Goal: Task Accomplishment & Management: Manage account settings

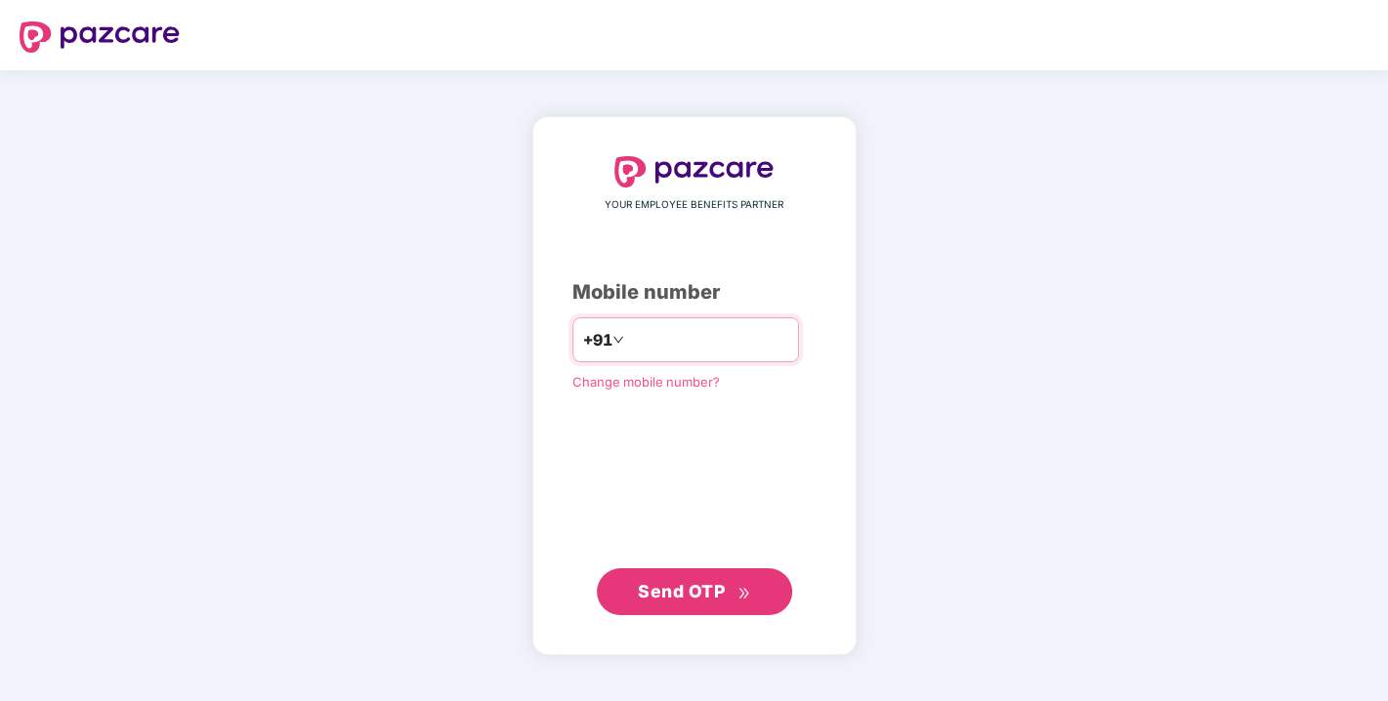
click at [633, 340] on input "number" at bounding box center [708, 339] width 160 height 31
click at [664, 340] on input "number" at bounding box center [708, 339] width 160 height 31
type input "**********"
click at [682, 598] on span "Send OTP" at bounding box center [681, 590] width 87 height 21
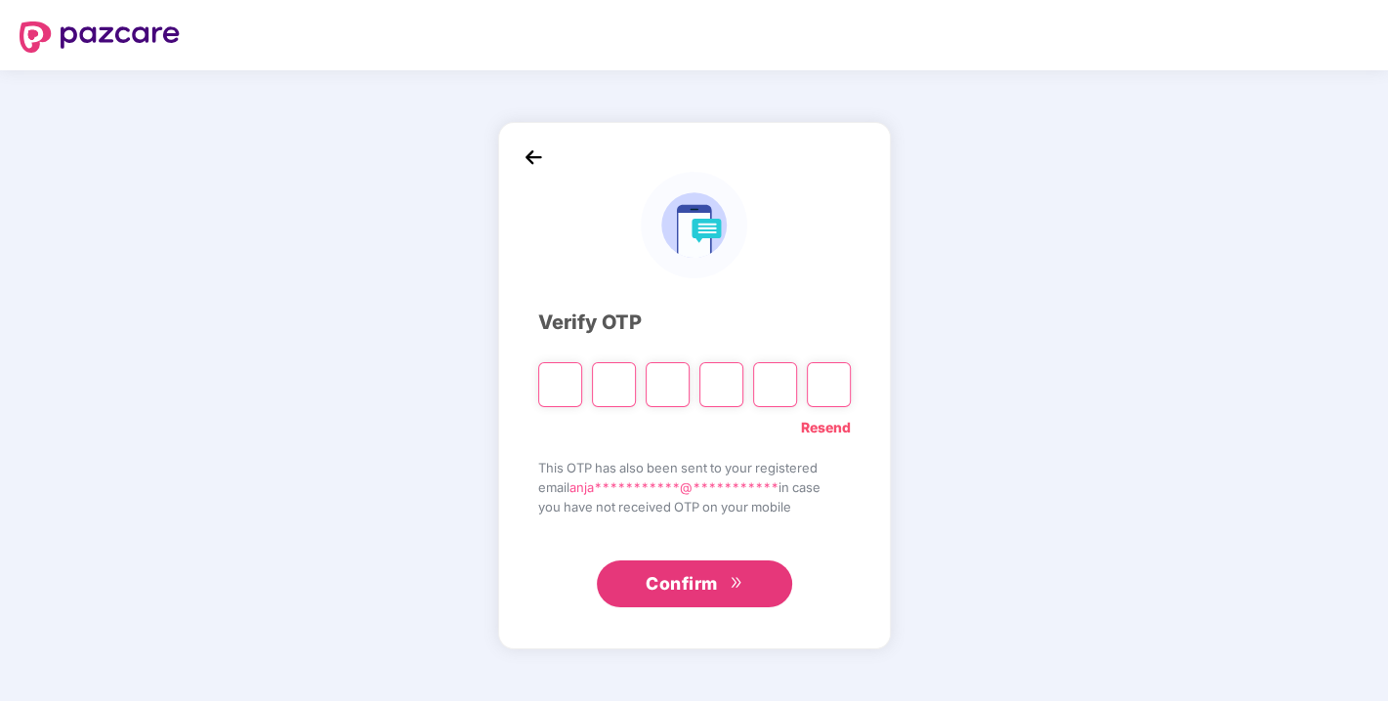
type input "*"
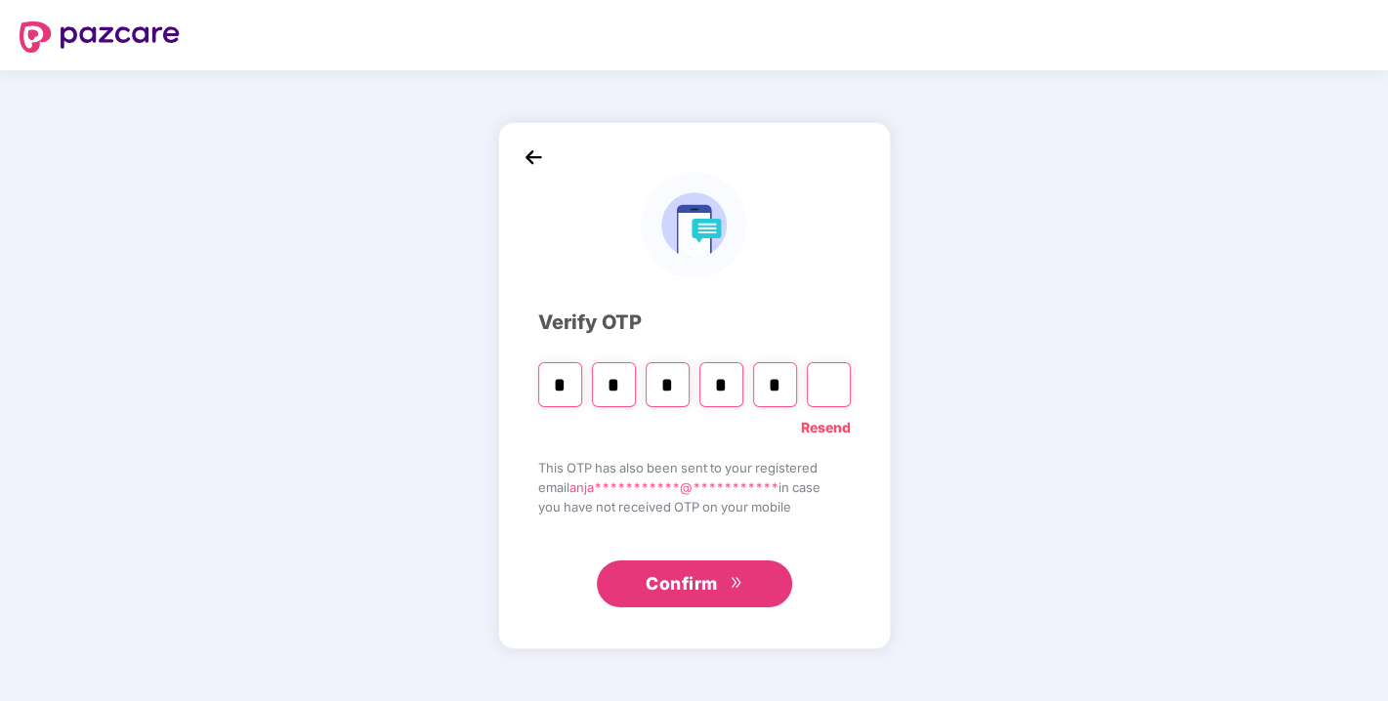
type input "*"
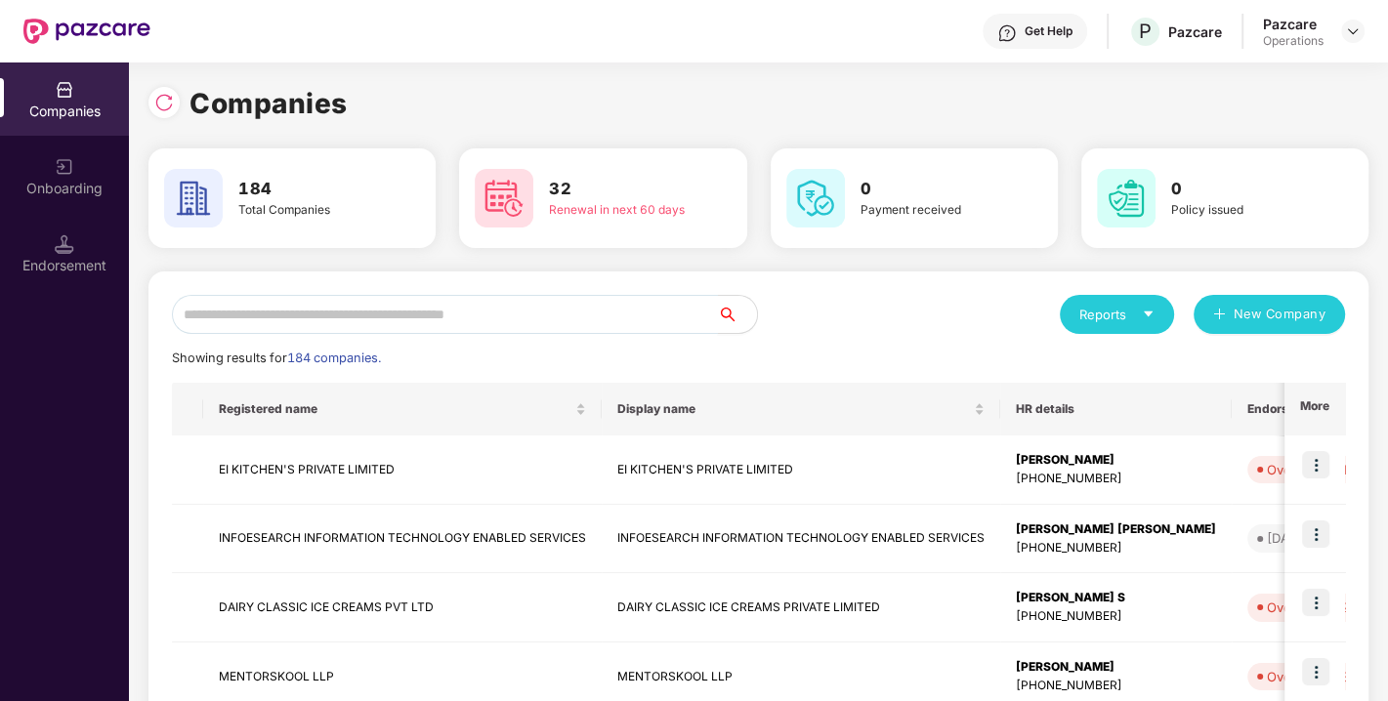
click at [233, 310] on input "text" at bounding box center [445, 314] width 546 height 39
paste input "**********"
click at [421, 312] on input "text" at bounding box center [445, 314] width 546 height 39
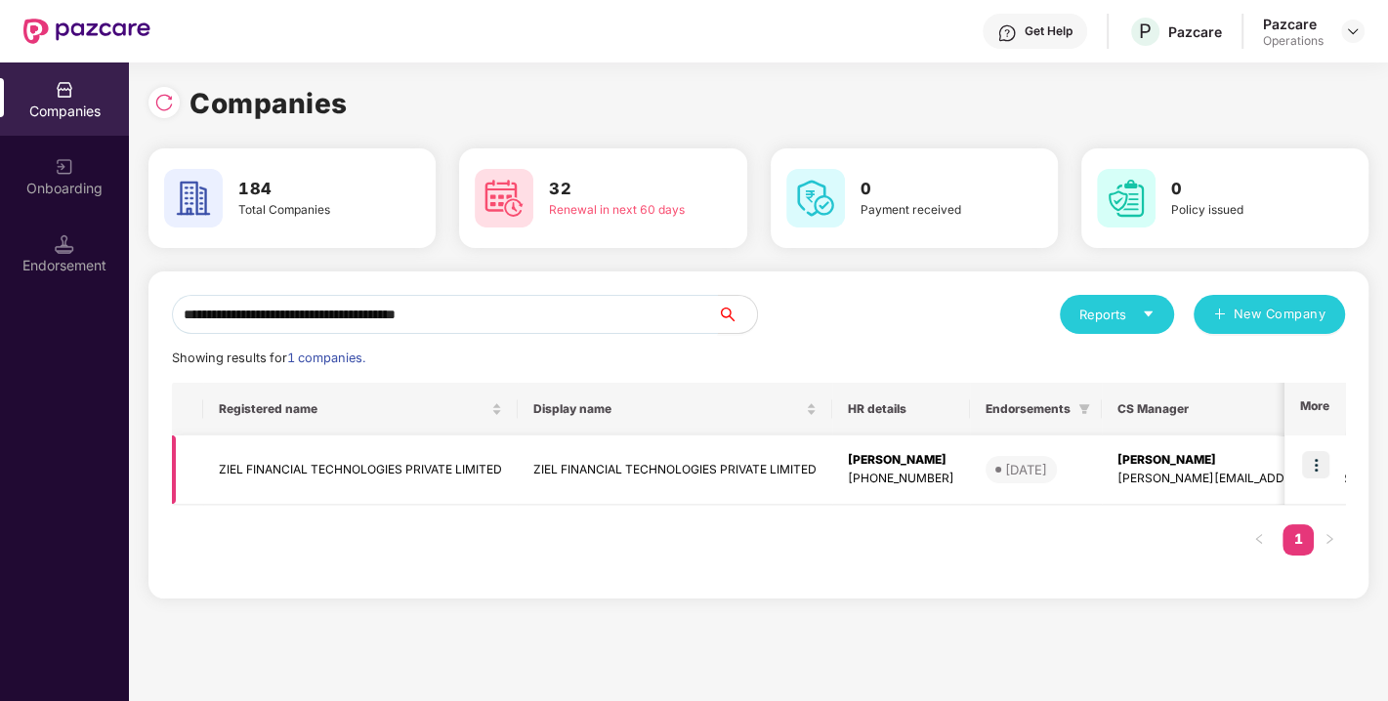
type input "**********"
click at [1323, 454] on img at bounding box center [1315, 464] width 27 height 27
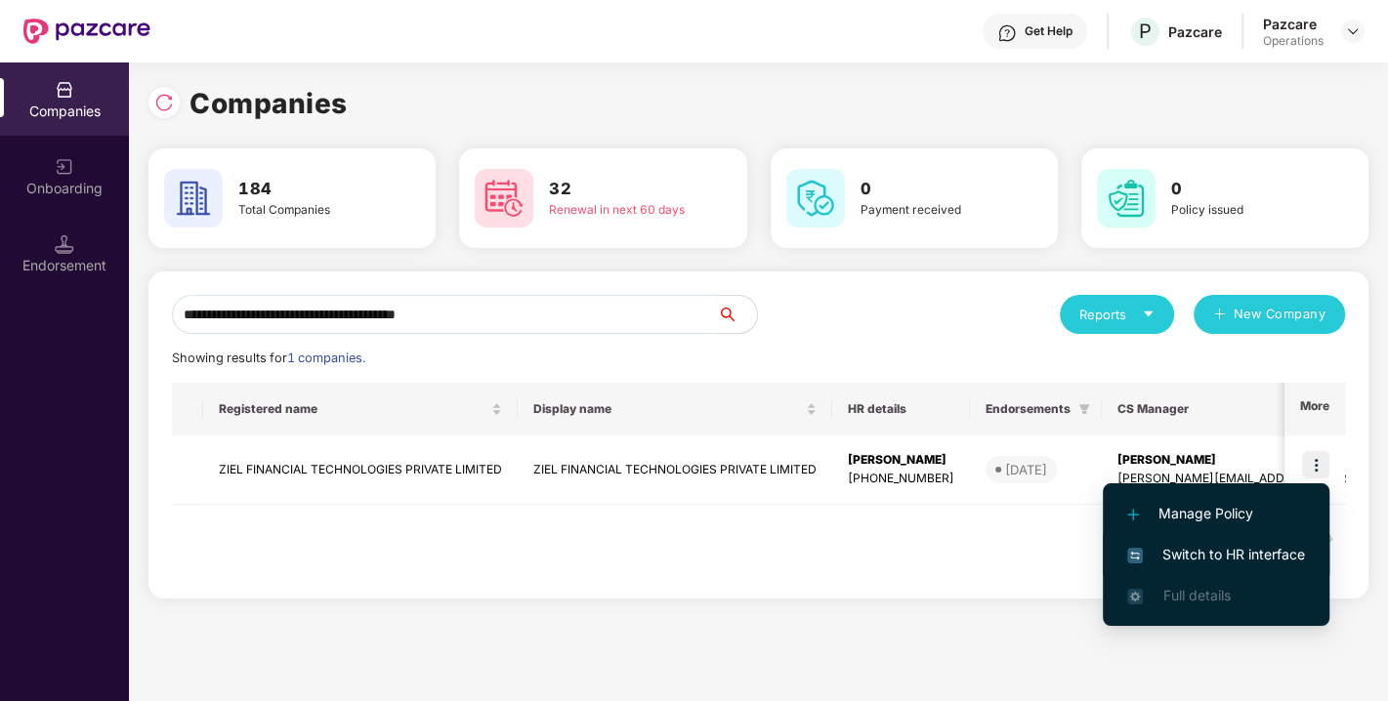
click at [1216, 542] on li "Switch to HR interface" at bounding box center [1216, 554] width 227 height 41
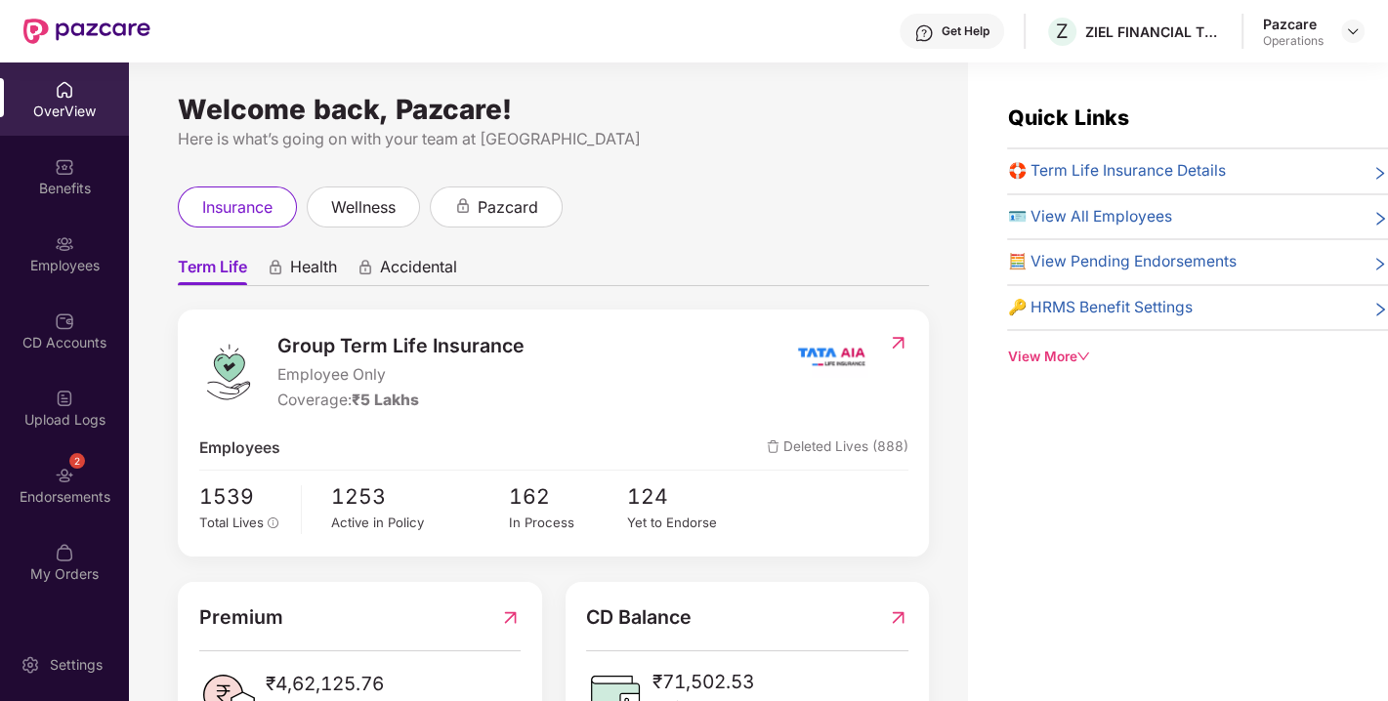
click at [50, 479] on div "2 Endorsements" at bounding box center [64, 484] width 129 height 73
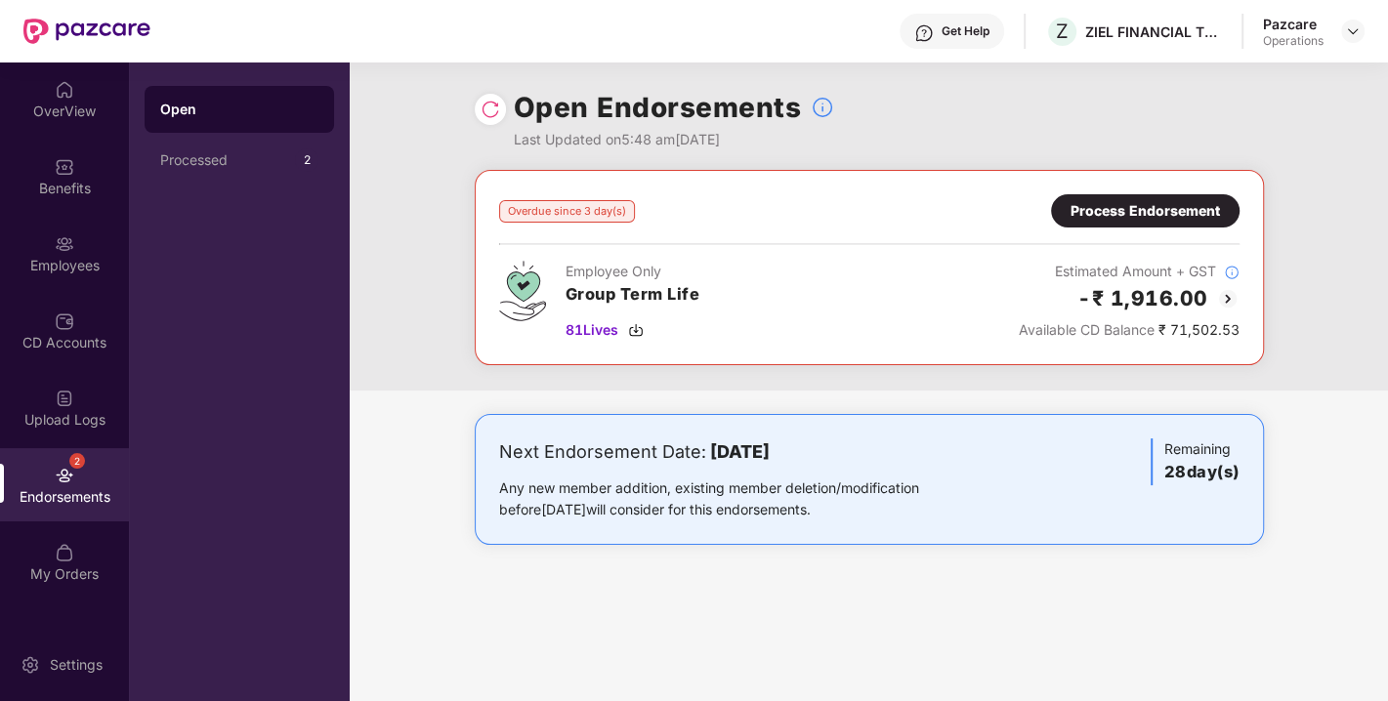
click at [1179, 212] on div "Process Endorsement" at bounding box center [1145, 210] width 149 height 21
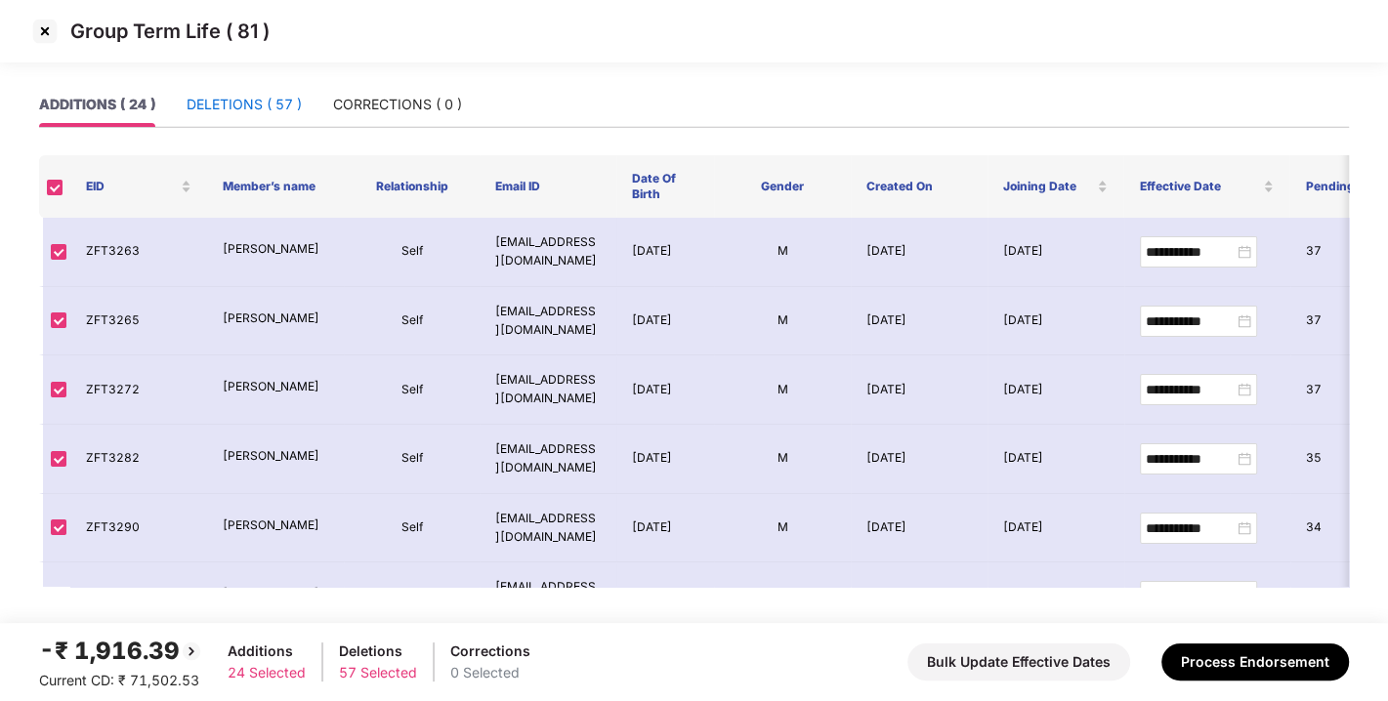
click at [220, 94] on div "DELETIONS ( 57 )" at bounding box center [244, 104] width 115 height 21
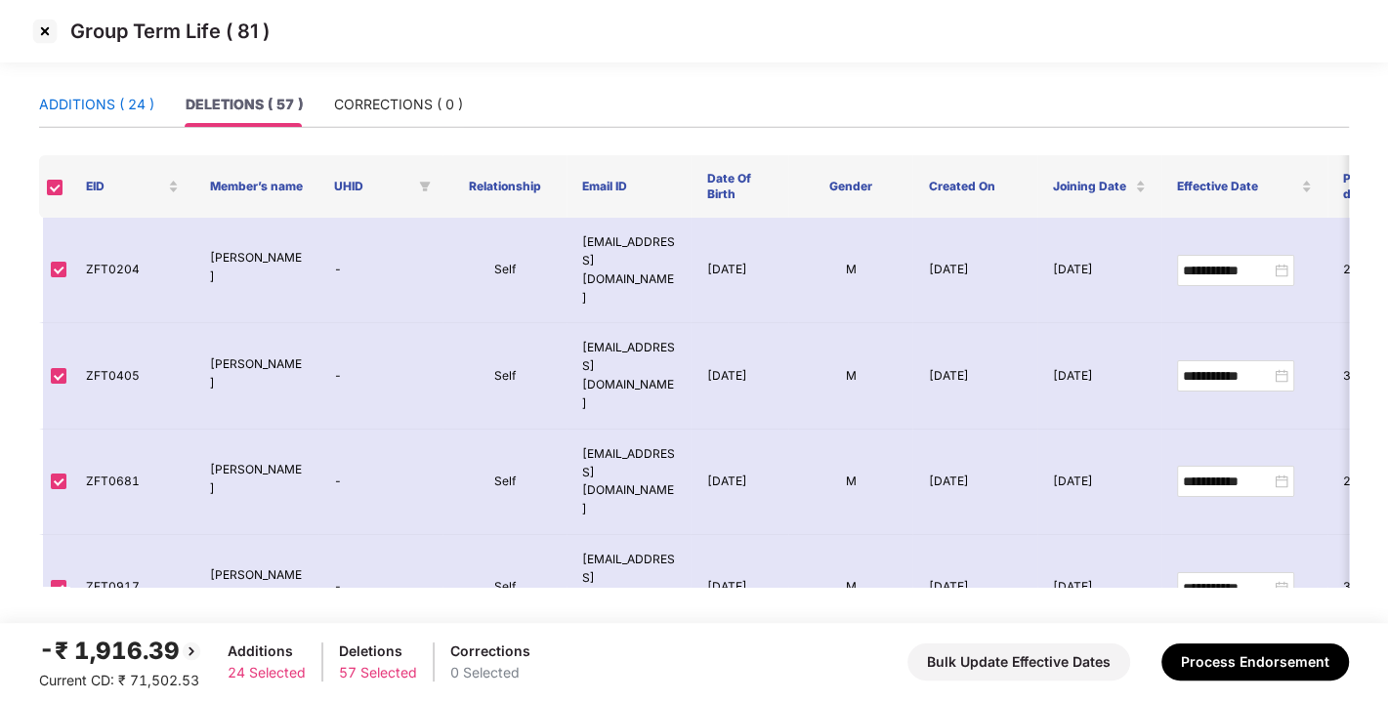
click at [100, 98] on div "ADDITIONS ( 24 )" at bounding box center [96, 104] width 115 height 21
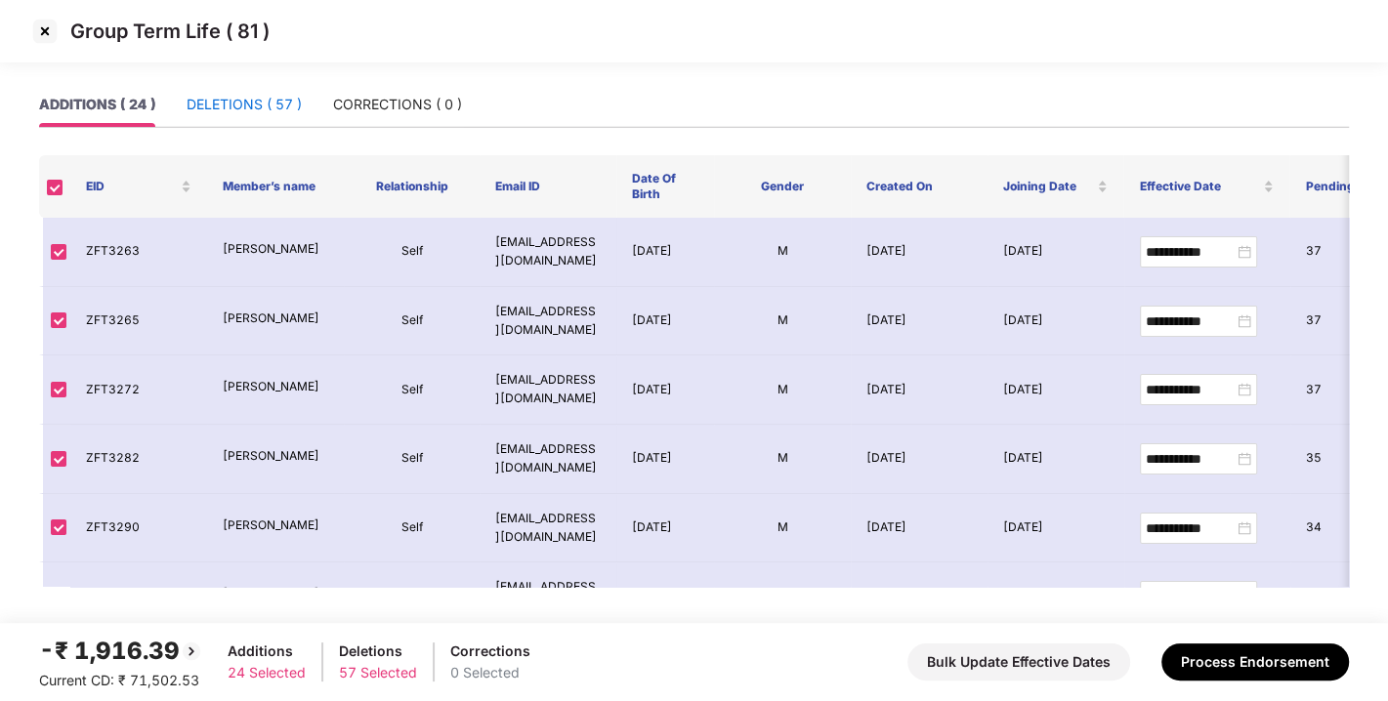
click at [286, 101] on div "DELETIONS ( 57 )" at bounding box center [244, 104] width 115 height 21
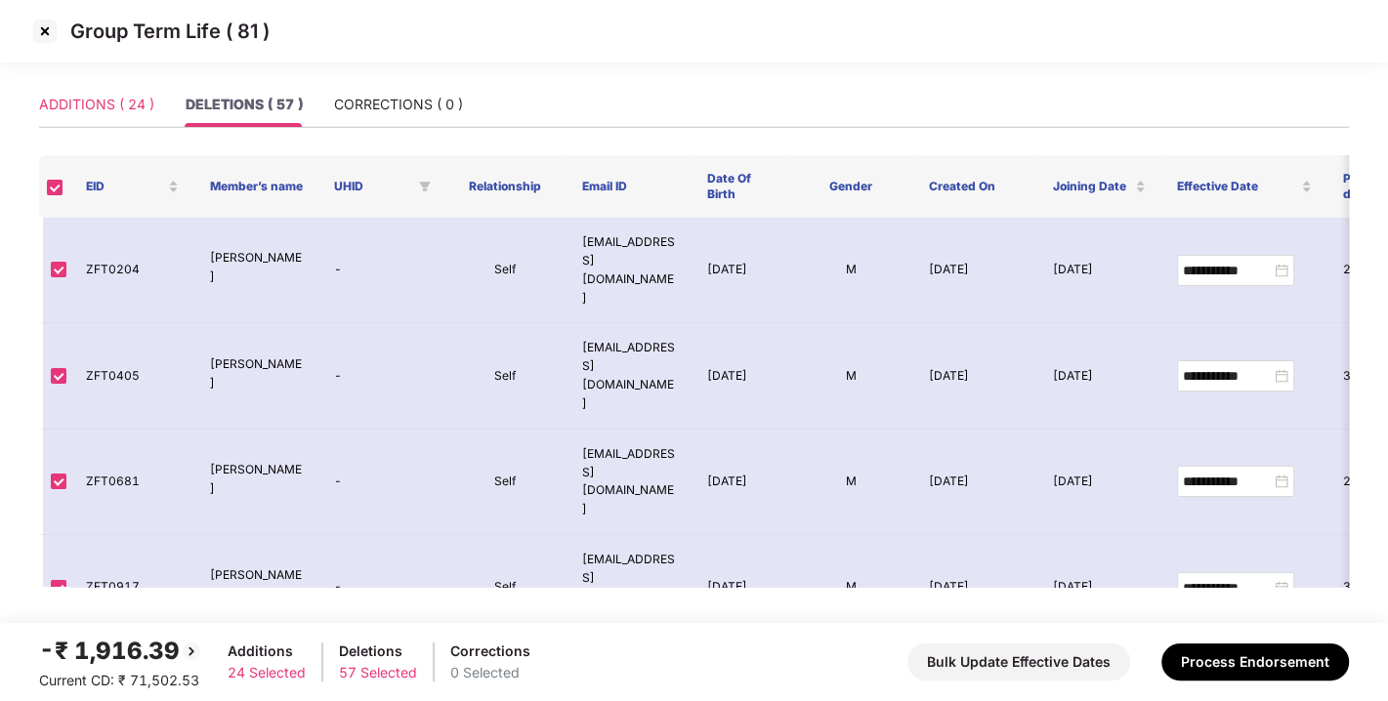
click at [76, 90] on div "ADDITIONS ( 24 )" at bounding box center [96, 104] width 115 height 45
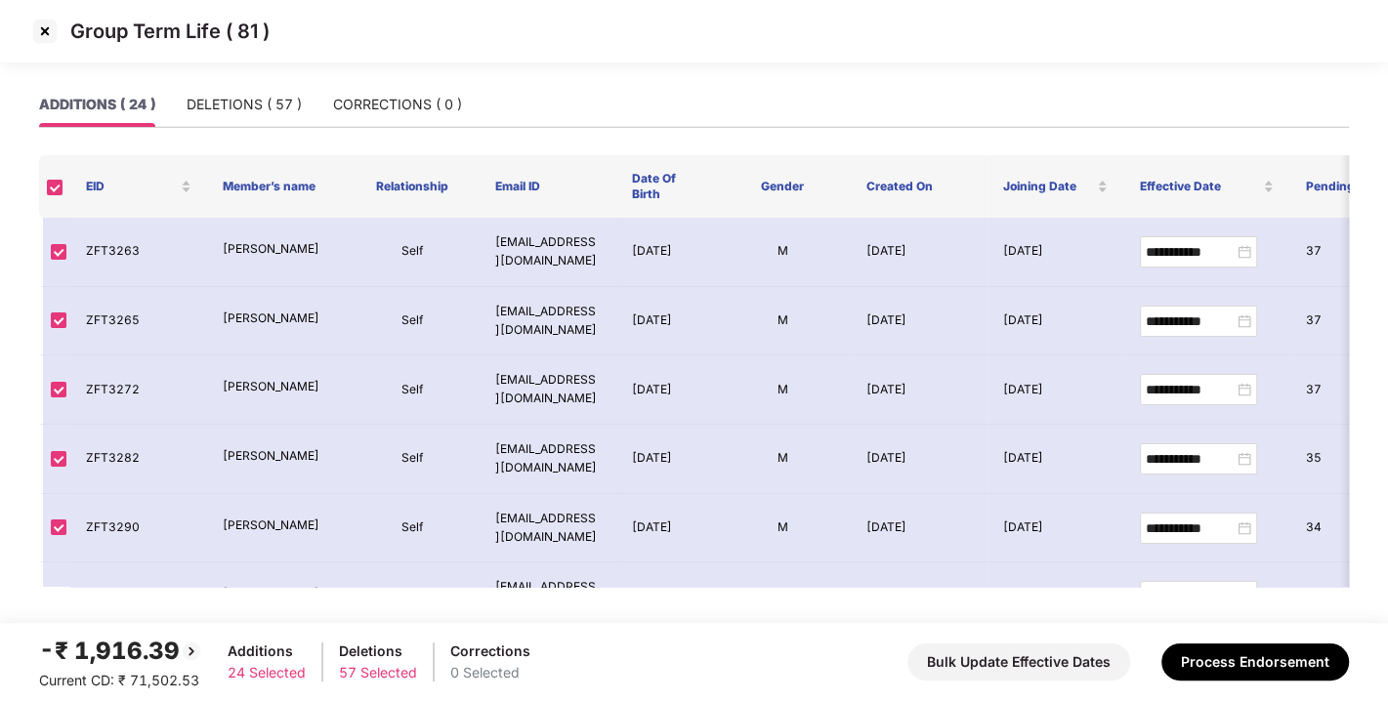
click at [38, 28] on img at bounding box center [44, 31] width 31 height 31
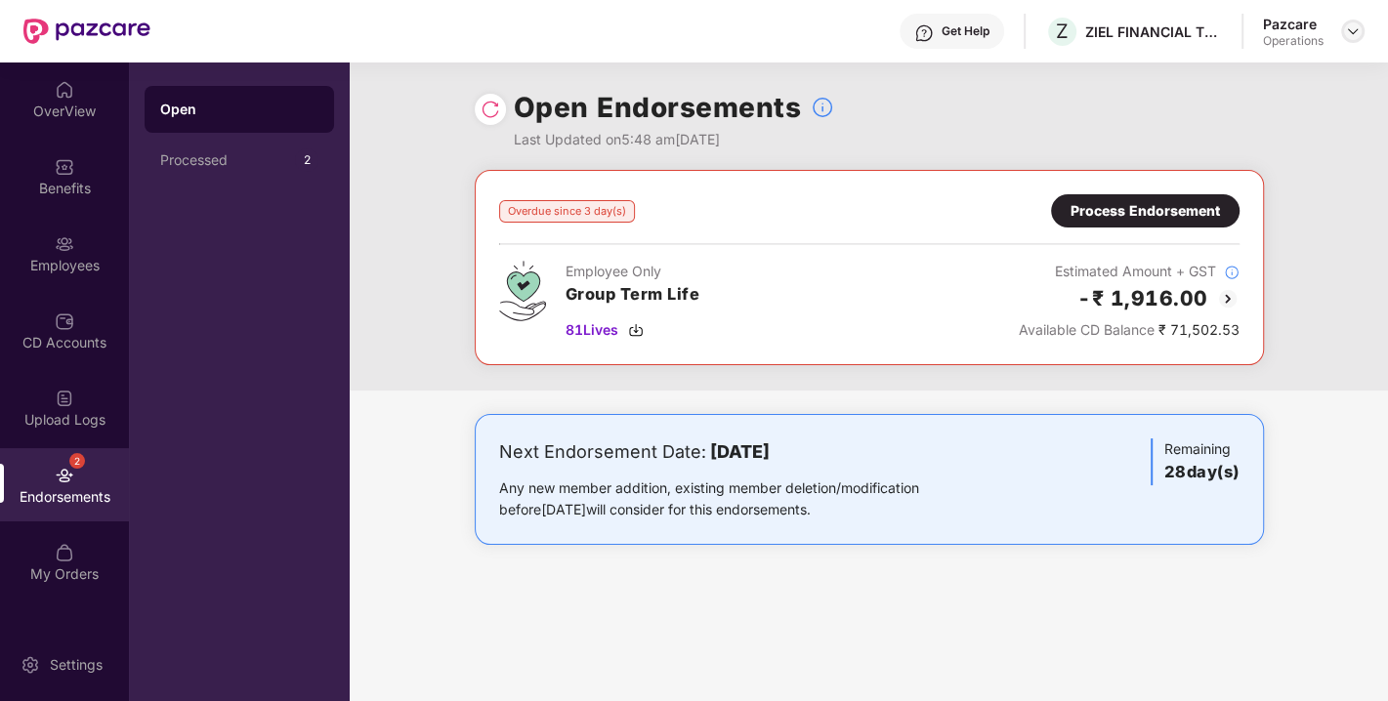
click at [1357, 33] on img at bounding box center [1353, 31] width 16 height 16
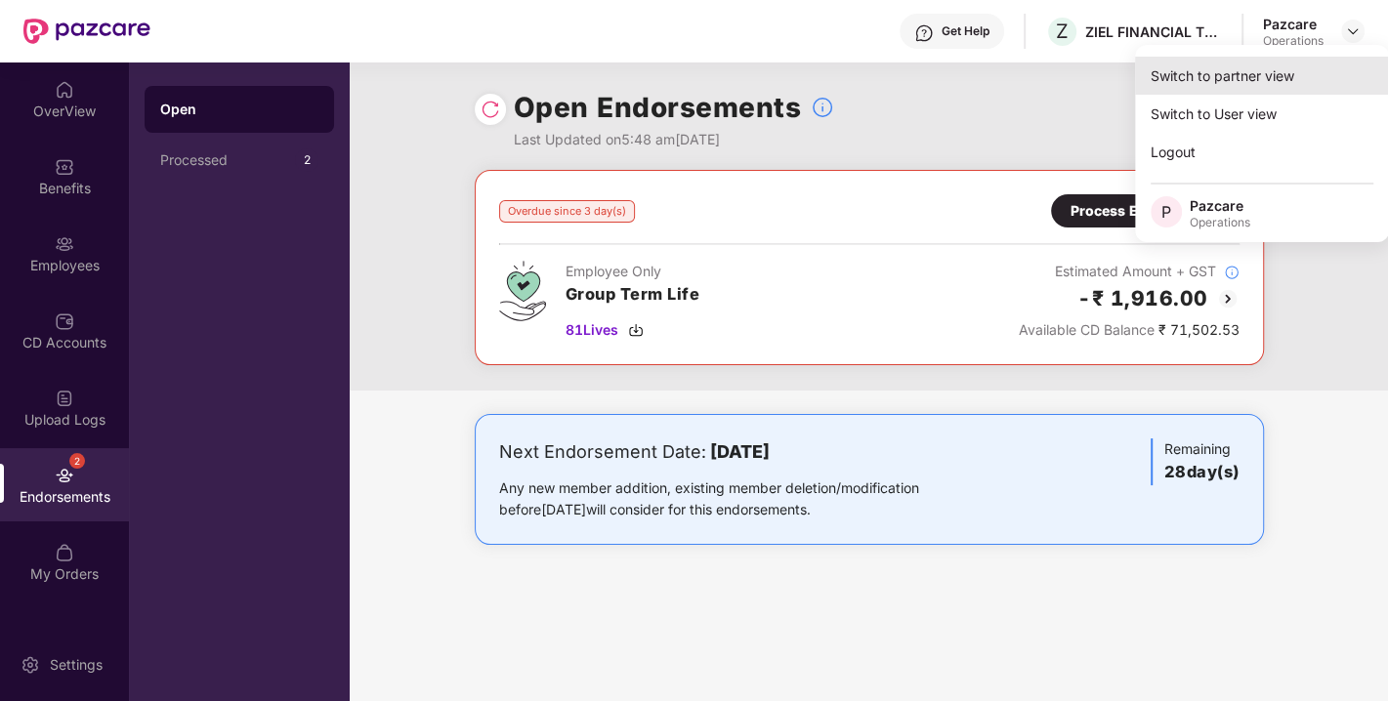
click at [1241, 71] on div "Switch to partner view" at bounding box center [1262, 76] width 254 height 38
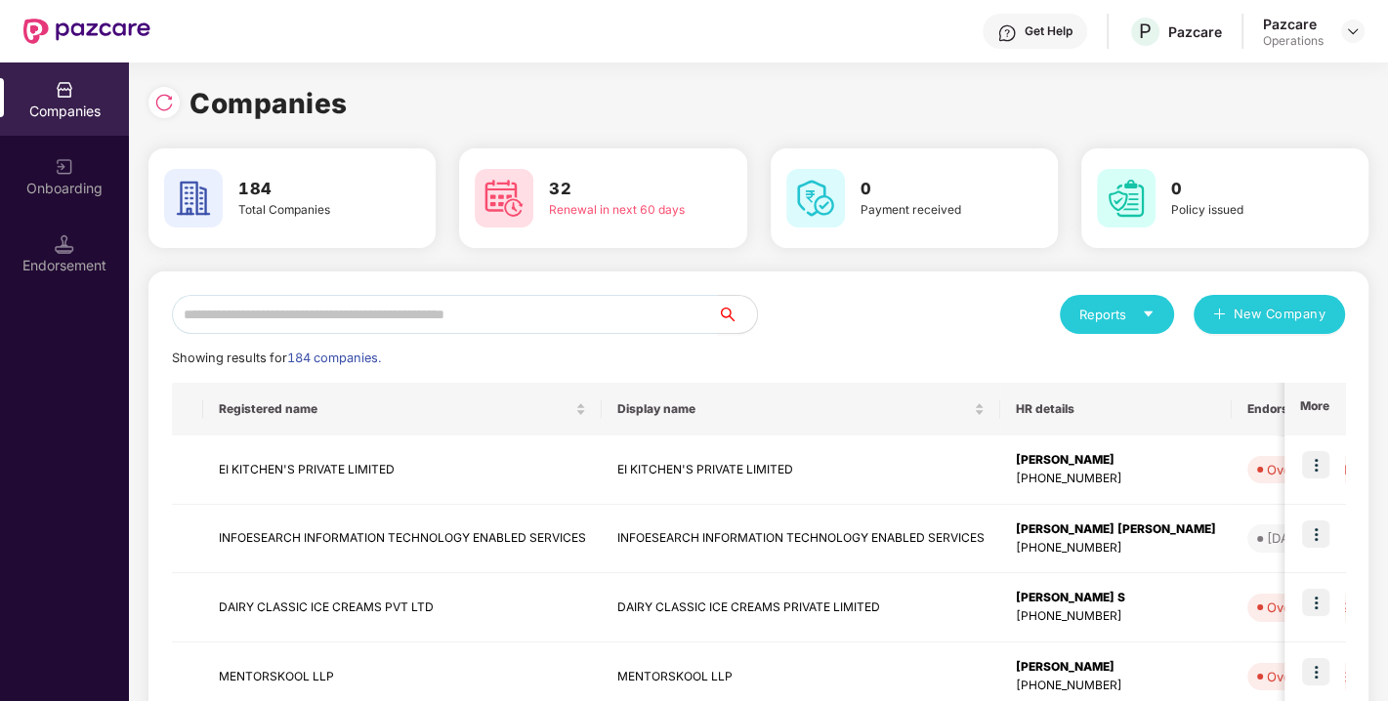
click at [365, 295] on input "text" at bounding box center [445, 314] width 546 height 39
paste input "**********"
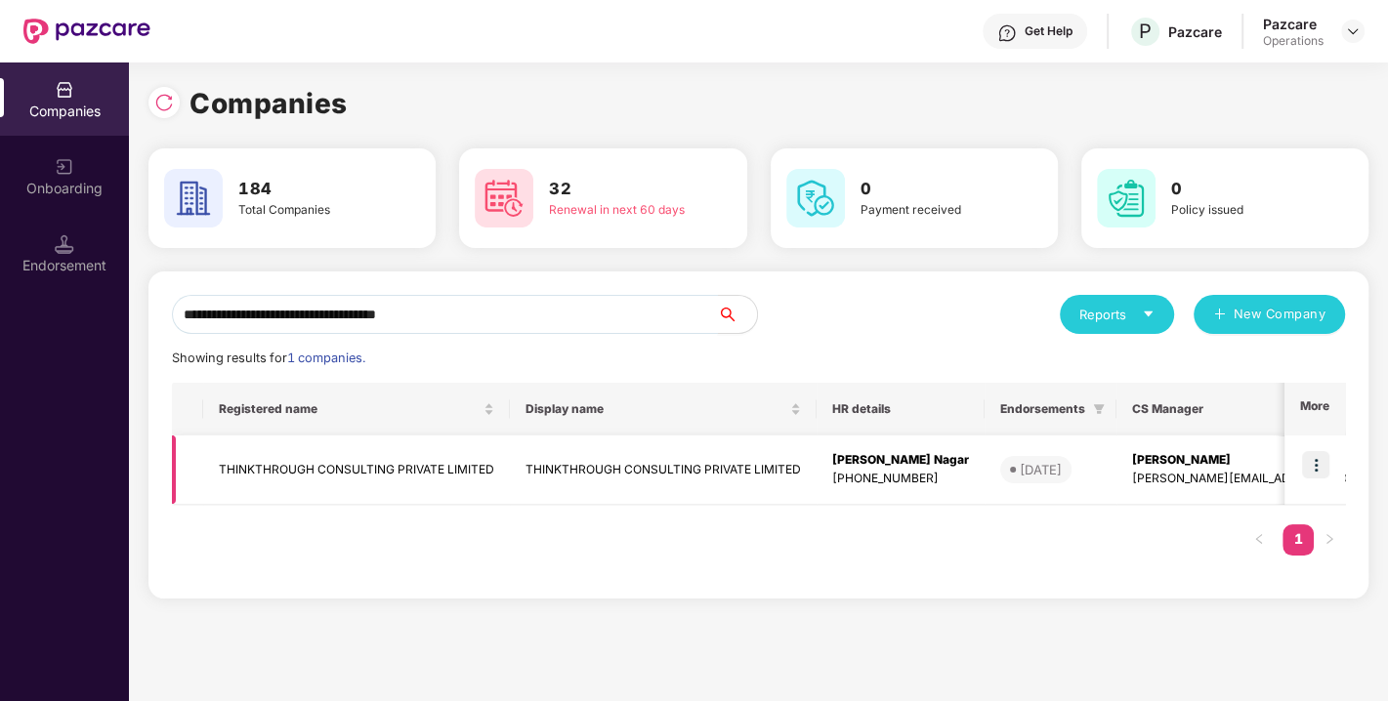
type input "**********"
click at [1316, 460] on img at bounding box center [1315, 464] width 27 height 27
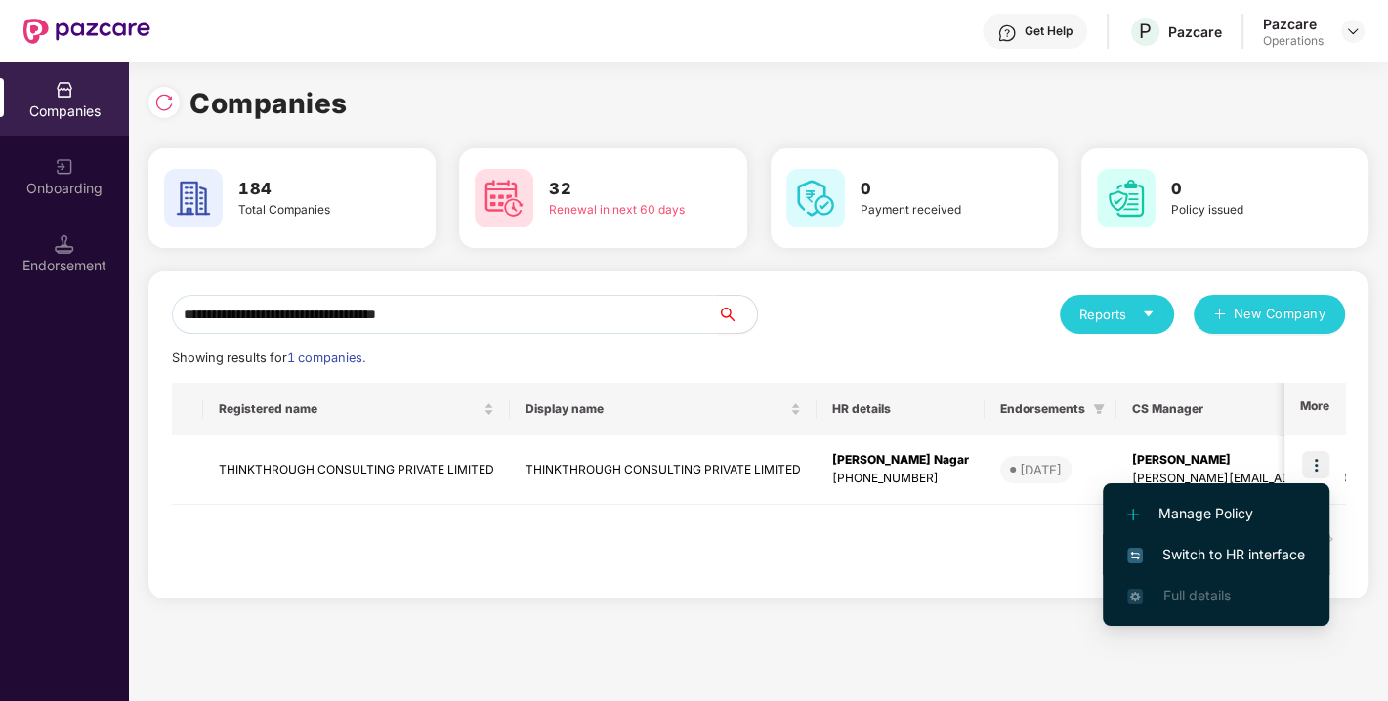
click at [1217, 549] on span "Switch to HR interface" at bounding box center [1216, 554] width 178 height 21
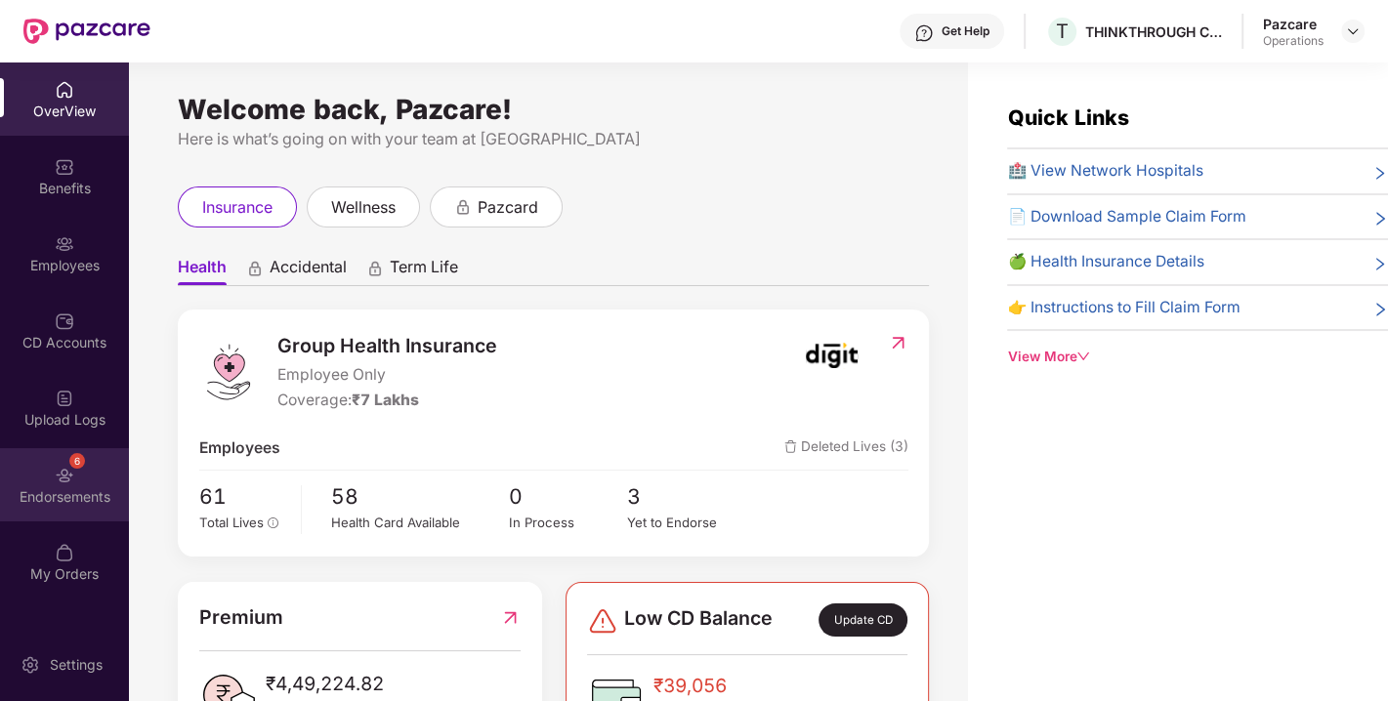
click at [56, 497] on div "Endorsements" at bounding box center [64, 498] width 129 height 20
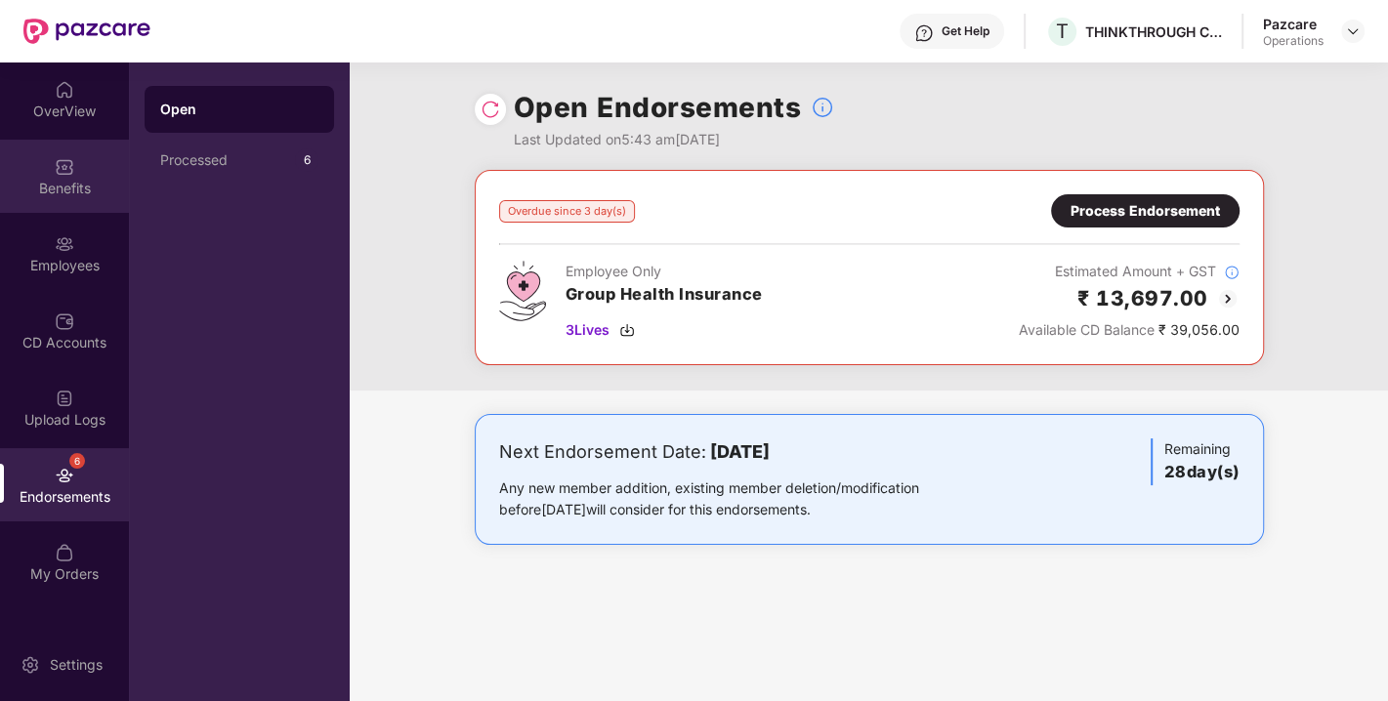
click at [47, 192] on div "Benefits" at bounding box center [64, 189] width 129 height 20
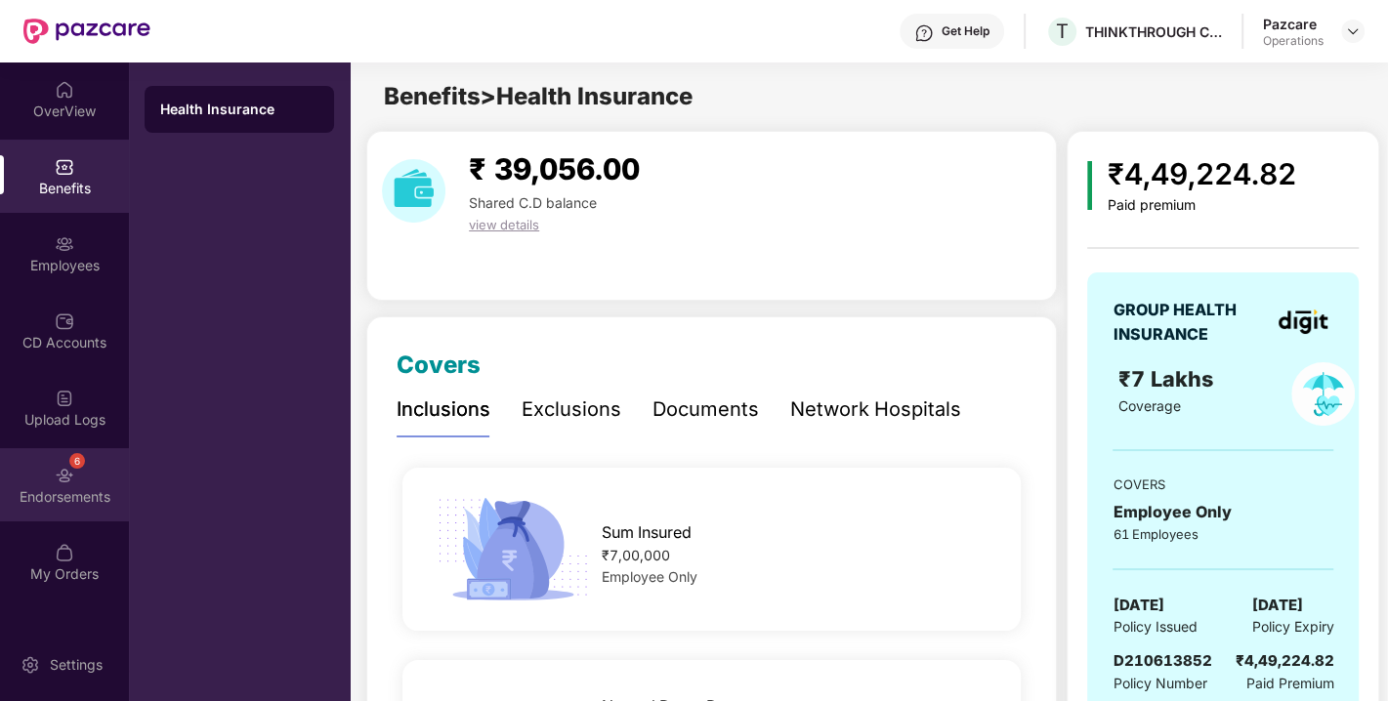
click at [65, 473] on img at bounding box center [65, 476] width 20 height 20
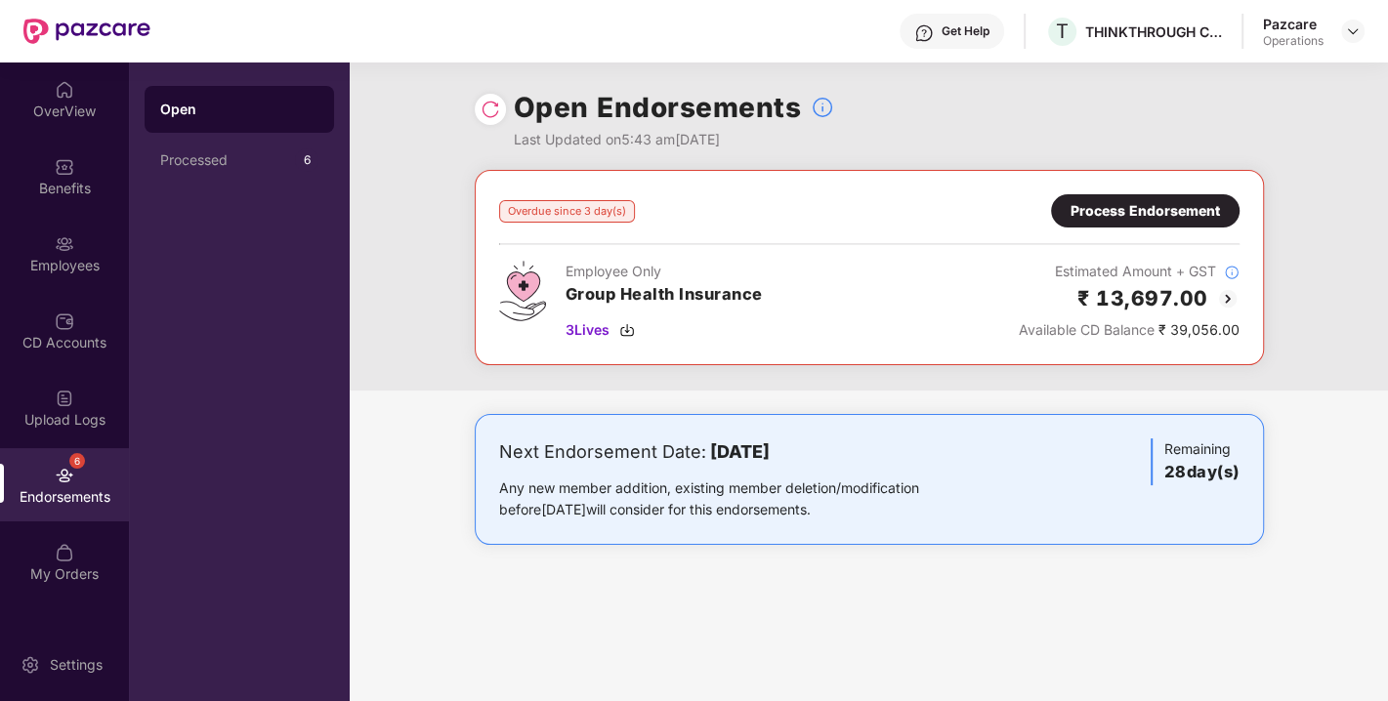
click at [495, 113] on img at bounding box center [491, 110] width 20 height 20
click at [1145, 236] on div "Overdue since 3 day(s) Process Endorsement Employee Only Group Health Insurance…" at bounding box center [869, 267] width 741 height 147
click at [1126, 212] on div "Process Endorsement" at bounding box center [1145, 210] width 149 height 21
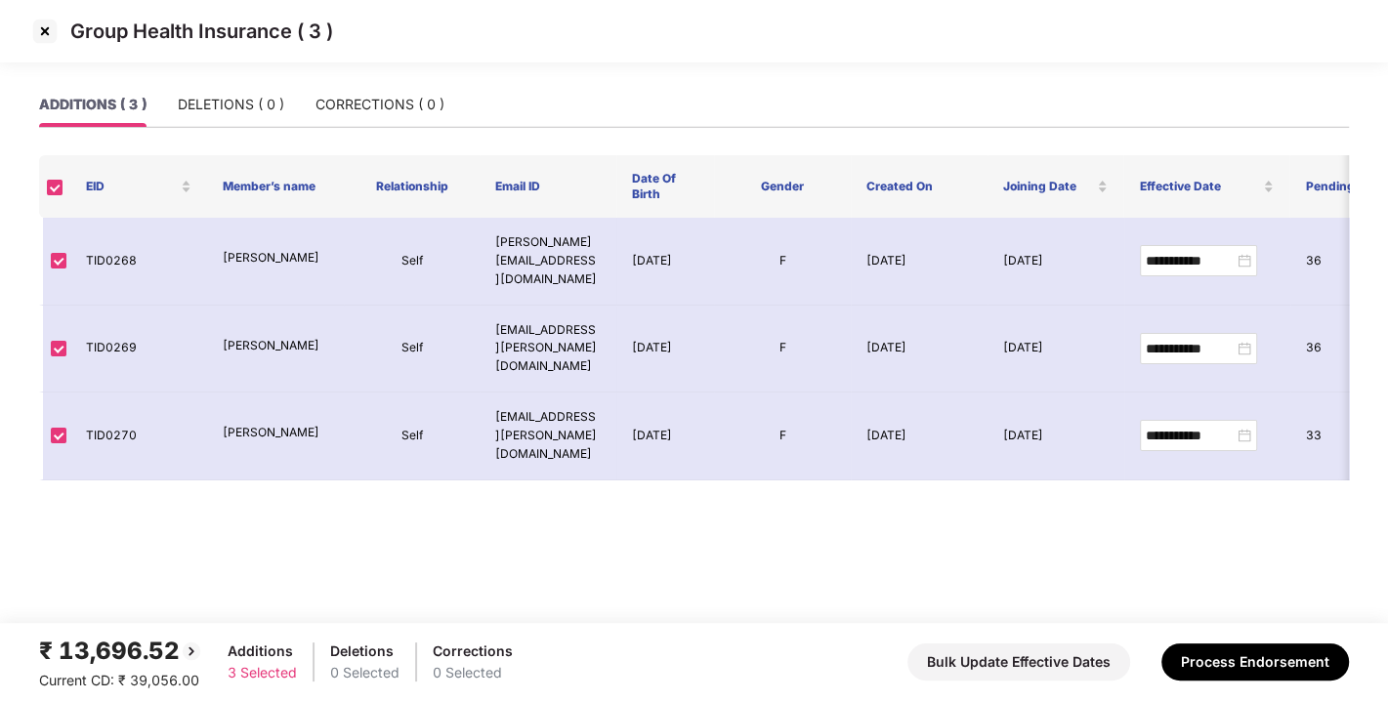
click at [33, 30] on img at bounding box center [44, 31] width 31 height 31
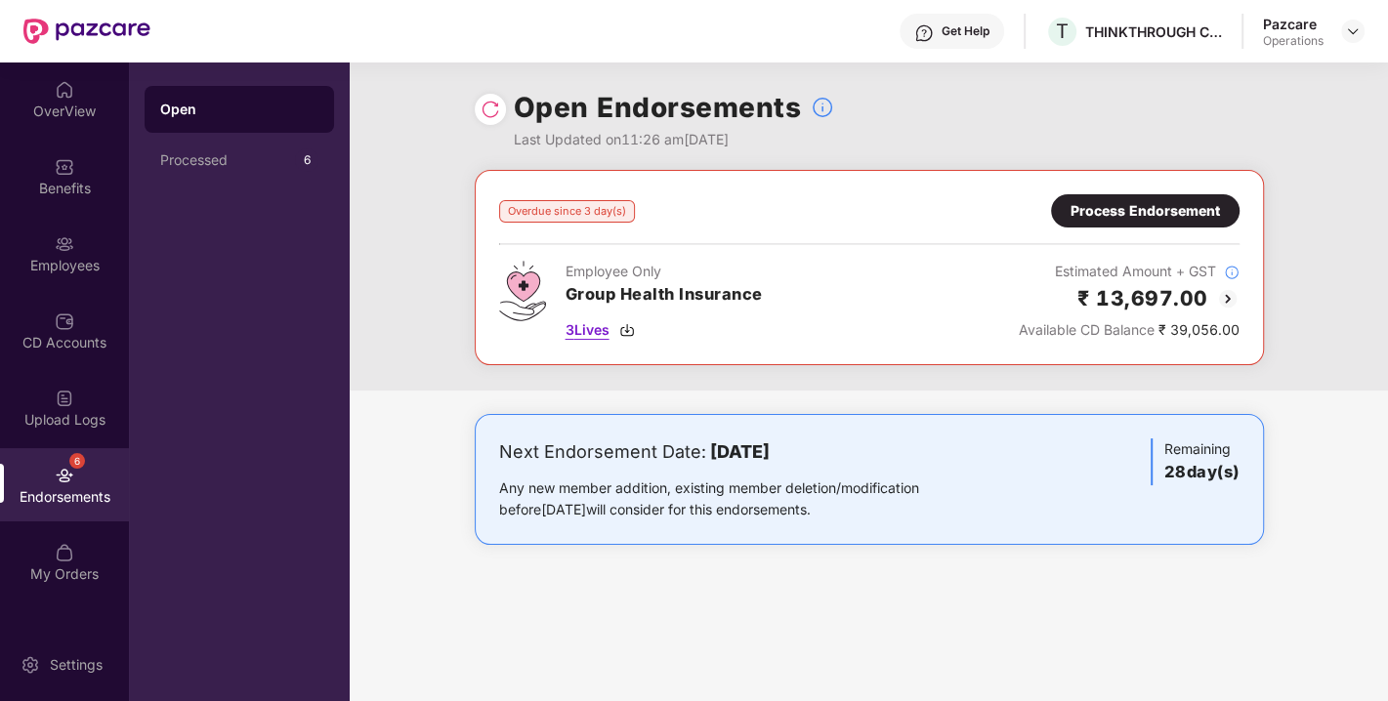
click at [630, 329] on img at bounding box center [627, 330] width 16 height 16
click at [1163, 206] on div "Process Endorsement" at bounding box center [1145, 210] width 149 height 21
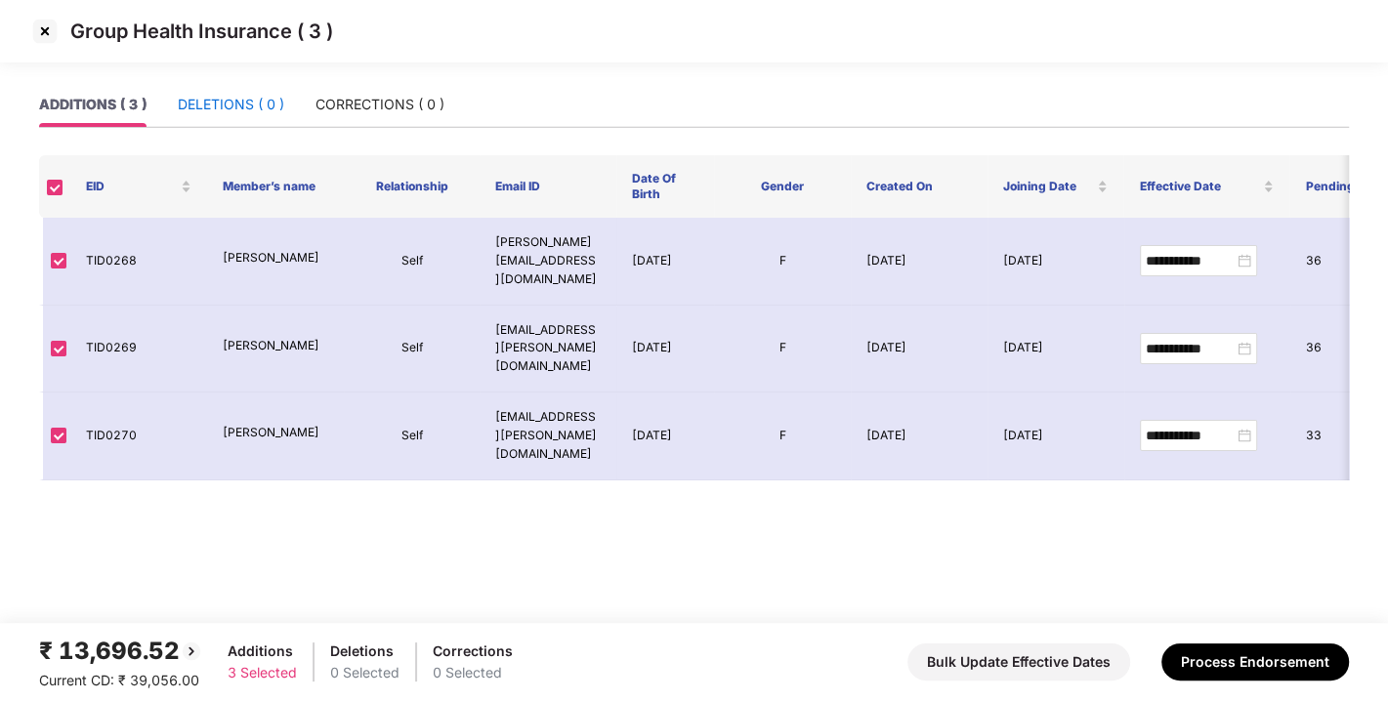
click at [206, 110] on div "DELETIONS ( 0 )" at bounding box center [231, 104] width 106 height 21
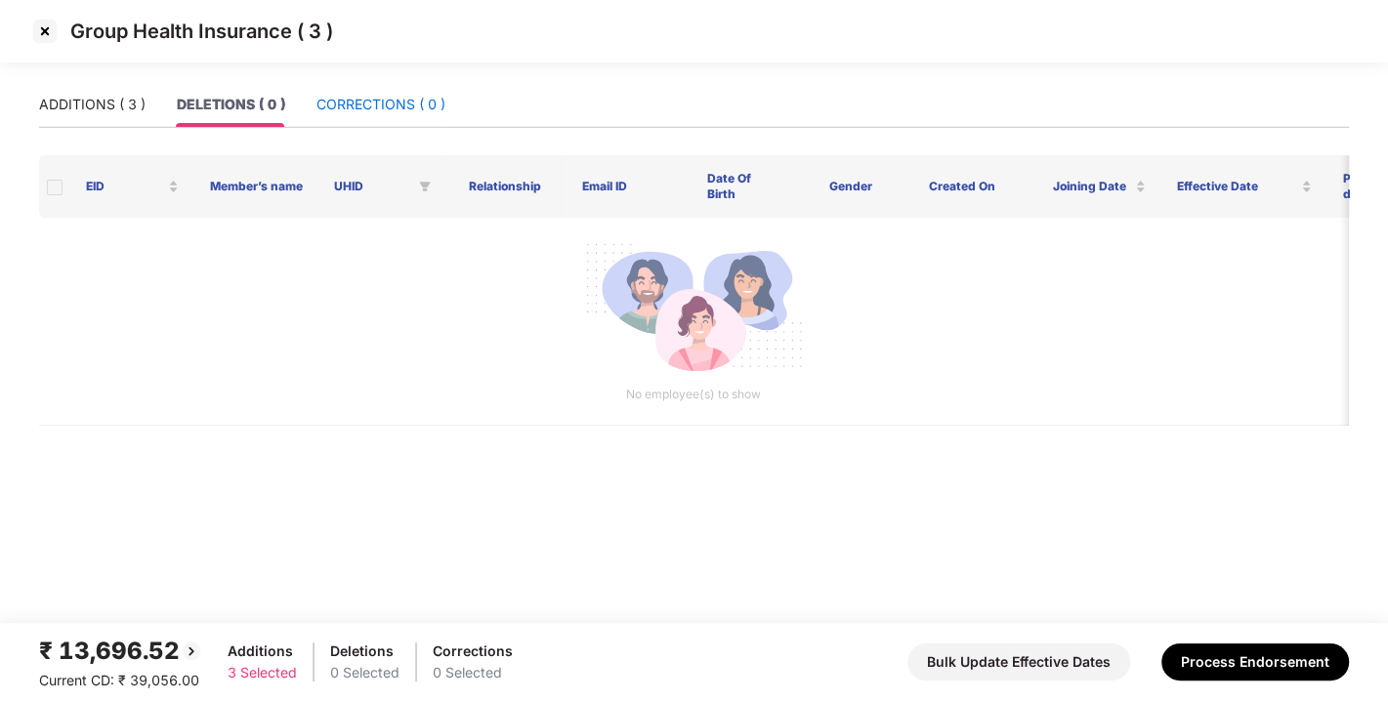
click at [399, 103] on div "CORRECTIONS ( 0 )" at bounding box center [381, 104] width 129 height 21
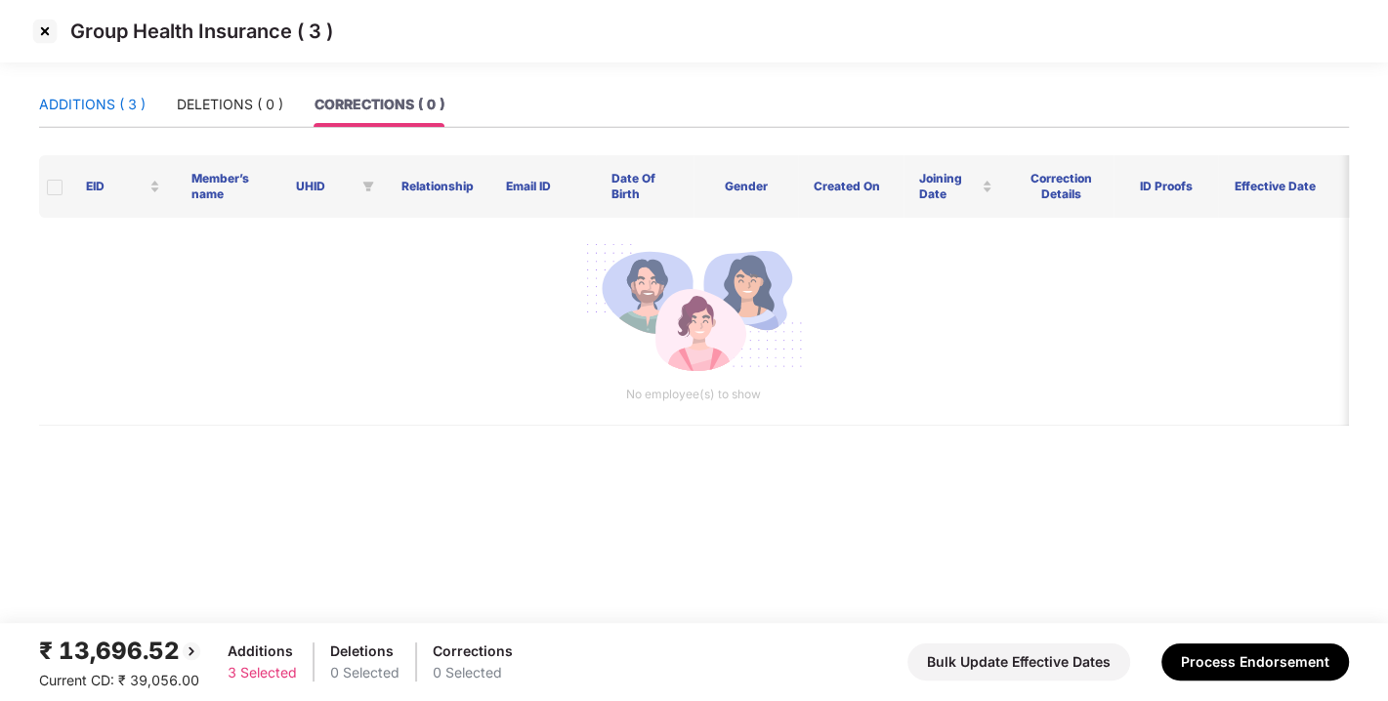
click at [82, 106] on div "ADDITIONS ( 3 )" at bounding box center [92, 104] width 106 height 21
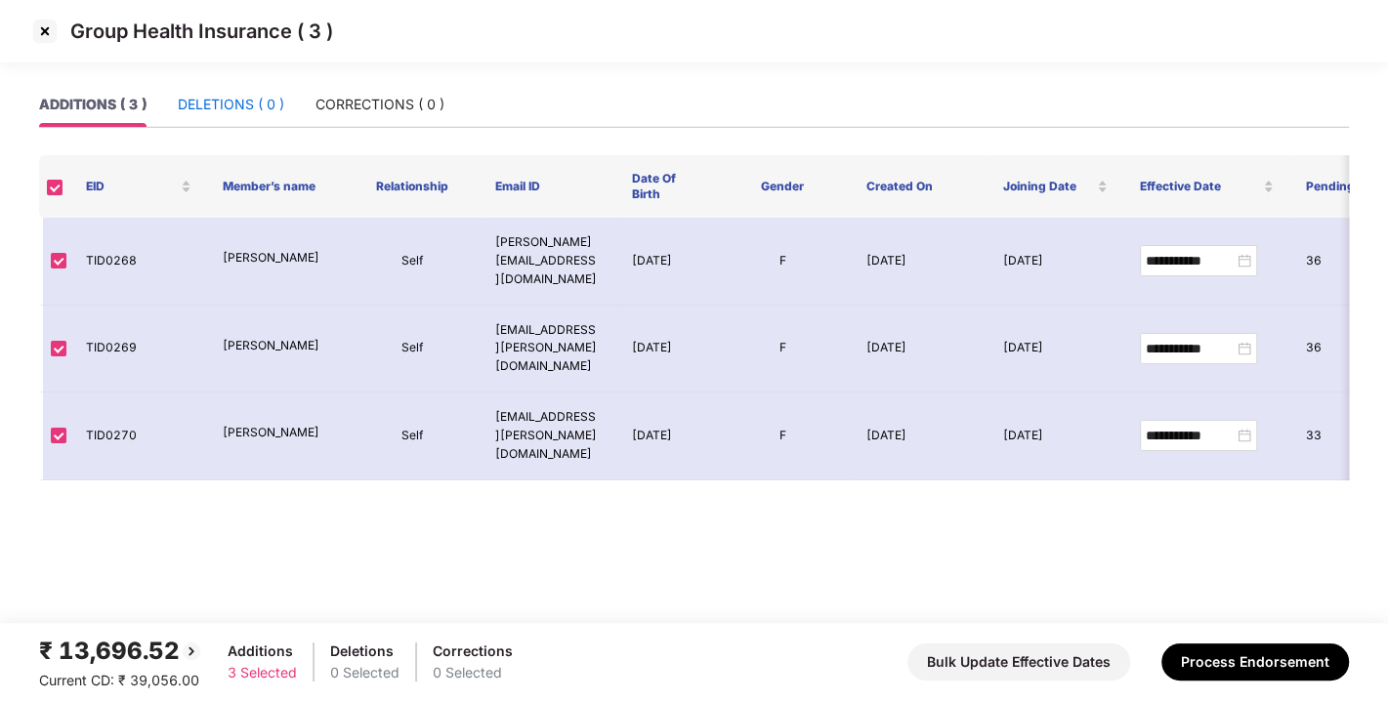
click at [278, 103] on div "DELETIONS ( 0 )" at bounding box center [231, 104] width 106 height 21
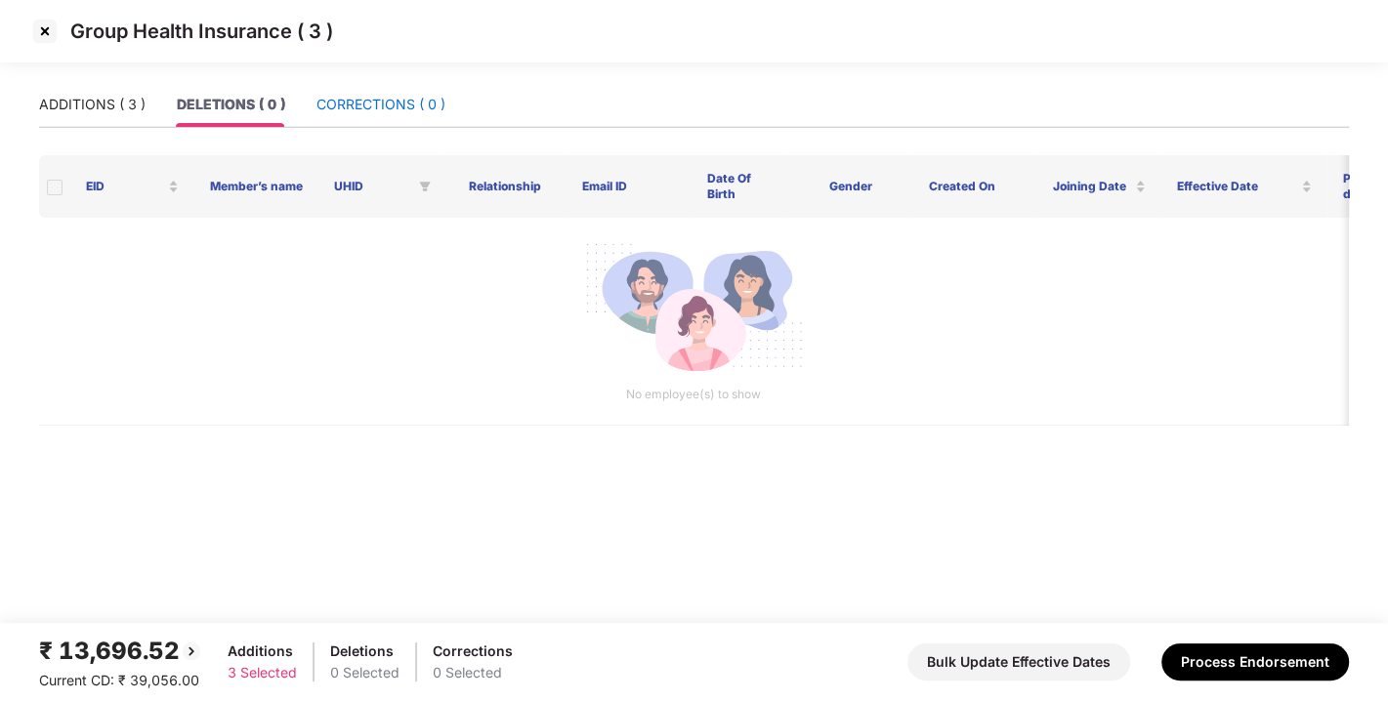
click at [395, 105] on div "CORRECTIONS ( 0 )" at bounding box center [381, 104] width 129 height 21
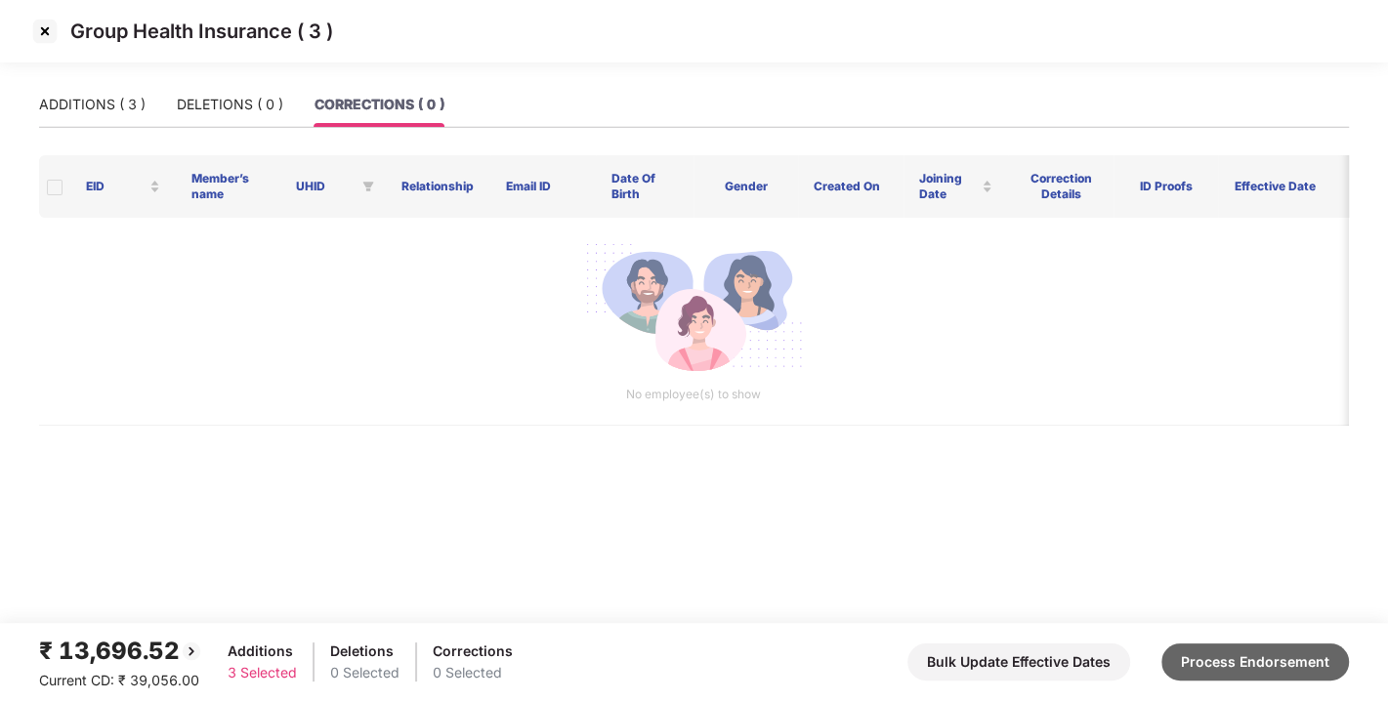
click at [1256, 649] on button "Process Endorsement" at bounding box center [1256, 662] width 188 height 37
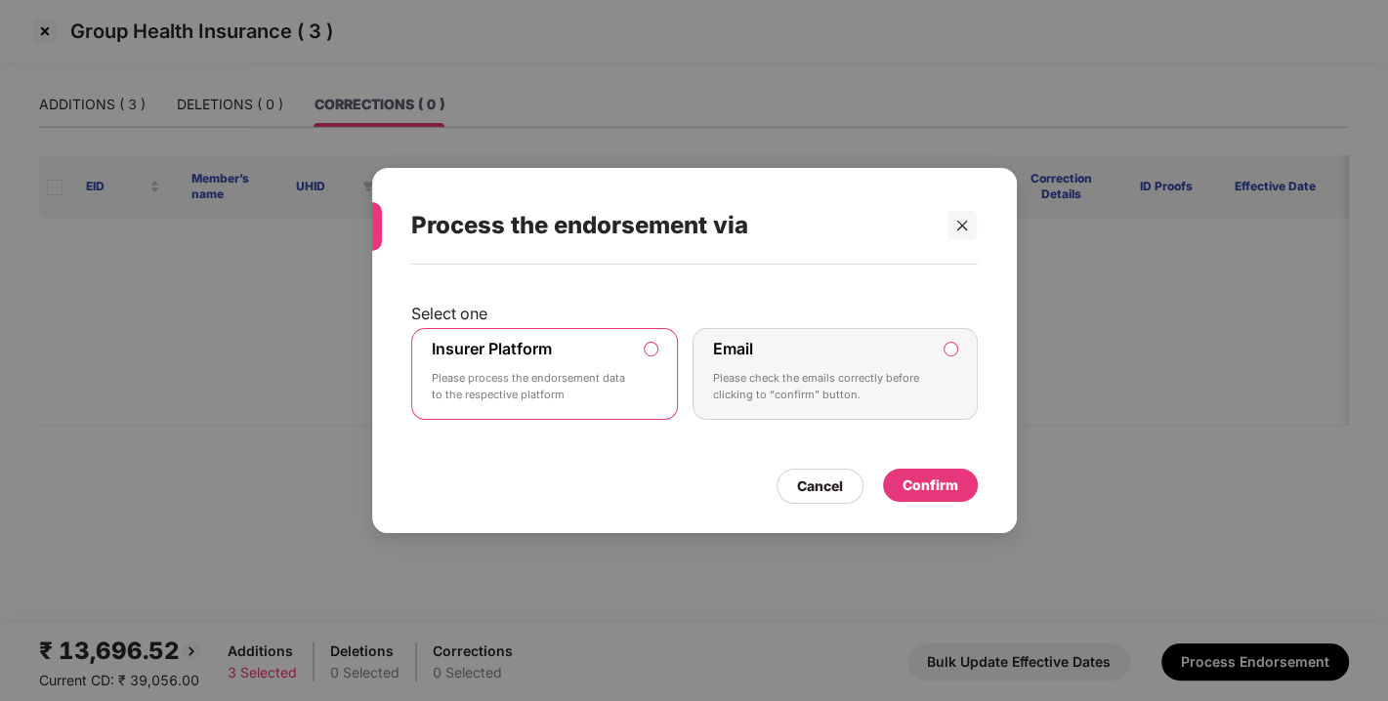
click at [904, 483] on div "Confirm" at bounding box center [931, 485] width 56 height 21
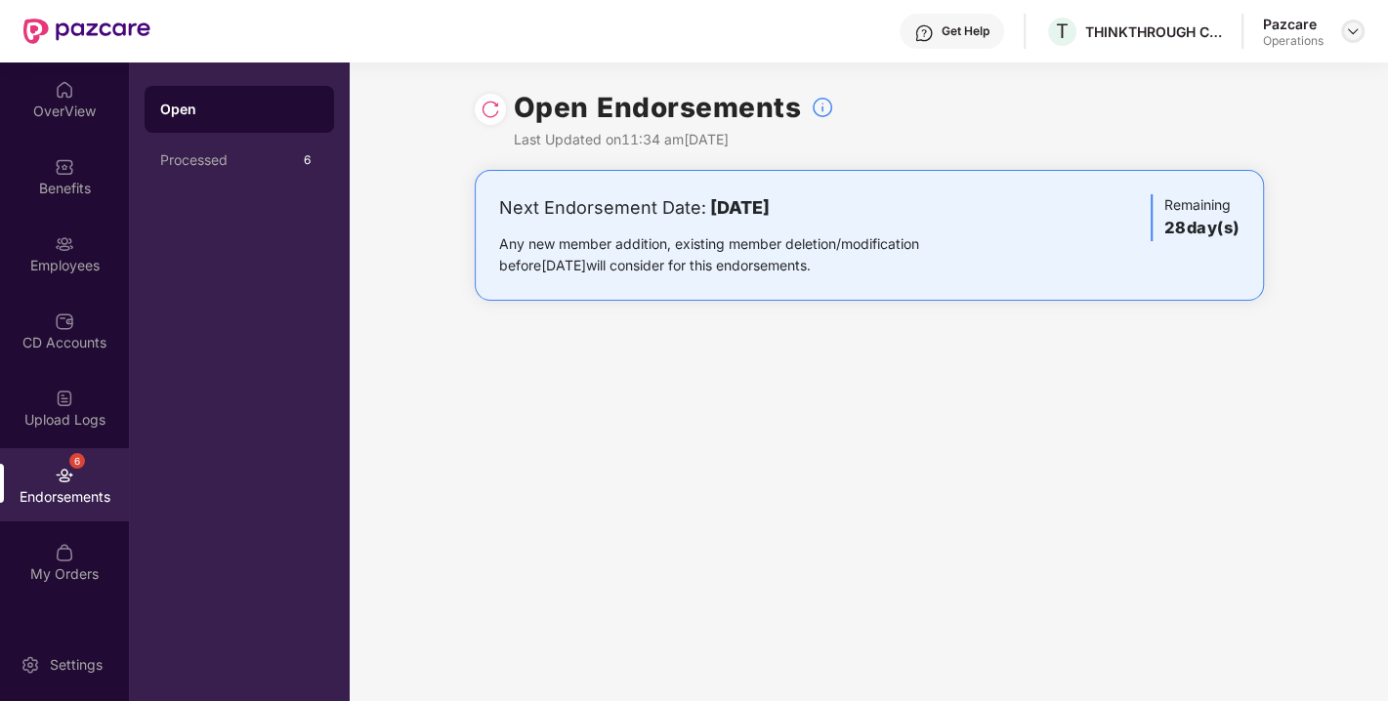
click at [1353, 32] on img at bounding box center [1353, 31] width 16 height 16
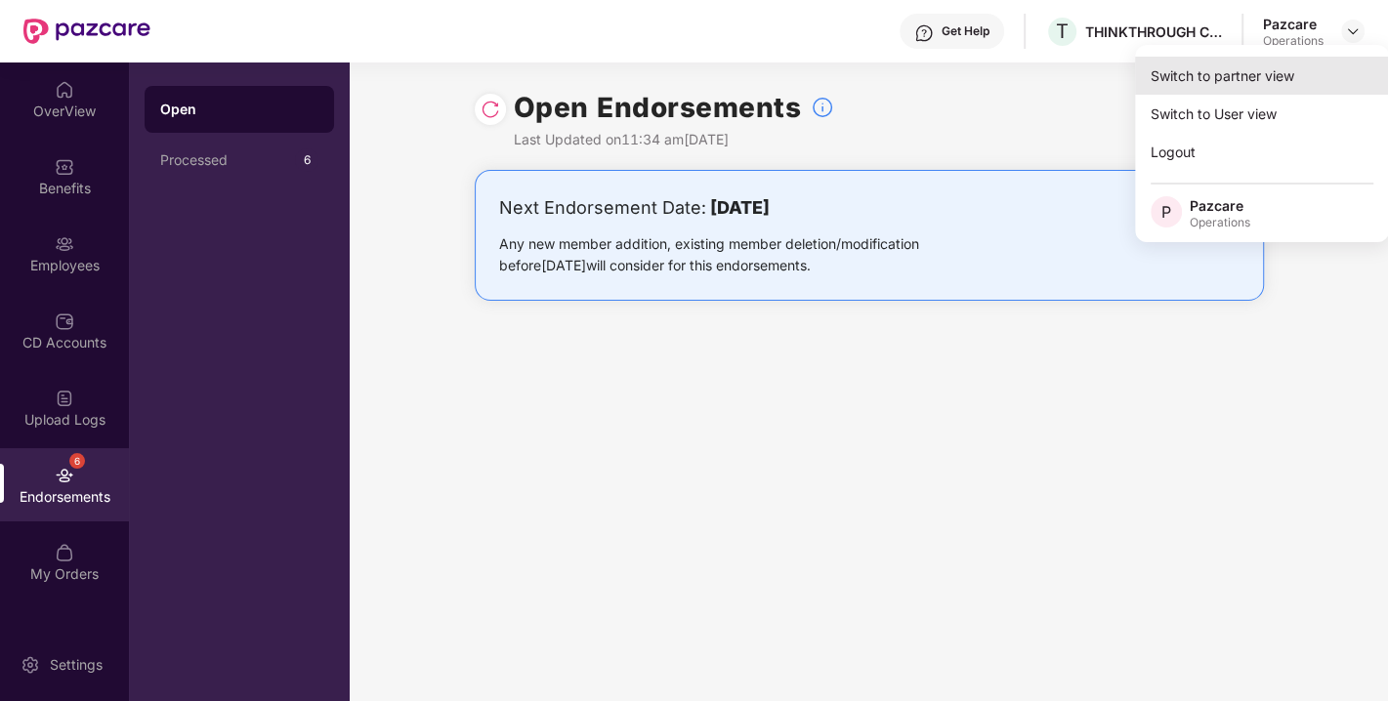
click at [1239, 81] on div "Switch to partner view" at bounding box center [1262, 76] width 254 height 38
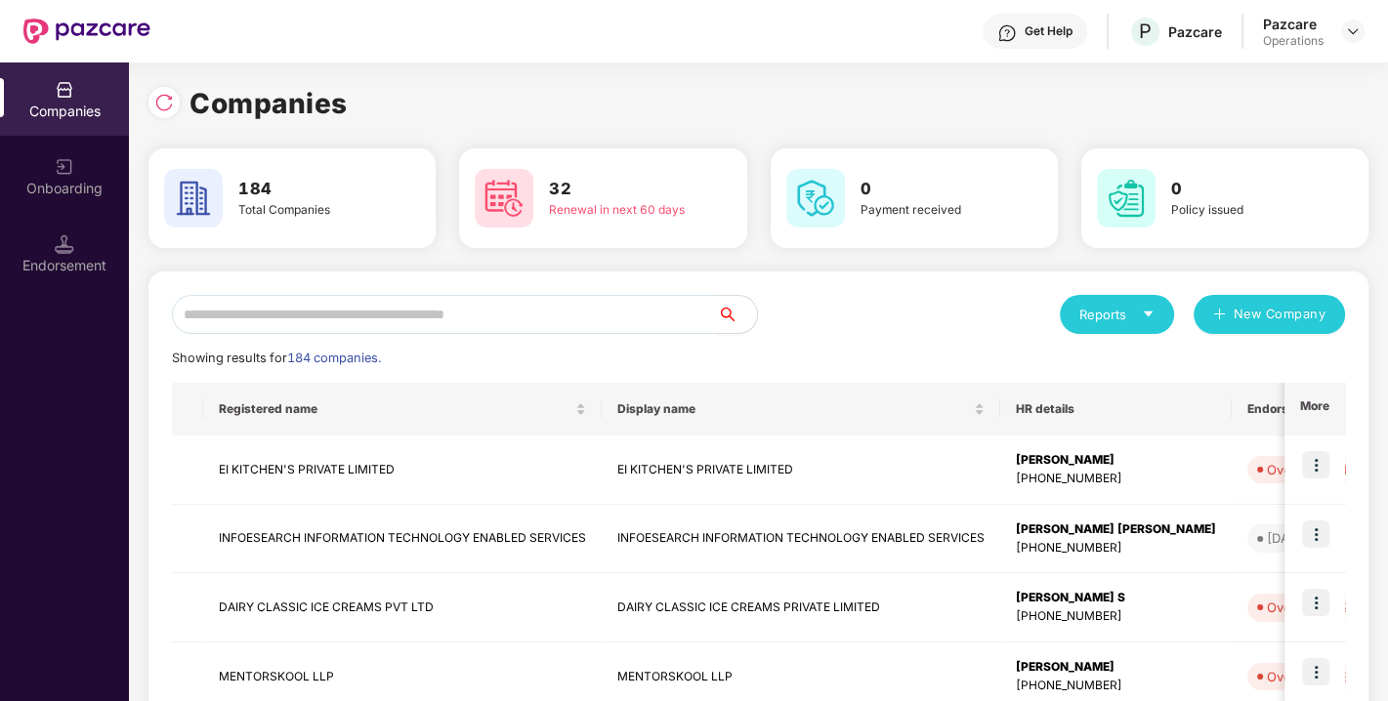
click at [397, 317] on input "text" at bounding box center [445, 314] width 546 height 39
paste input "**********"
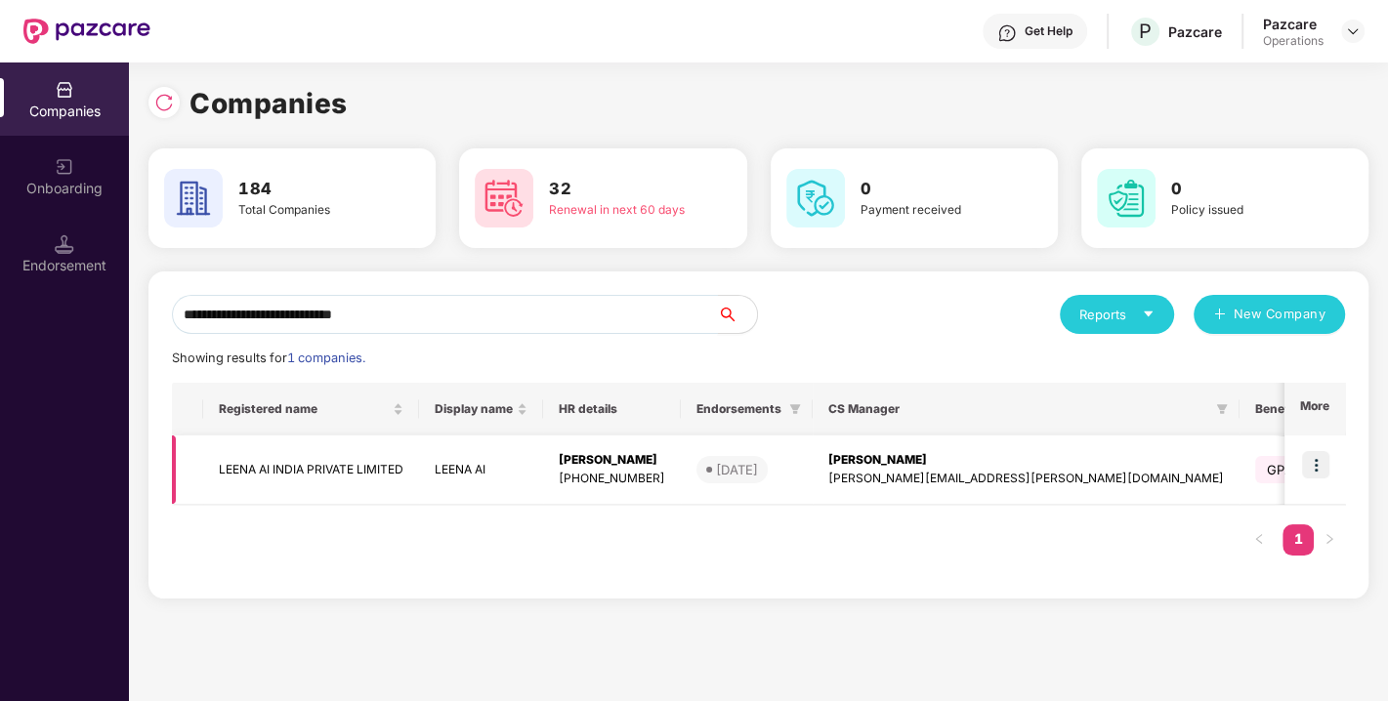
type input "**********"
click at [1319, 469] on img at bounding box center [1315, 464] width 27 height 27
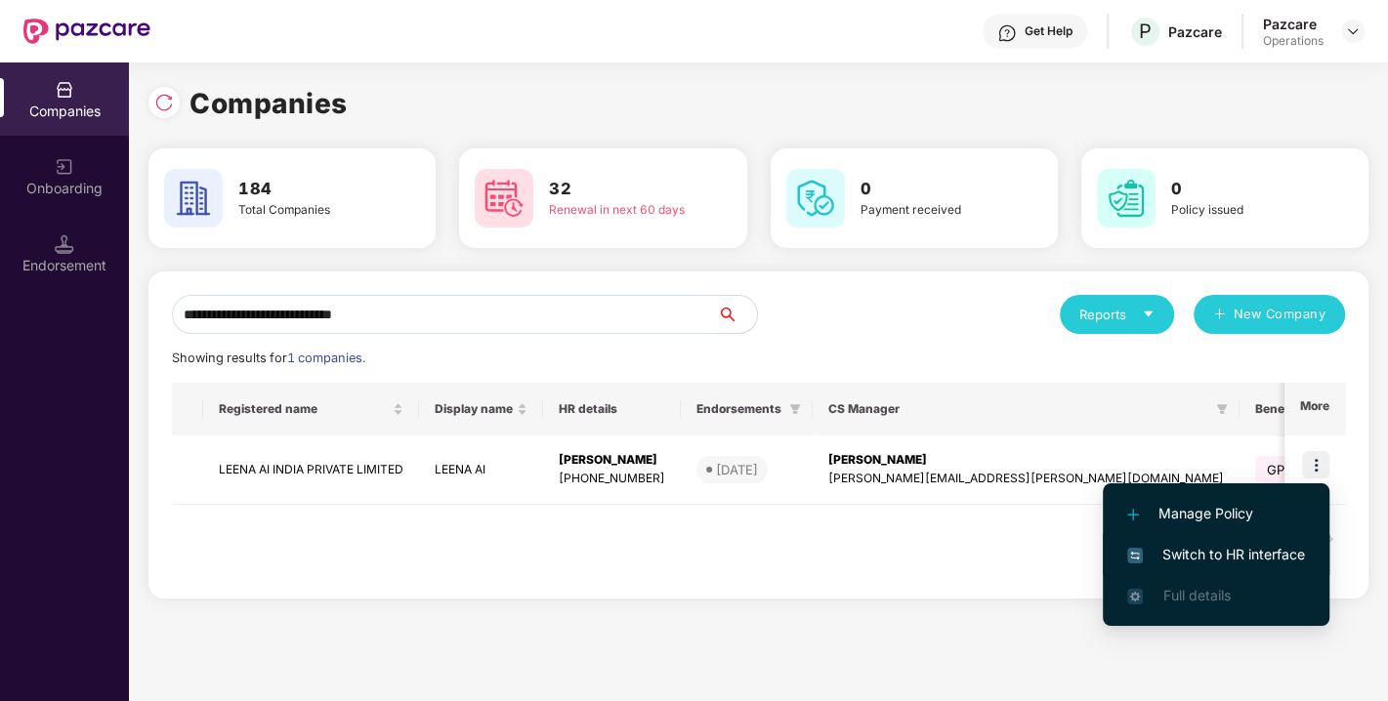
click at [1198, 561] on span "Switch to HR interface" at bounding box center [1216, 554] width 178 height 21
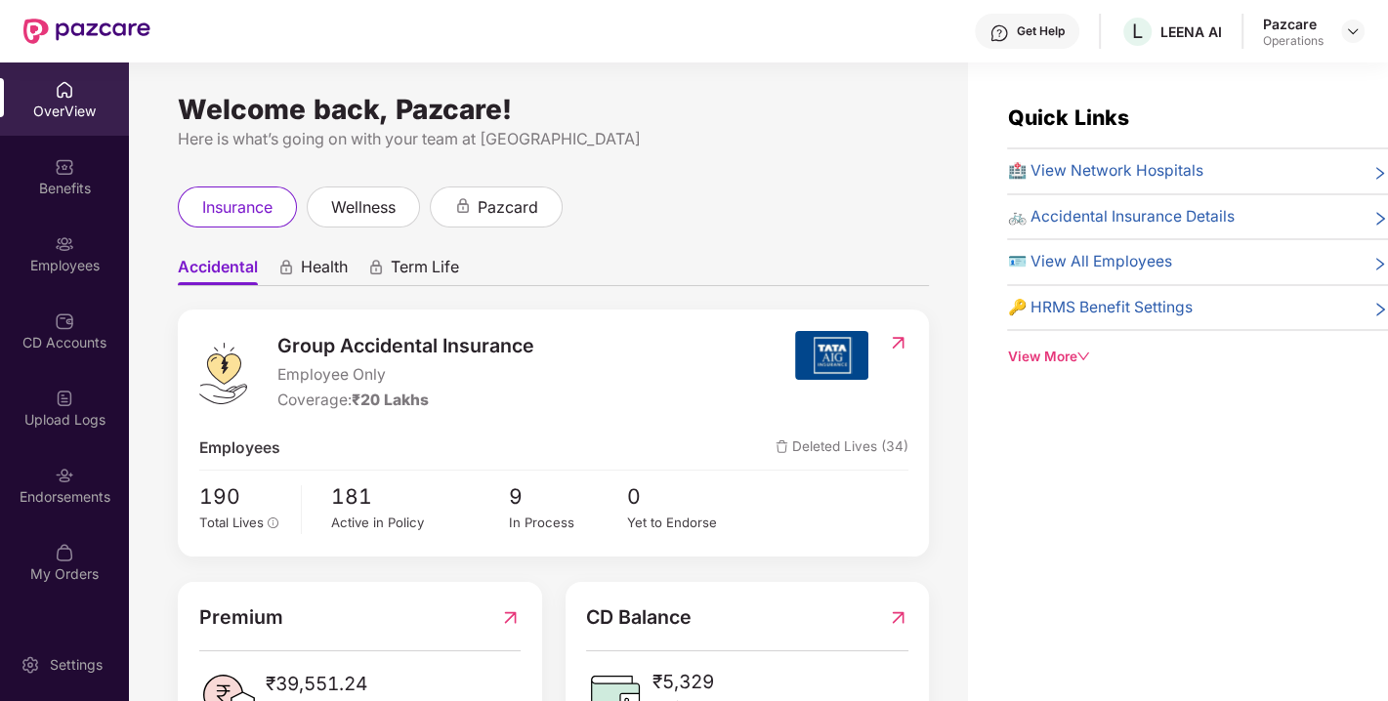
click at [50, 493] on div "Endorsements" at bounding box center [64, 498] width 129 height 20
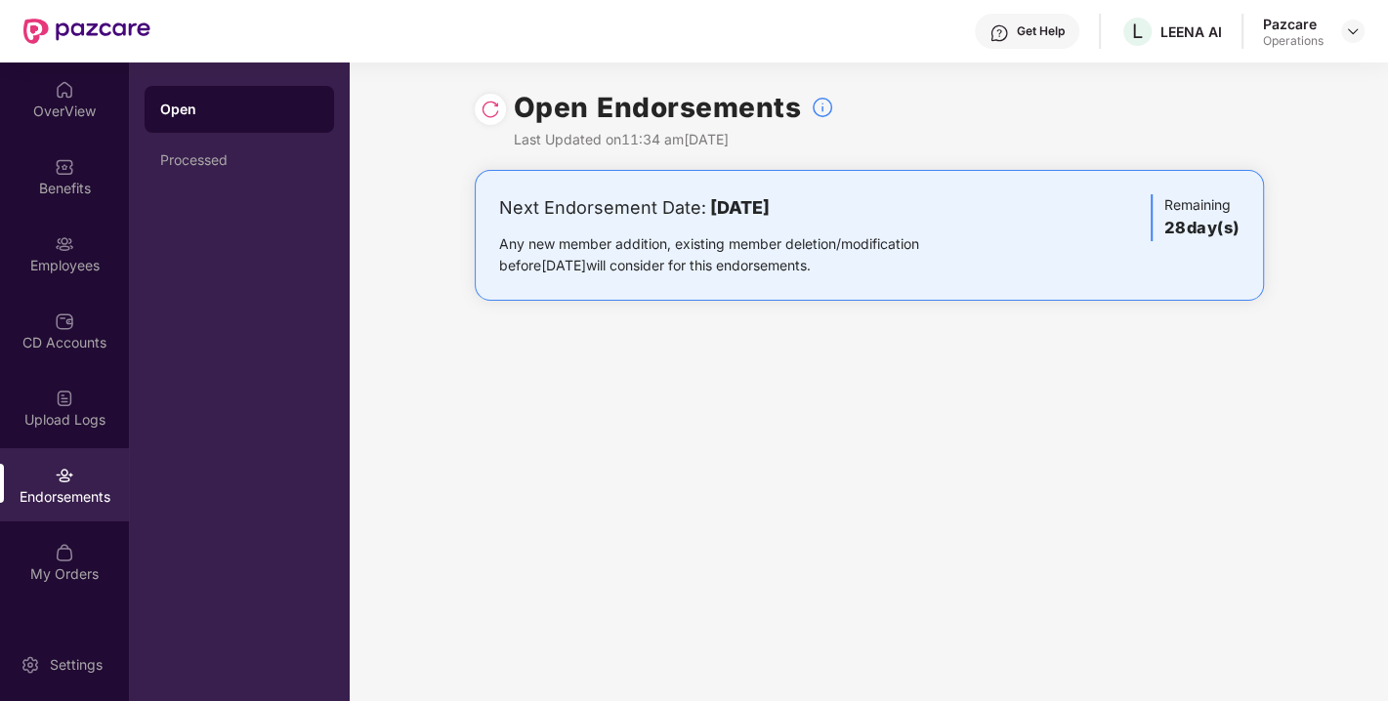
click at [484, 111] on img at bounding box center [491, 110] width 20 height 20
click at [1350, 30] on img at bounding box center [1353, 31] width 16 height 16
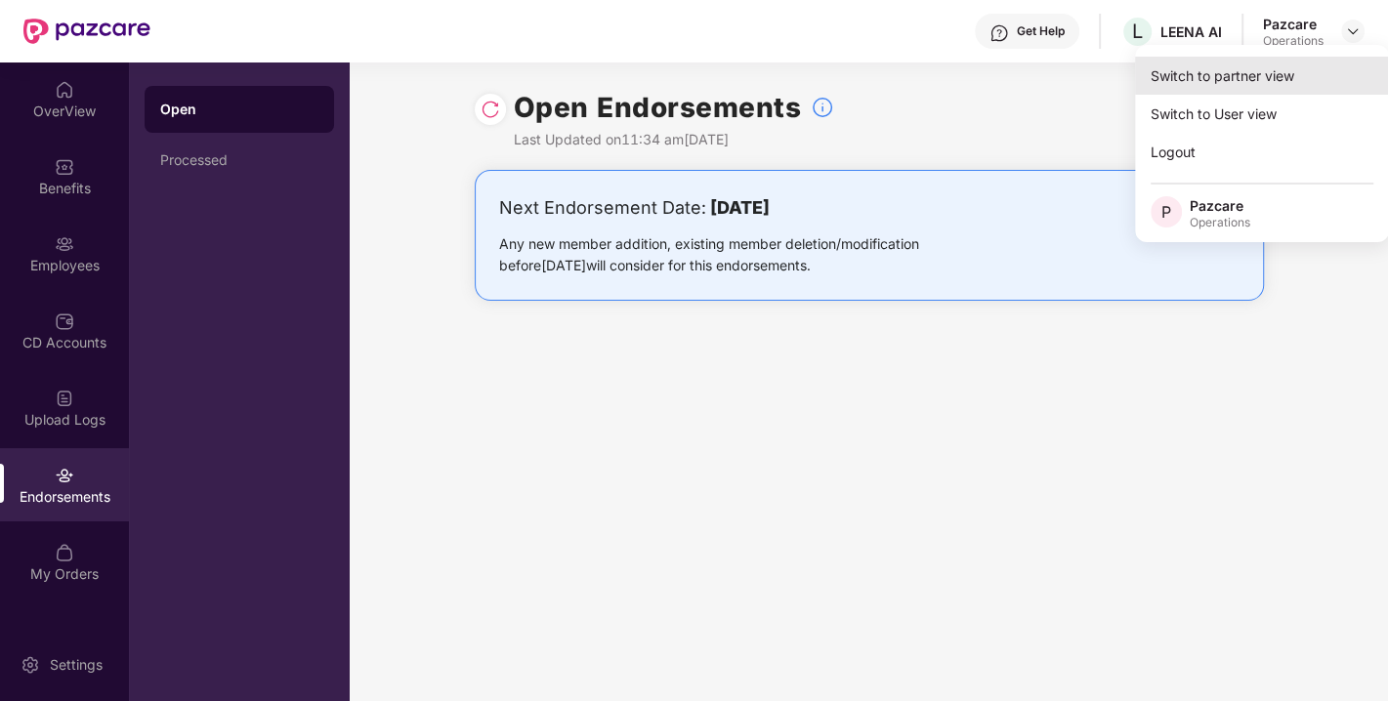
click at [1283, 71] on div "Switch to partner view" at bounding box center [1262, 76] width 254 height 38
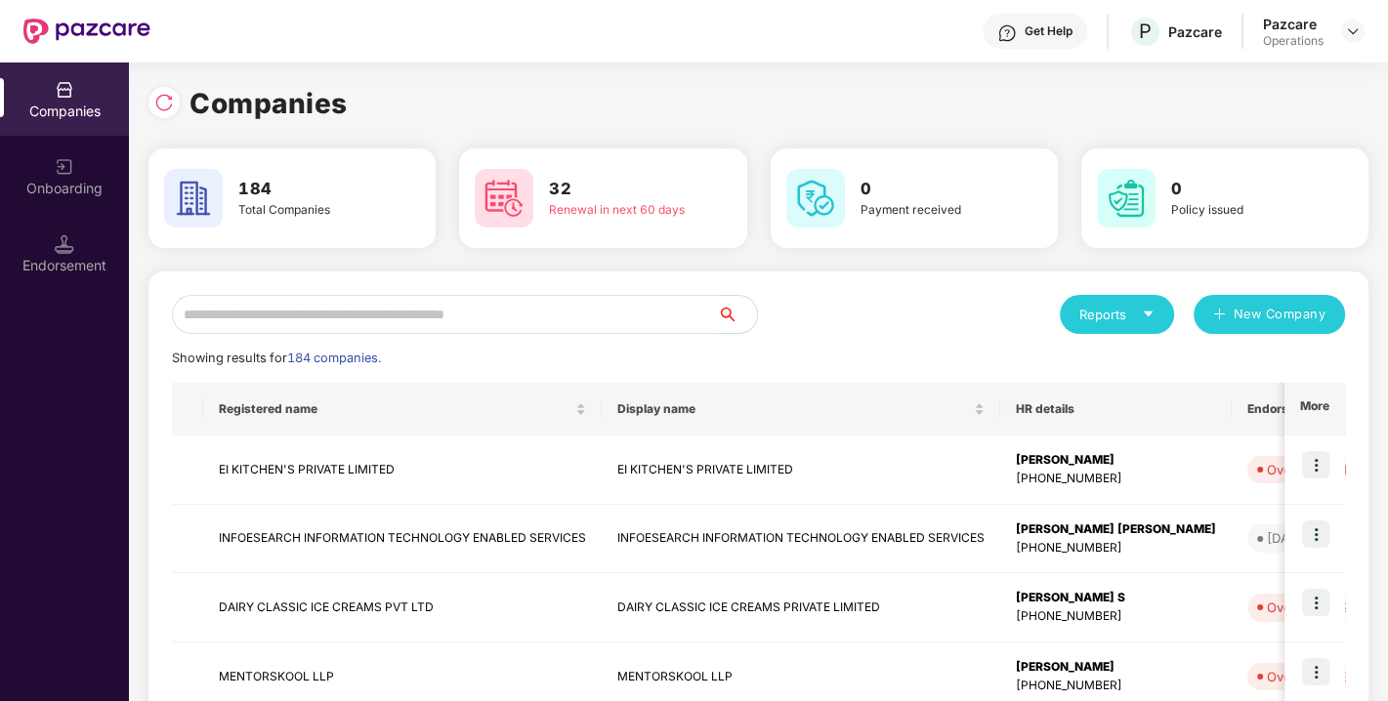
click at [520, 318] on input "text" at bounding box center [445, 314] width 546 height 39
click at [401, 332] on input "text" at bounding box center [445, 314] width 546 height 39
click at [477, 320] on input "text" at bounding box center [445, 314] width 546 height 39
paste input "**********"
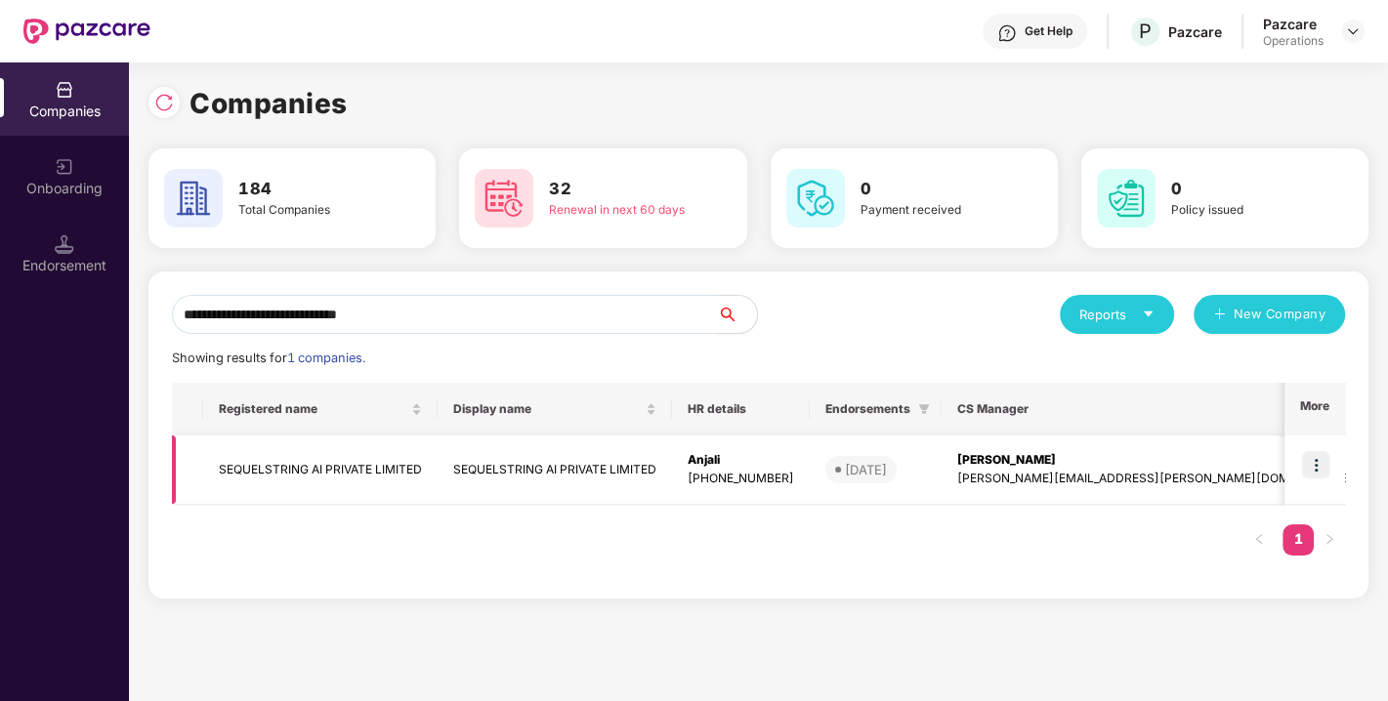
type input "**********"
click at [1318, 463] on img at bounding box center [1315, 464] width 27 height 27
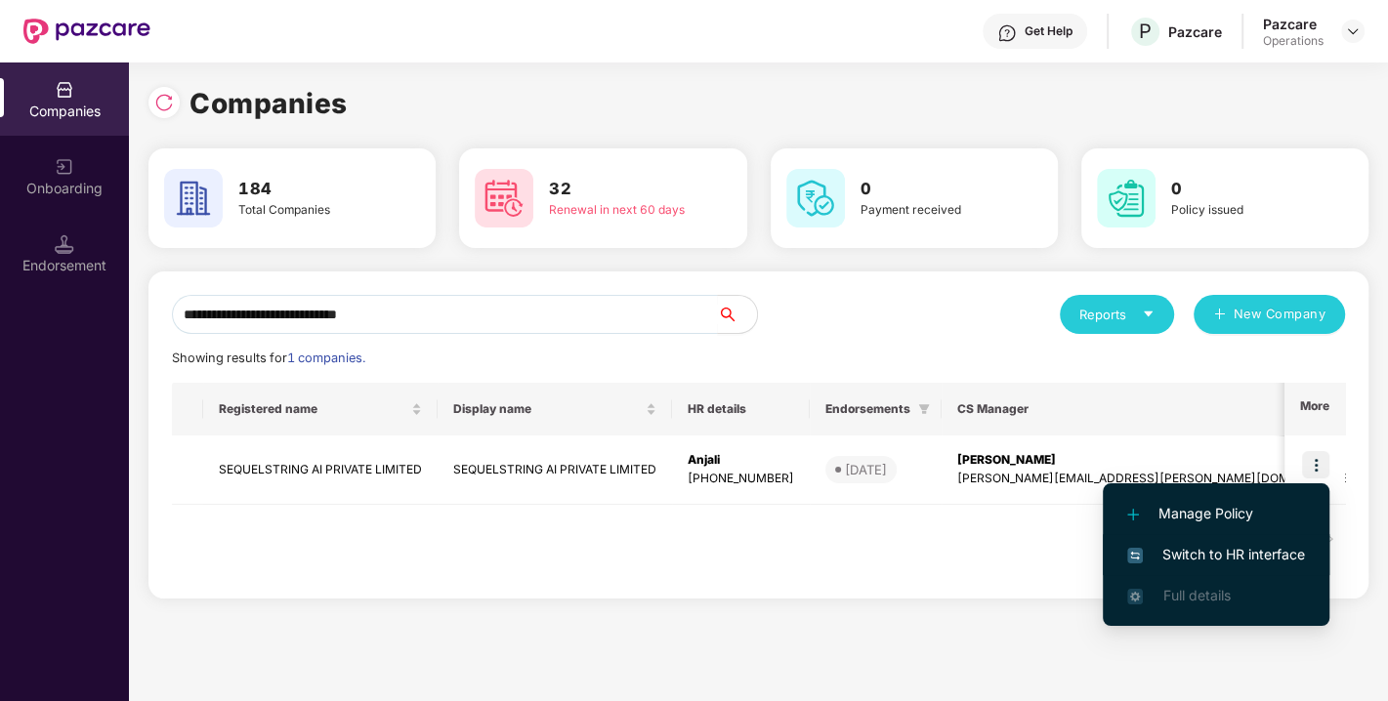
click at [1183, 547] on span "Switch to HR interface" at bounding box center [1216, 554] width 178 height 21
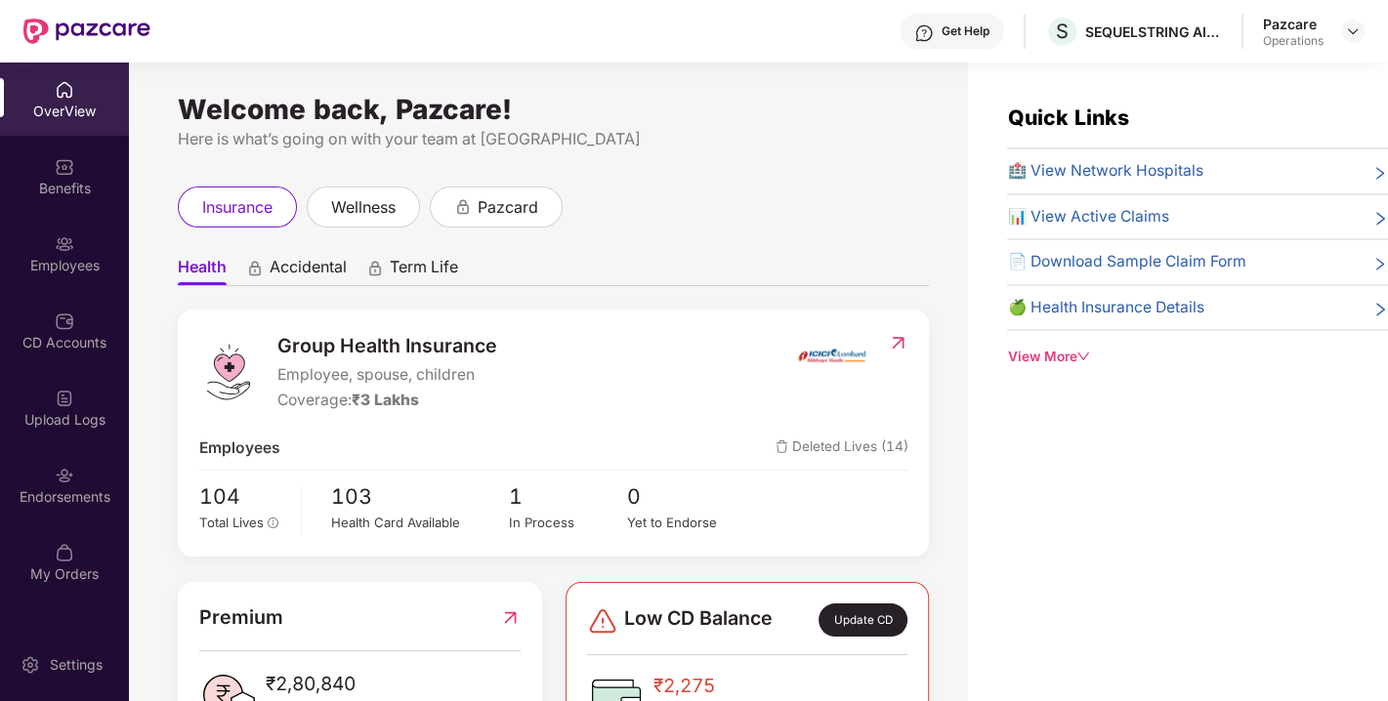
click at [83, 491] on div "Endorsements" at bounding box center [64, 498] width 129 height 20
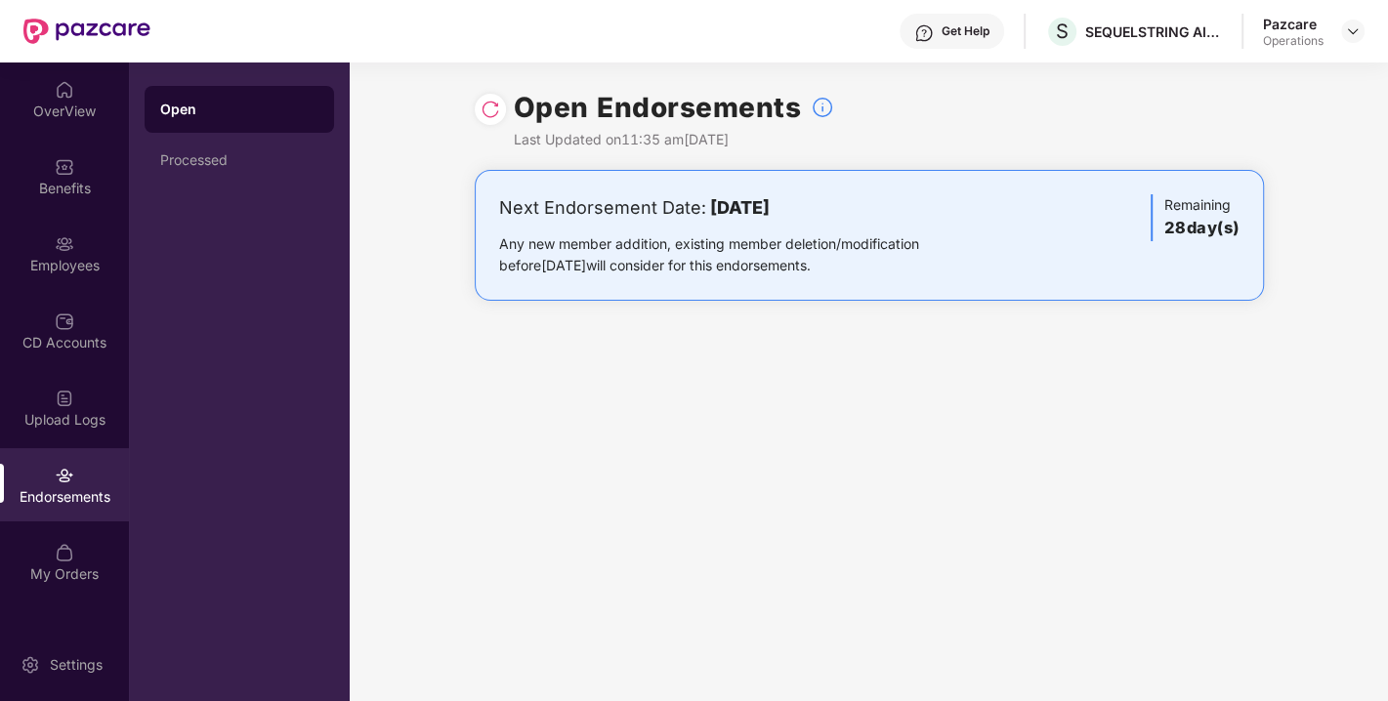
click at [506, 108] on div "Open Endorsements Last Updated on 11:35 am[DATE]" at bounding box center [869, 116] width 789 height 107
click at [494, 110] on img at bounding box center [491, 110] width 20 height 20
click at [1359, 33] on img at bounding box center [1353, 31] width 16 height 16
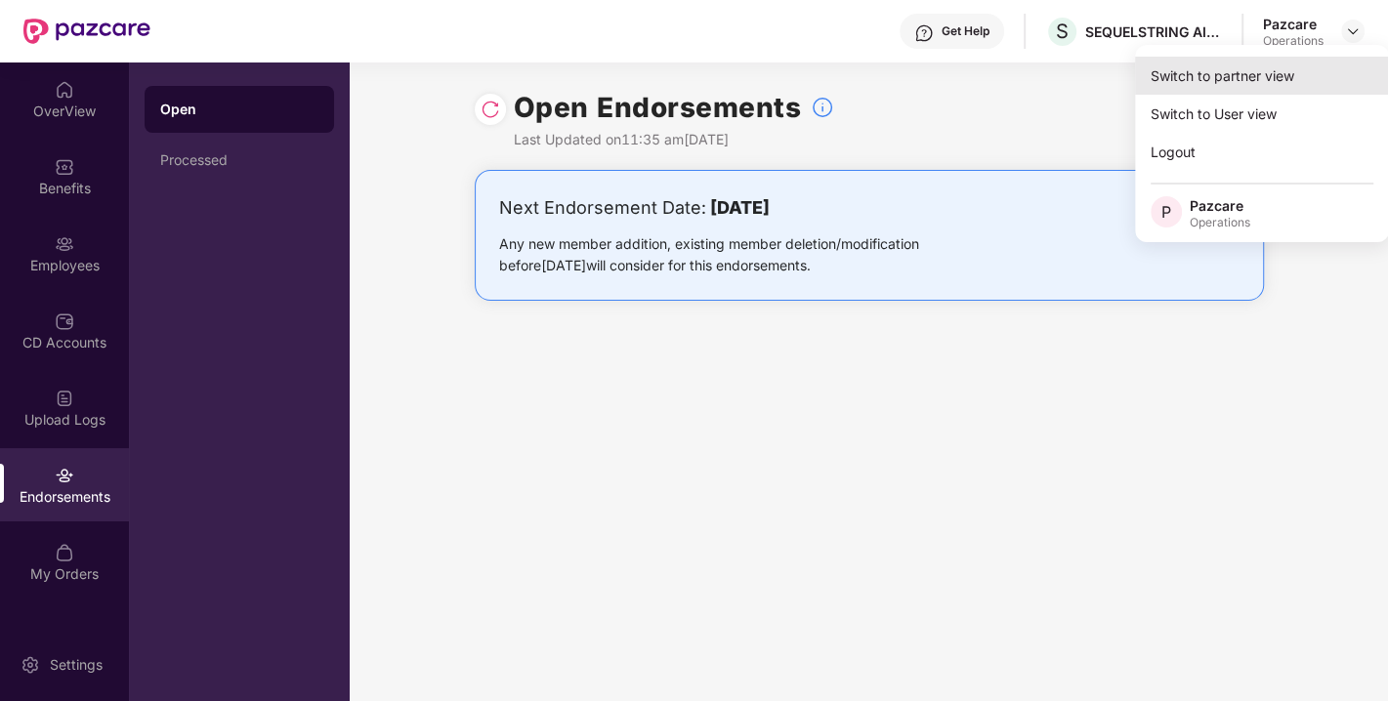
click at [1233, 83] on div "Switch to partner view" at bounding box center [1262, 76] width 254 height 38
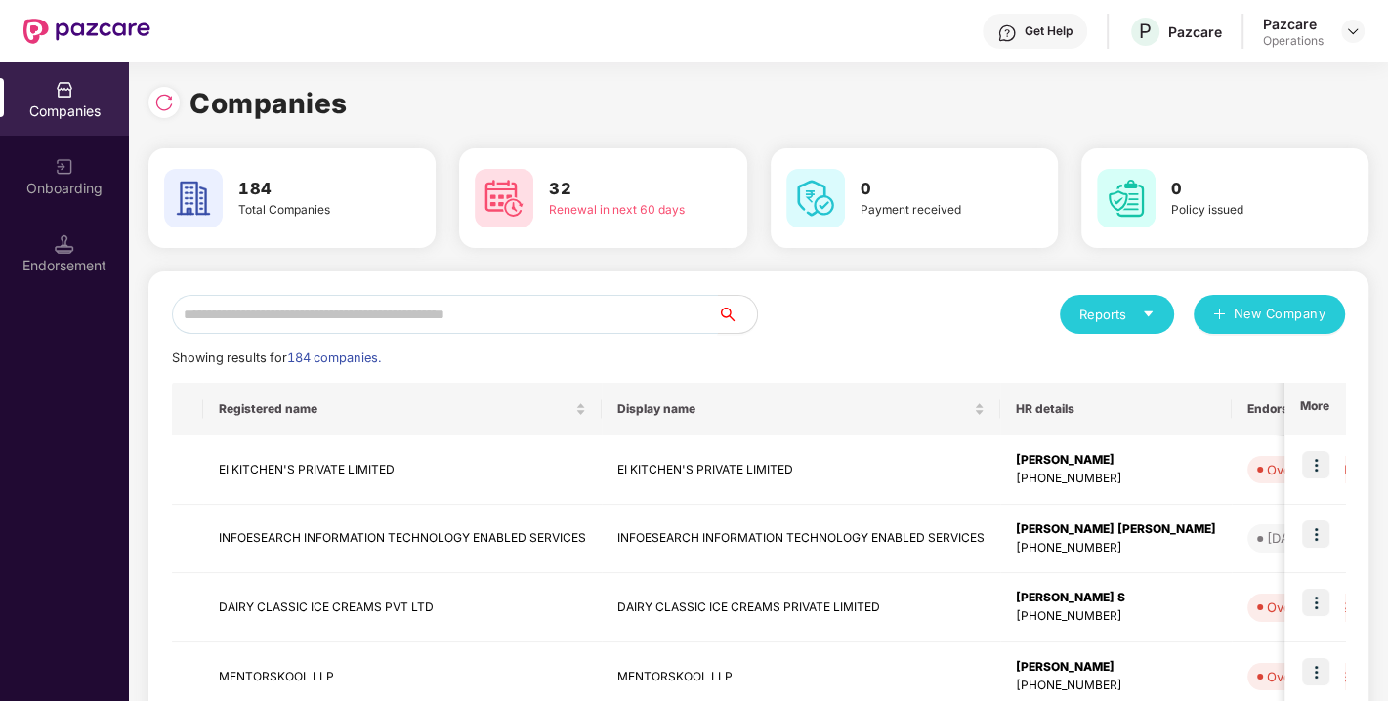
click at [307, 312] on input "text" at bounding box center [445, 314] width 546 height 39
paste input "**********"
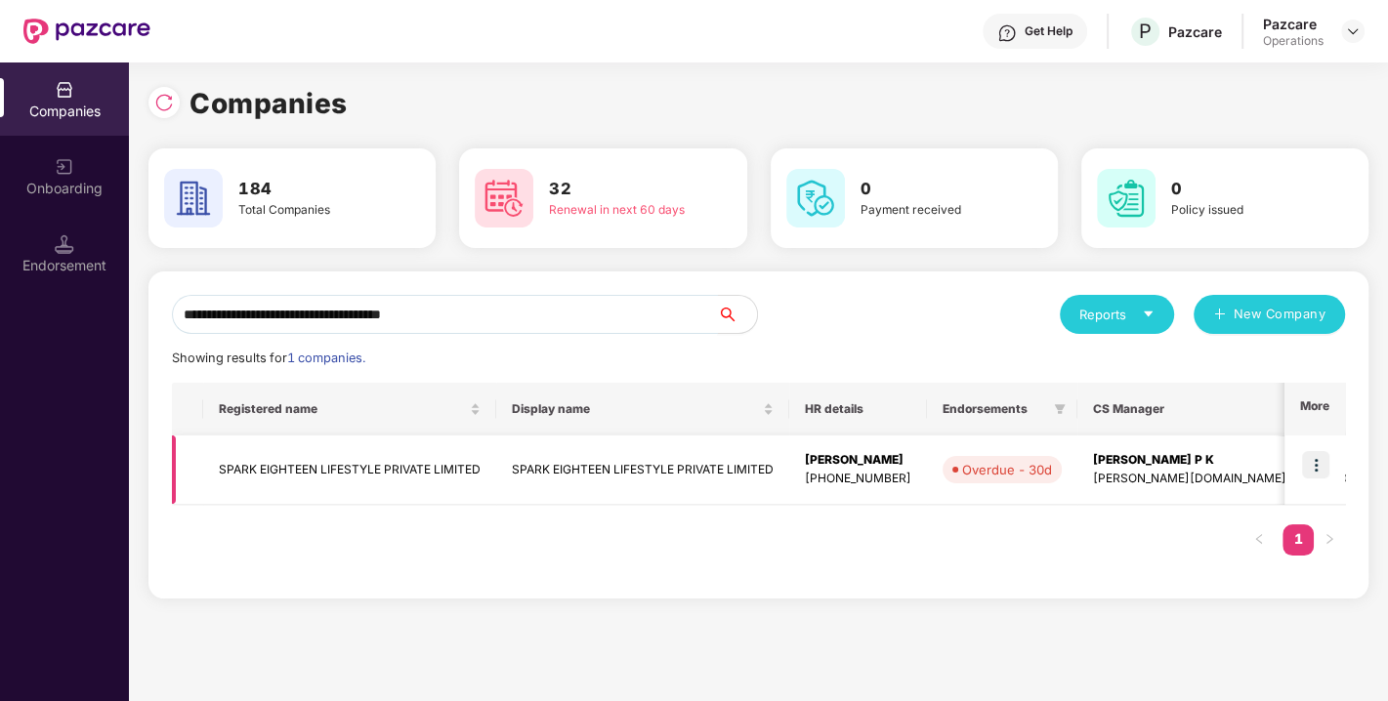
type input "**********"
click at [1317, 462] on img at bounding box center [1315, 464] width 27 height 27
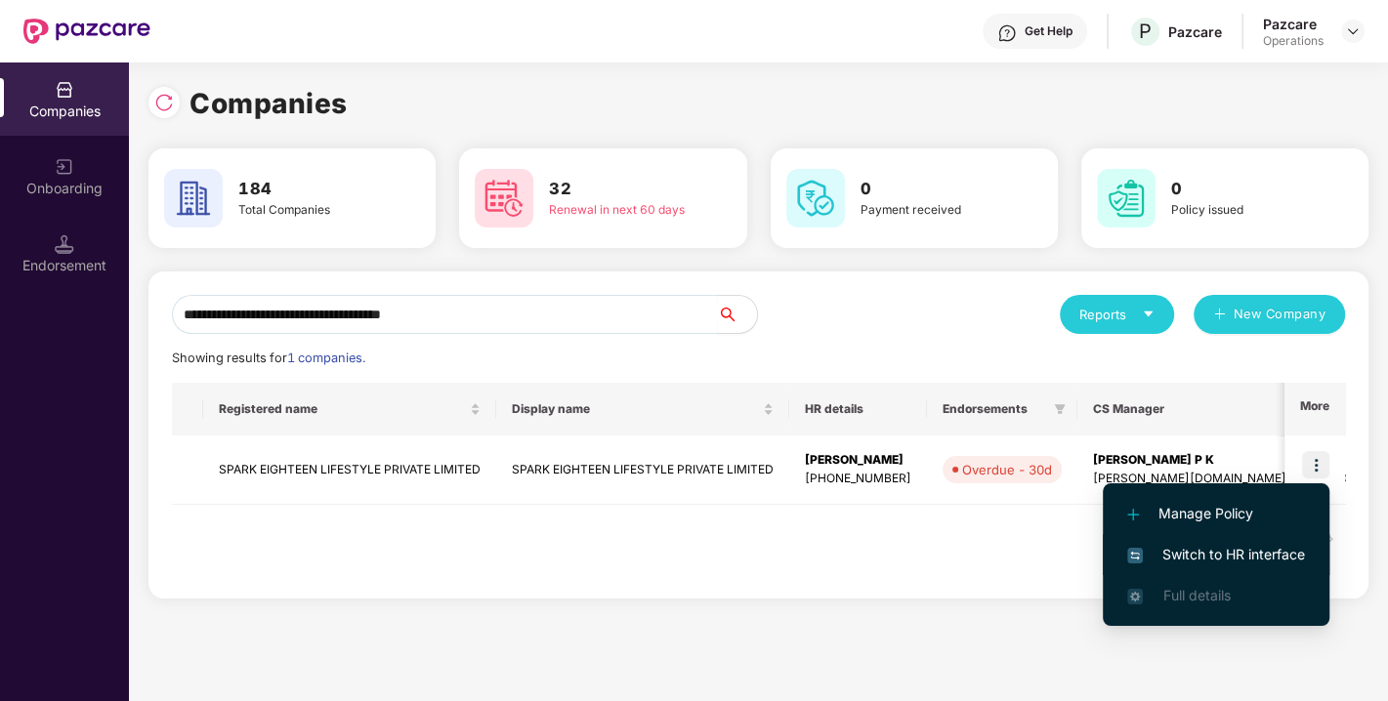
click at [1204, 551] on span "Switch to HR interface" at bounding box center [1216, 554] width 178 height 21
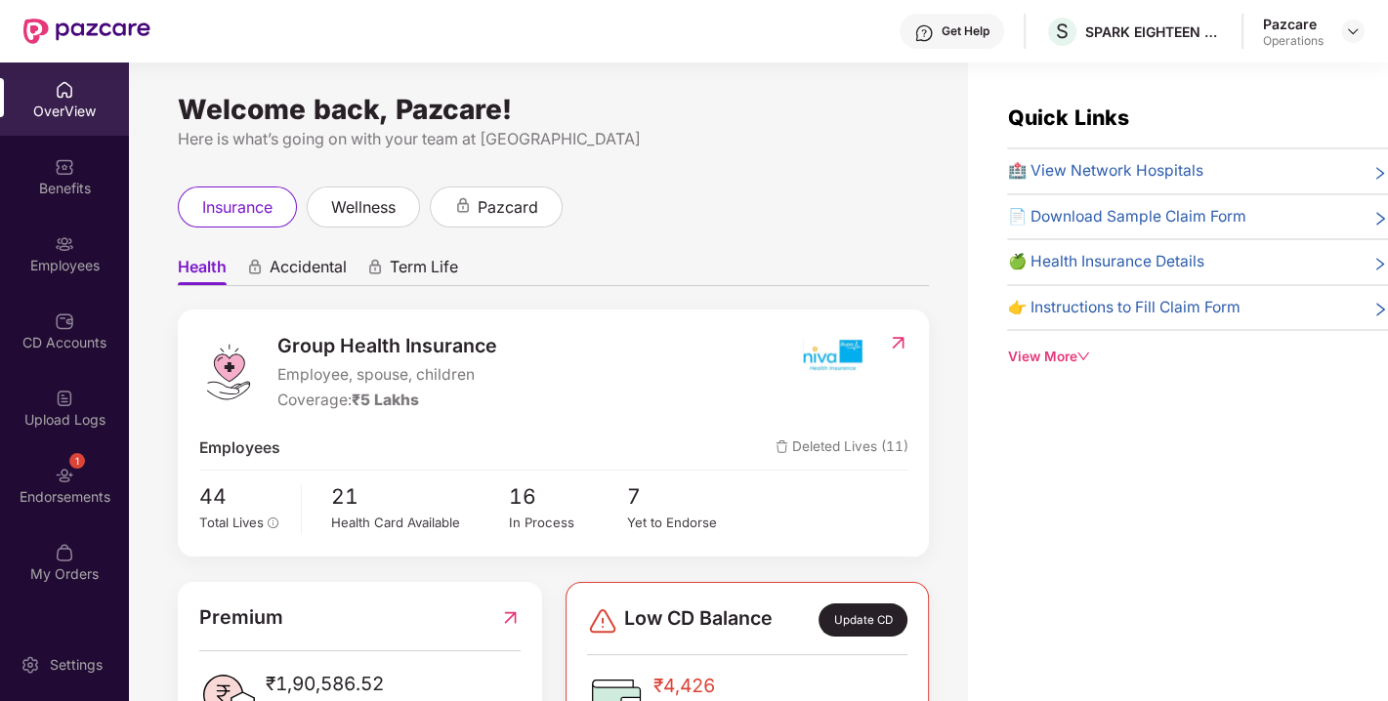
click at [60, 491] on div "Endorsements" at bounding box center [64, 498] width 129 height 20
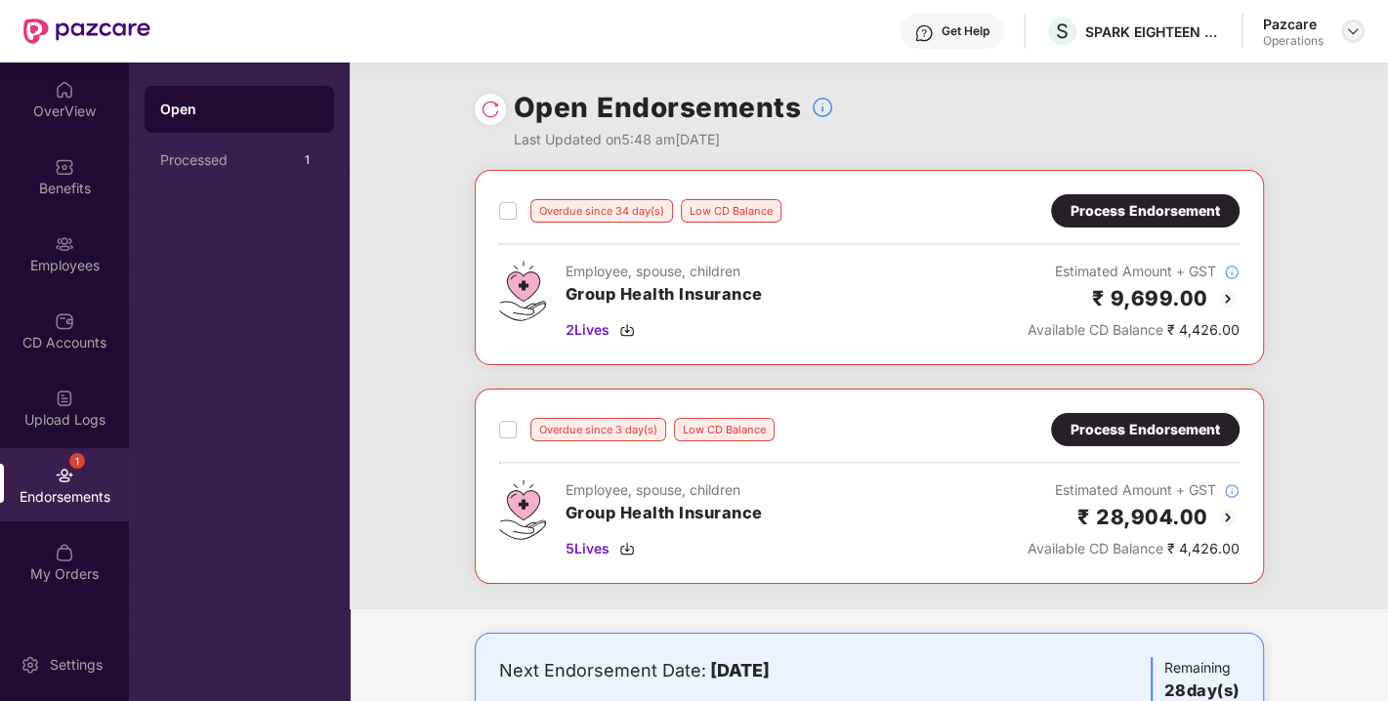
click at [1360, 31] on img at bounding box center [1353, 31] width 16 height 16
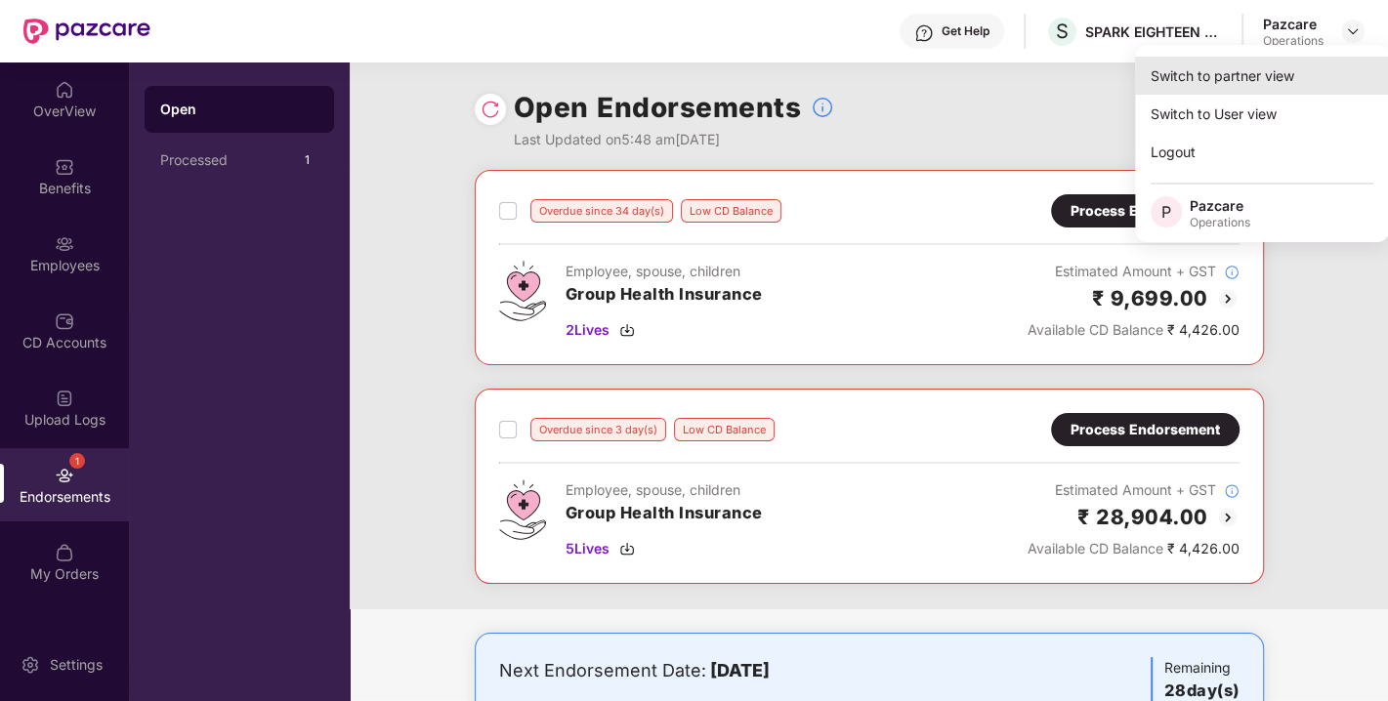
click at [1235, 81] on div "Switch to partner view" at bounding box center [1262, 76] width 254 height 38
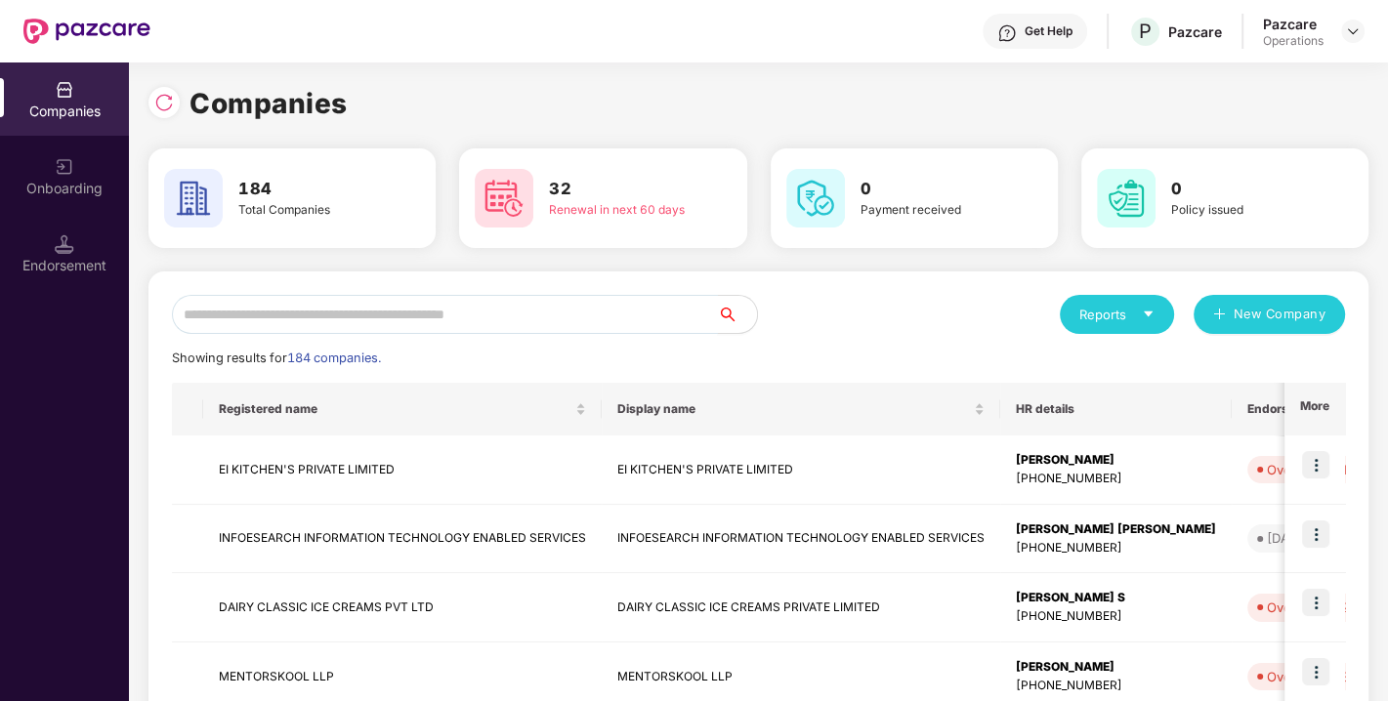
click at [344, 314] on input "text" at bounding box center [445, 314] width 546 height 39
paste input "**********"
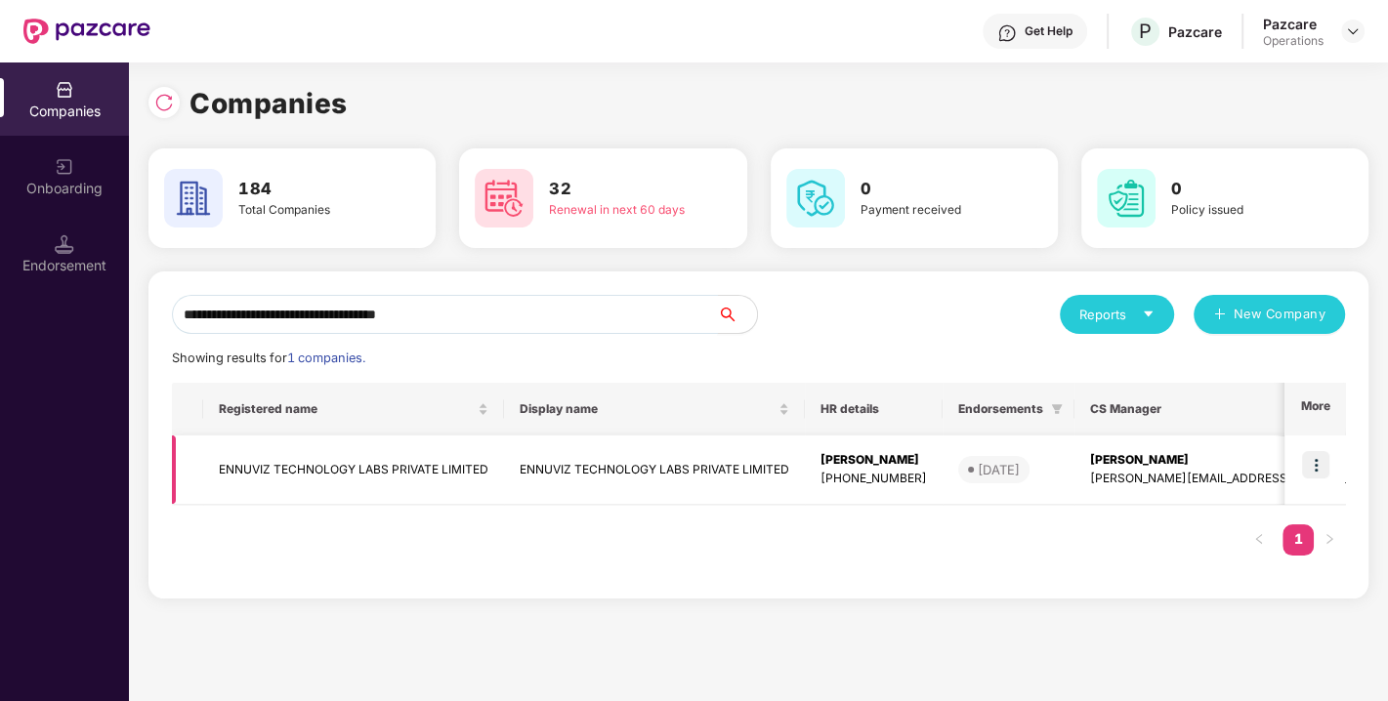
type input "**********"
click at [1334, 460] on td at bounding box center [1315, 470] width 61 height 69
click at [1314, 463] on img at bounding box center [1315, 464] width 27 height 27
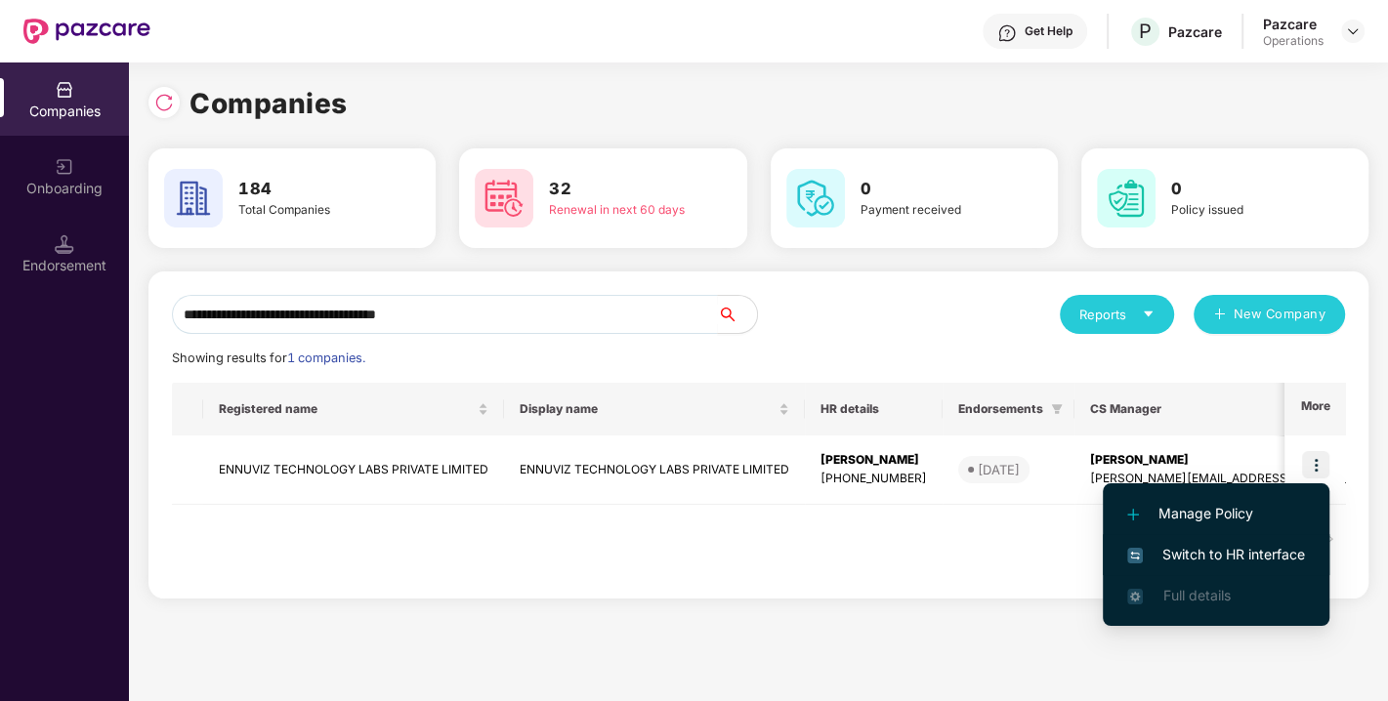
click at [1231, 558] on span "Switch to HR interface" at bounding box center [1216, 554] width 178 height 21
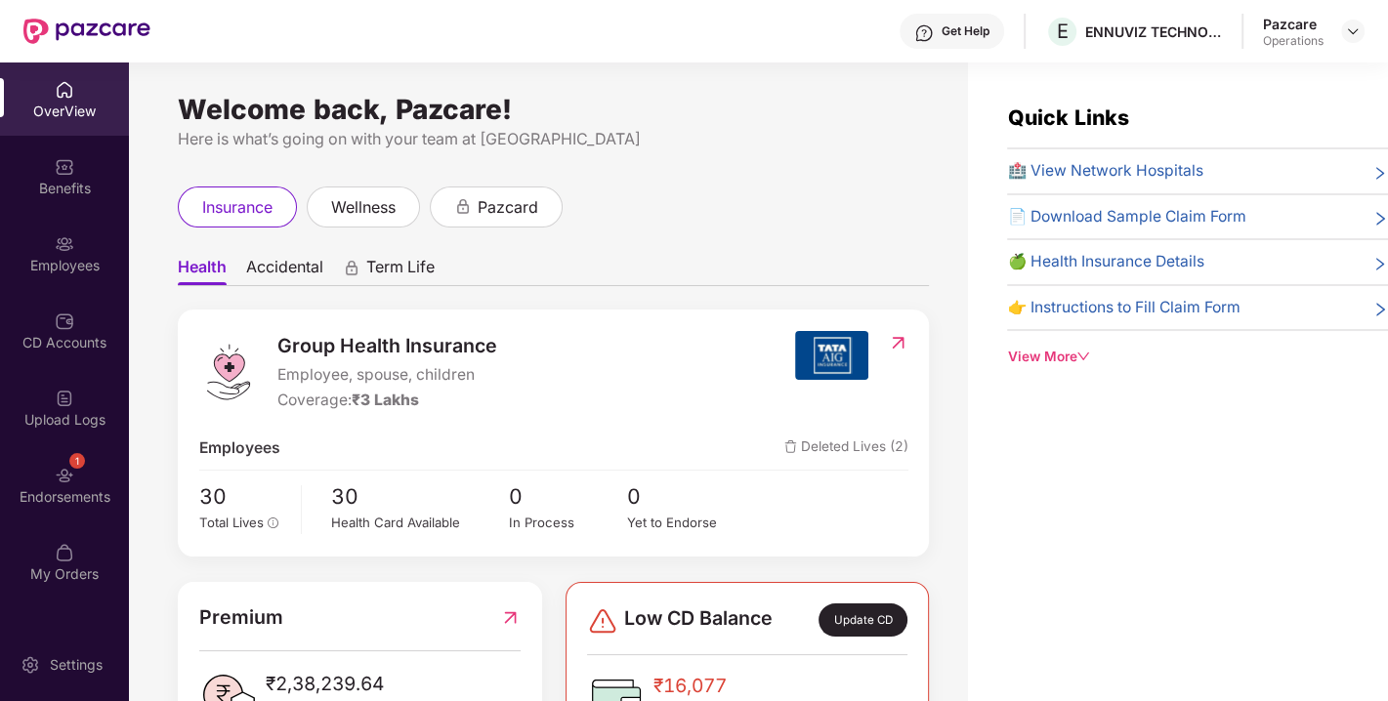
click at [79, 492] on div "Endorsements" at bounding box center [64, 498] width 129 height 20
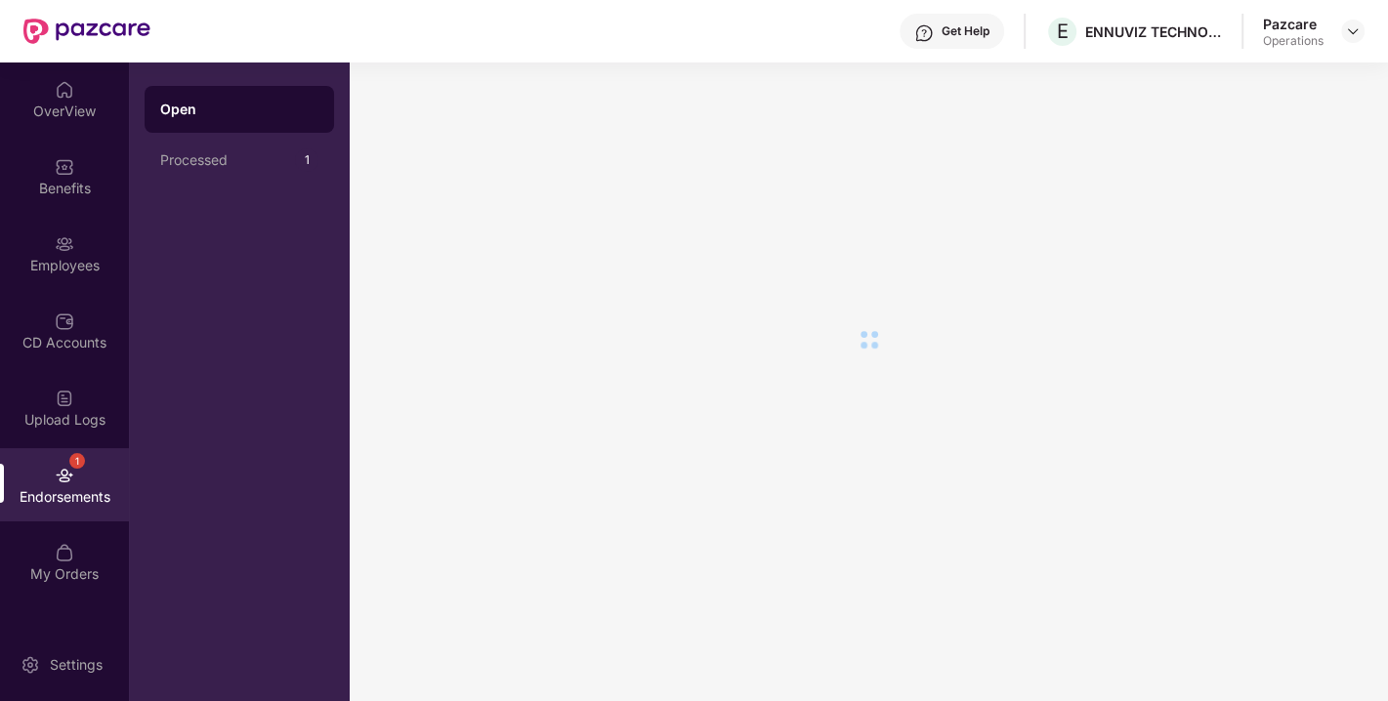
click at [79, 492] on div "Endorsements" at bounding box center [64, 498] width 129 height 20
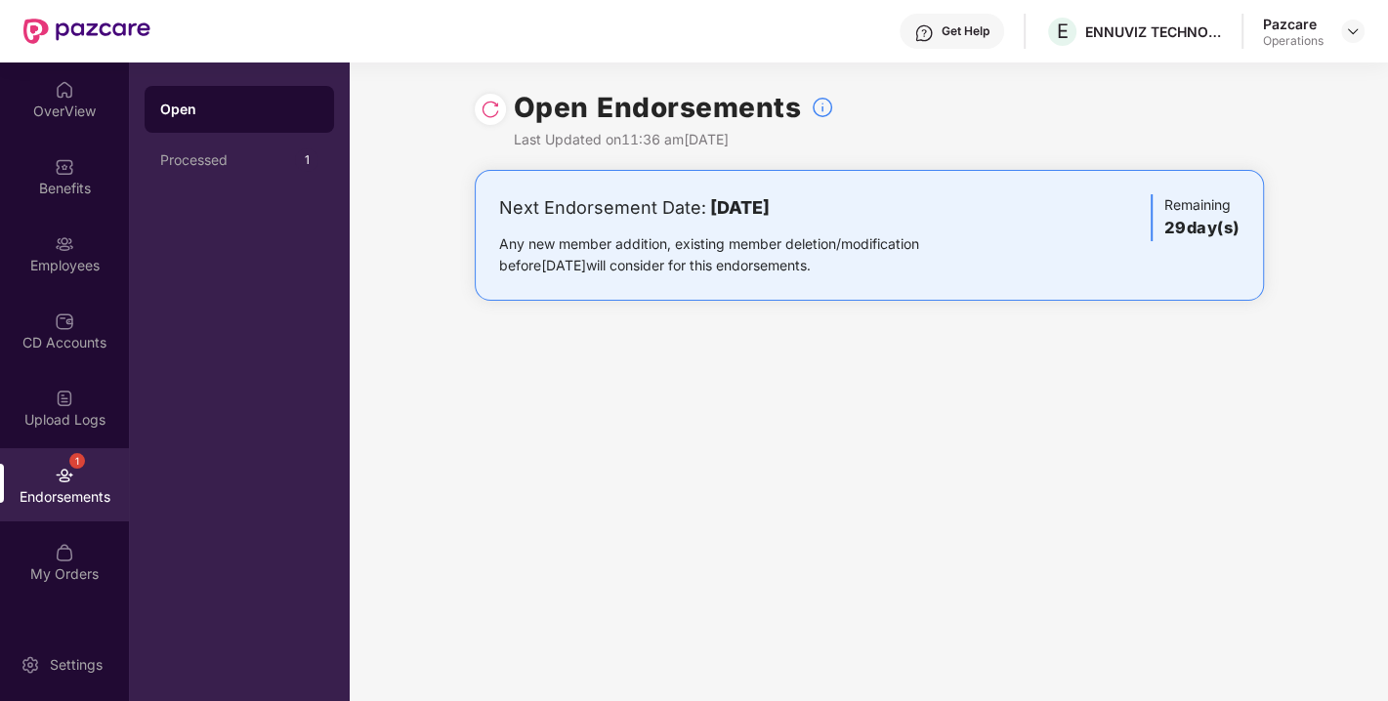
click at [488, 108] on img at bounding box center [491, 110] width 20 height 20
click at [1362, 32] on div at bounding box center [1352, 31] width 23 height 23
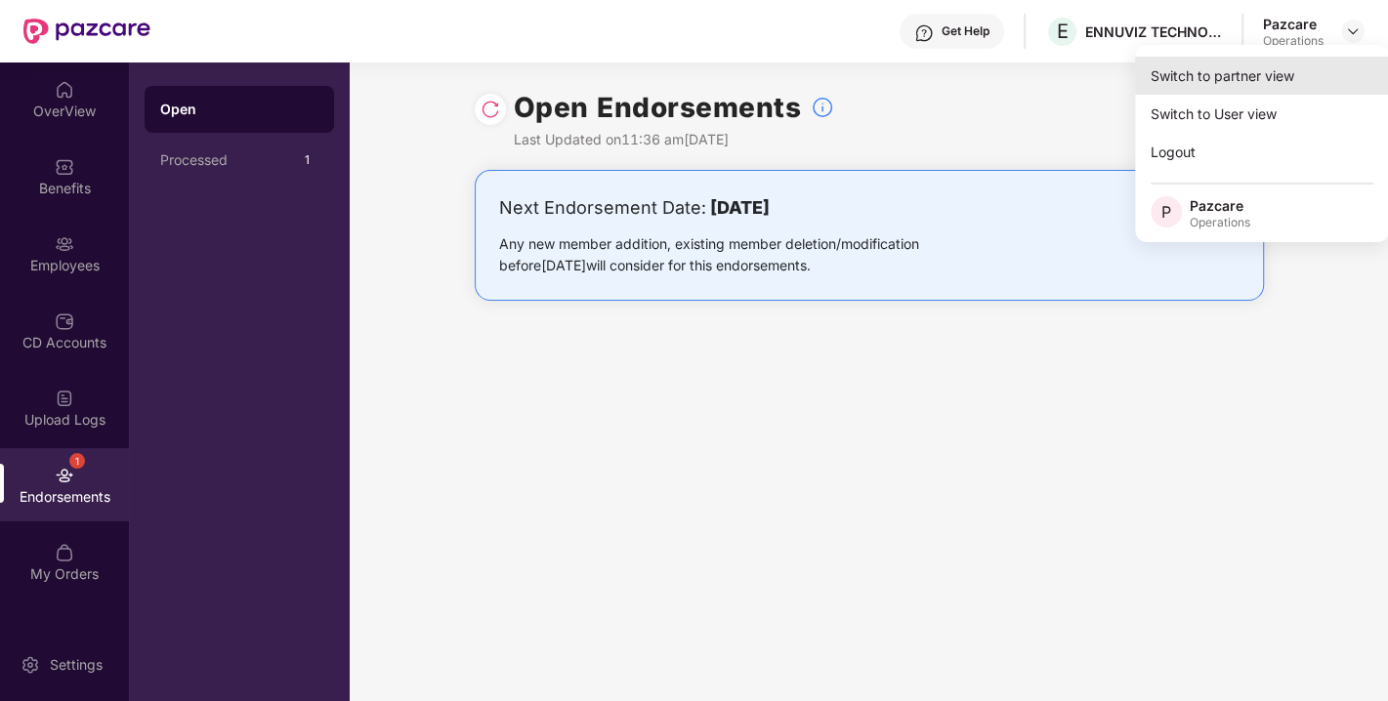
click at [1241, 75] on div "Switch to partner view" at bounding box center [1262, 76] width 254 height 38
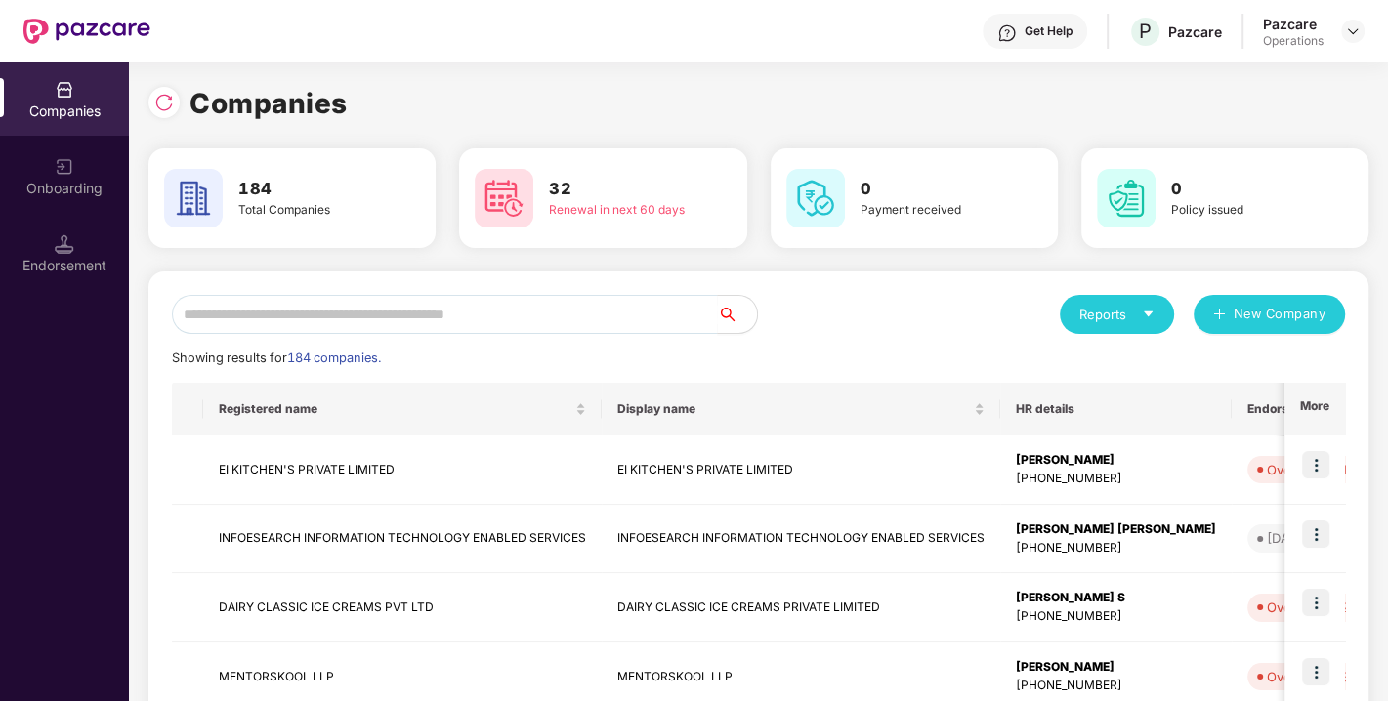
click at [59, 262] on div "Endorsement" at bounding box center [64, 266] width 129 height 20
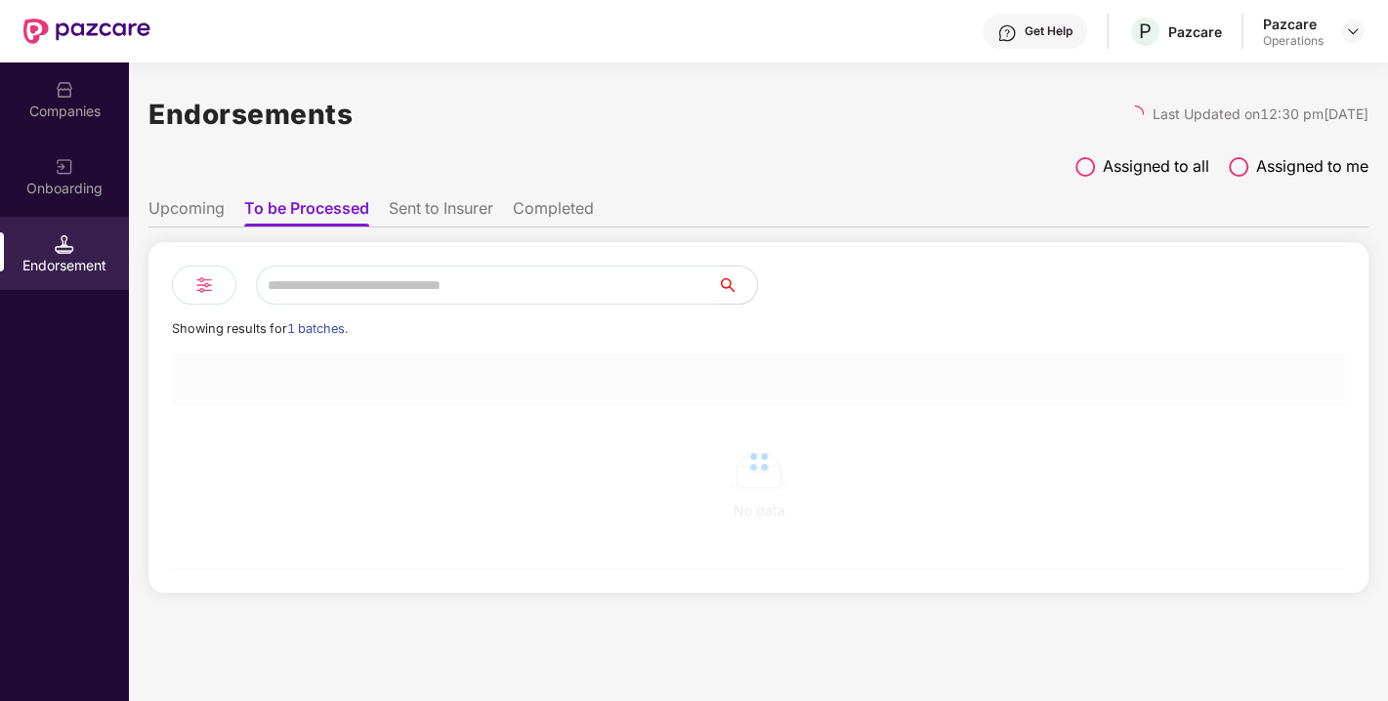
click at [343, 290] on input "text" at bounding box center [487, 285] width 462 height 39
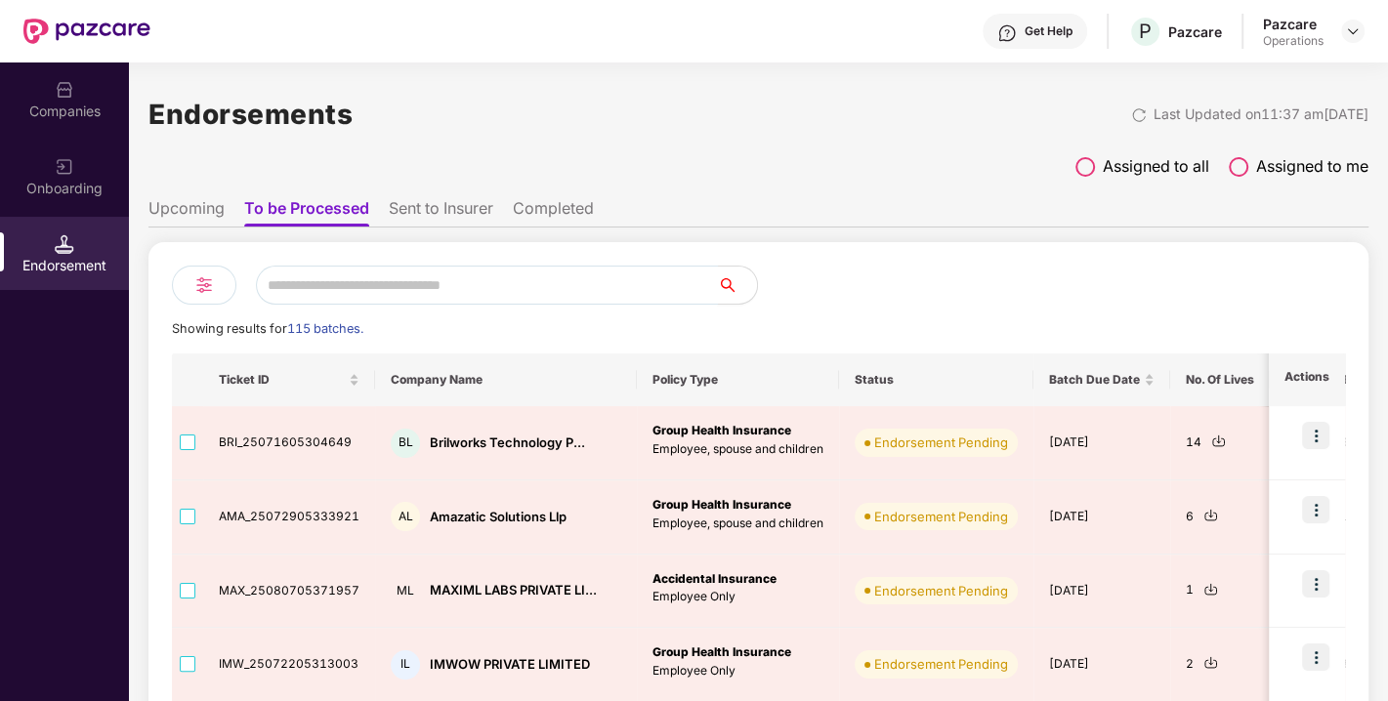
paste input "**********"
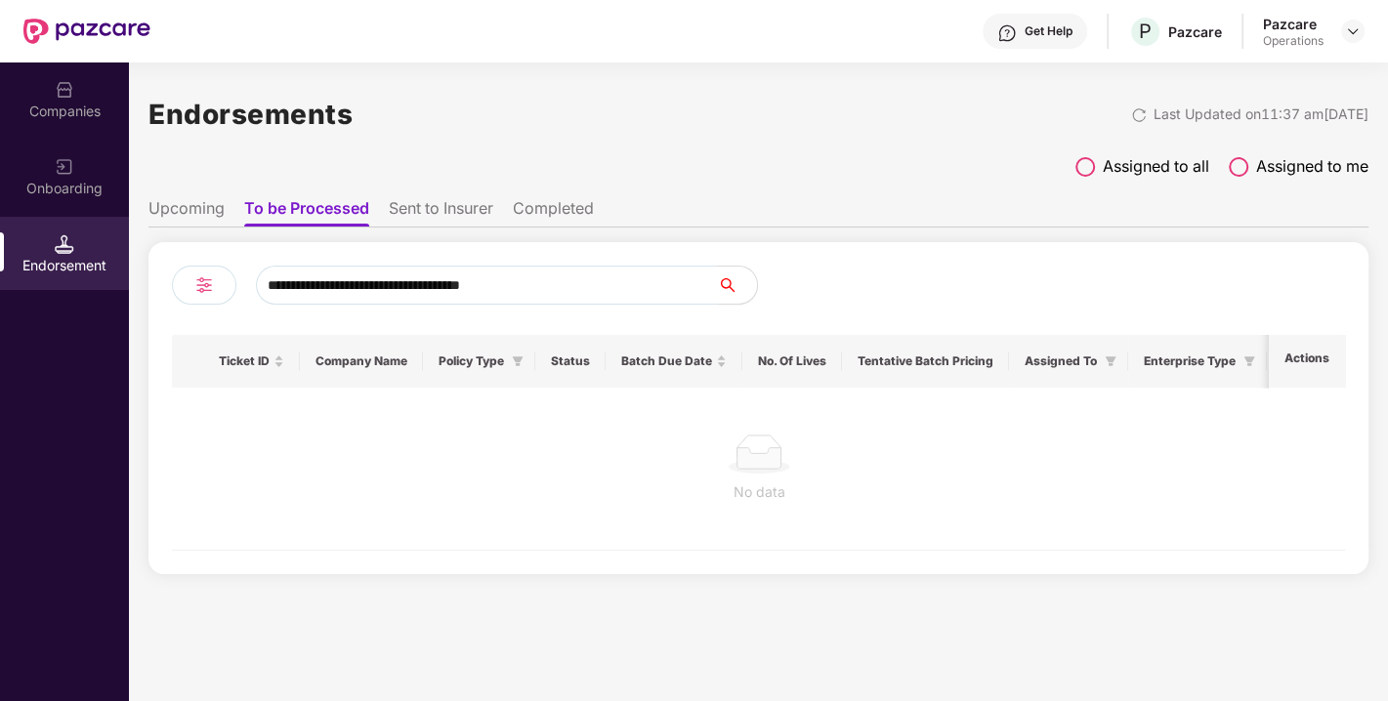
type input "**********"
click at [64, 117] on div "Companies" at bounding box center [64, 112] width 129 height 20
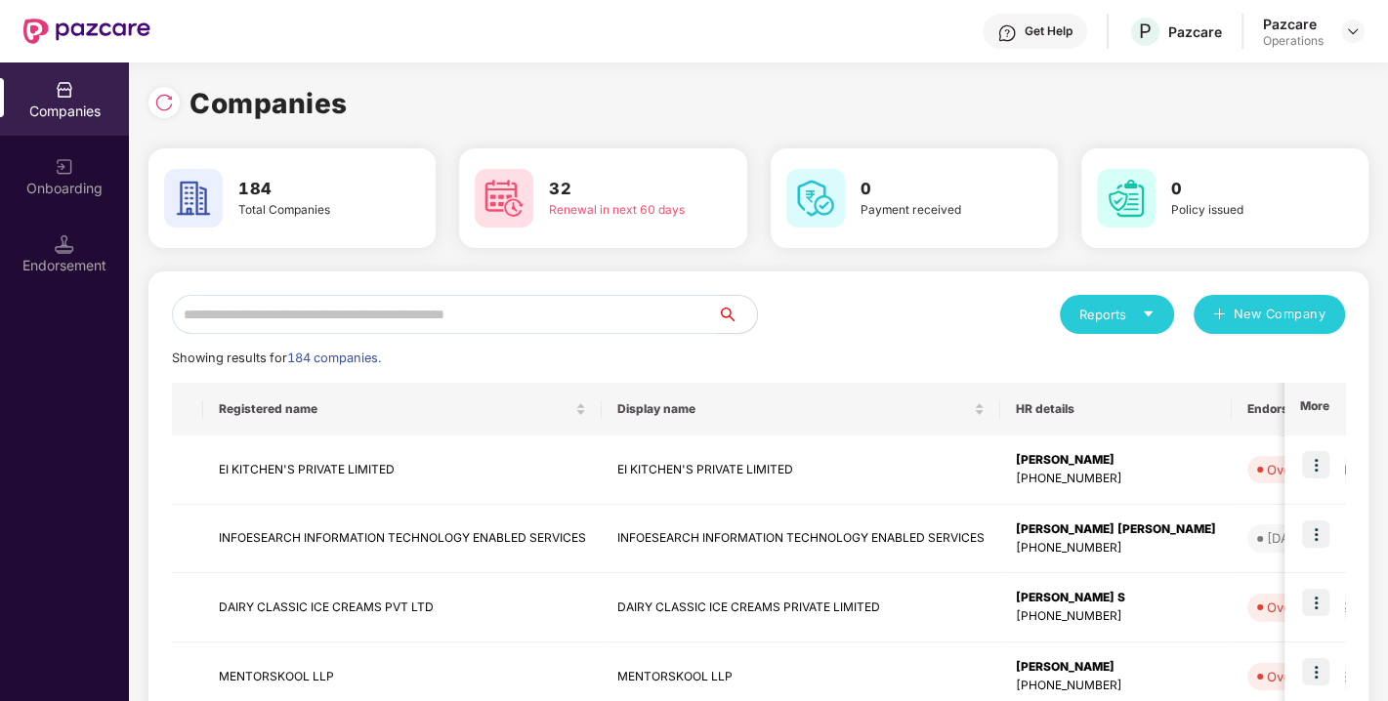
click at [343, 327] on input "text" at bounding box center [445, 314] width 546 height 39
paste input "**********"
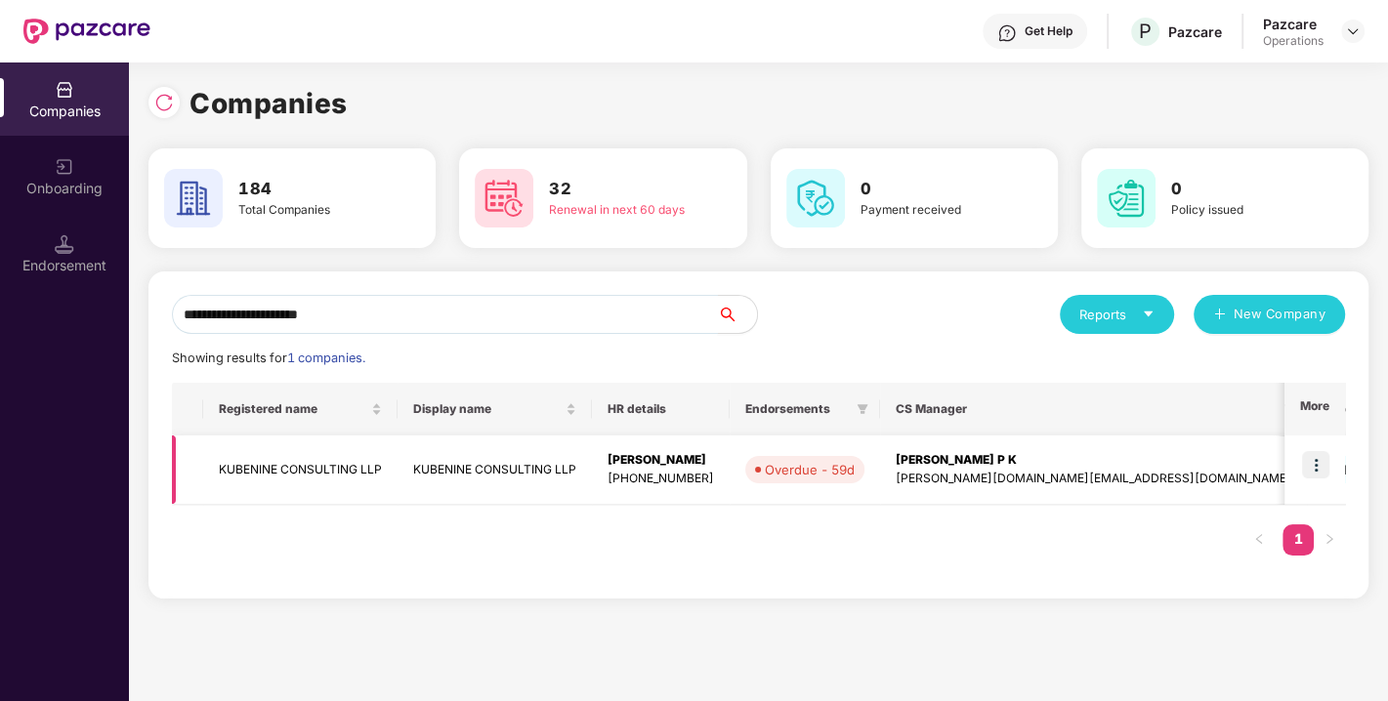
type input "**********"
click at [1315, 469] on img at bounding box center [1315, 464] width 27 height 27
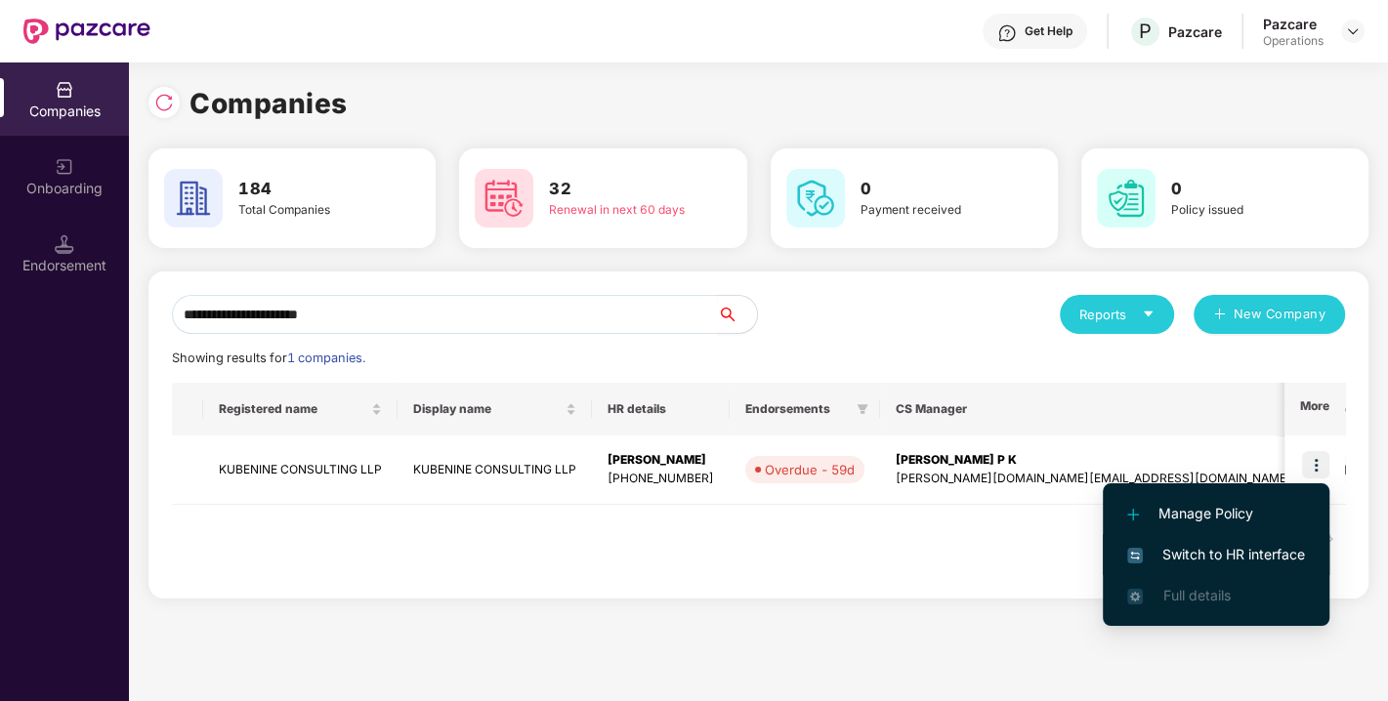
click at [1212, 553] on span "Switch to HR interface" at bounding box center [1216, 554] width 178 height 21
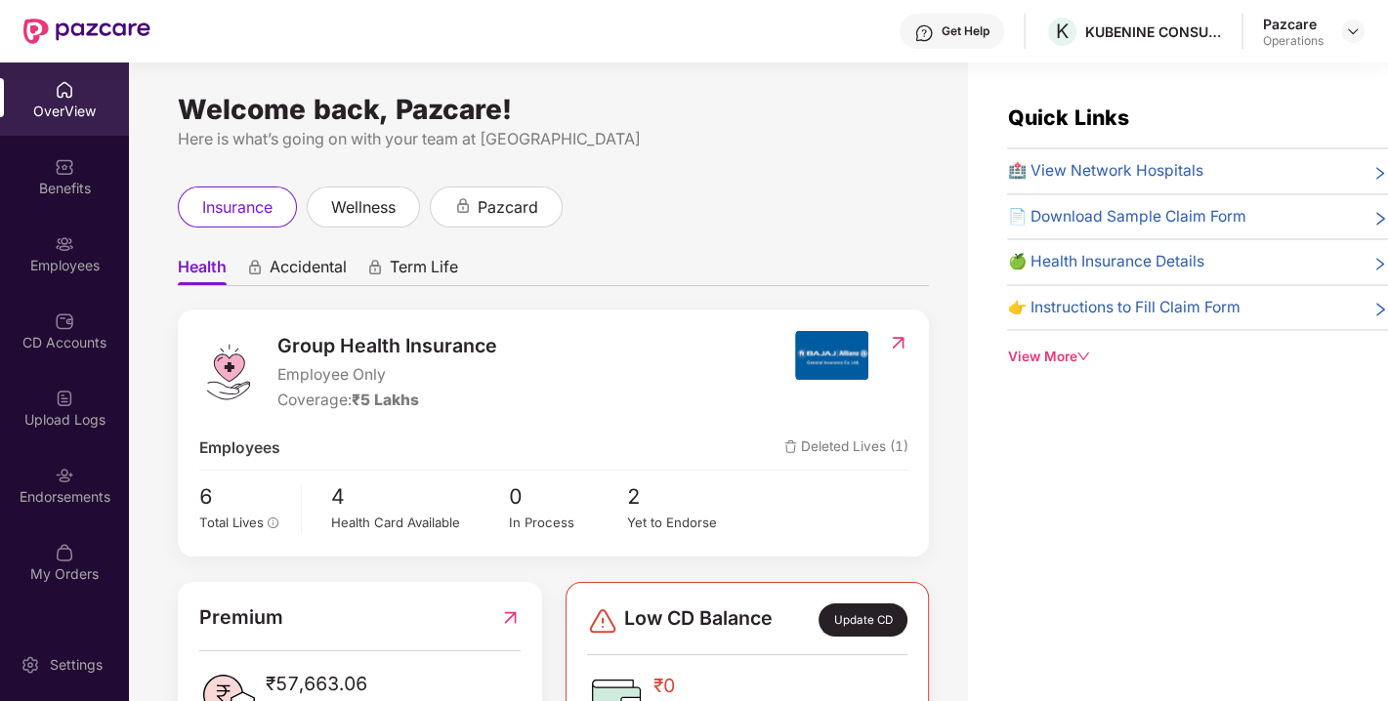
click at [45, 488] on div "Endorsements" at bounding box center [64, 498] width 129 height 20
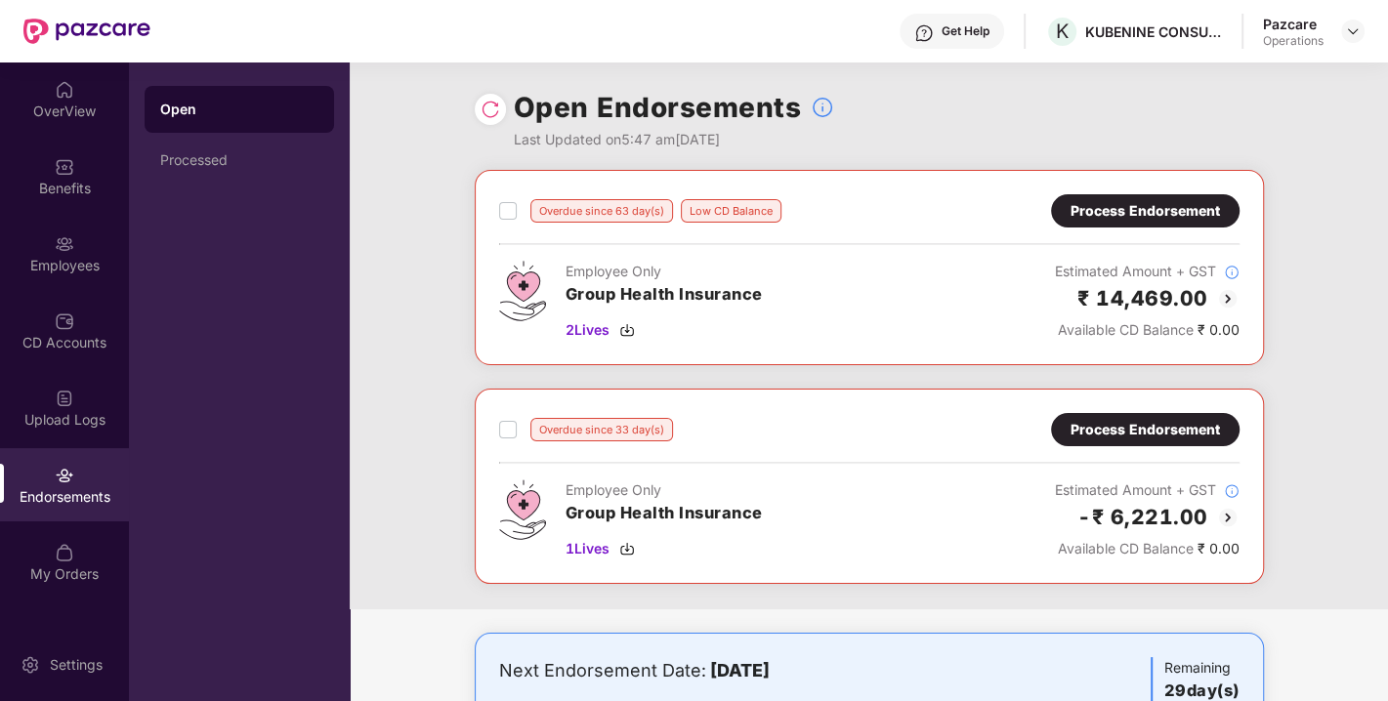
click at [486, 110] on img at bounding box center [491, 110] width 20 height 20
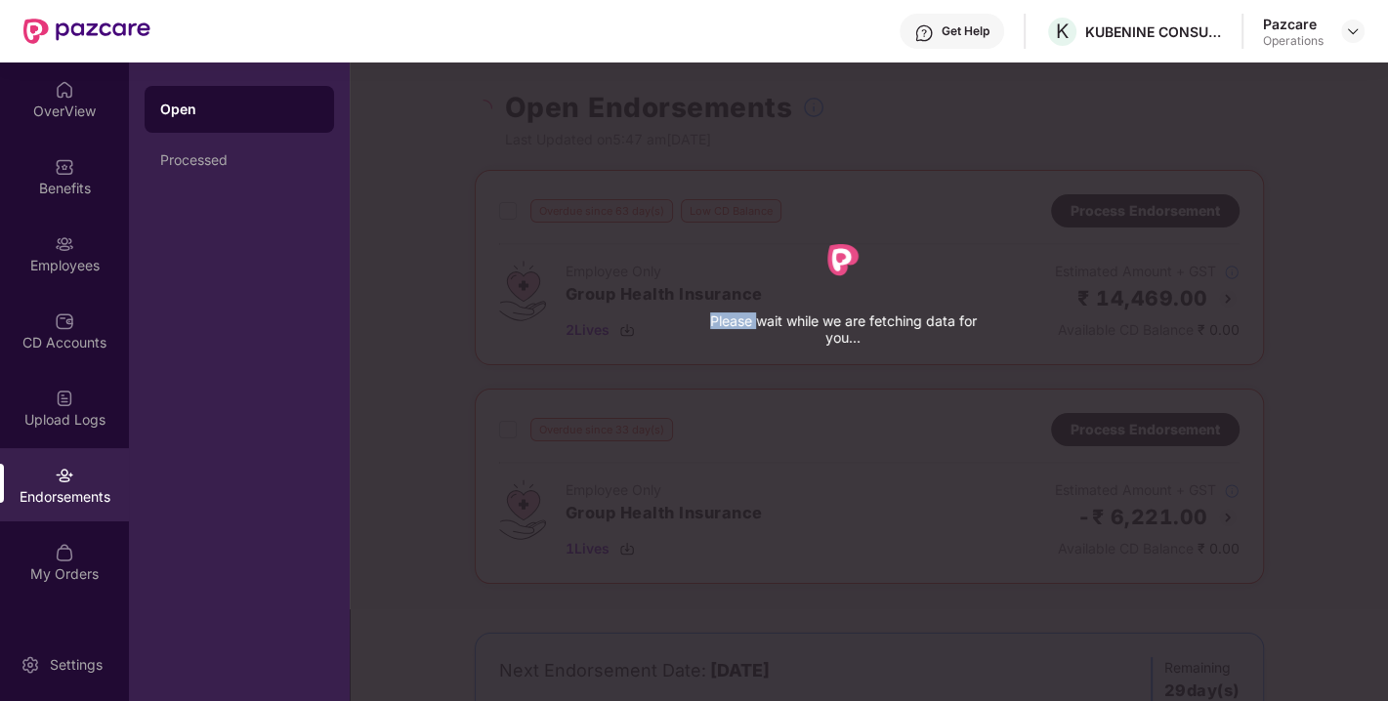
click at [486, 110] on div "Please wait while we are fetching data for you..." at bounding box center [1044, 350] width 1388 height 701
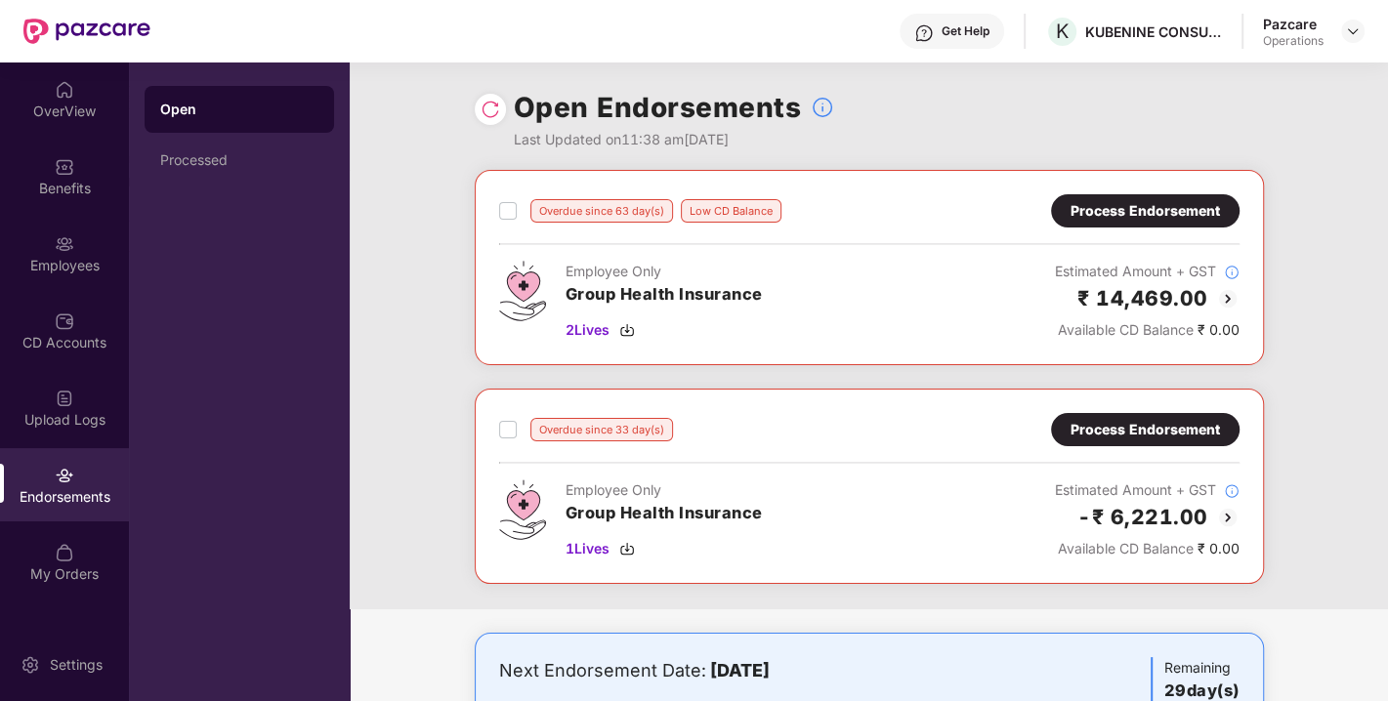
click at [1136, 212] on div "Process Endorsement" at bounding box center [1145, 210] width 149 height 21
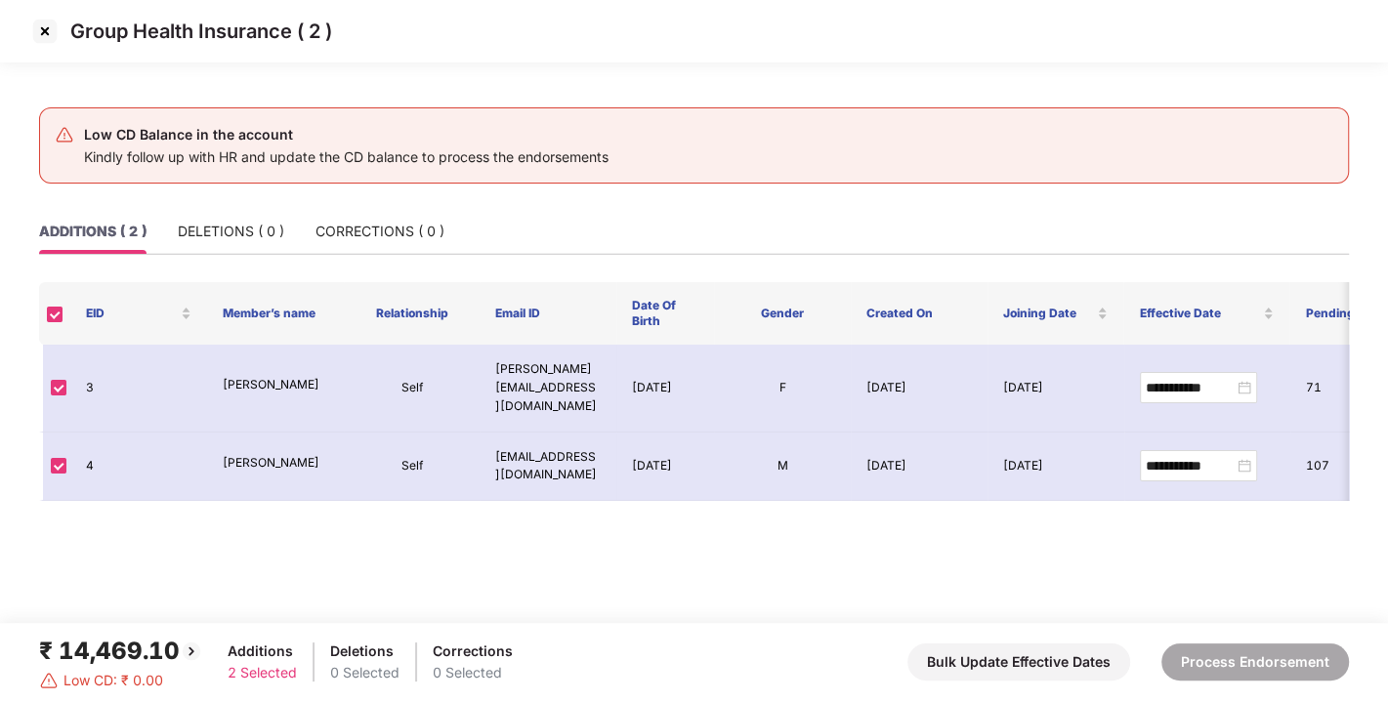
click at [44, 34] on img at bounding box center [44, 31] width 31 height 31
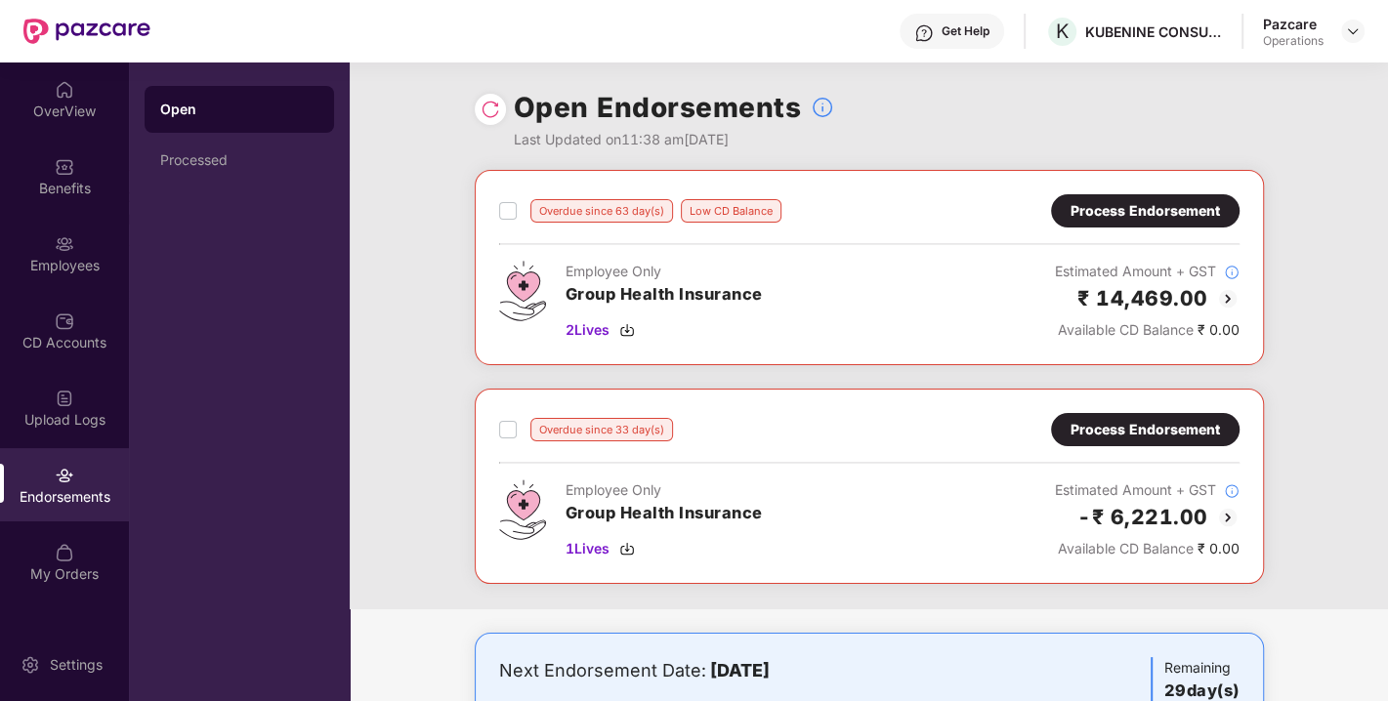
click at [1089, 431] on div "Process Endorsement" at bounding box center [1145, 429] width 149 height 21
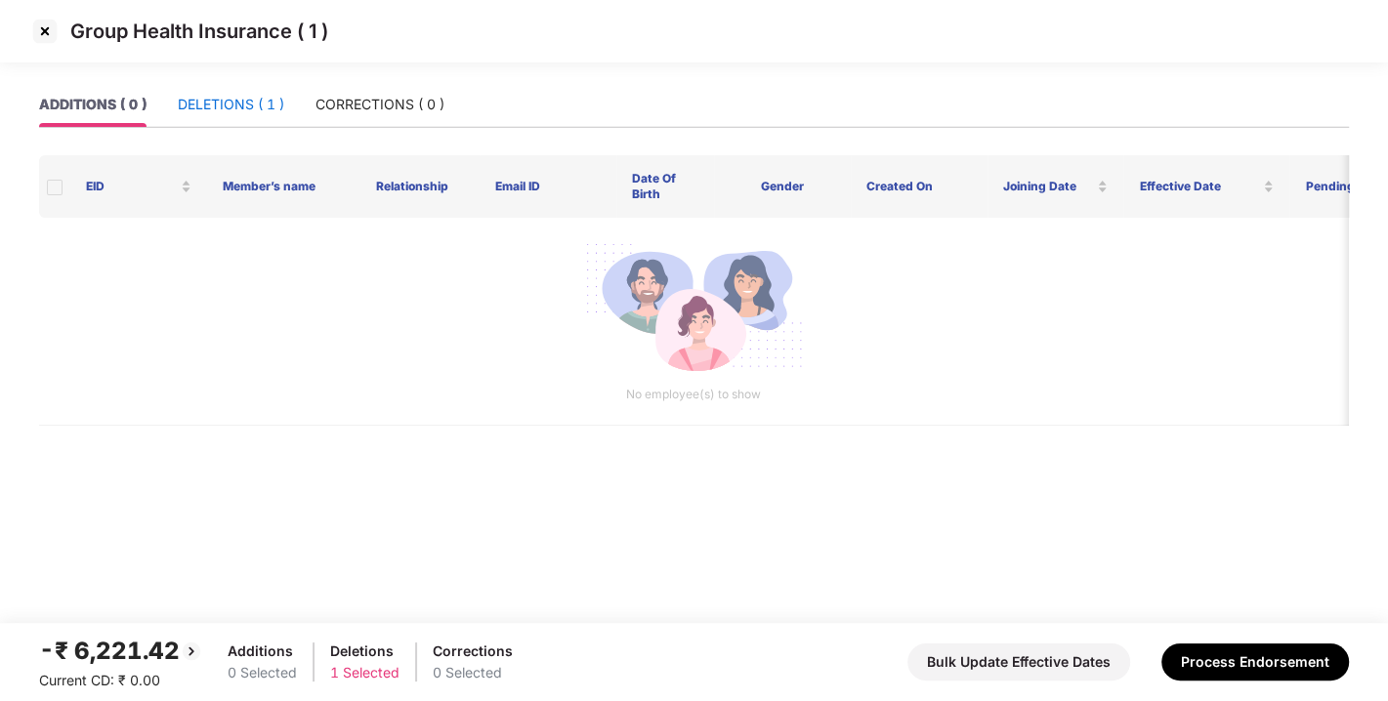
click at [191, 104] on div "DELETIONS ( 1 )" at bounding box center [231, 104] width 106 height 21
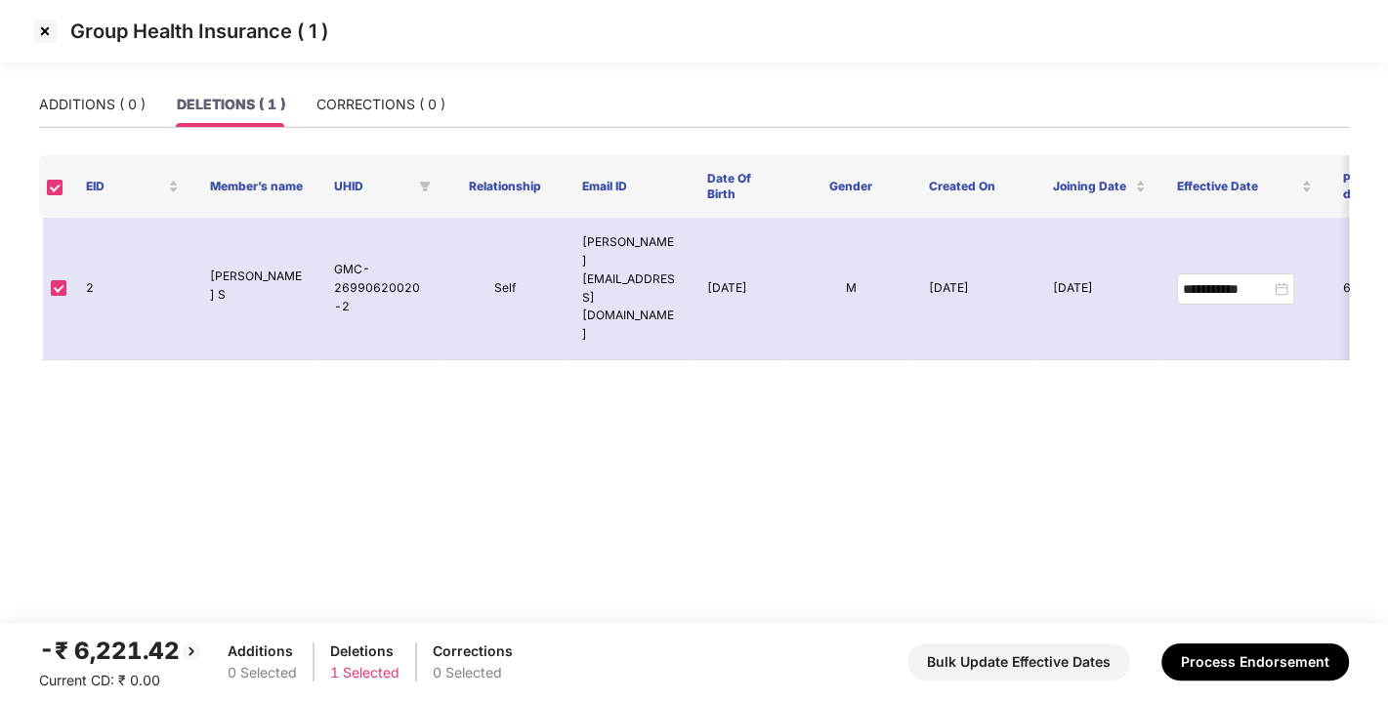
click at [39, 27] on img at bounding box center [44, 31] width 31 height 31
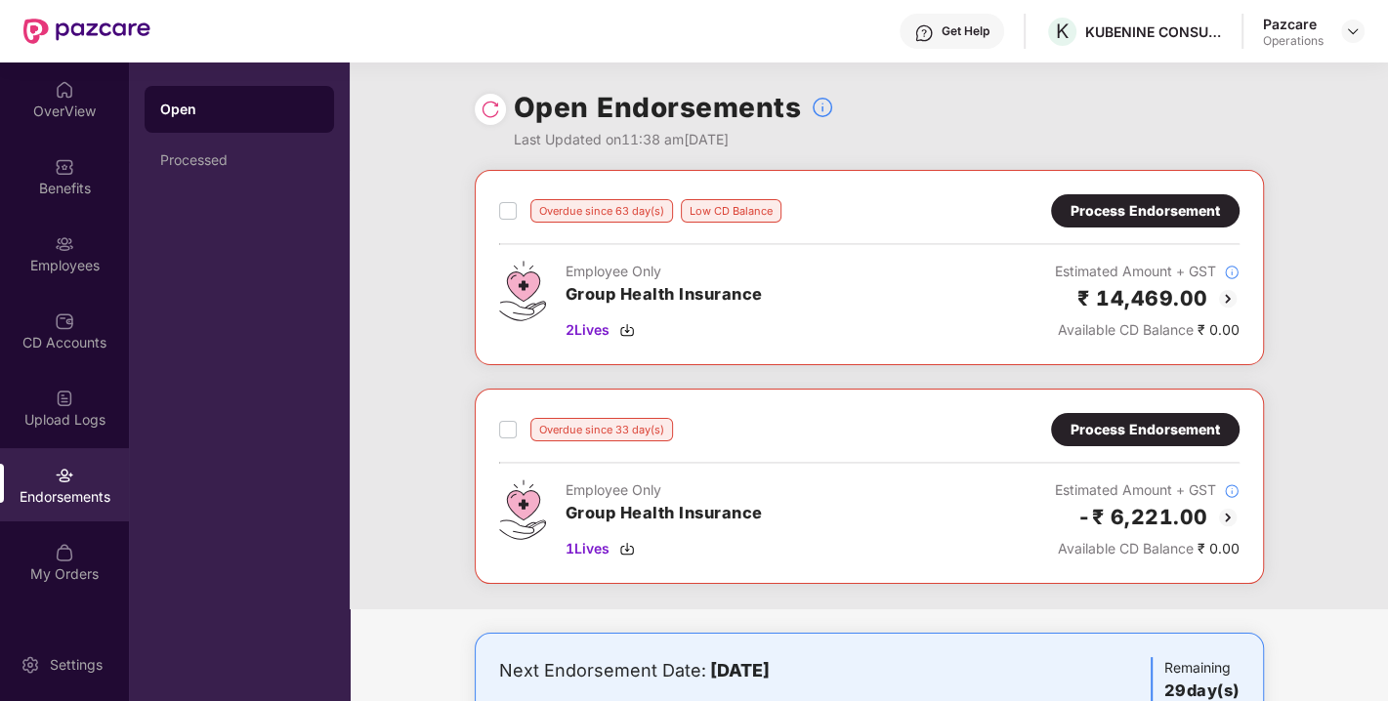
click at [1138, 212] on div "Process Endorsement" at bounding box center [1145, 210] width 149 height 21
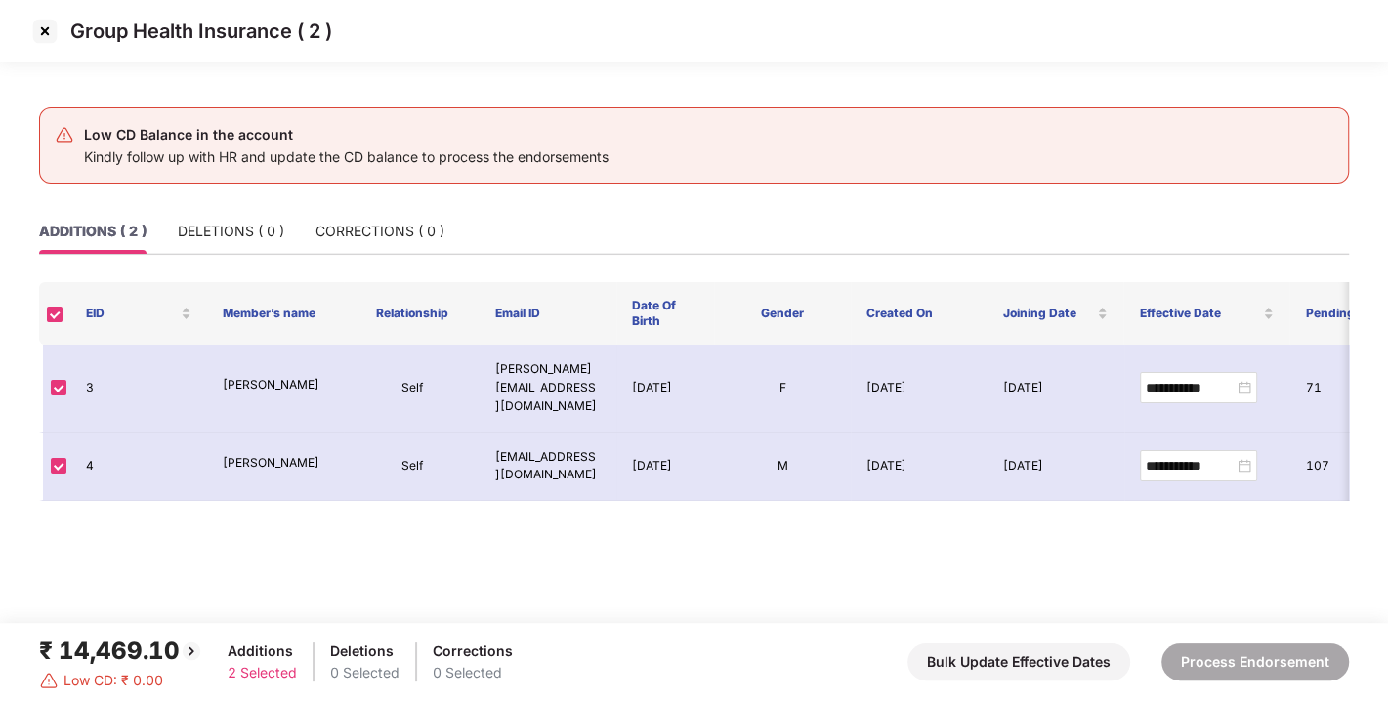
click at [38, 38] on img at bounding box center [44, 31] width 31 height 31
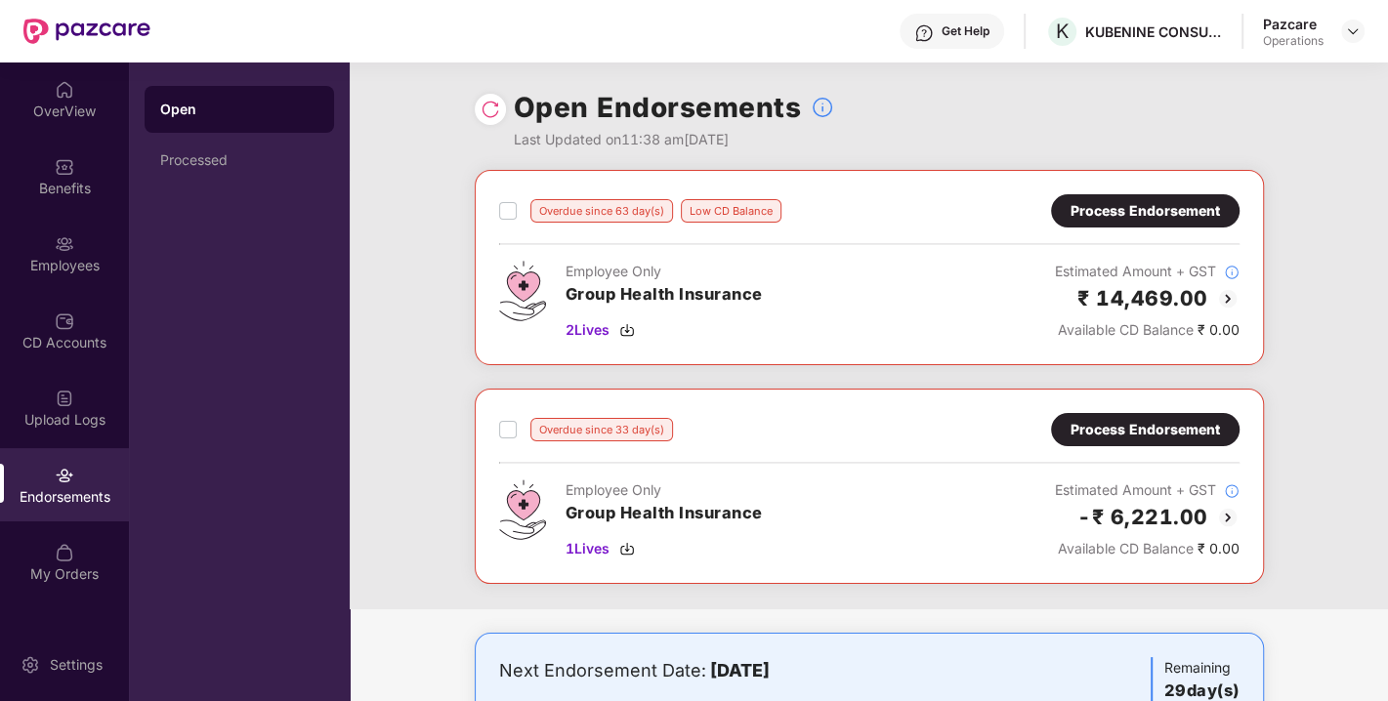
click at [1122, 436] on div "Process Endorsement" at bounding box center [1145, 429] width 149 height 21
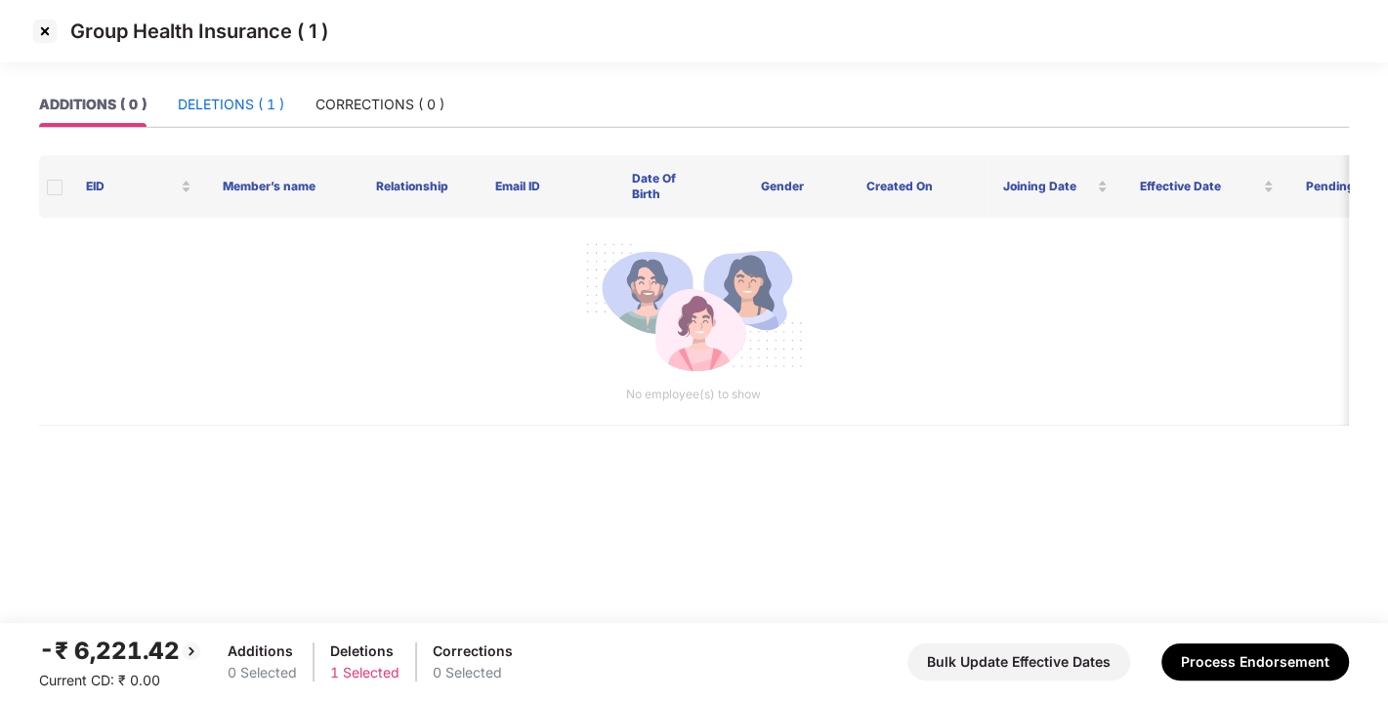
click at [181, 113] on div "DELETIONS ( 1 )" at bounding box center [231, 104] width 106 height 21
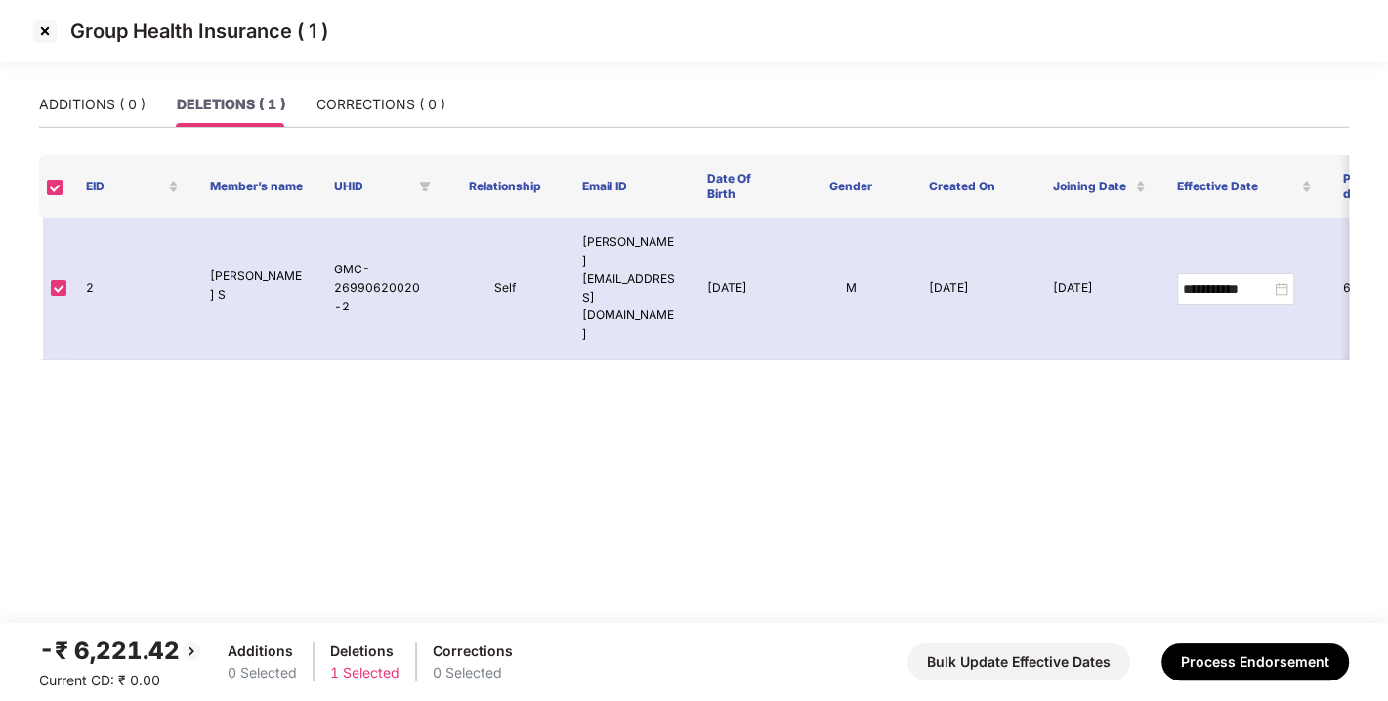
click at [39, 27] on img at bounding box center [44, 31] width 31 height 31
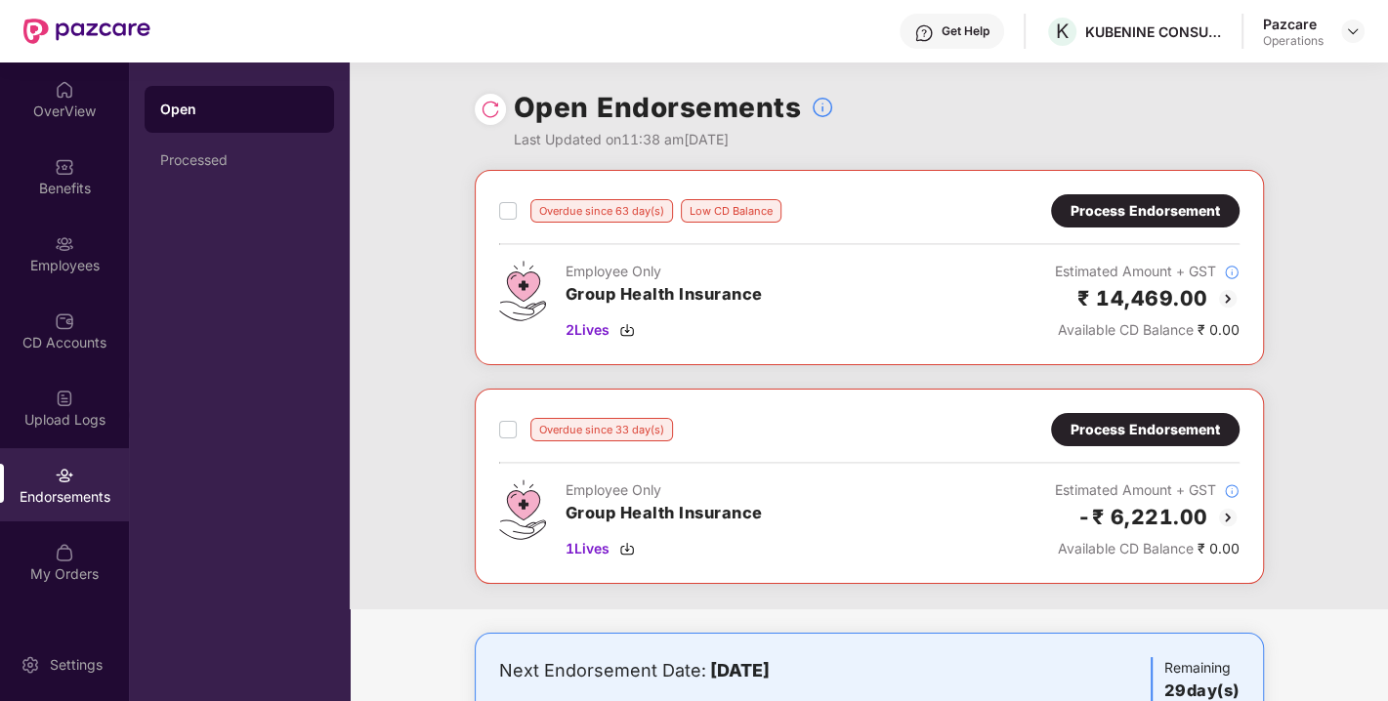
click at [1082, 214] on div "Process Endorsement" at bounding box center [1145, 210] width 149 height 21
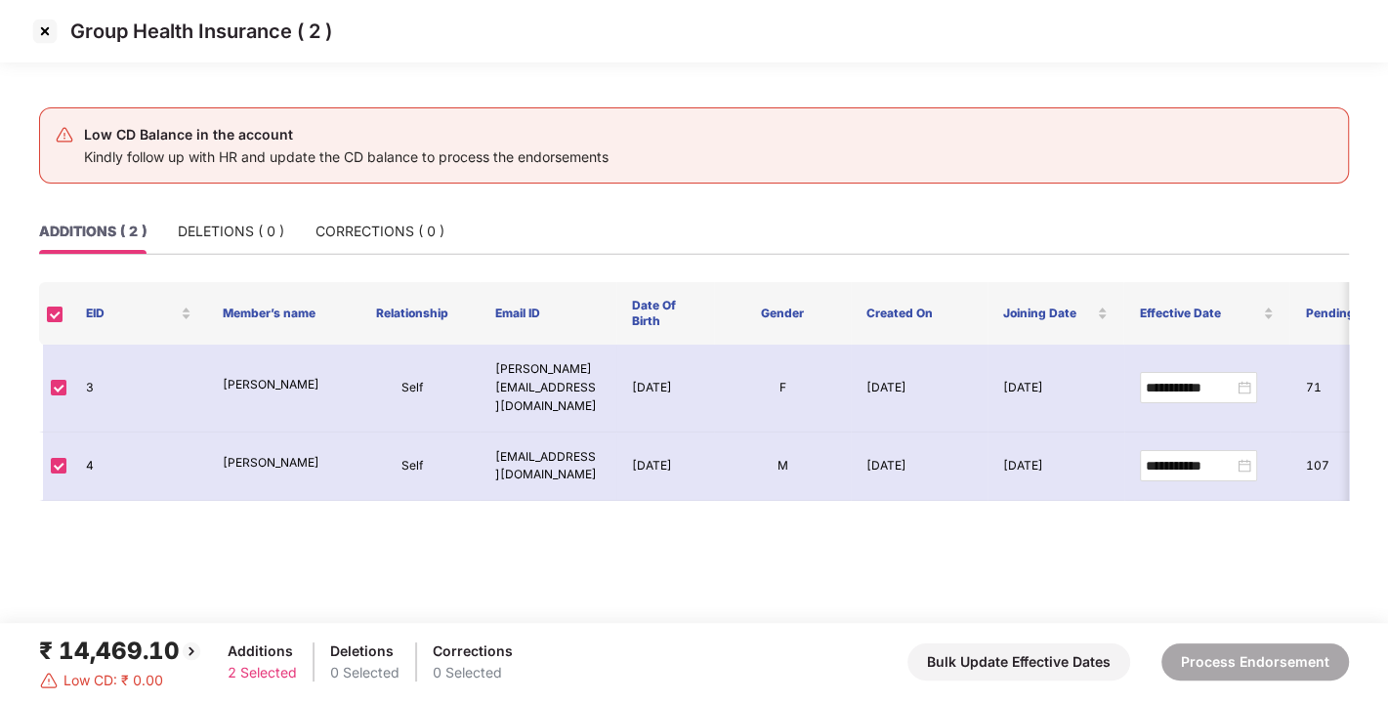
click at [29, 37] on img at bounding box center [44, 31] width 31 height 31
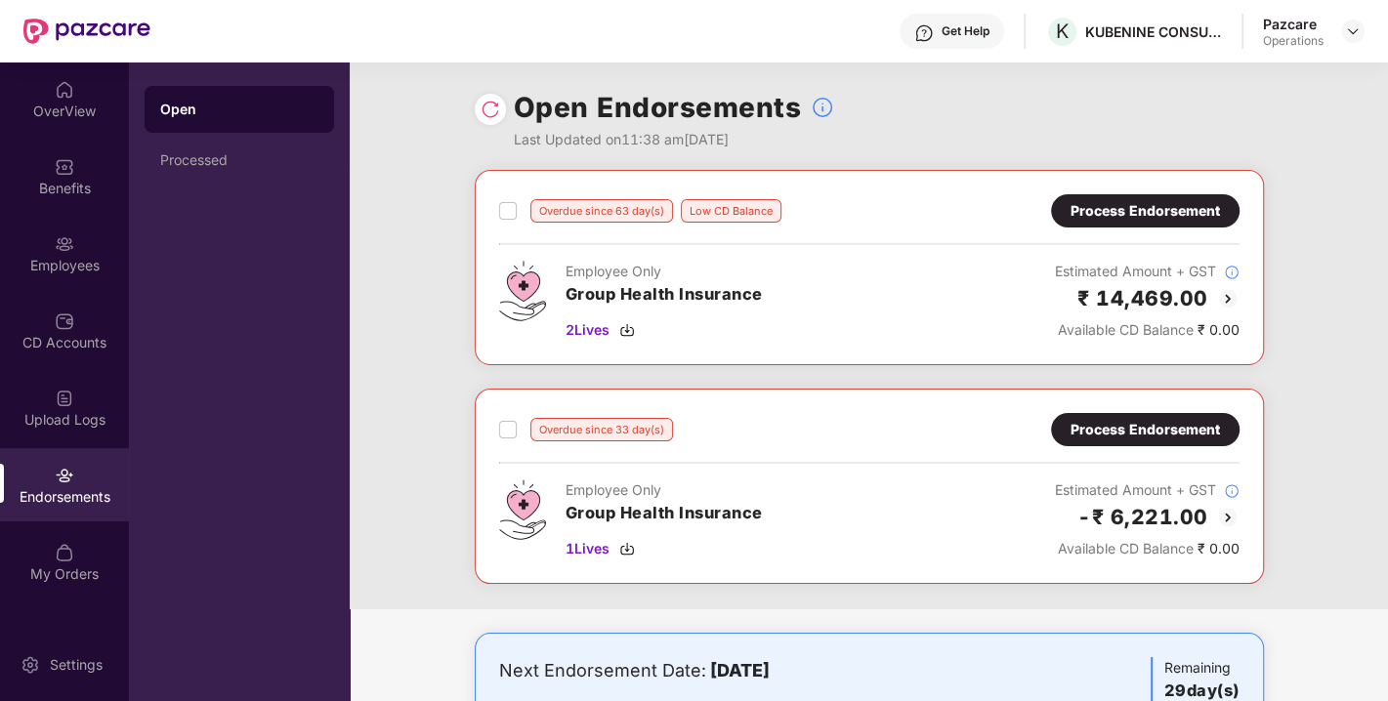
click at [494, 114] on img at bounding box center [491, 110] width 20 height 20
click at [1107, 212] on div "Process Endorsement" at bounding box center [1145, 210] width 149 height 21
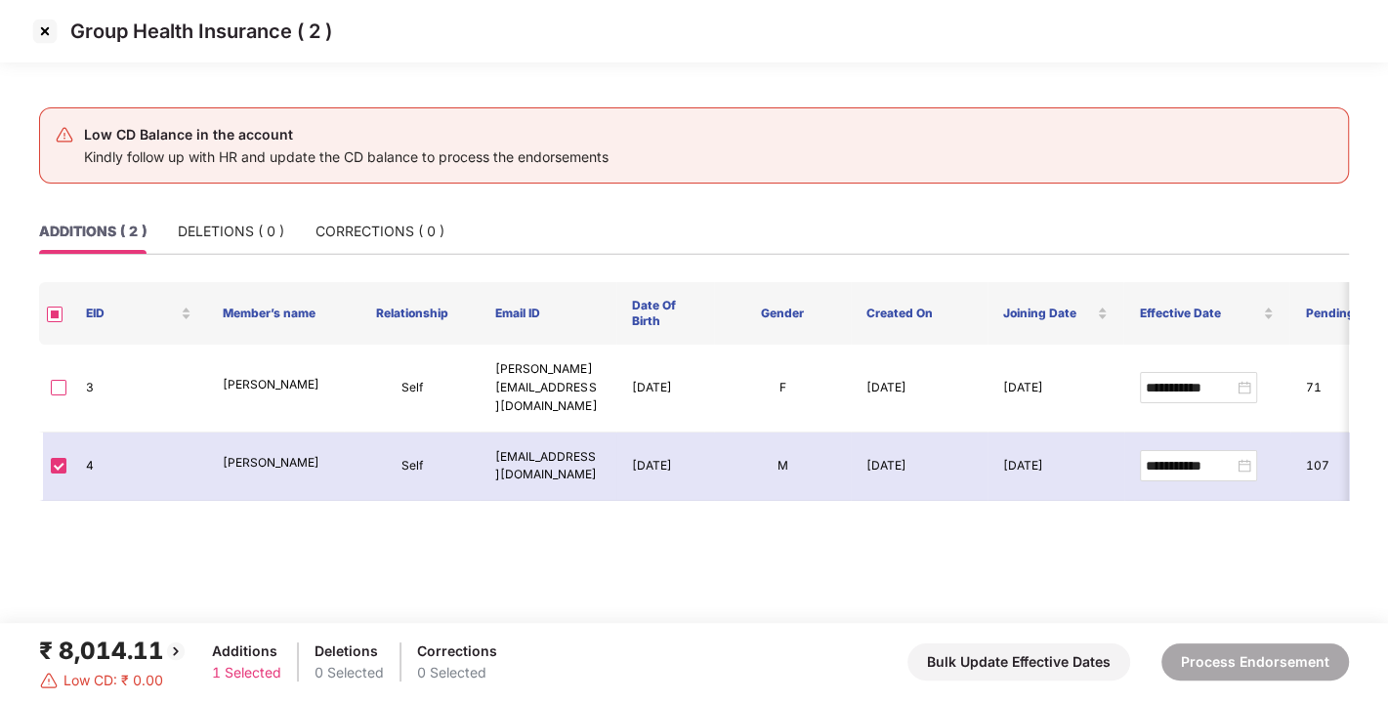
click at [51, 33] on img at bounding box center [44, 31] width 31 height 31
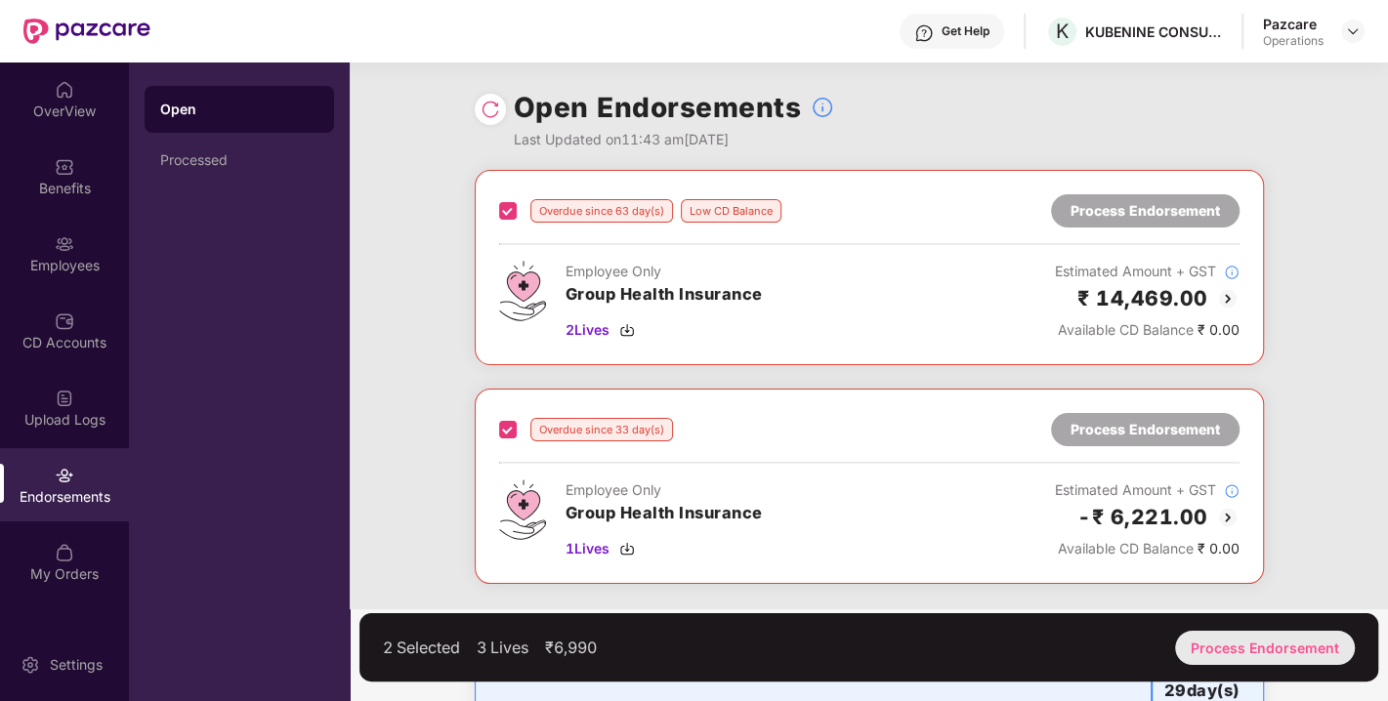
click at [1250, 643] on div "Process Endorsement" at bounding box center [1265, 648] width 180 height 34
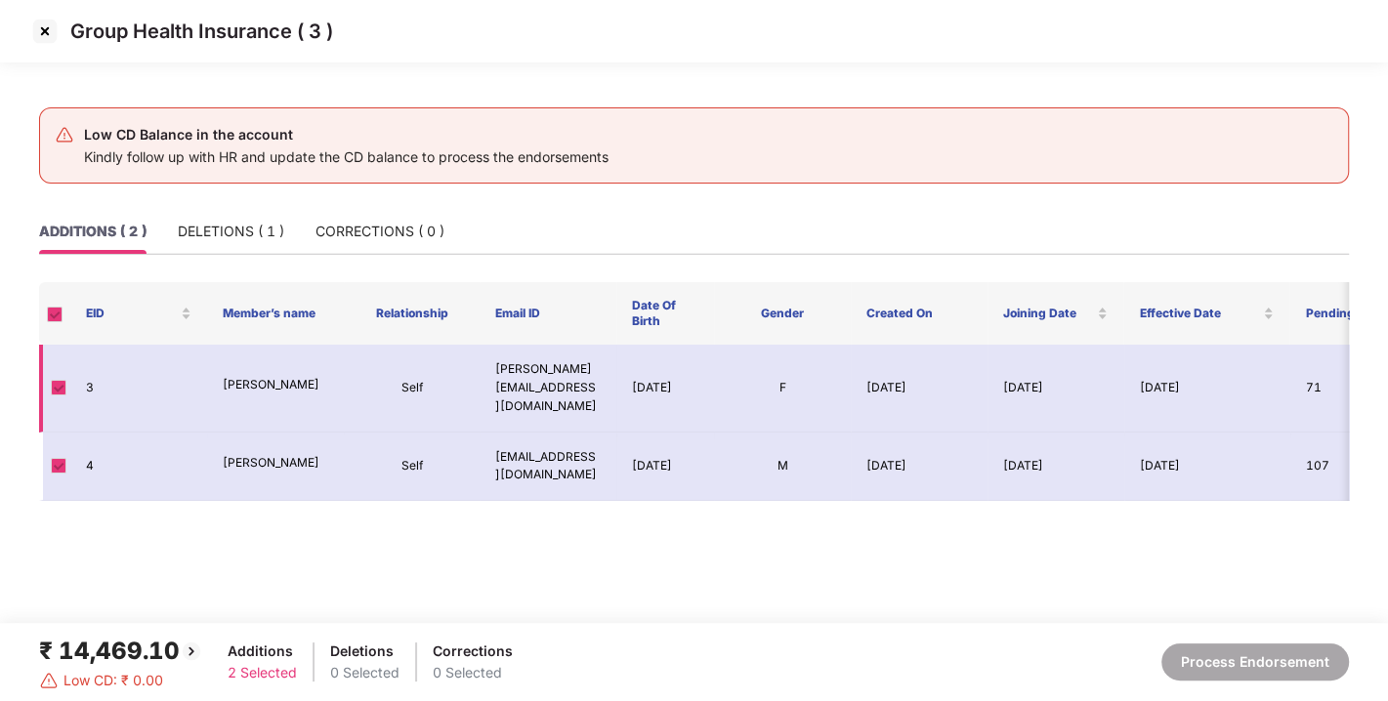
click at [54, 380] on span at bounding box center [59, 388] width 16 height 16
click at [61, 381] on span at bounding box center [59, 388] width 16 height 16
click at [240, 232] on div "DELETIONS ( 1 )" at bounding box center [231, 231] width 106 height 21
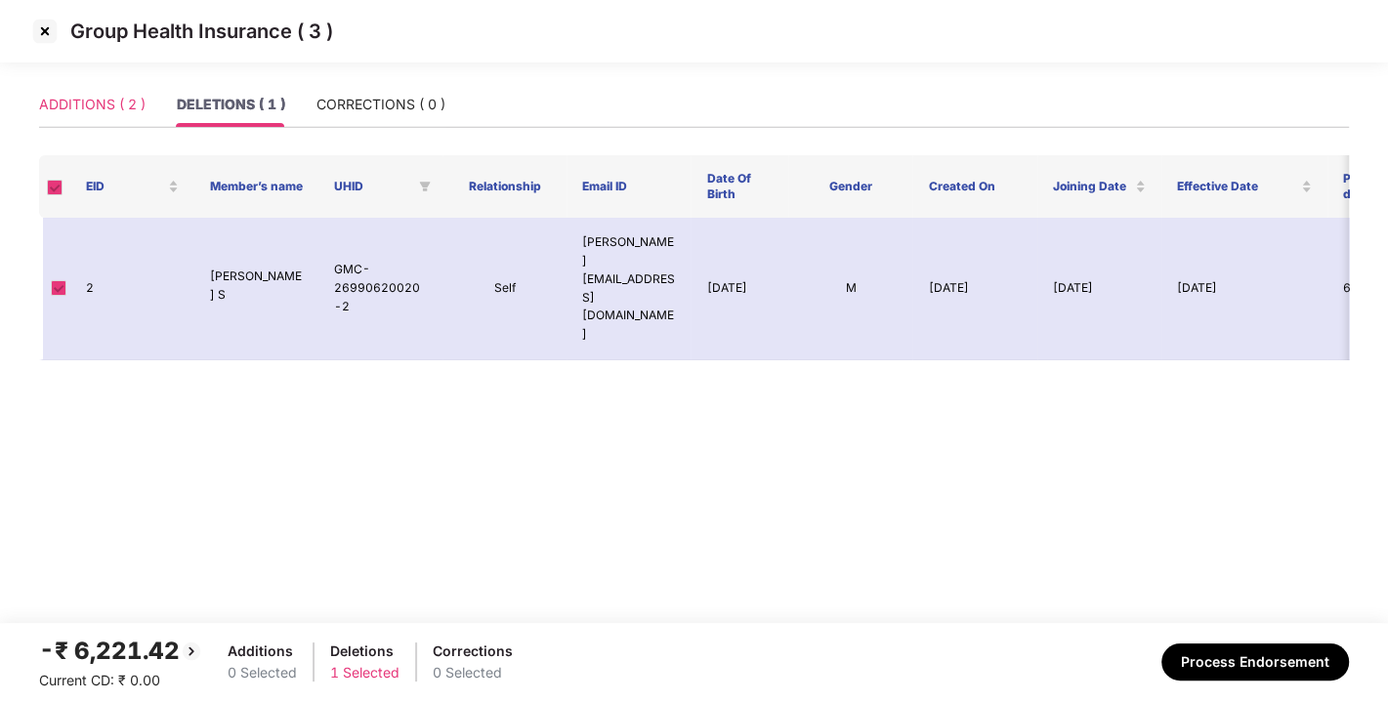
click at [94, 90] on div "ADDITIONS ( 2 )" at bounding box center [92, 104] width 106 height 45
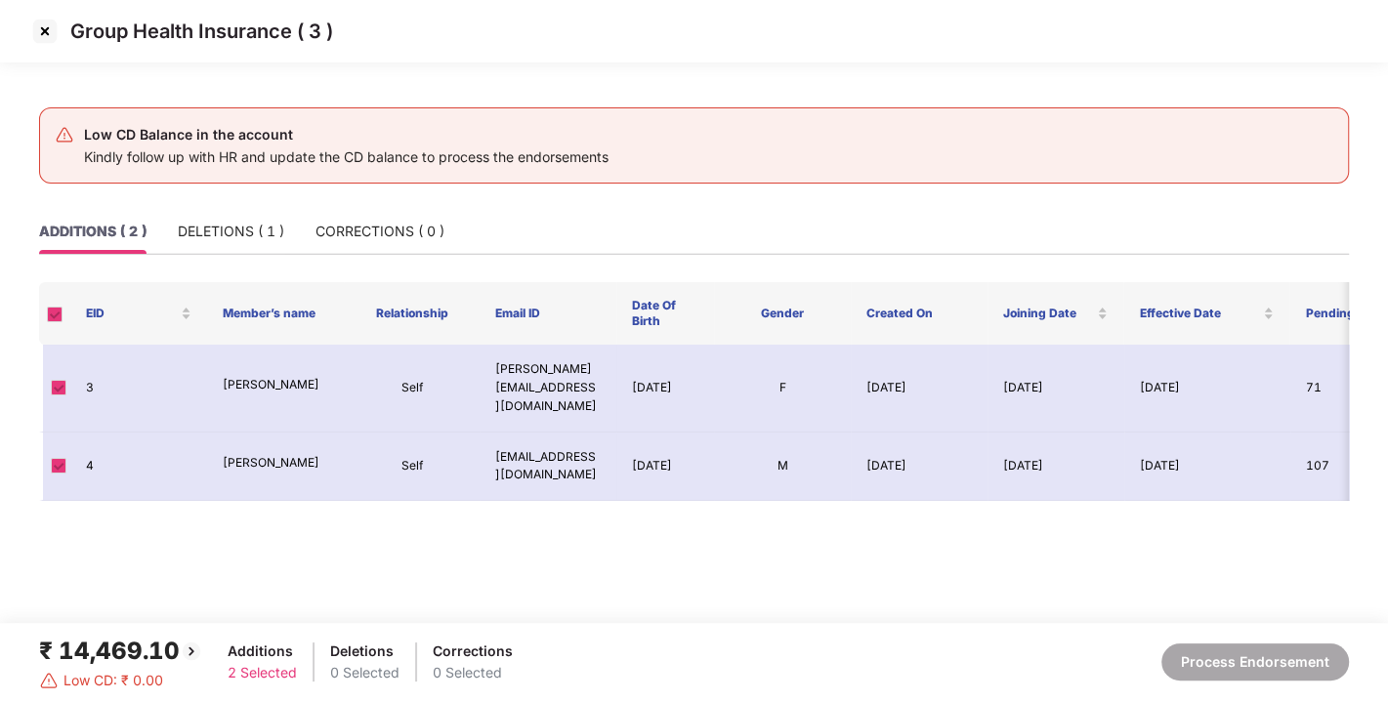
click at [34, 27] on img at bounding box center [44, 31] width 31 height 31
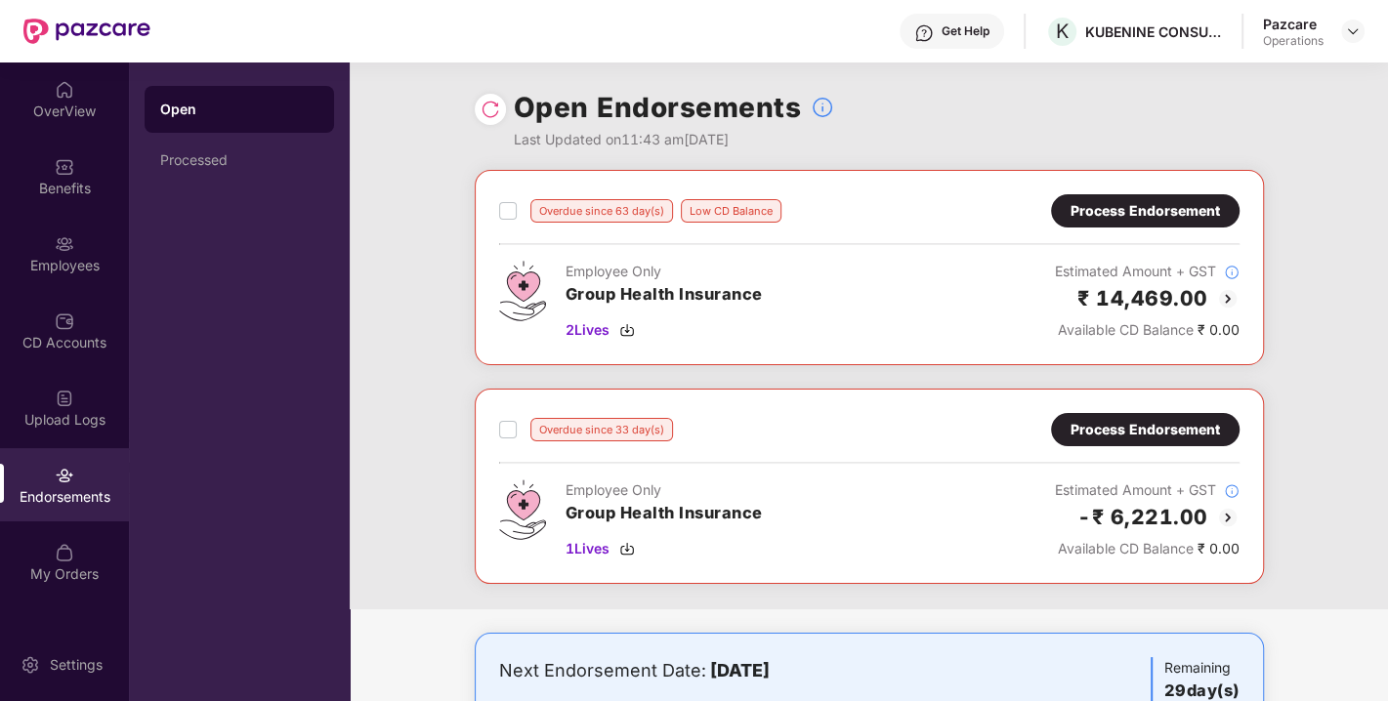
click at [1123, 205] on div "Process Endorsement" at bounding box center [1145, 210] width 149 height 21
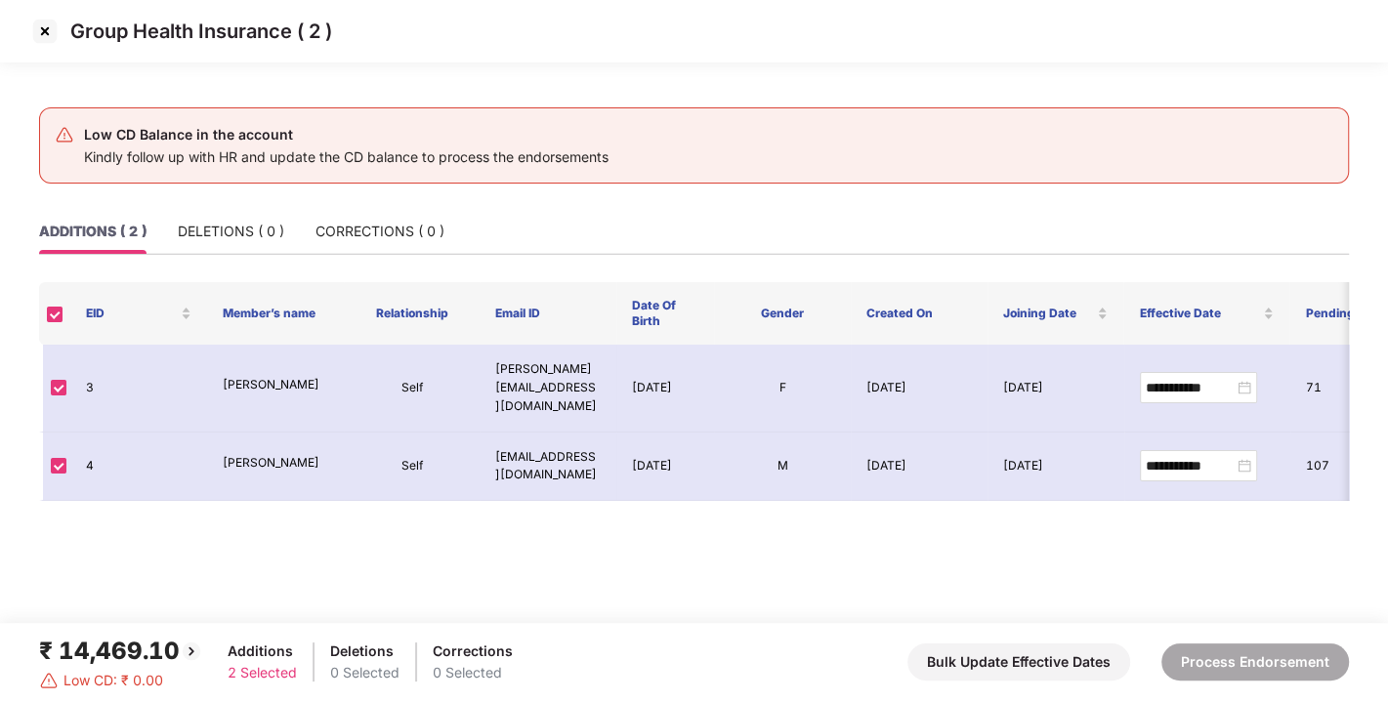
click at [44, 31] on img at bounding box center [44, 31] width 31 height 31
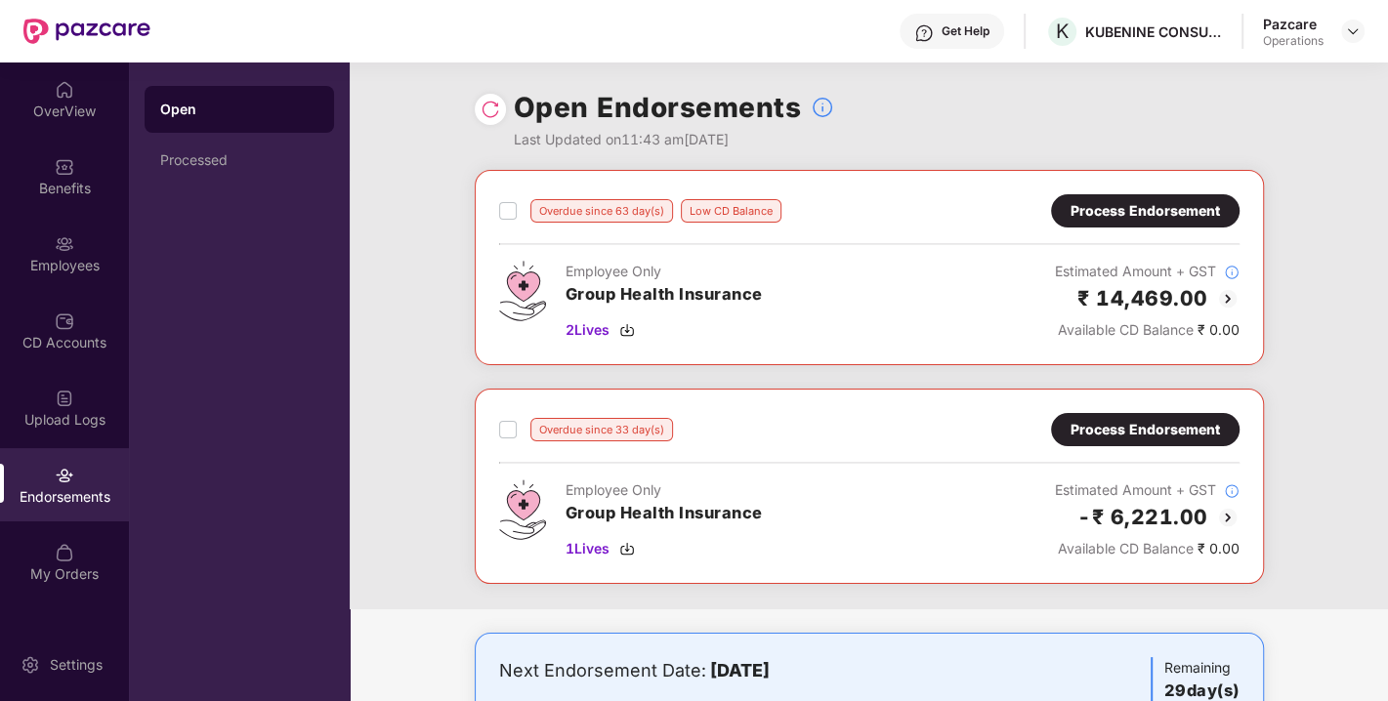
click at [1110, 435] on div "Process Endorsement" at bounding box center [1145, 429] width 149 height 21
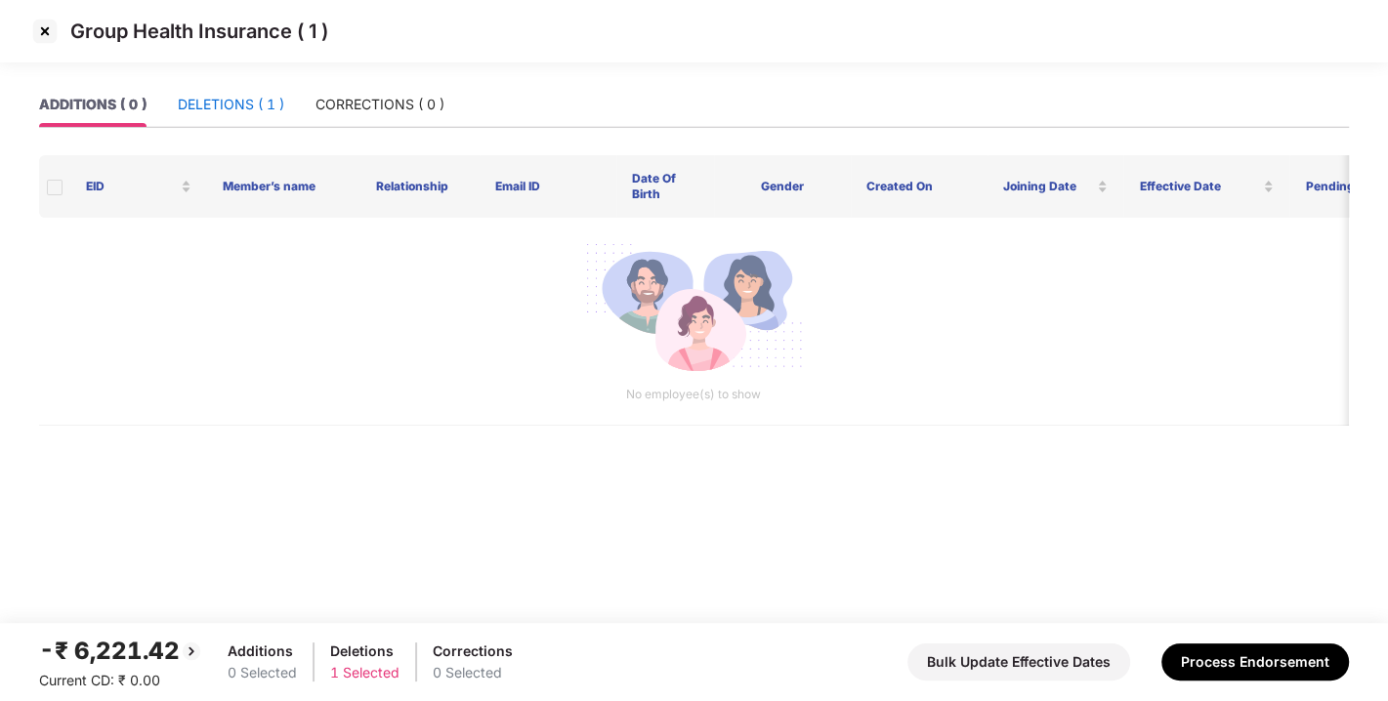
click at [242, 98] on div "DELETIONS ( 1 )" at bounding box center [231, 104] width 106 height 21
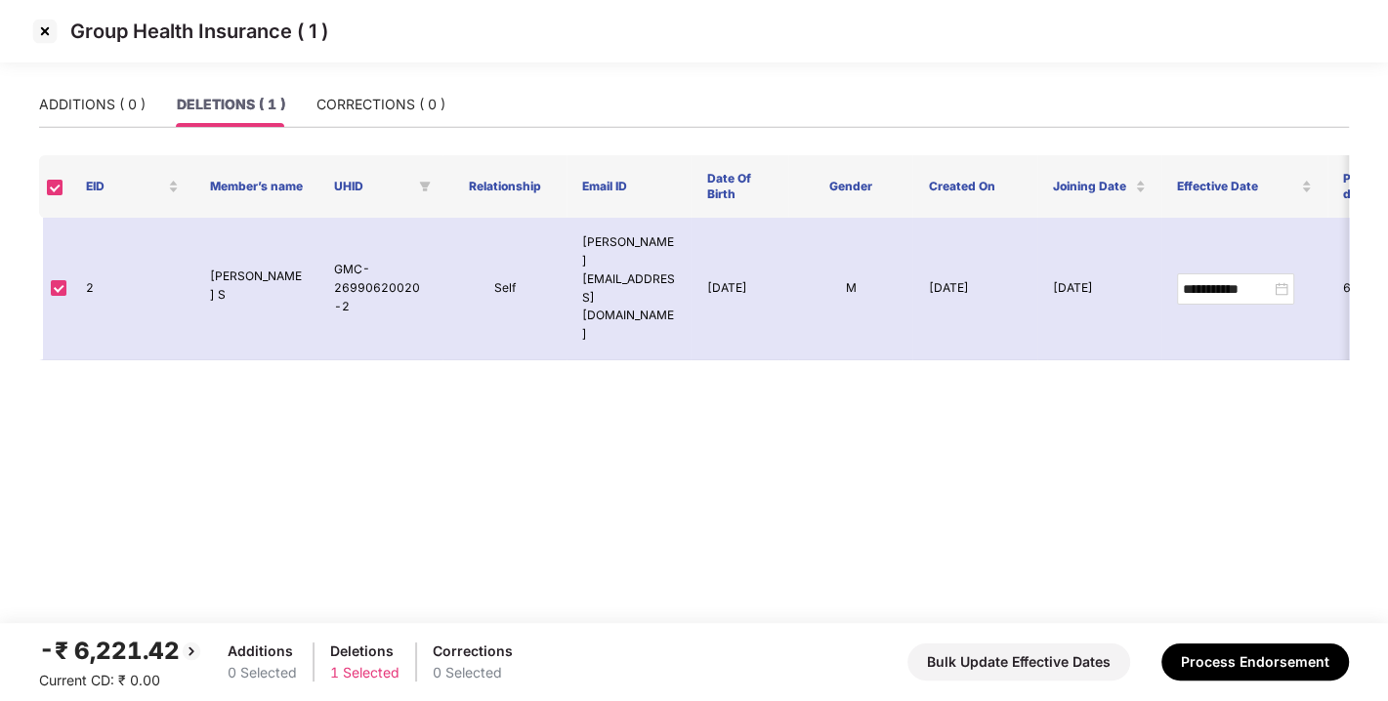
click at [46, 29] on img at bounding box center [44, 31] width 31 height 31
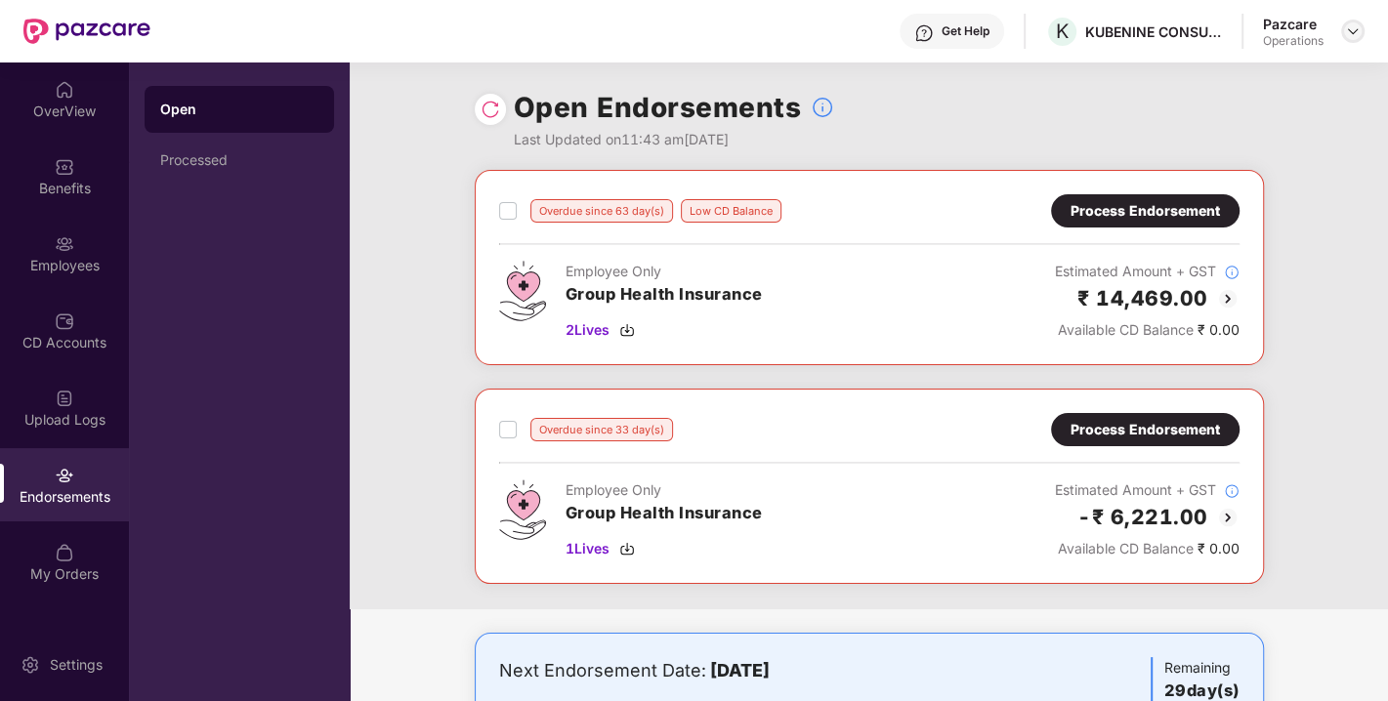
click at [1350, 32] on img at bounding box center [1353, 31] width 16 height 16
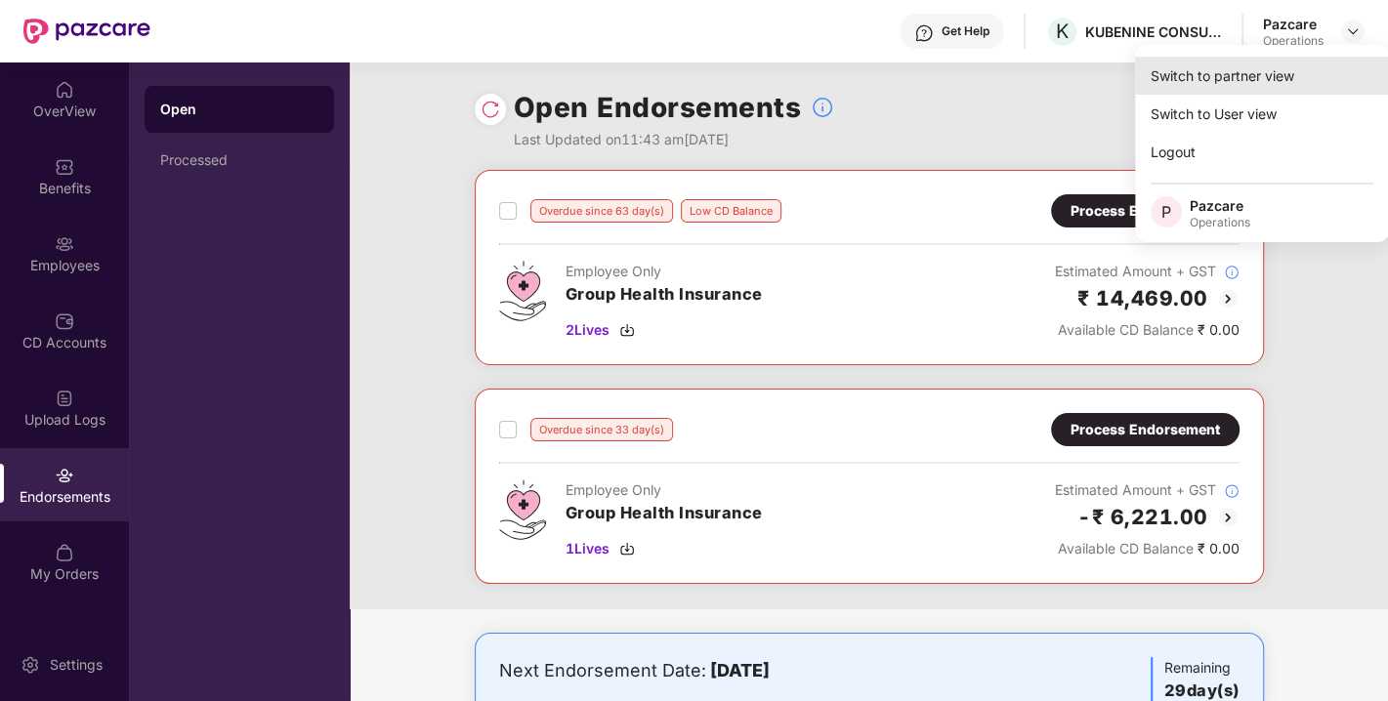
click at [1218, 73] on div "Switch to partner view" at bounding box center [1262, 76] width 254 height 38
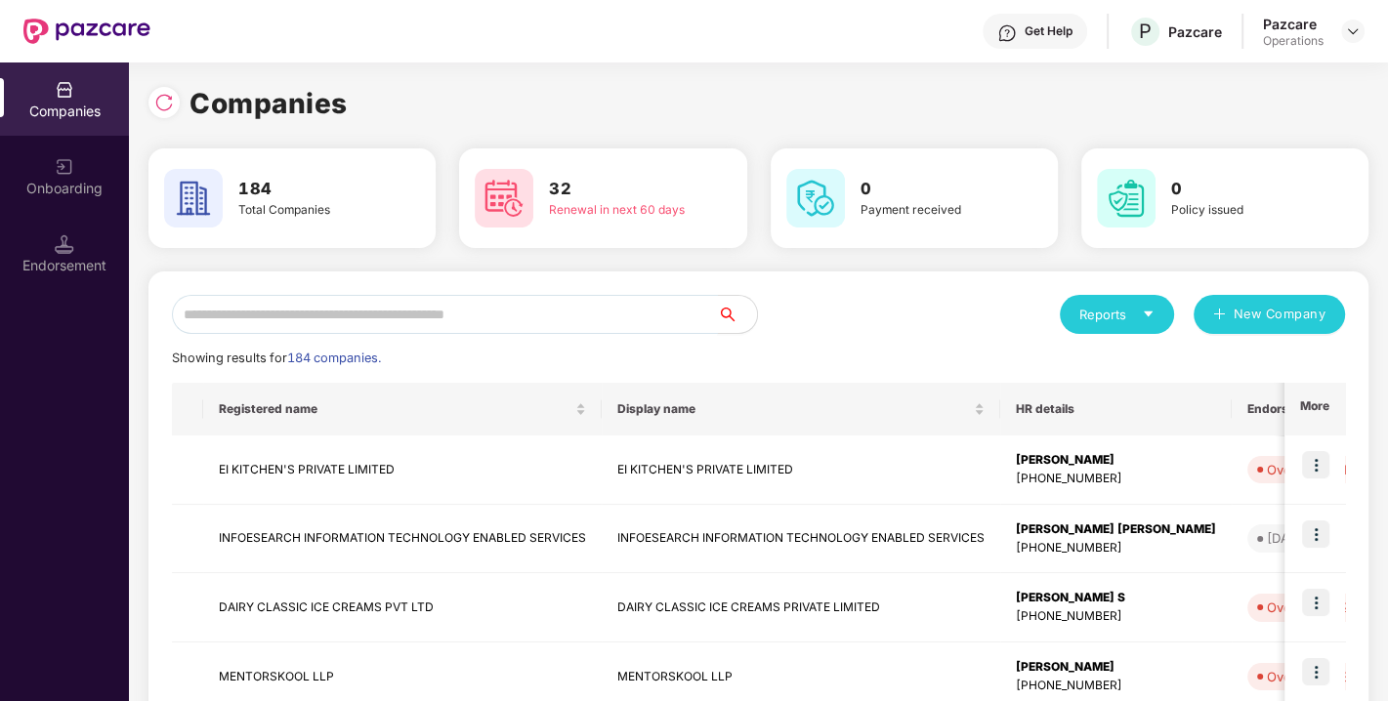
click at [325, 299] on input "text" at bounding box center [445, 314] width 546 height 39
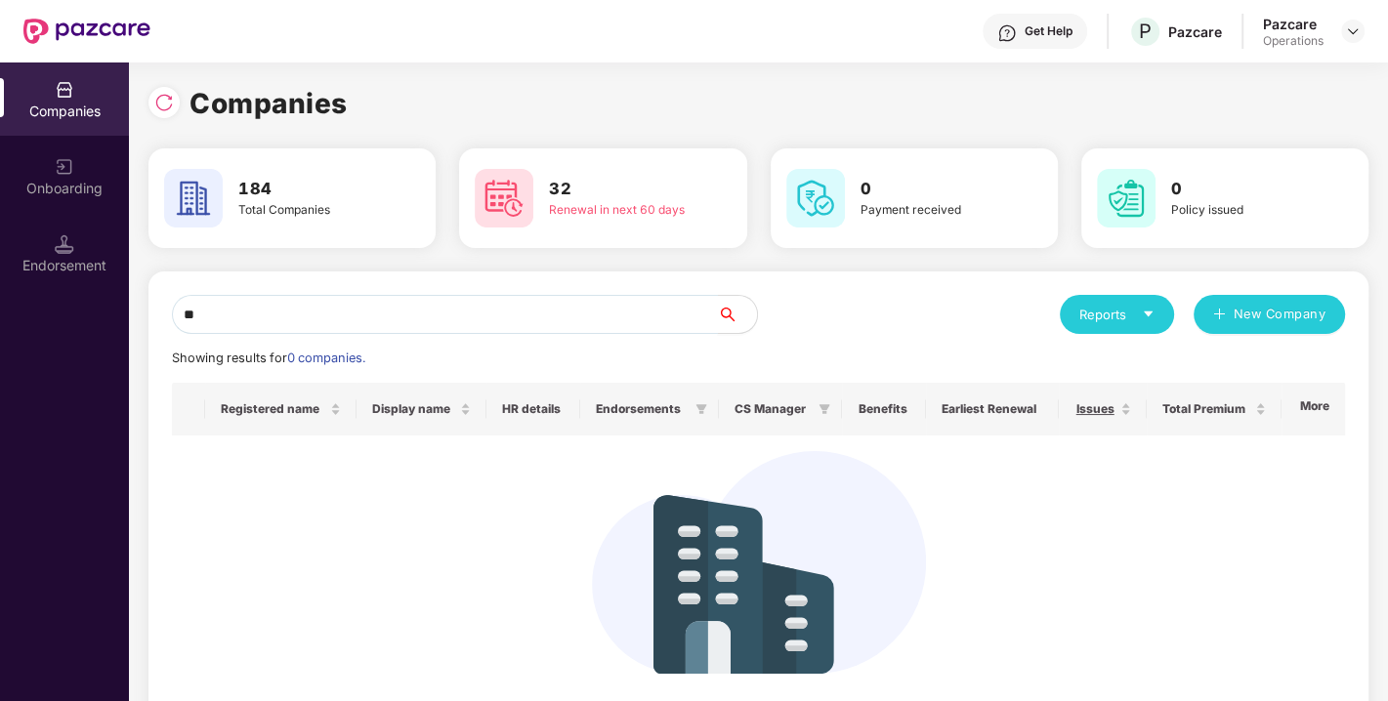
type input "*"
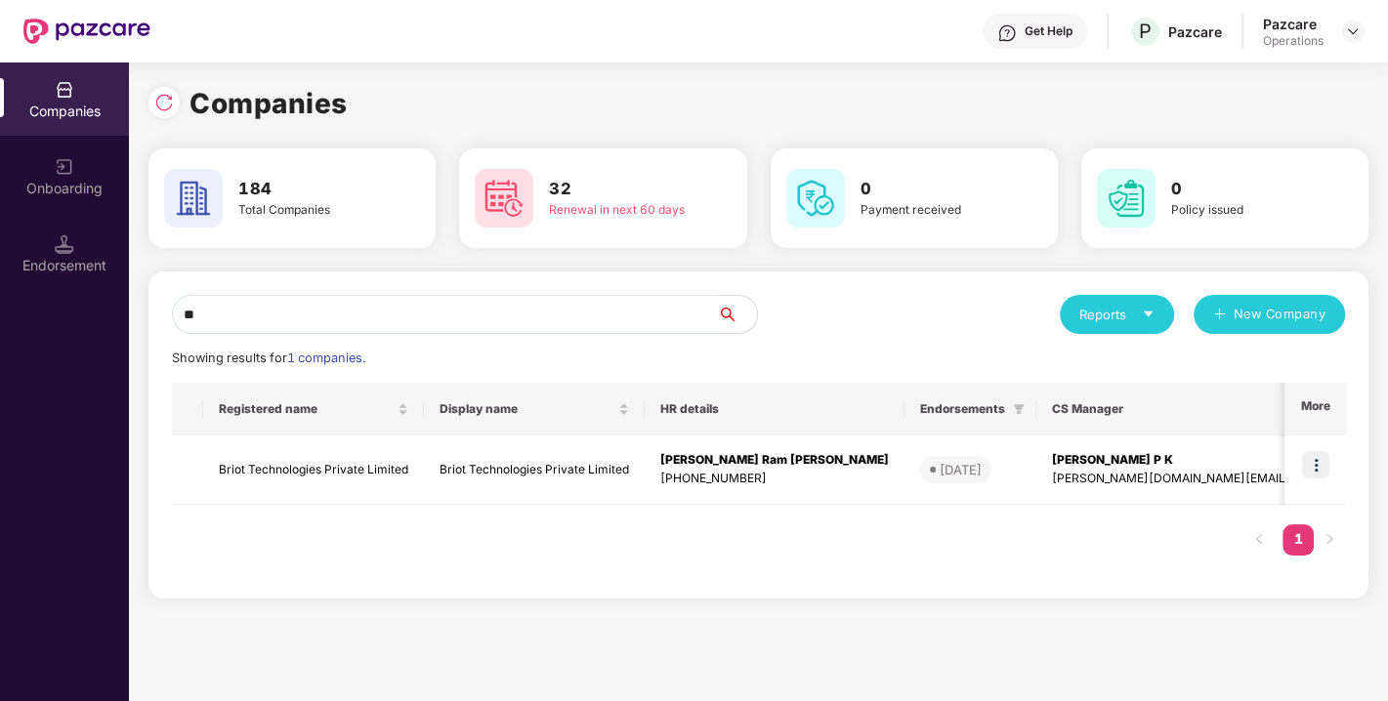
type input "*"
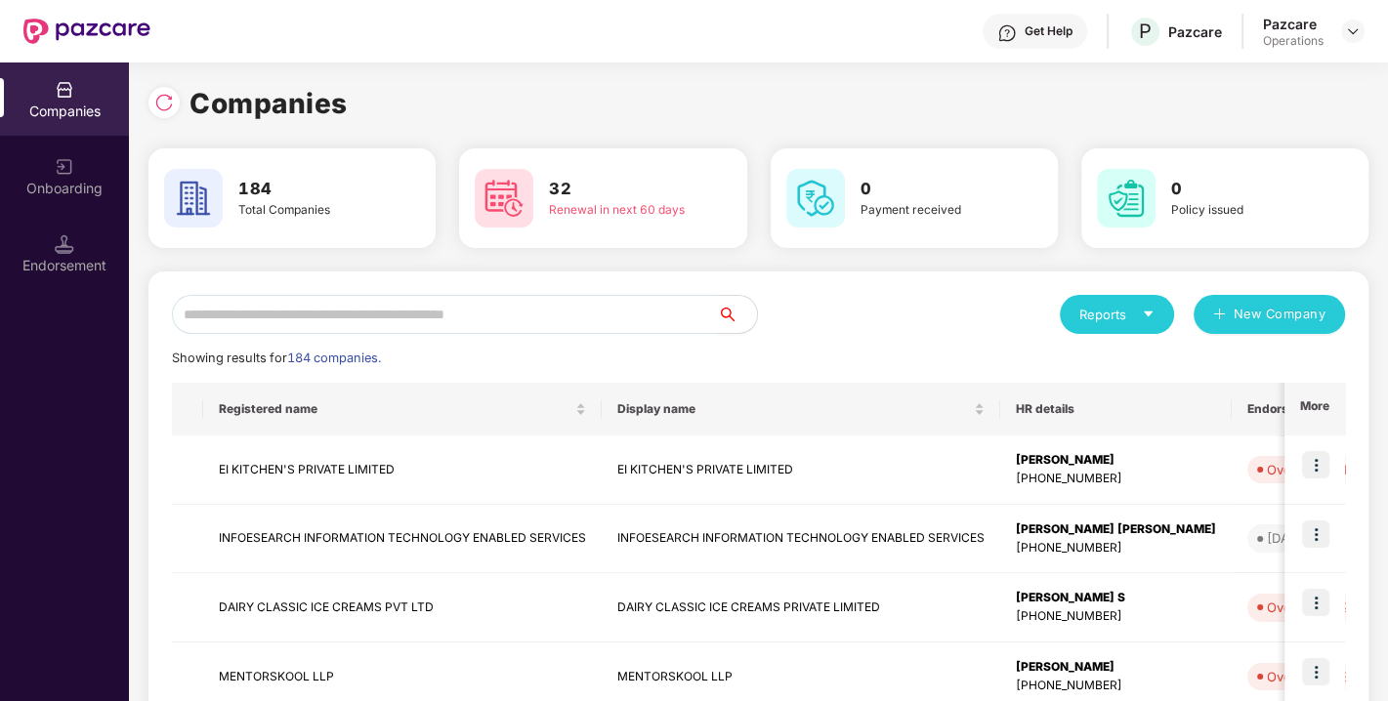
paste input "**********"
click at [337, 313] on input "**********" at bounding box center [445, 314] width 546 height 39
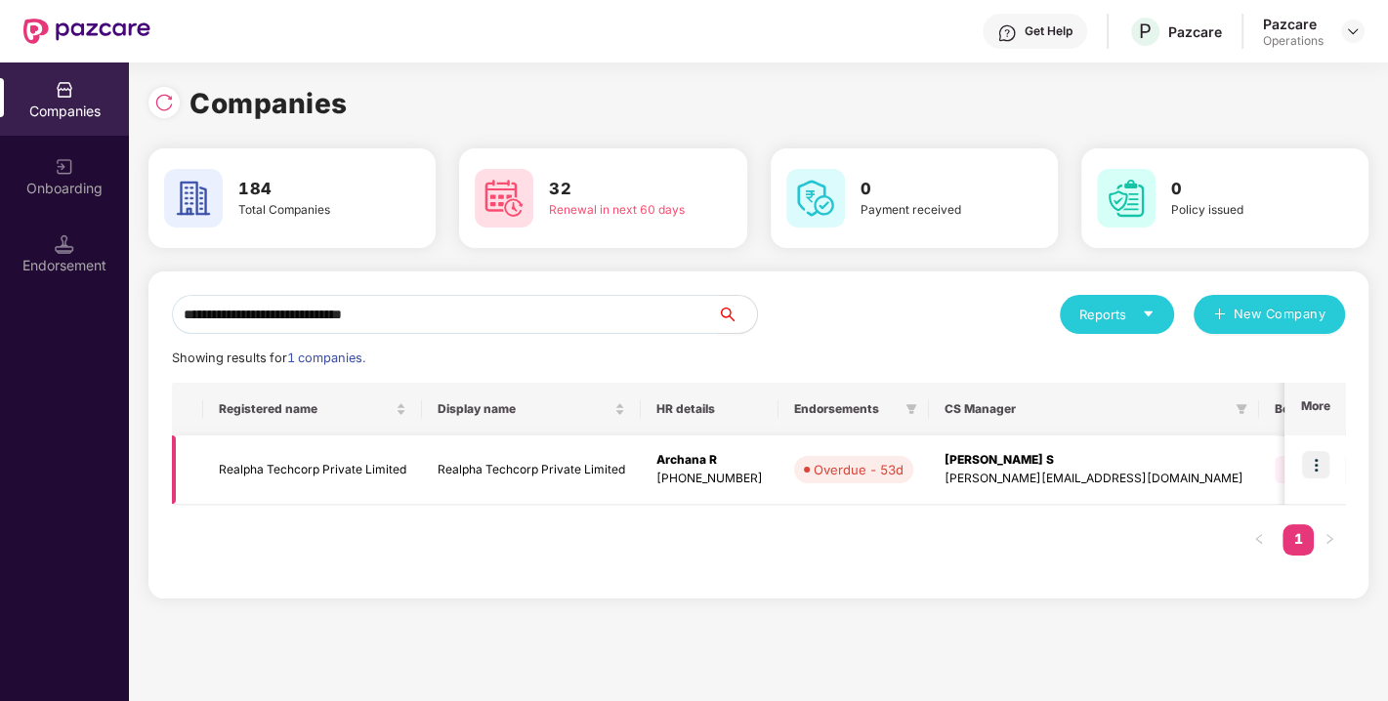
type input "**********"
click at [1314, 451] on img at bounding box center [1315, 464] width 27 height 27
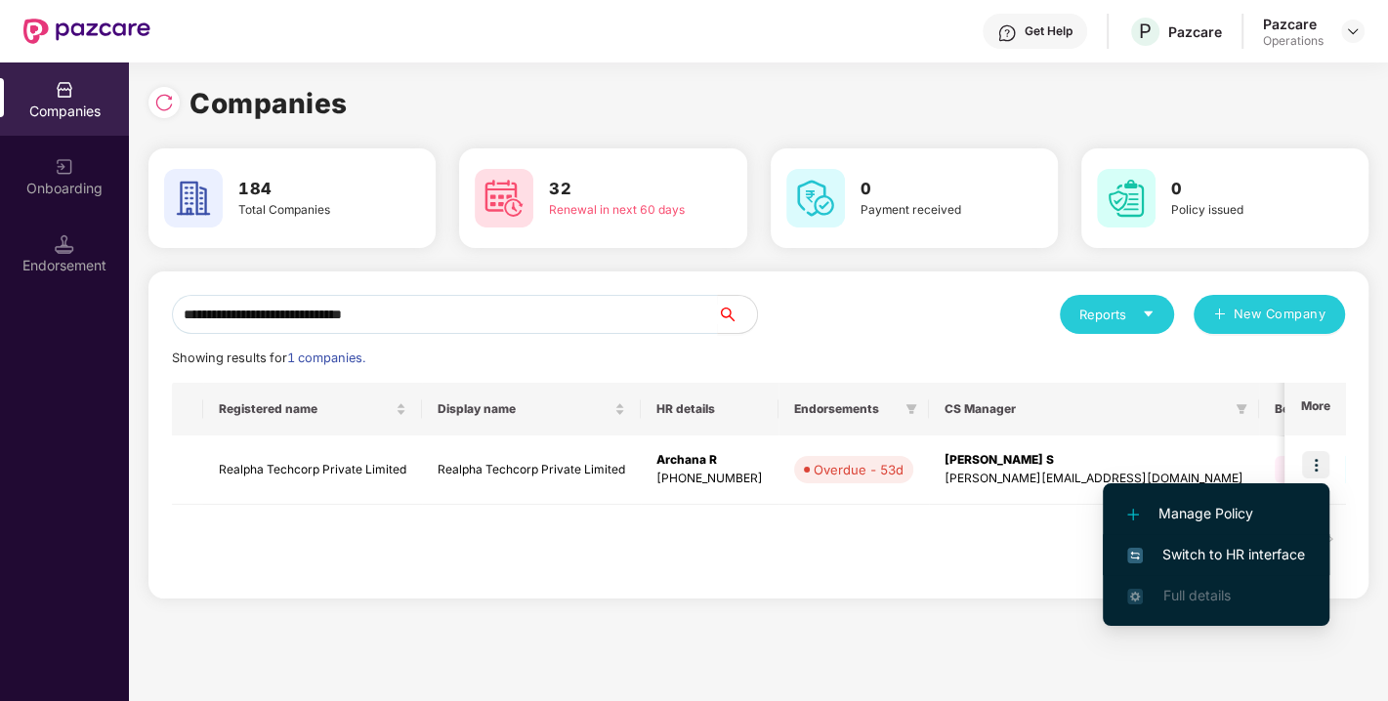
click at [1236, 537] on li "Switch to HR interface" at bounding box center [1216, 554] width 227 height 41
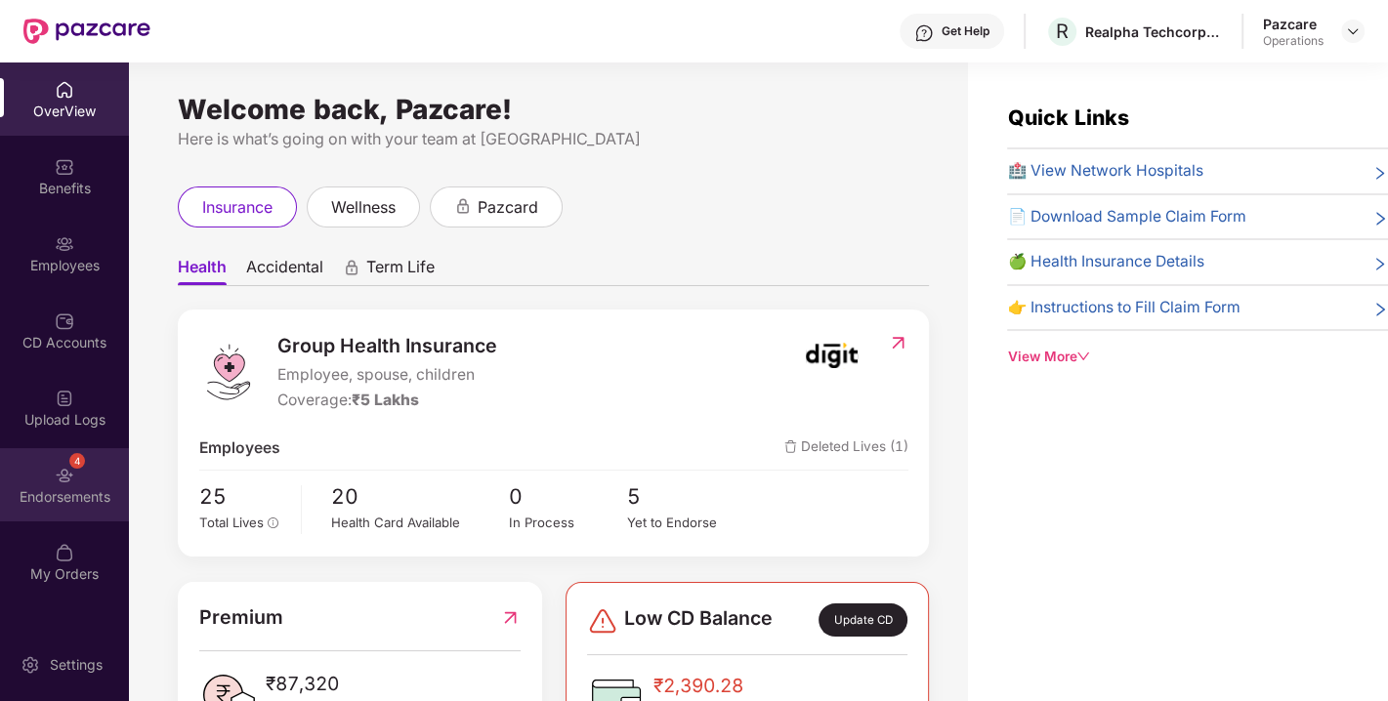
click at [96, 497] on div "Endorsements" at bounding box center [64, 498] width 129 height 20
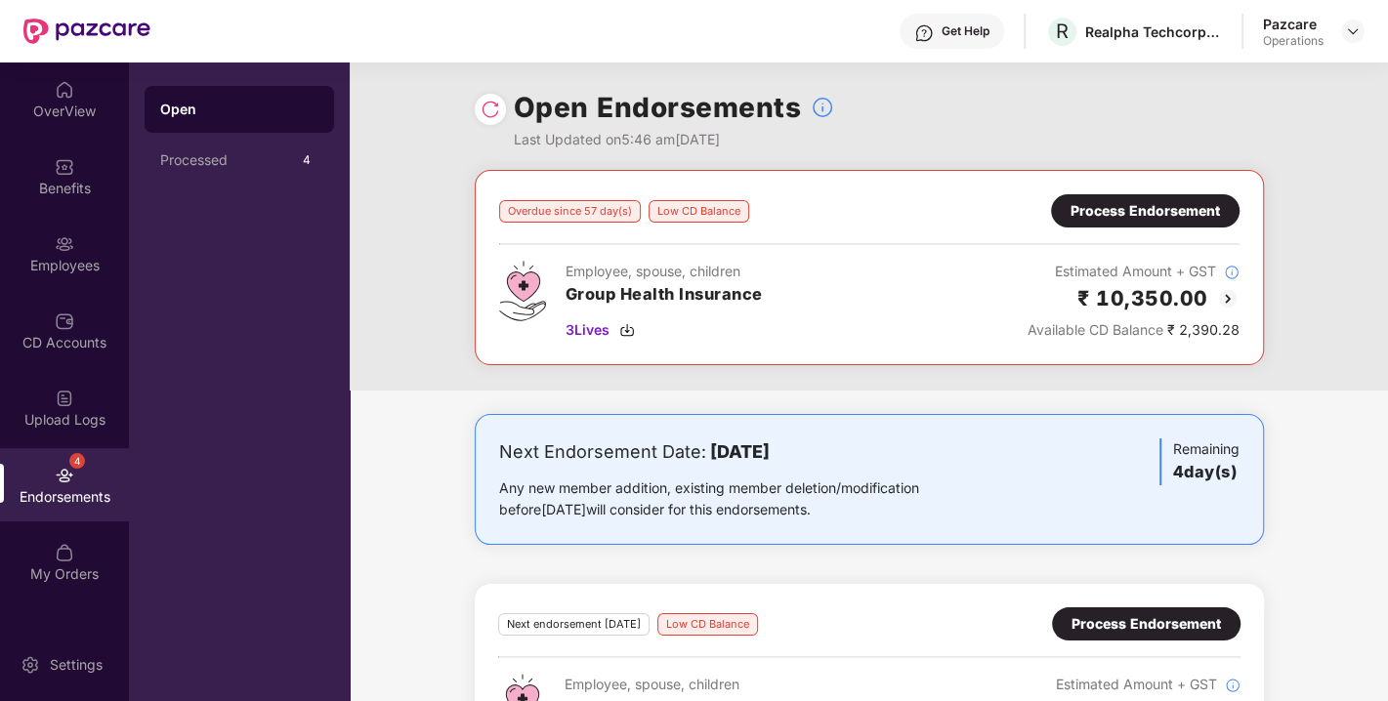
click at [488, 110] on img at bounding box center [491, 110] width 20 height 20
click at [1350, 30] on img at bounding box center [1353, 31] width 16 height 16
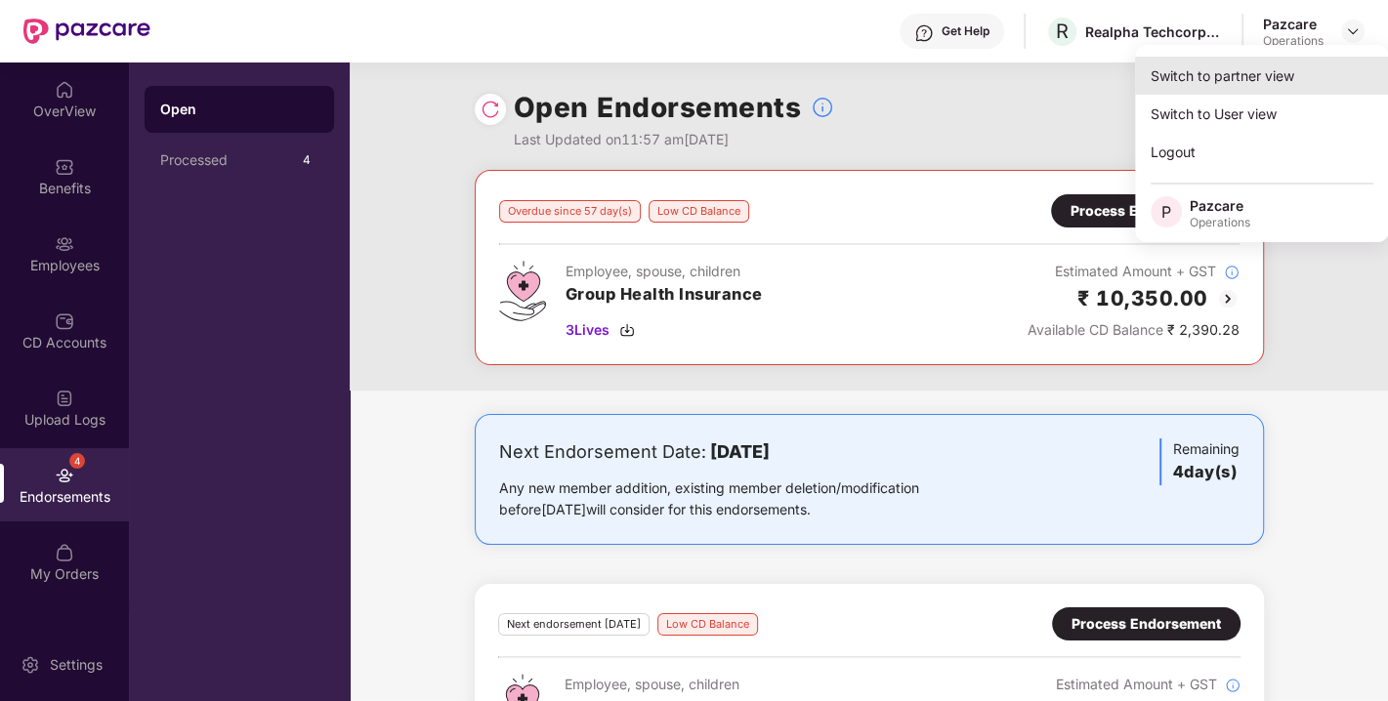
click at [1182, 71] on div "Switch to partner view" at bounding box center [1262, 76] width 254 height 38
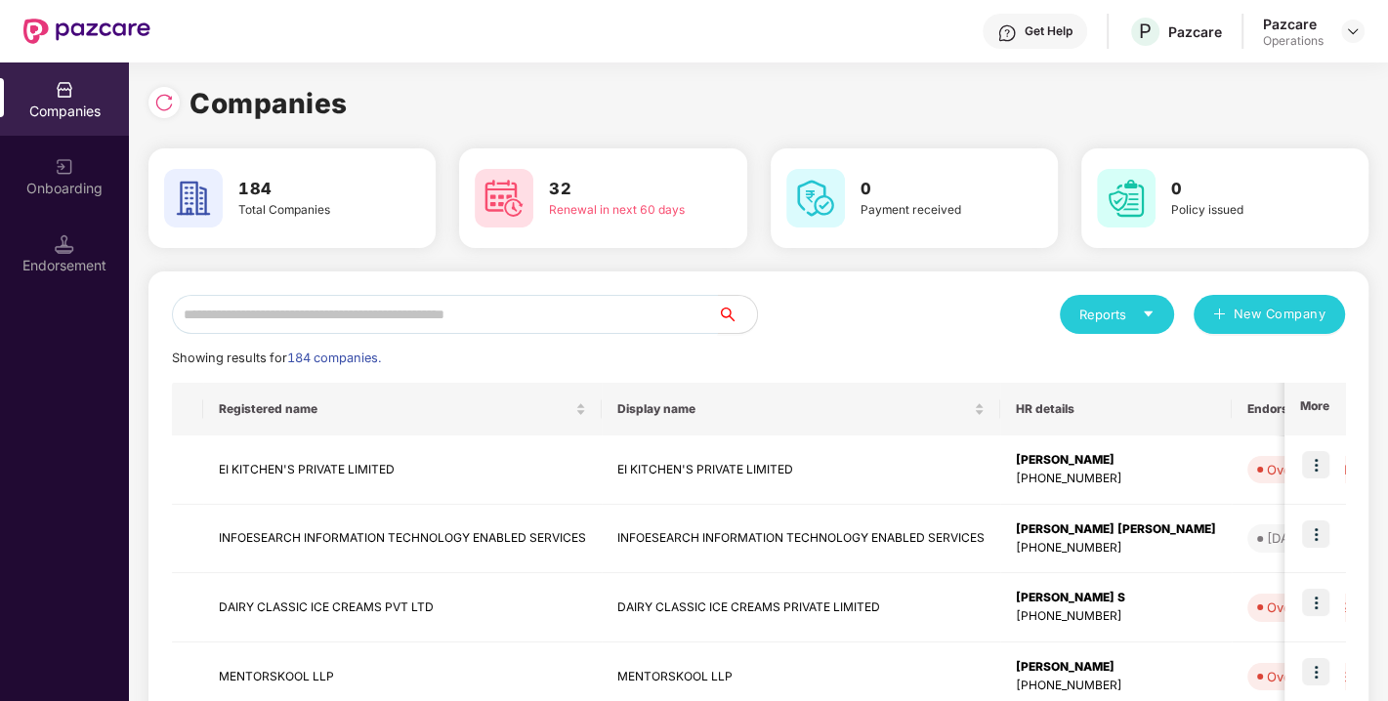
click at [310, 306] on input "text" at bounding box center [445, 314] width 546 height 39
paste input "**********"
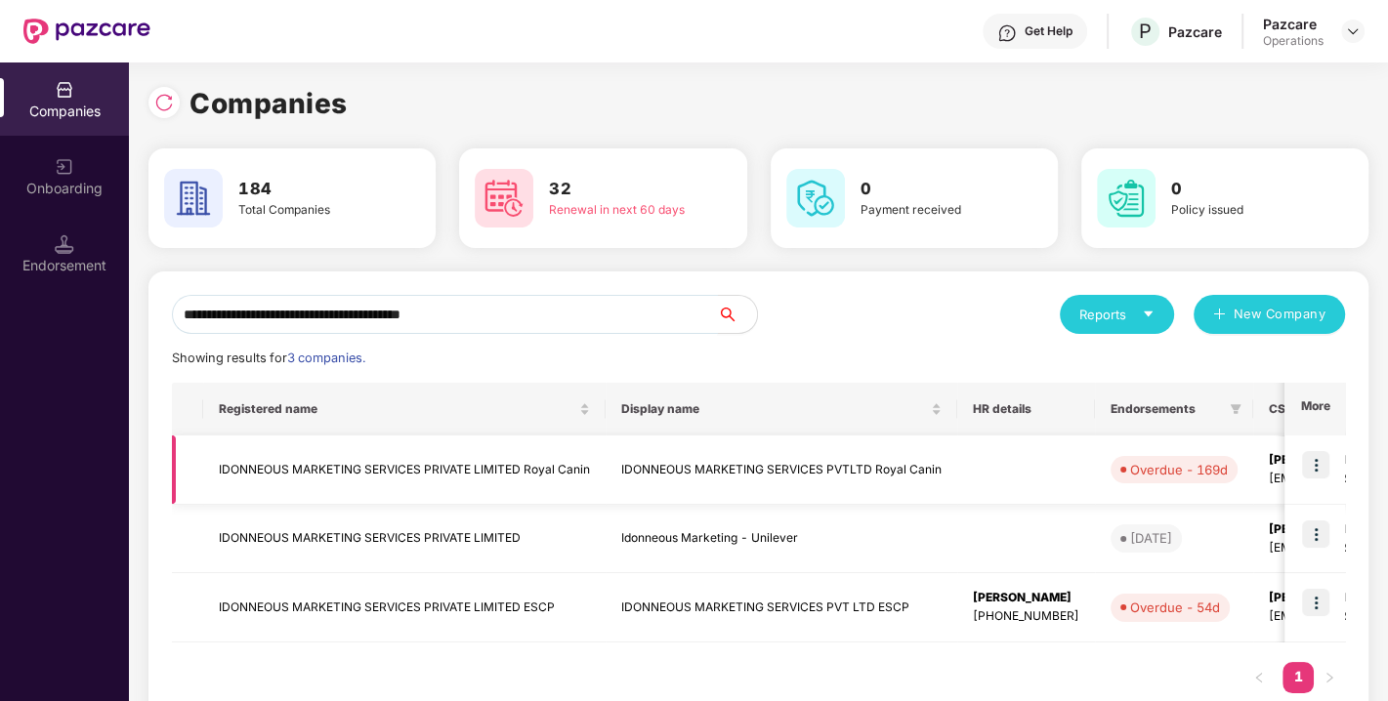
type input "**********"
click at [1325, 530] on img at bounding box center [1315, 534] width 27 height 27
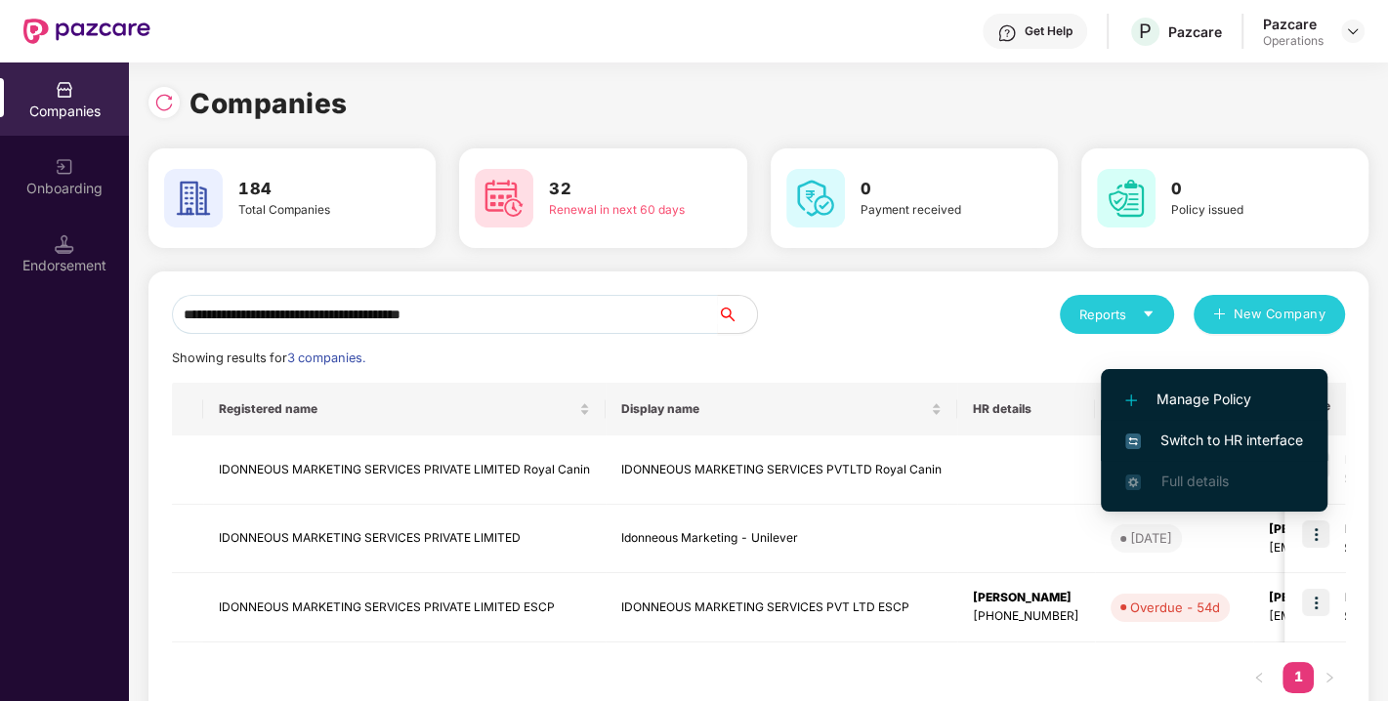
click at [1194, 435] on span "Switch to HR interface" at bounding box center [1214, 440] width 178 height 21
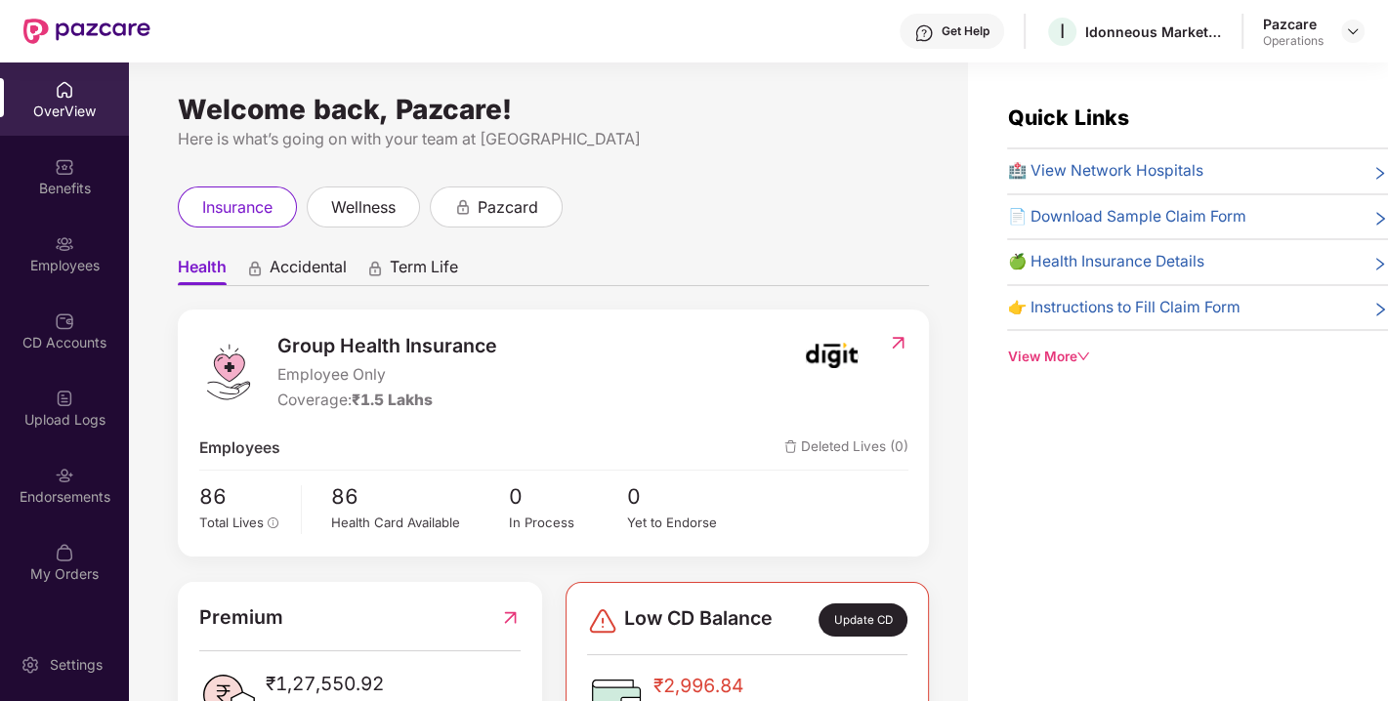
click at [48, 491] on div "Endorsements" at bounding box center [64, 498] width 129 height 20
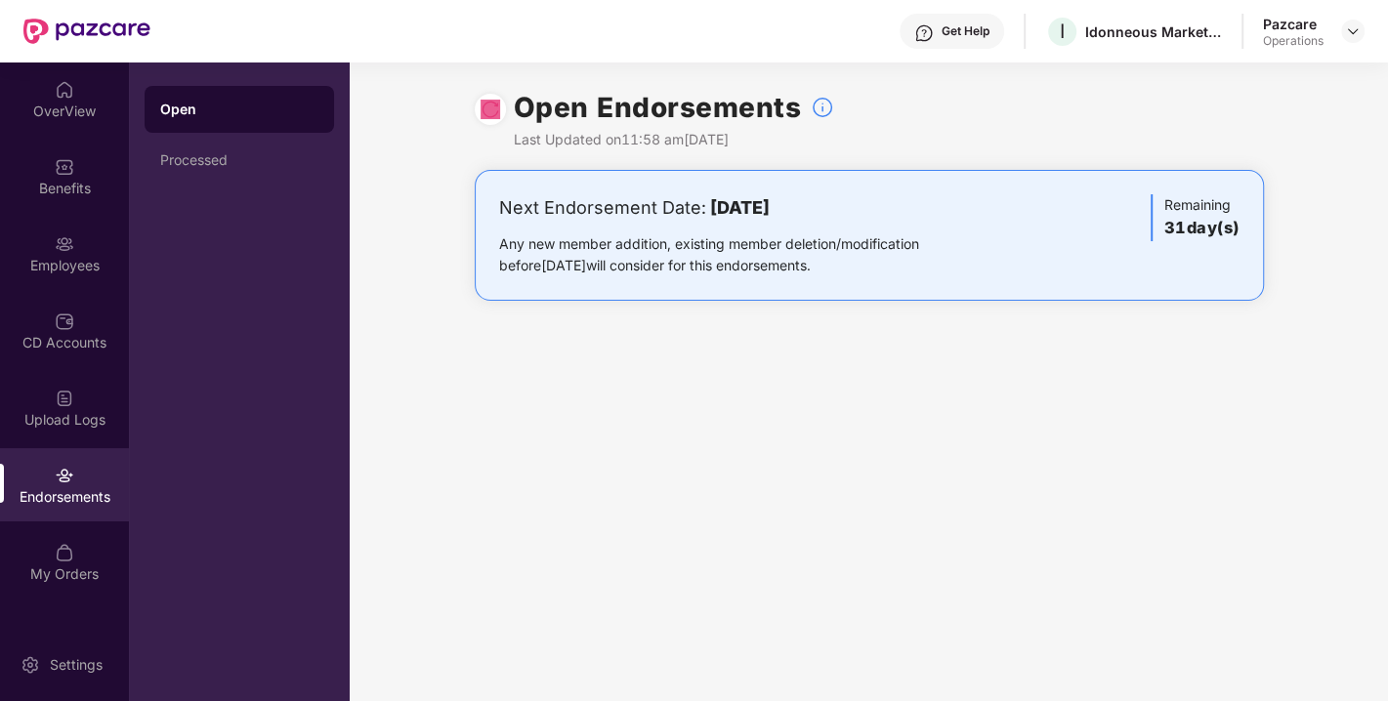
drag, startPoint x: 474, startPoint y: 119, endPoint x: 515, endPoint y: 106, distance: 43.3
click at [515, 106] on div "Open Endorsements Last Updated on 11:58 am[DATE]" at bounding box center [869, 116] width 1039 height 107
click at [485, 113] on img at bounding box center [491, 110] width 20 height 20
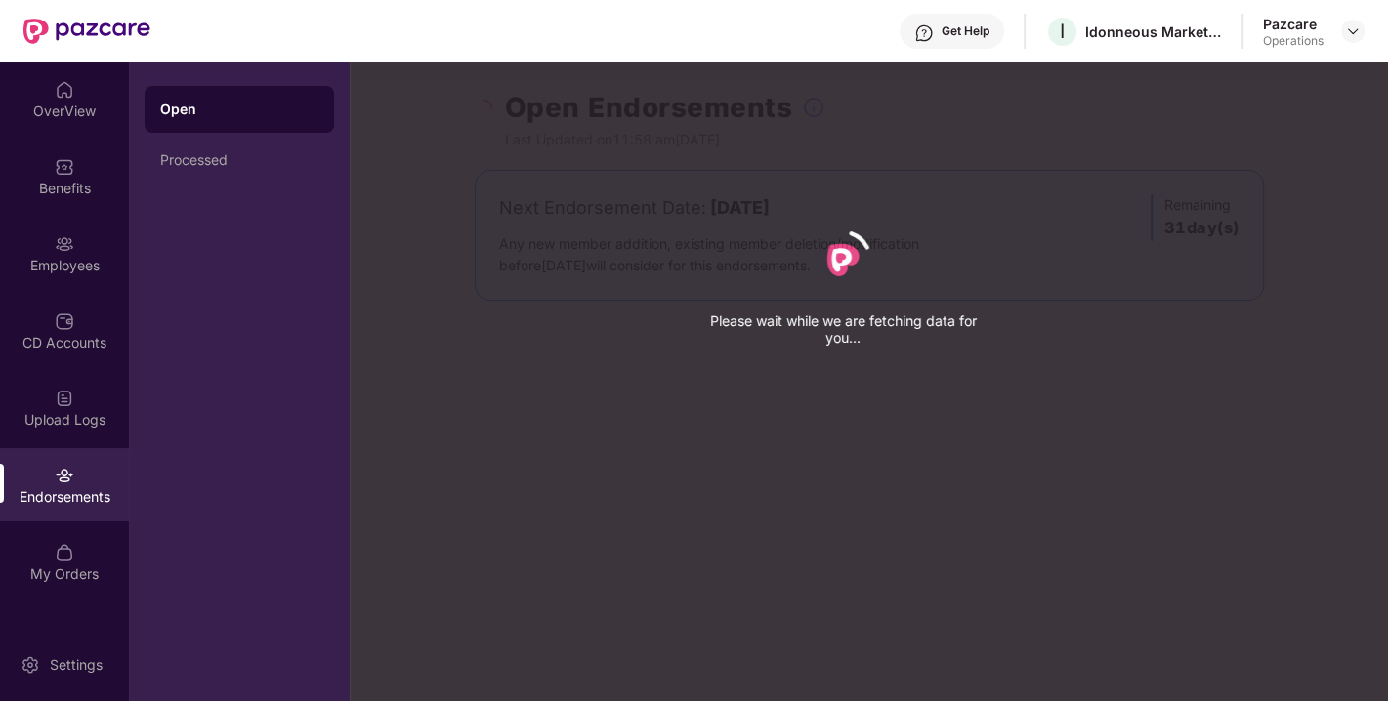
click at [485, 113] on div "Please wait while we are fetching data for you..." at bounding box center [1044, 350] width 1388 height 701
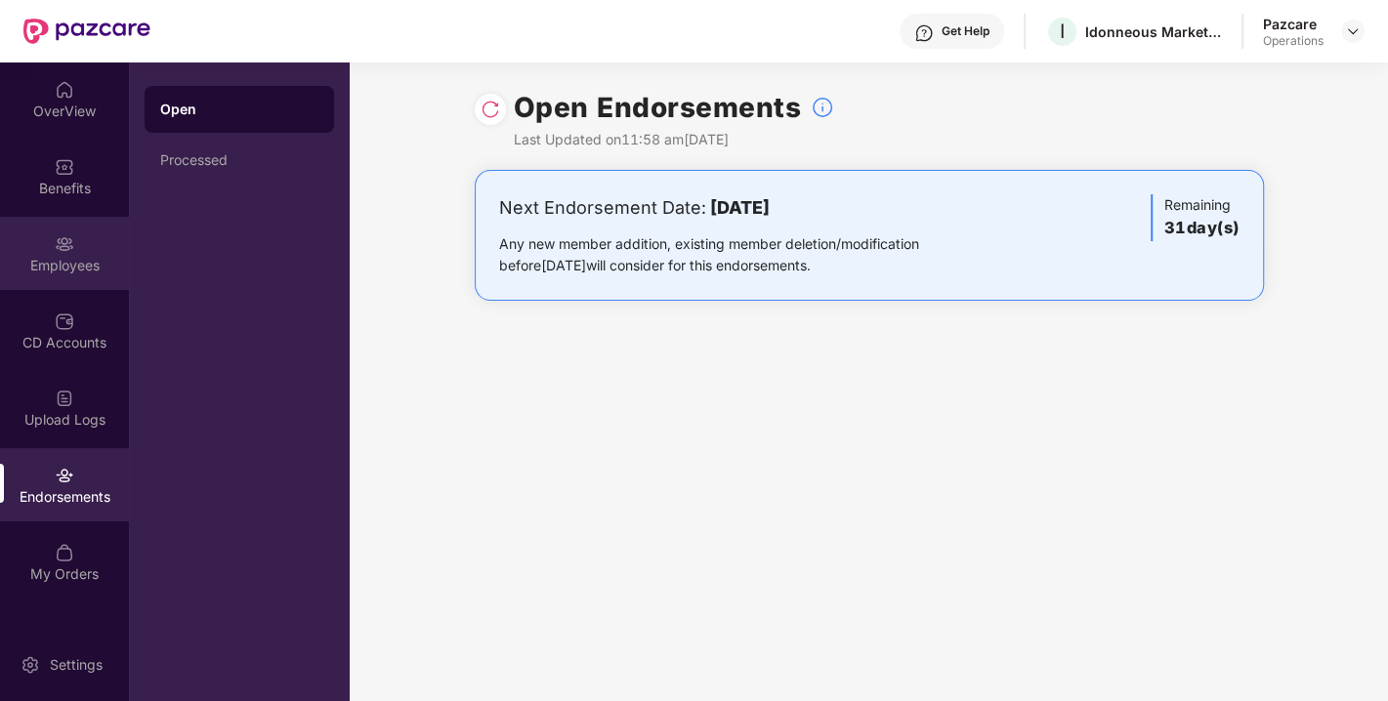
click at [99, 252] on div "Employees" at bounding box center [64, 253] width 129 height 73
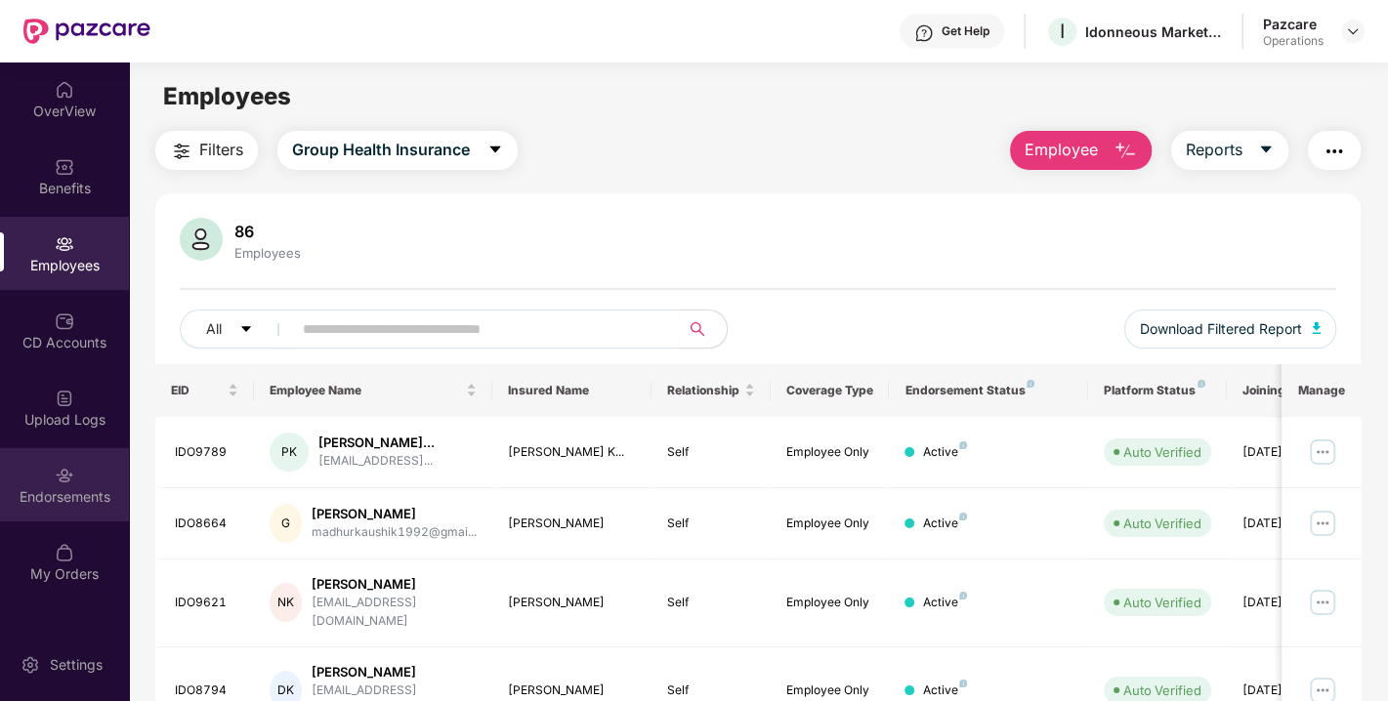
click at [60, 469] on img at bounding box center [65, 476] width 20 height 20
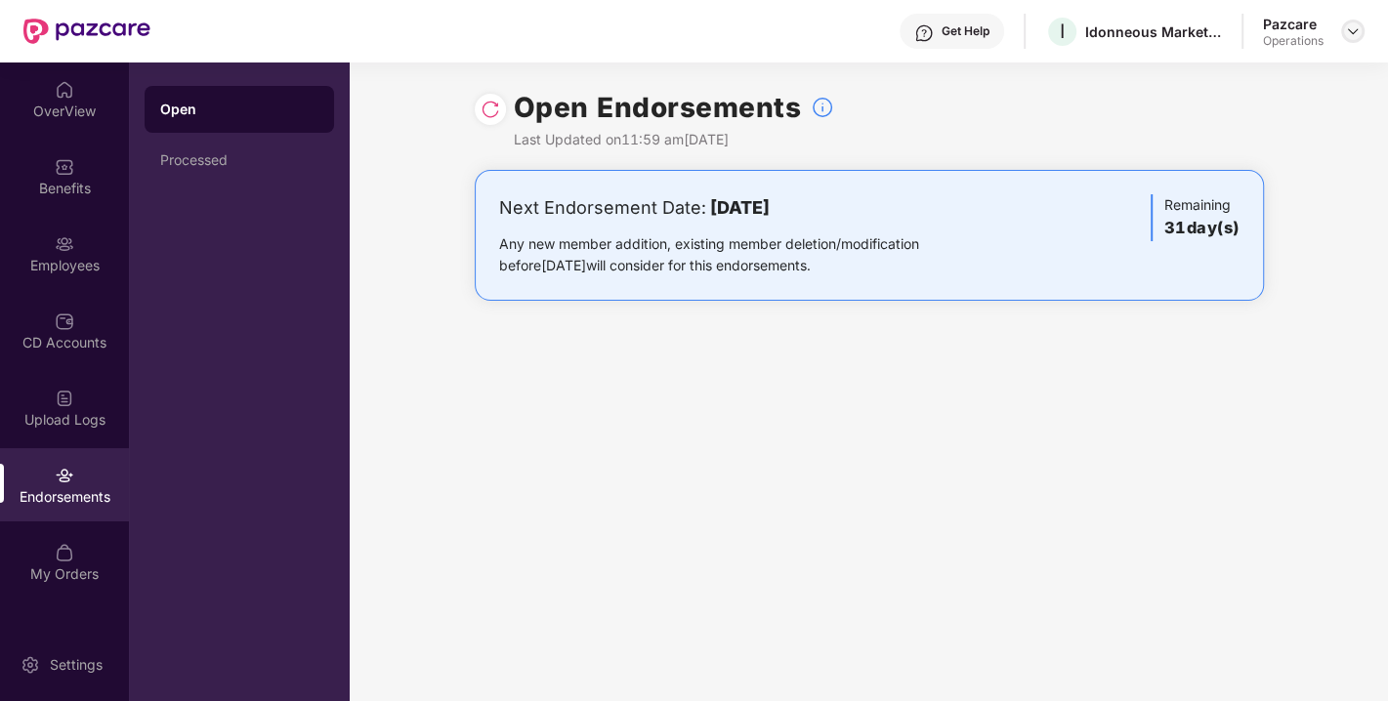
click at [1355, 27] on img at bounding box center [1353, 31] width 16 height 16
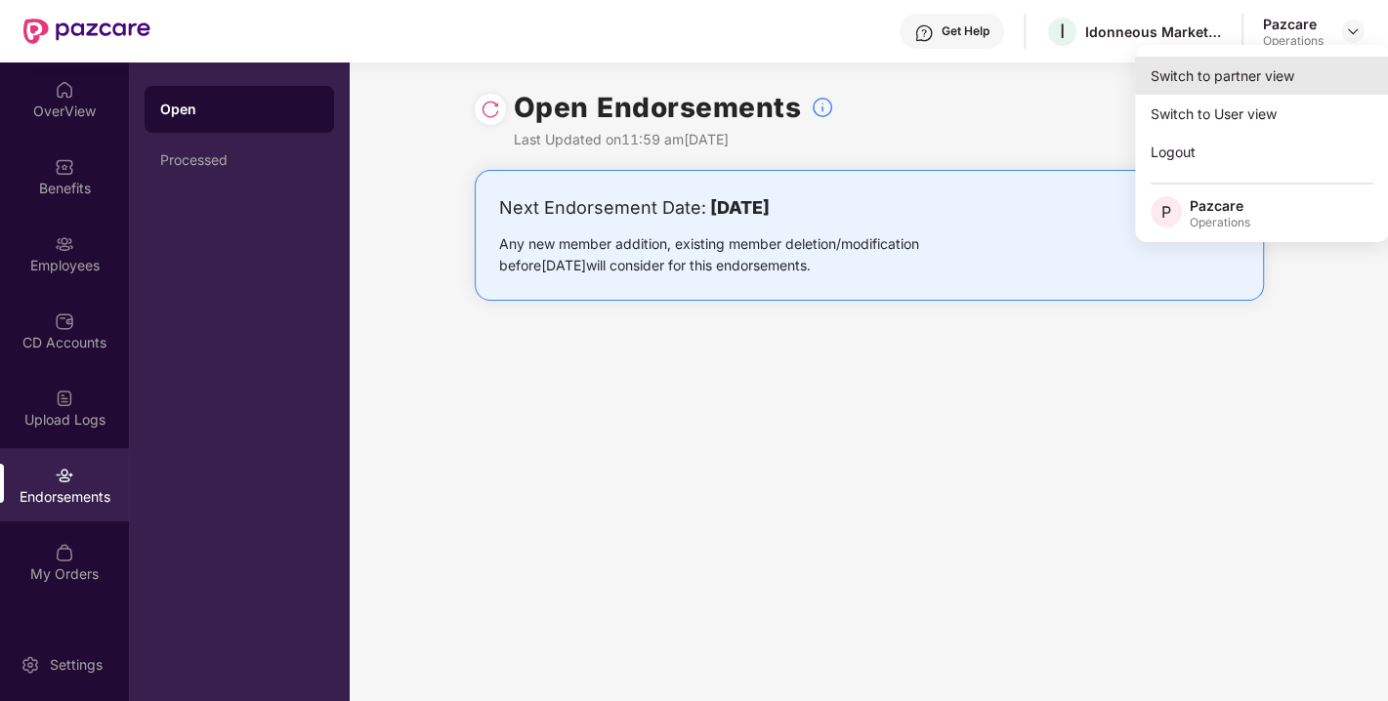
click at [1223, 69] on div "Switch to partner view" at bounding box center [1262, 76] width 254 height 38
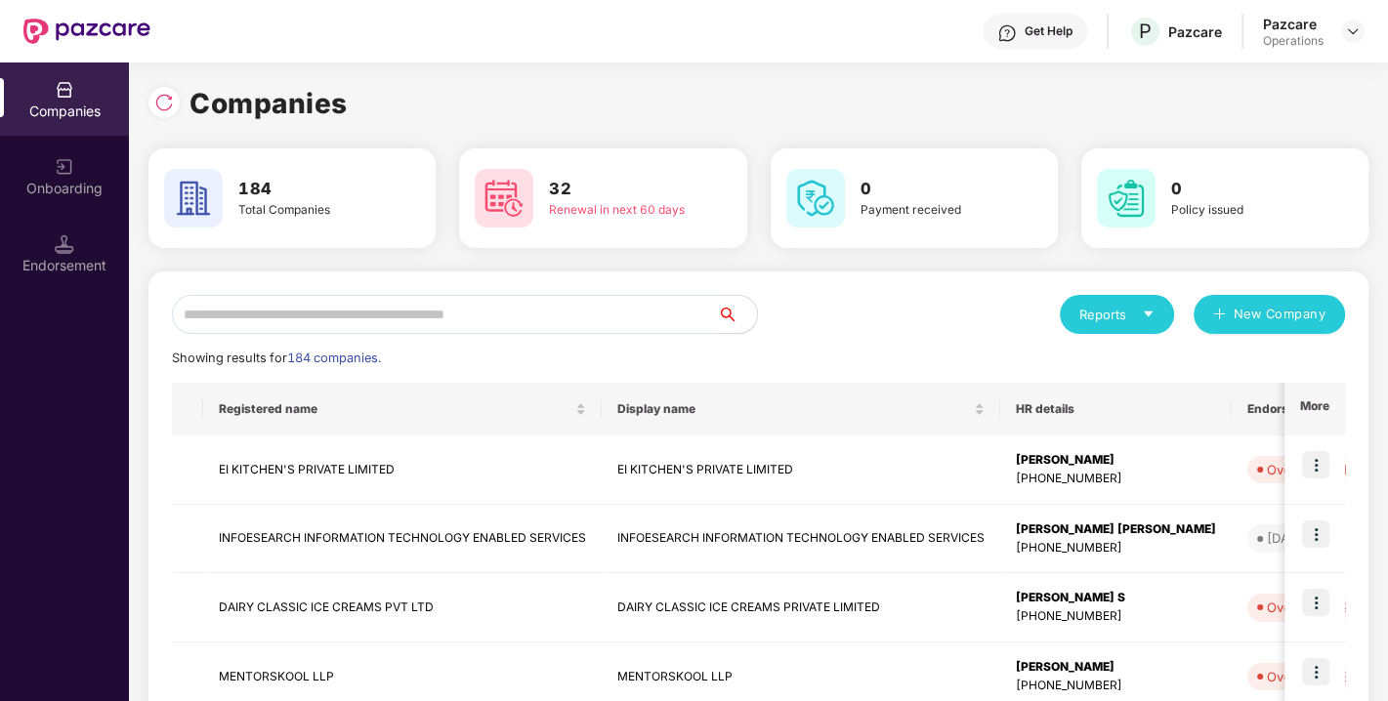
click at [423, 307] on input "text" at bounding box center [445, 314] width 546 height 39
click at [445, 326] on input "text" at bounding box center [445, 314] width 546 height 39
click at [315, 295] on input "text" at bounding box center [445, 314] width 546 height 39
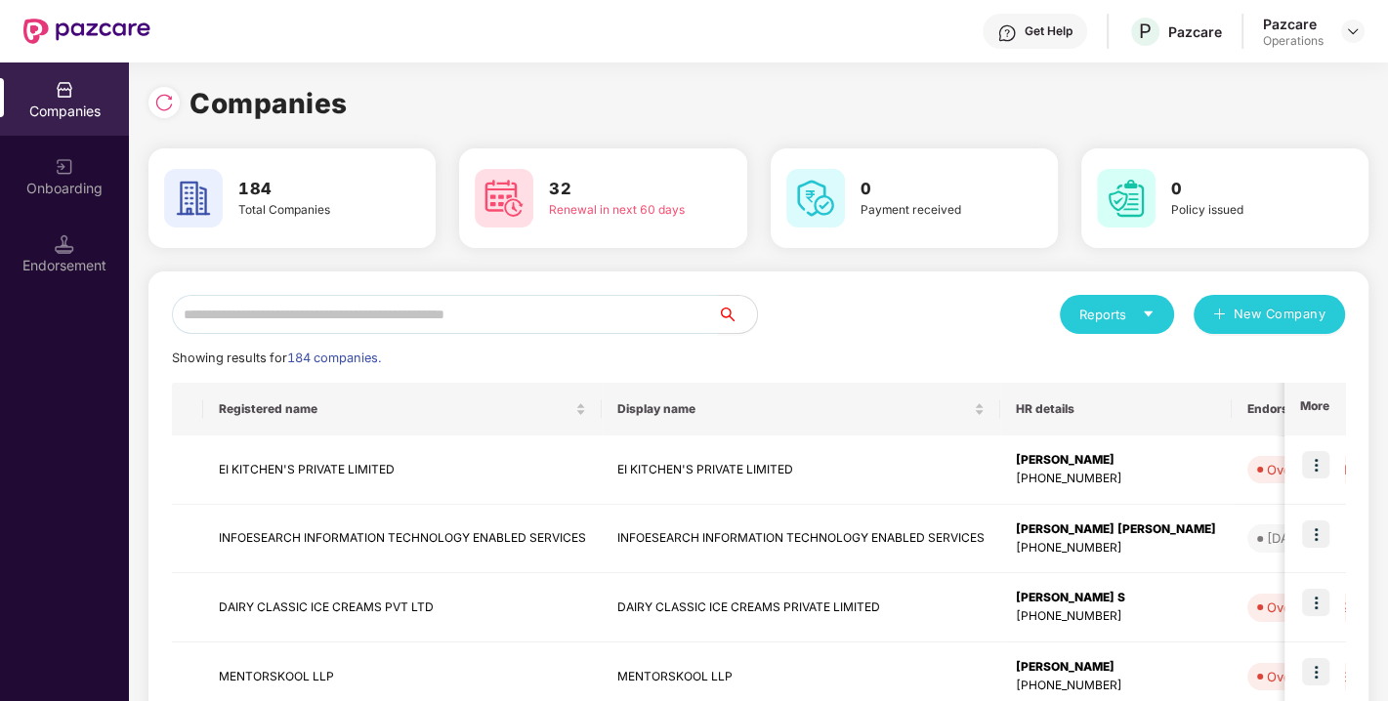
type input "*"
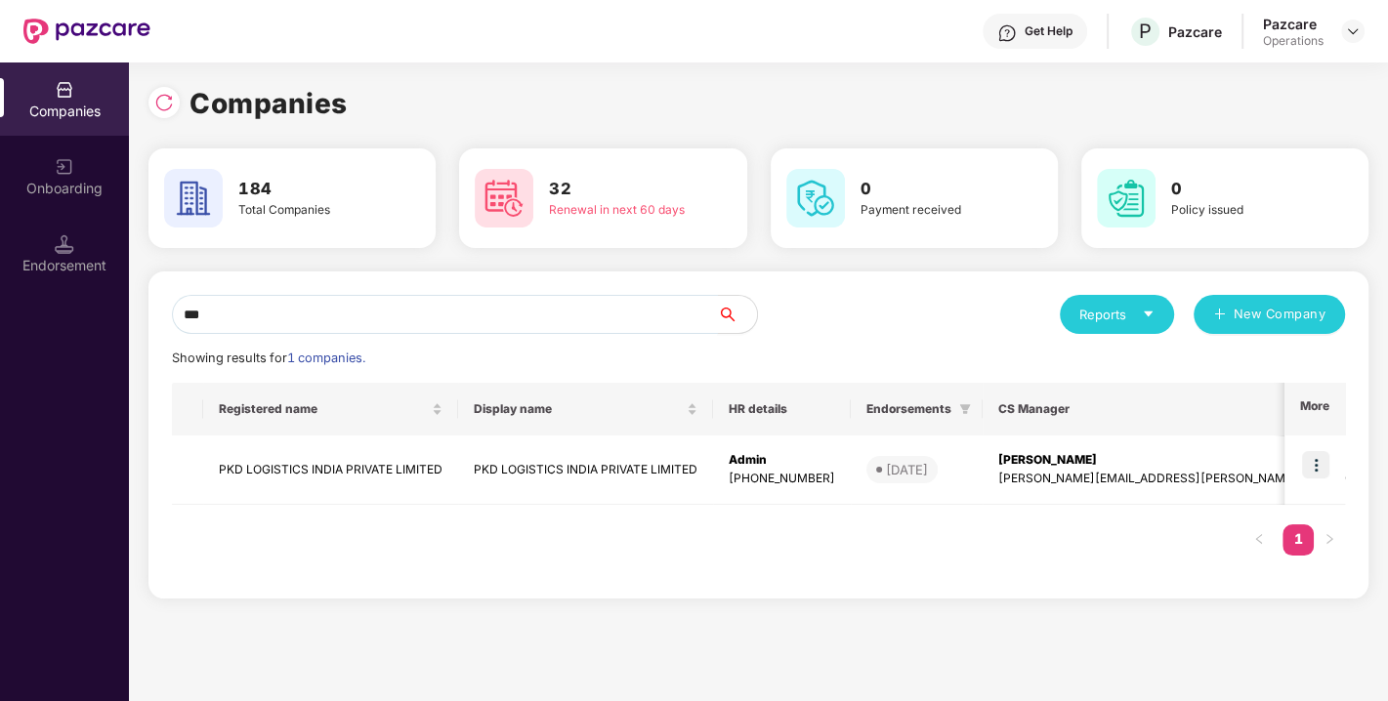
type input "***"
click at [334, 460] on td "PKD LOGISTICS INDIA PRIVATE LIMITED" at bounding box center [330, 470] width 255 height 69
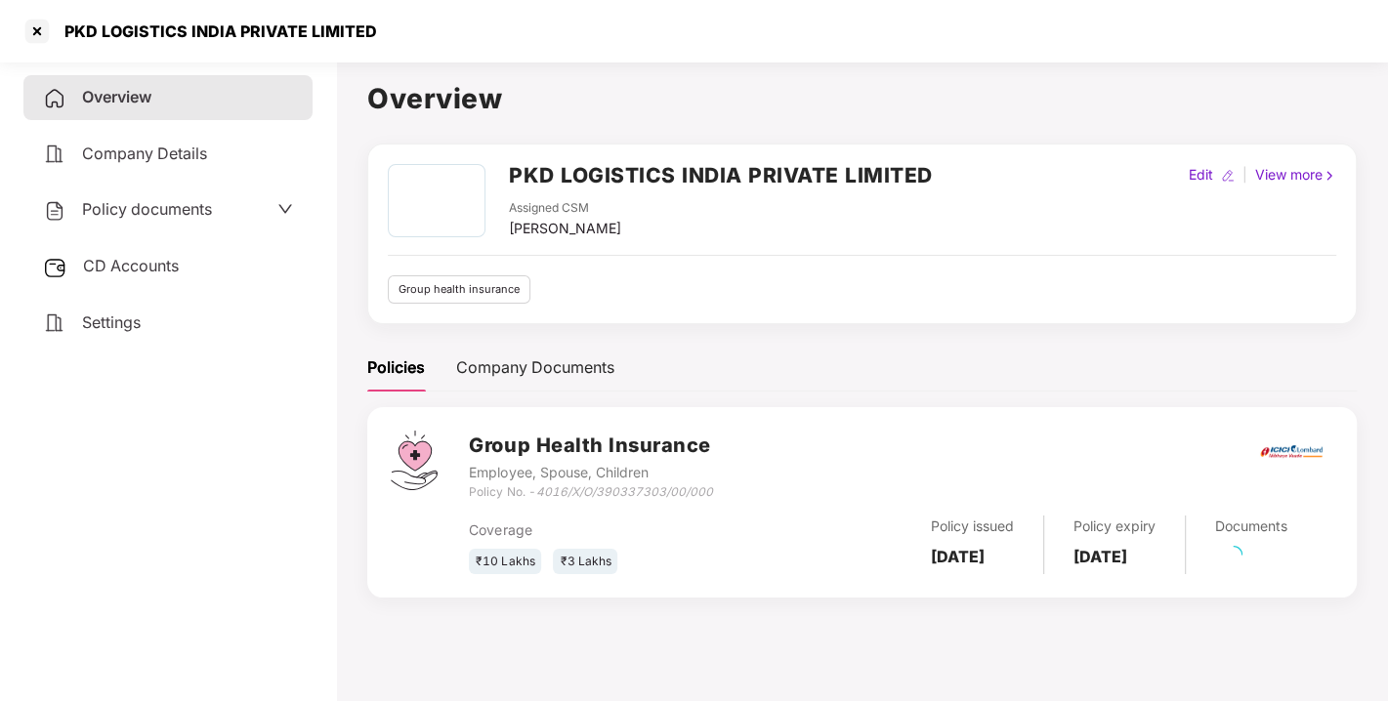
click at [141, 268] on span "CD Accounts" at bounding box center [131, 266] width 96 height 20
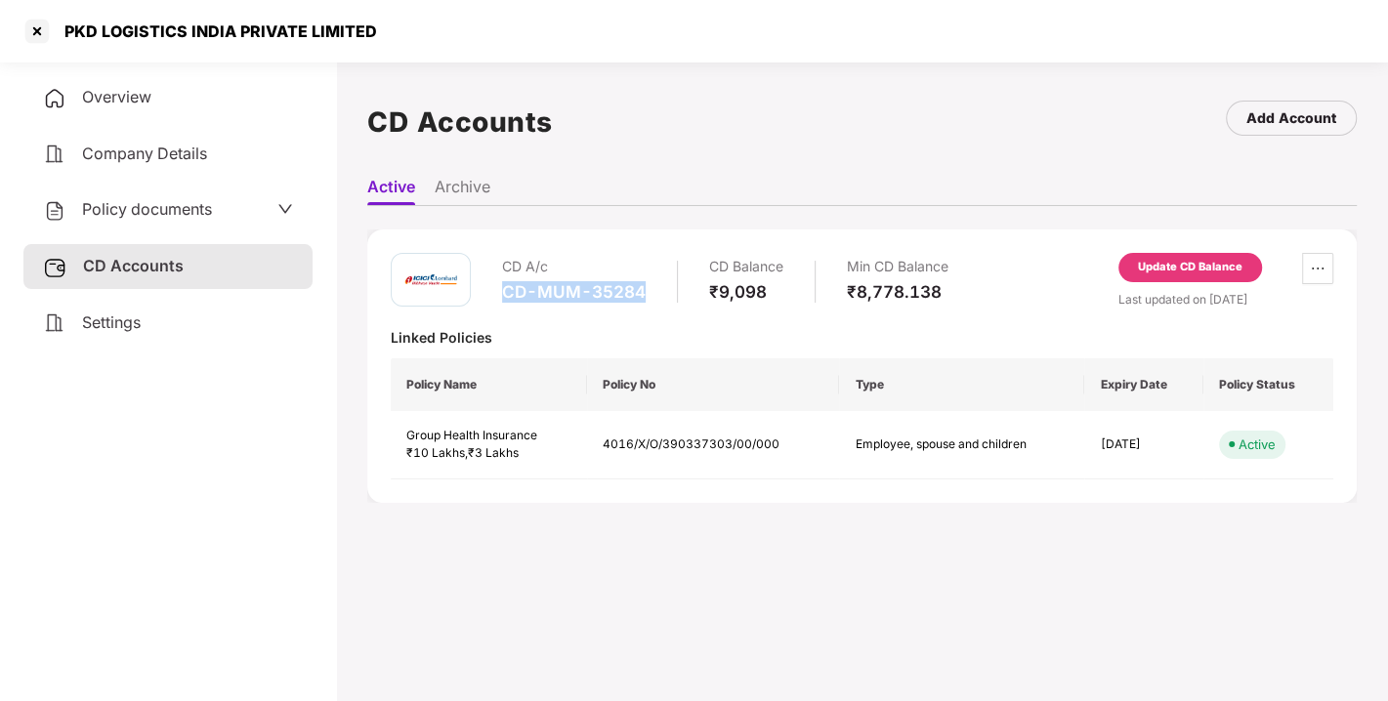
drag, startPoint x: 500, startPoint y: 289, endPoint x: 669, endPoint y: 287, distance: 169.0
click at [669, 287] on div "CD A/c CD-MUM-35284 CD Balance ₹9,098 Min CD Balance ₹8,778.138" at bounding box center [670, 281] width 558 height 56
copy div "CD-MUM-35284"
click at [39, 27] on div at bounding box center [36, 31] width 31 height 31
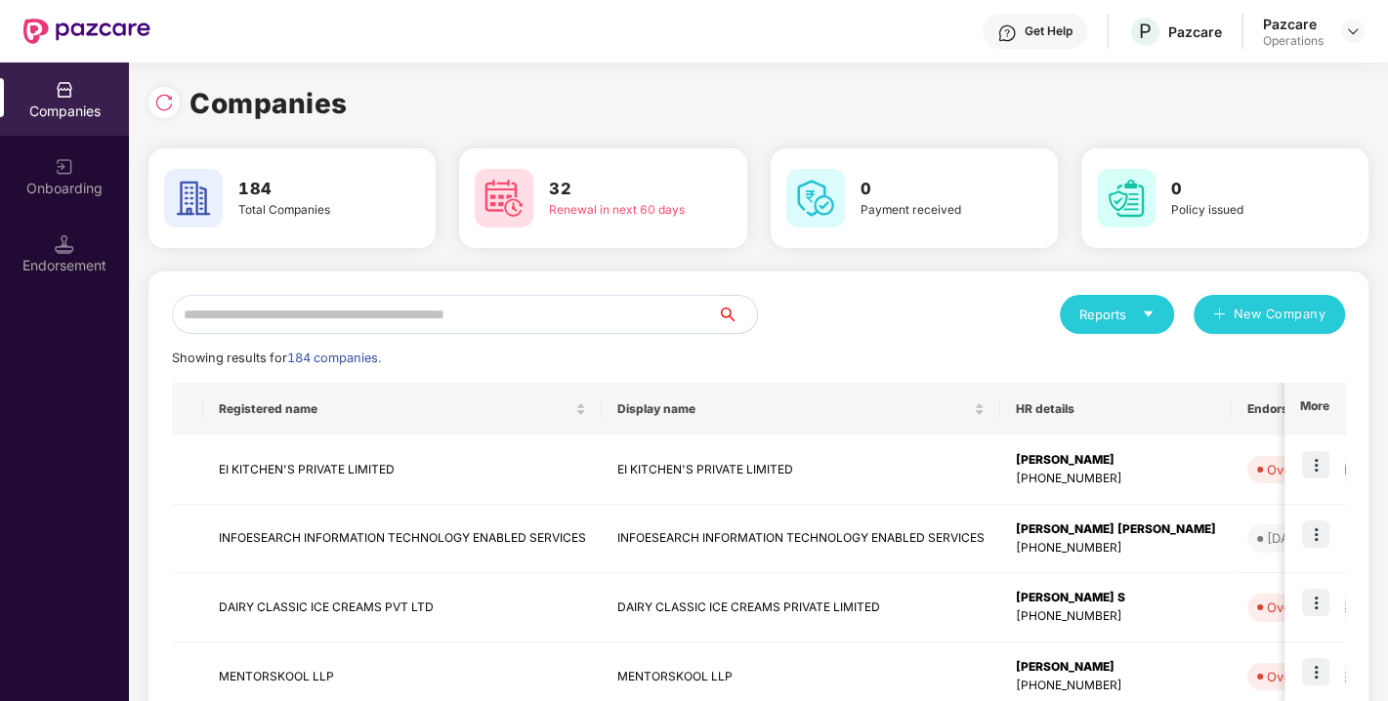
click at [366, 301] on input "text" at bounding box center [445, 314] width 546 height 39
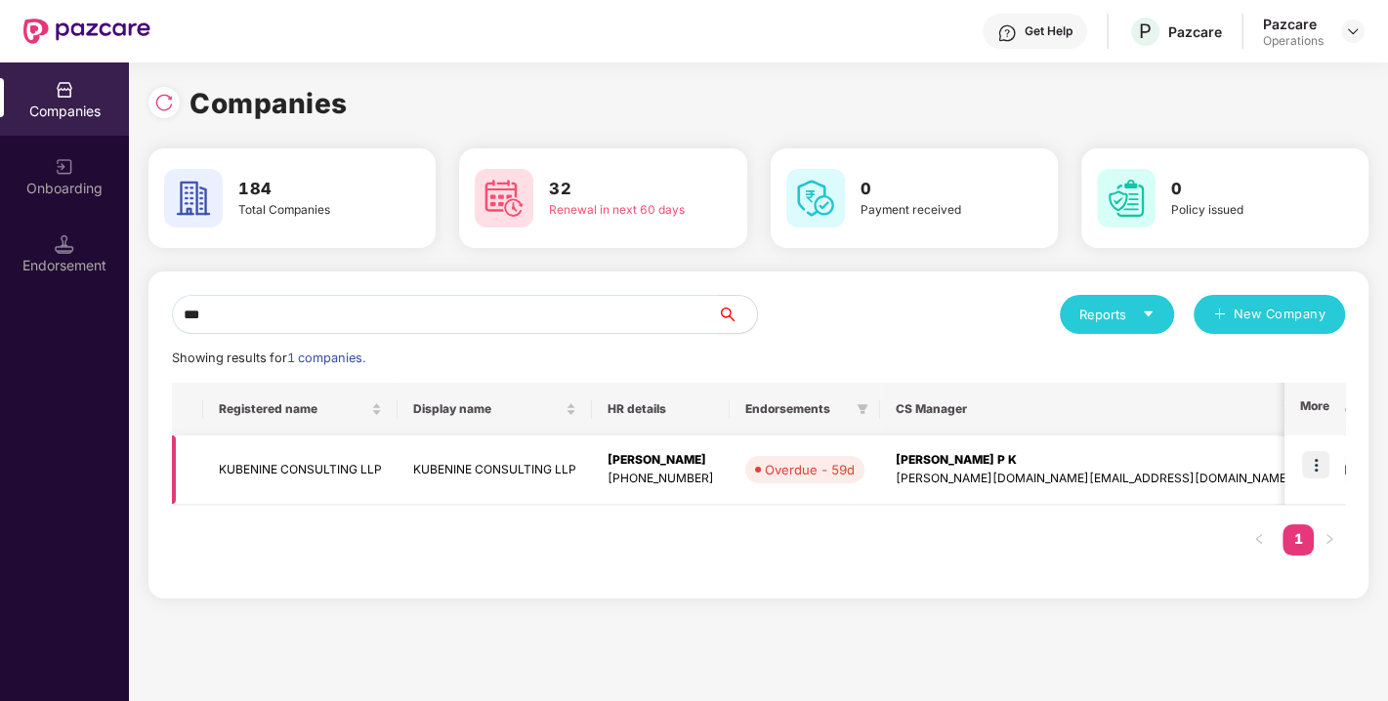
type input "***"
click at [1323, 467] on img at bounding box center [1315, 464] width 27 height 27
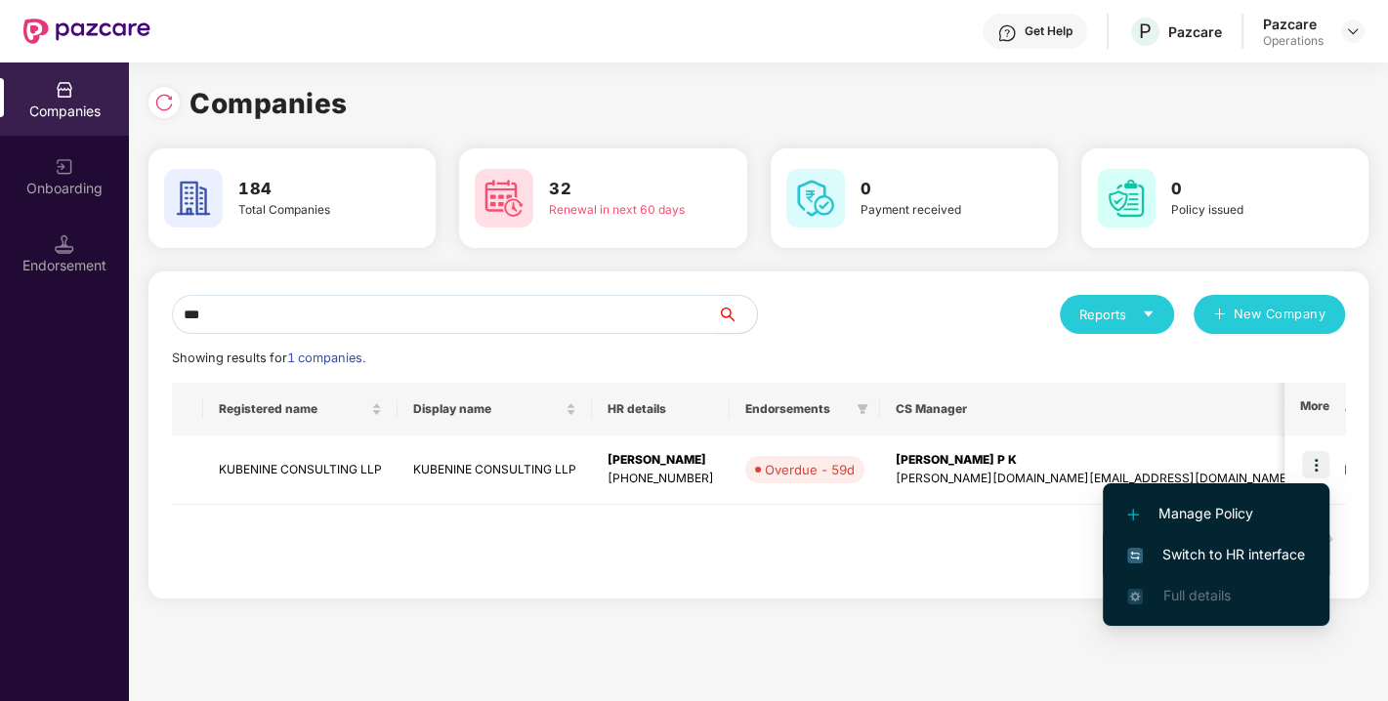
click at [1209, 547] on span "Switch to HR interface" at bounding box center [1216, 554] width 178 height 21
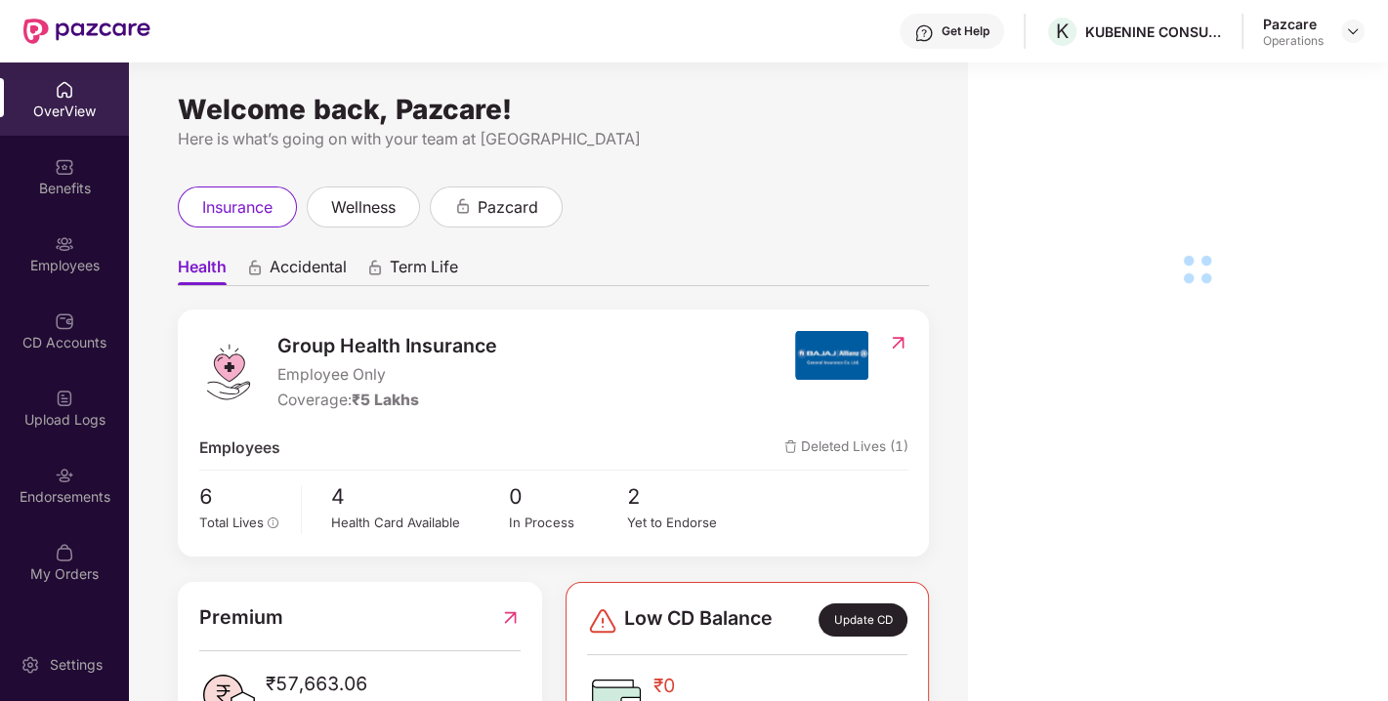
click at [45, 479] on div "Endorsements" at bounding box center [64, 484] width 129 height 73
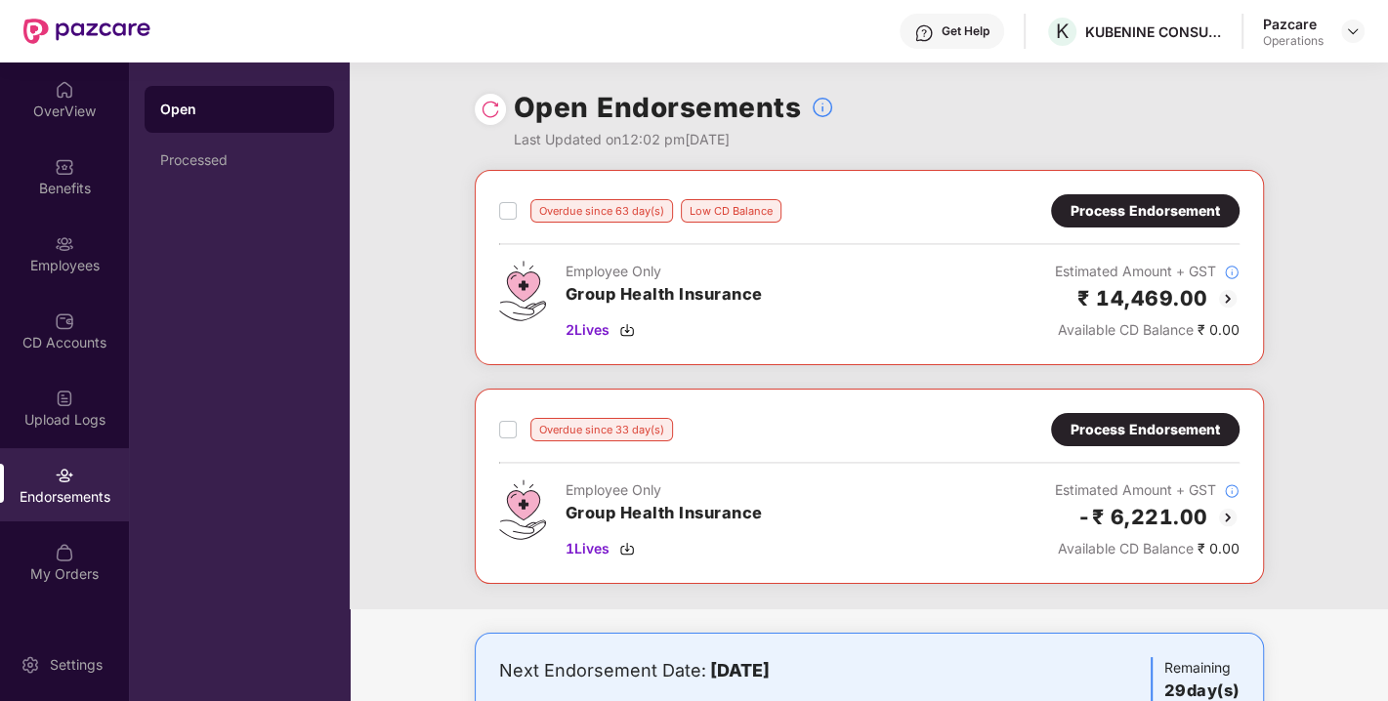
click at [1122, 206] on div "Process Endorsement" at bounding box center [1145, 210] width 149 height 21
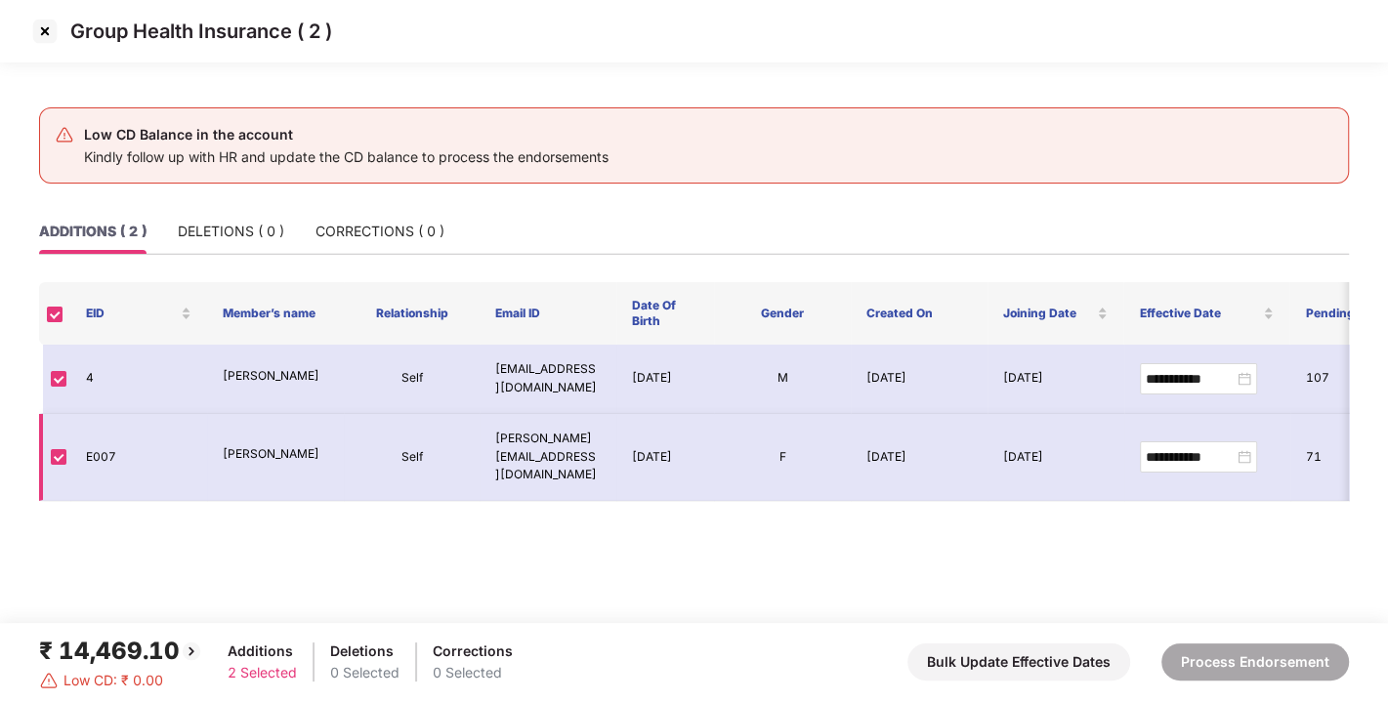
click at [173, 481] on td "E007" at bounding box center [138, 458] width 137 height 88
click at [313, 482] on main "**********" at bounding box center [694, 352] width 1388 height 541
click at [87, 448] on td "E007" at bounding box center [138, 458] width 137 height 88
copy td "E007"
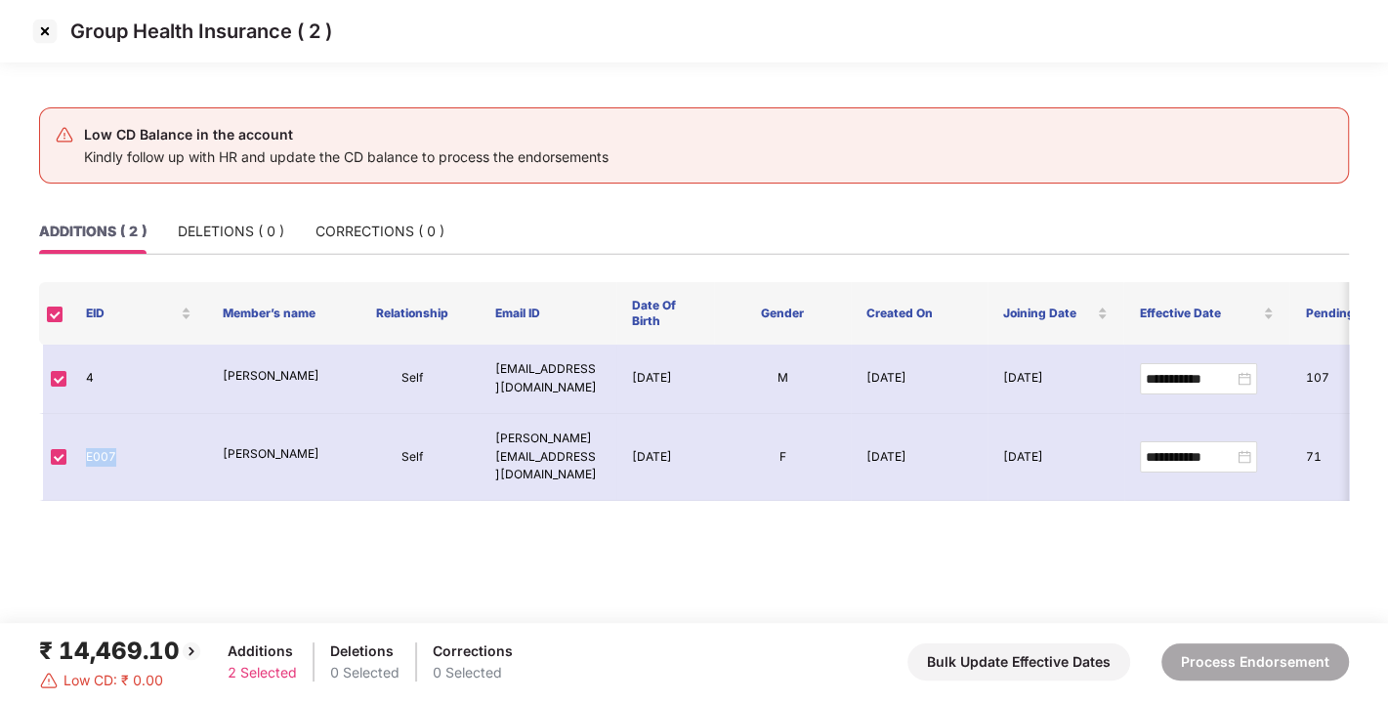
click at [50, 36] on img at bounding box center [44, 31] width 31 height 31
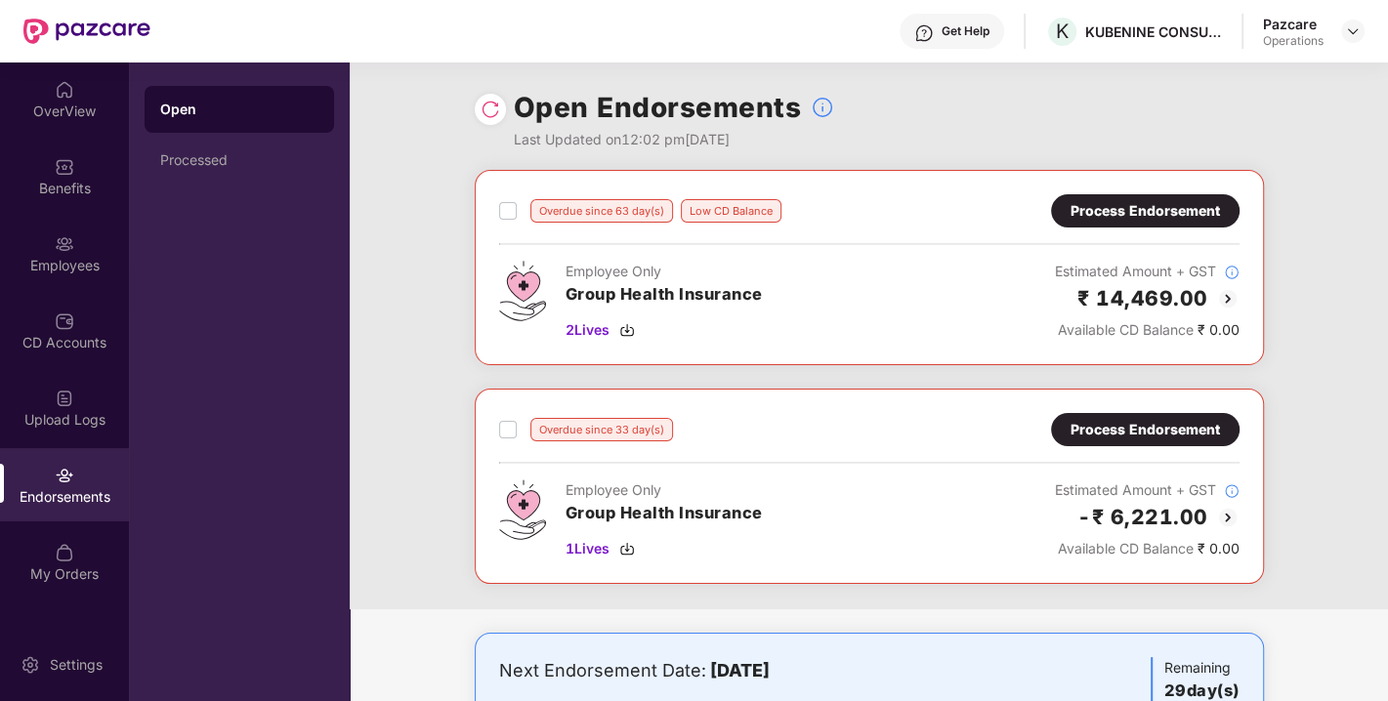
click at [1122, 434] on div "Process Endorsement" at bounding box center [1145, 429] width 149 height 21
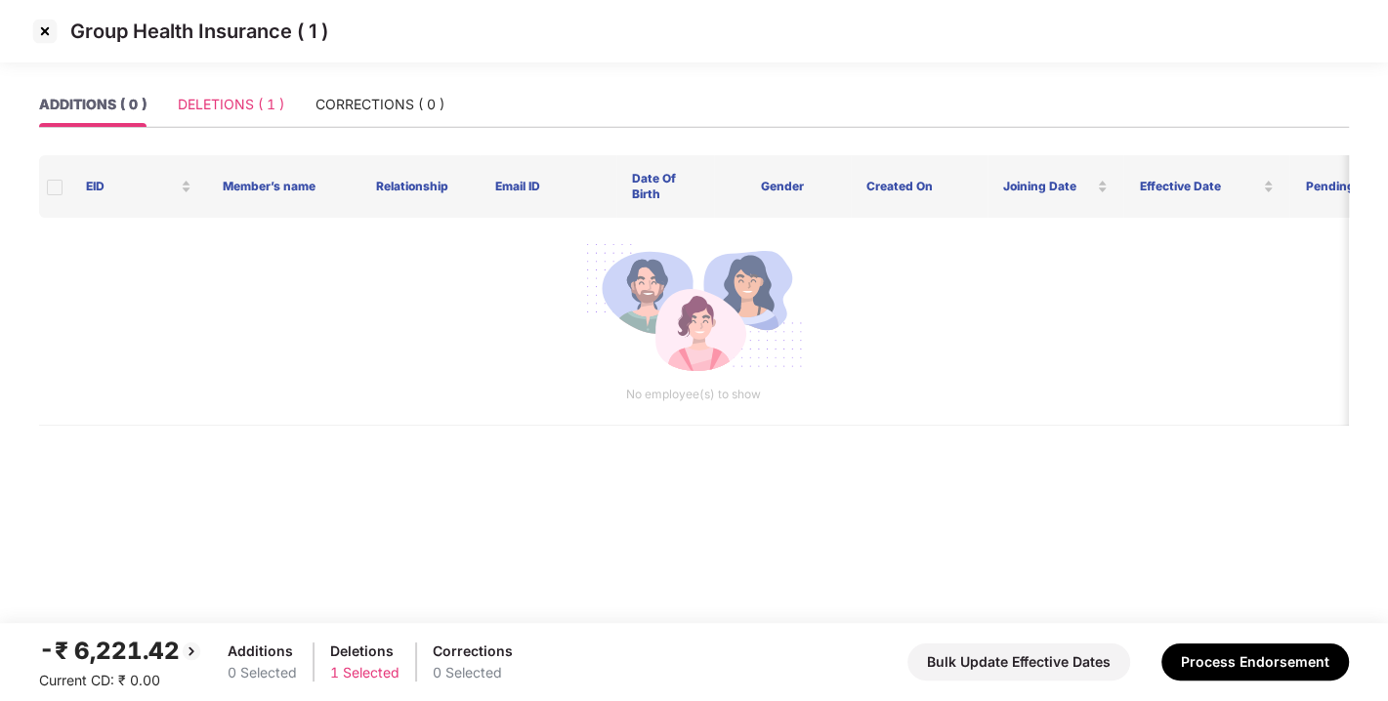
click at [203, 121] on div "DELETIONS ( 1 )" at bounding box center [231, 104] width 106 height 45
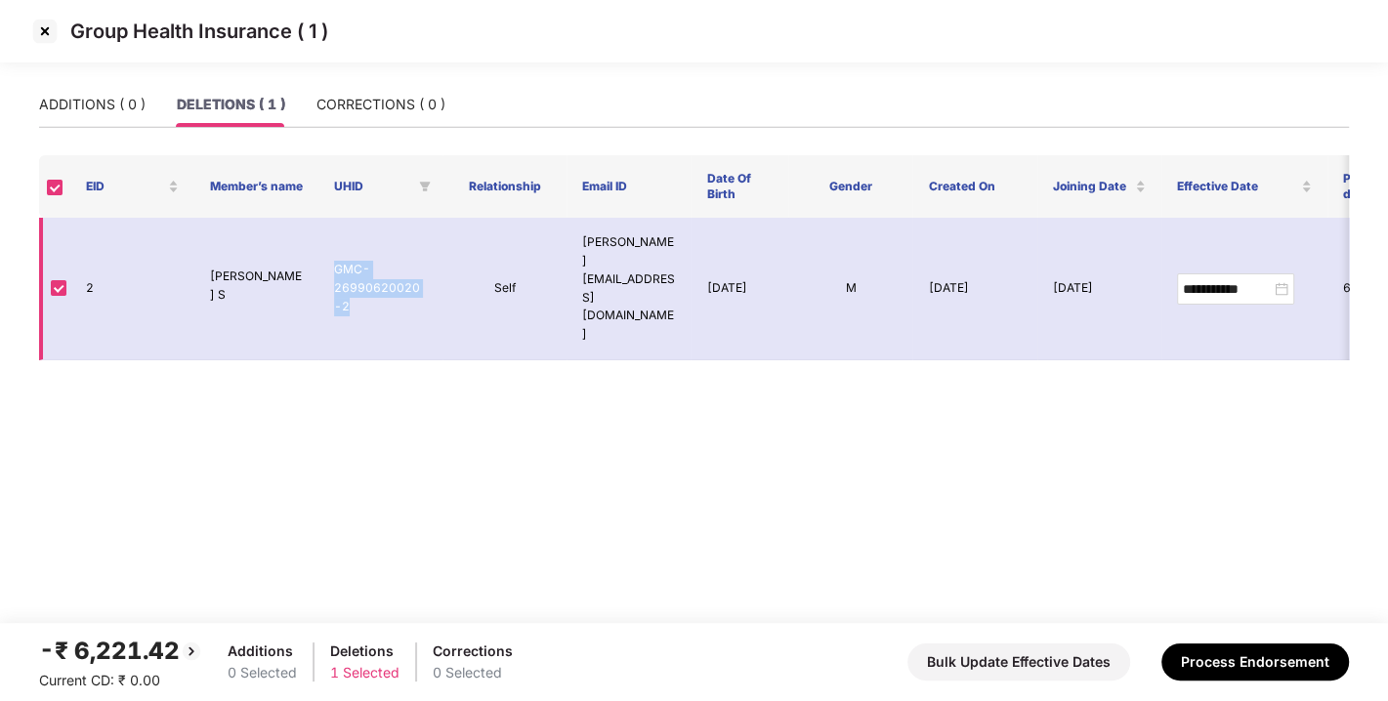
drag, startPoint x: 333, startPoint y: 242, endPoint x: 360, endPoint y: 286, distance: 51.3
click at [360, 286] on td "GMC-26990620020-2" at bounding box center [380, 289] width 124 height 143
copy td "GMC-26990620020-2"
click at [48, 43] on img at bounding box center [44, 31] width 31 height 31
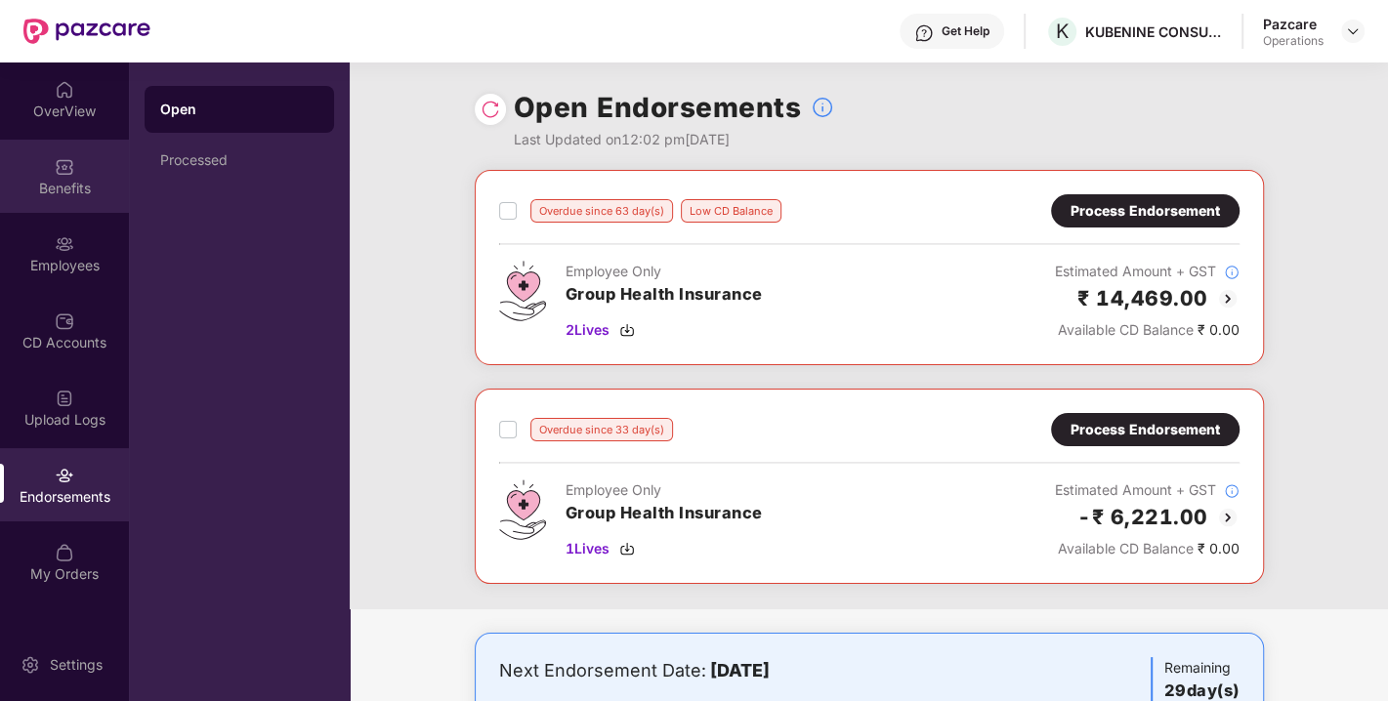
click at [59, 181] on div "Benefits" at bounding box center [64, 189] width 129 height 20
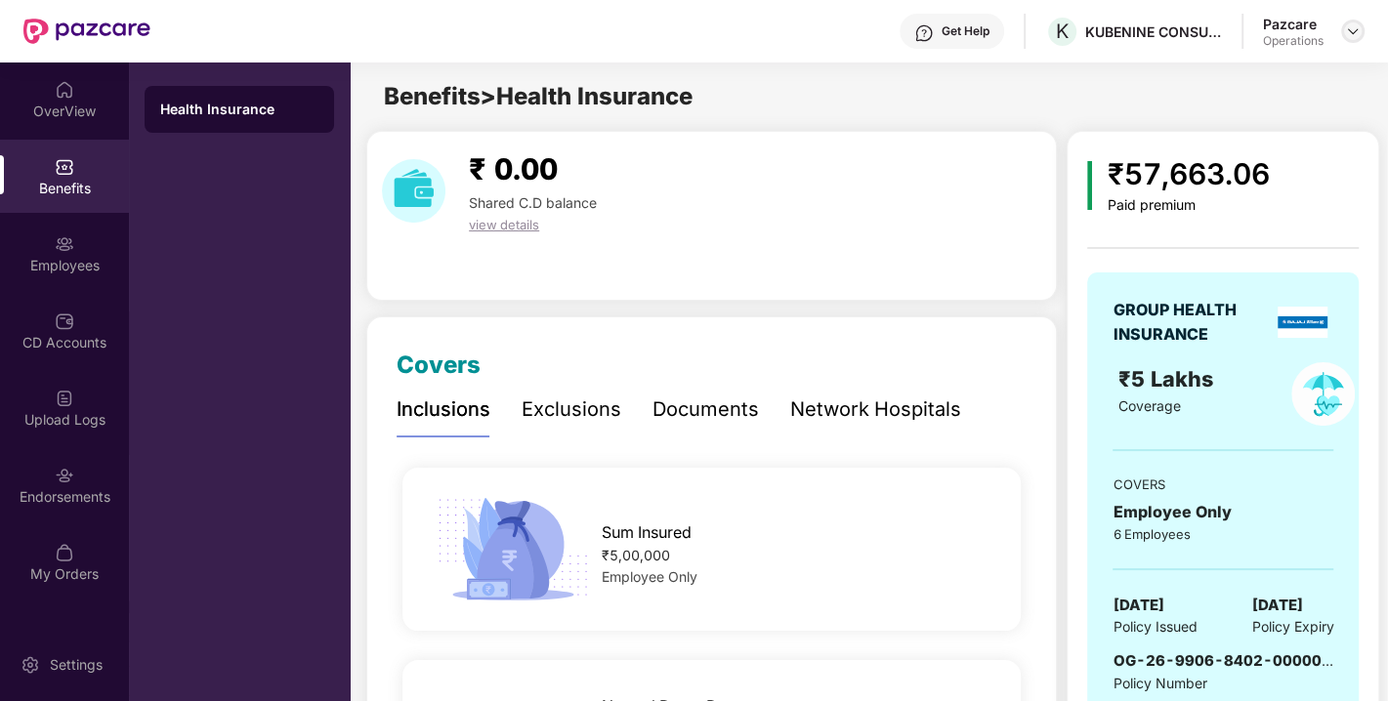
click at [1354, 31] on img at bounding box center [1353, 31] width 16 height 16
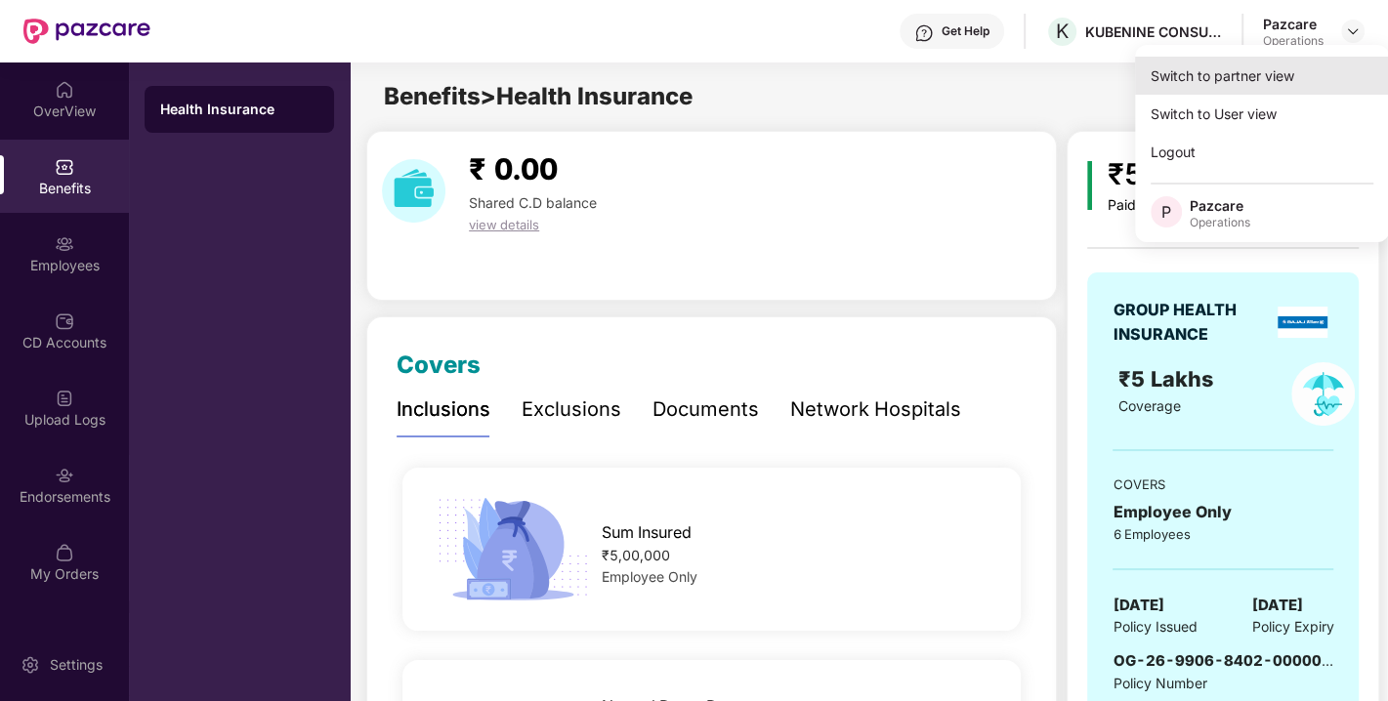
click at [1210, 86] on div "Switch to partner view" at bounding box center [1262, 76] width 254 height 38
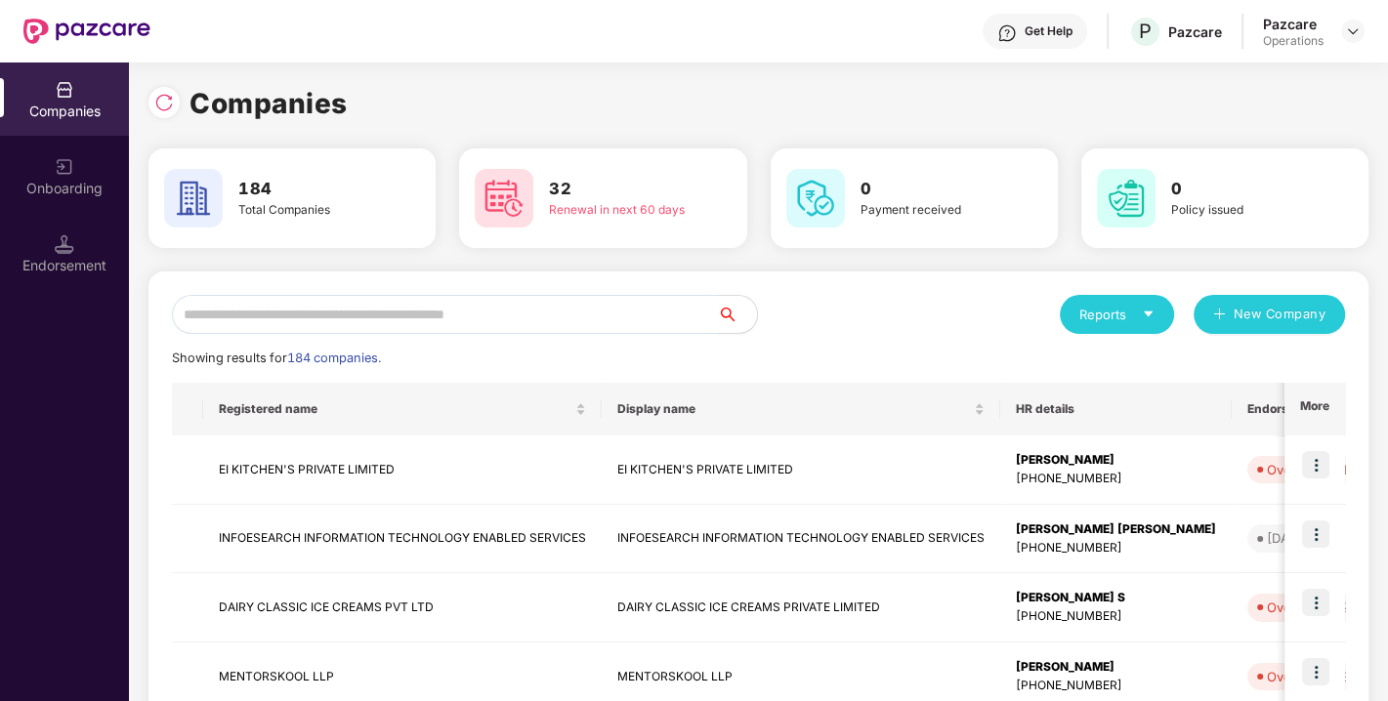
click at [397, 321] on input "text" at bounding box center [445, 314] width 546 height 39
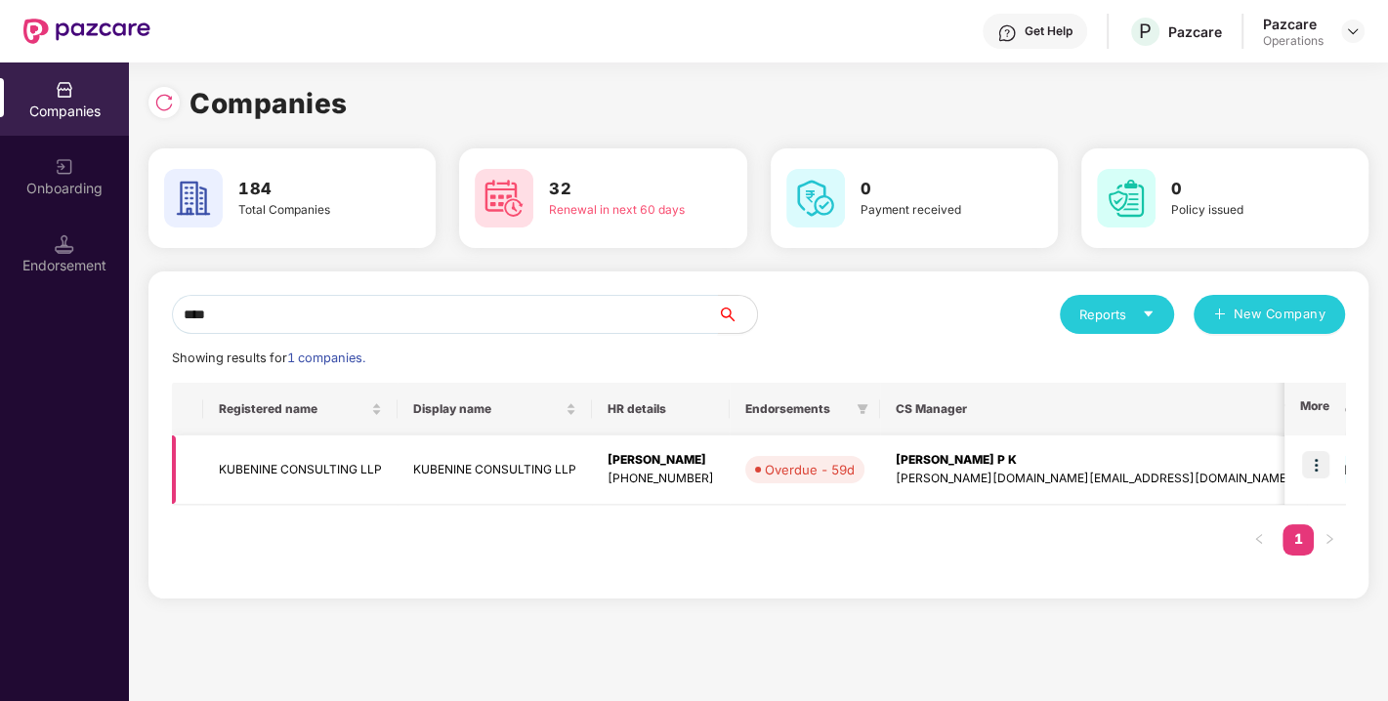
type input "****"
click at [274, 451] on td "KUBENINE CONSULTING LLP" at bounding box center [300, 470] width 194 height 69
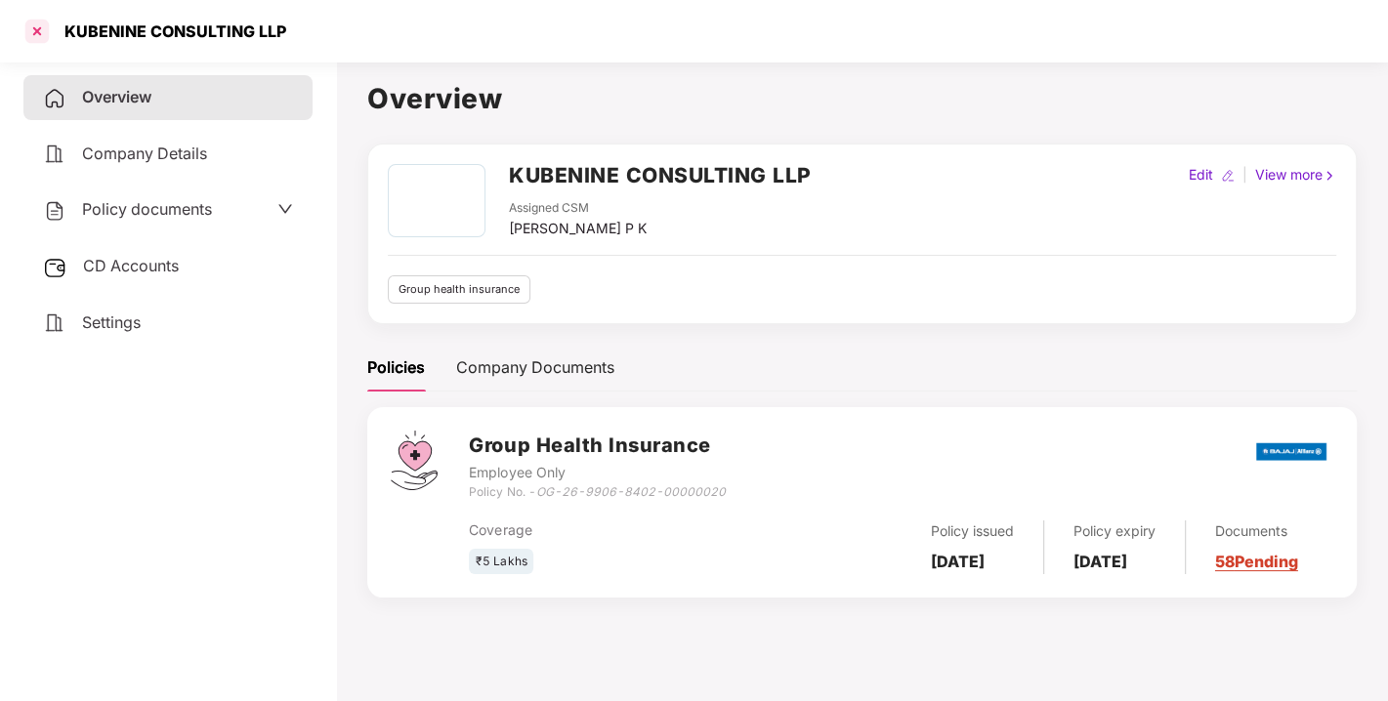
click at [44, 29] on div at bounding box center [36, 31] width 31 height 31
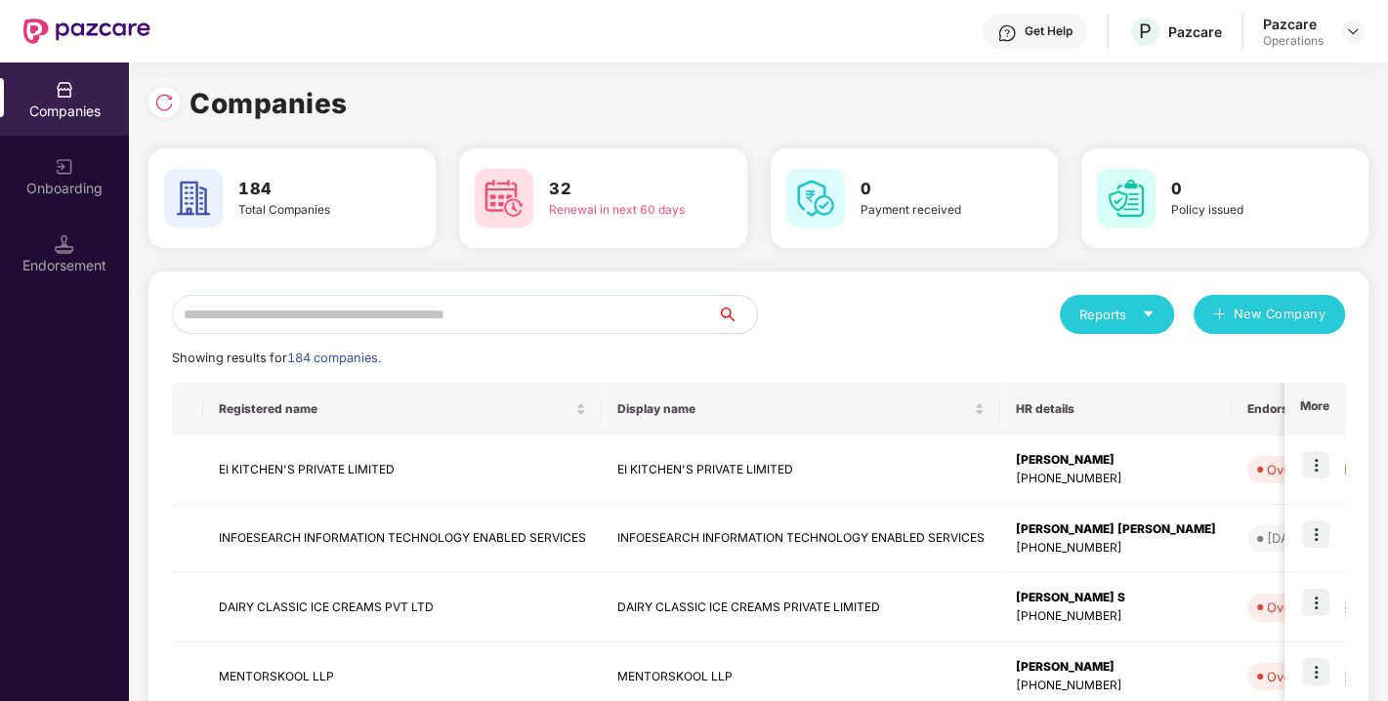
click at [361, 296] on input "text" at bounding box center [445, 314] width 546 height 39
paste input "**********"
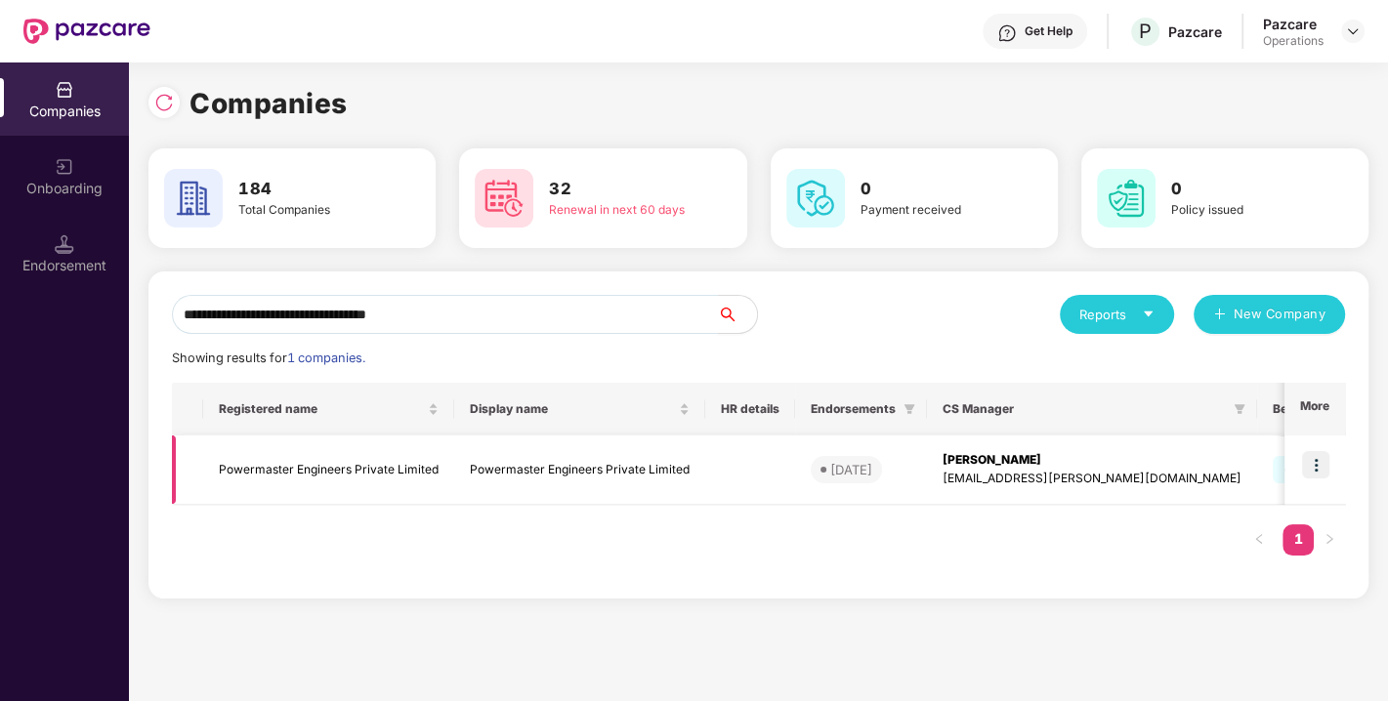
type input "**********"
click at [1317, 467] on img at bounding box center [1315, 464] width 27 height 27
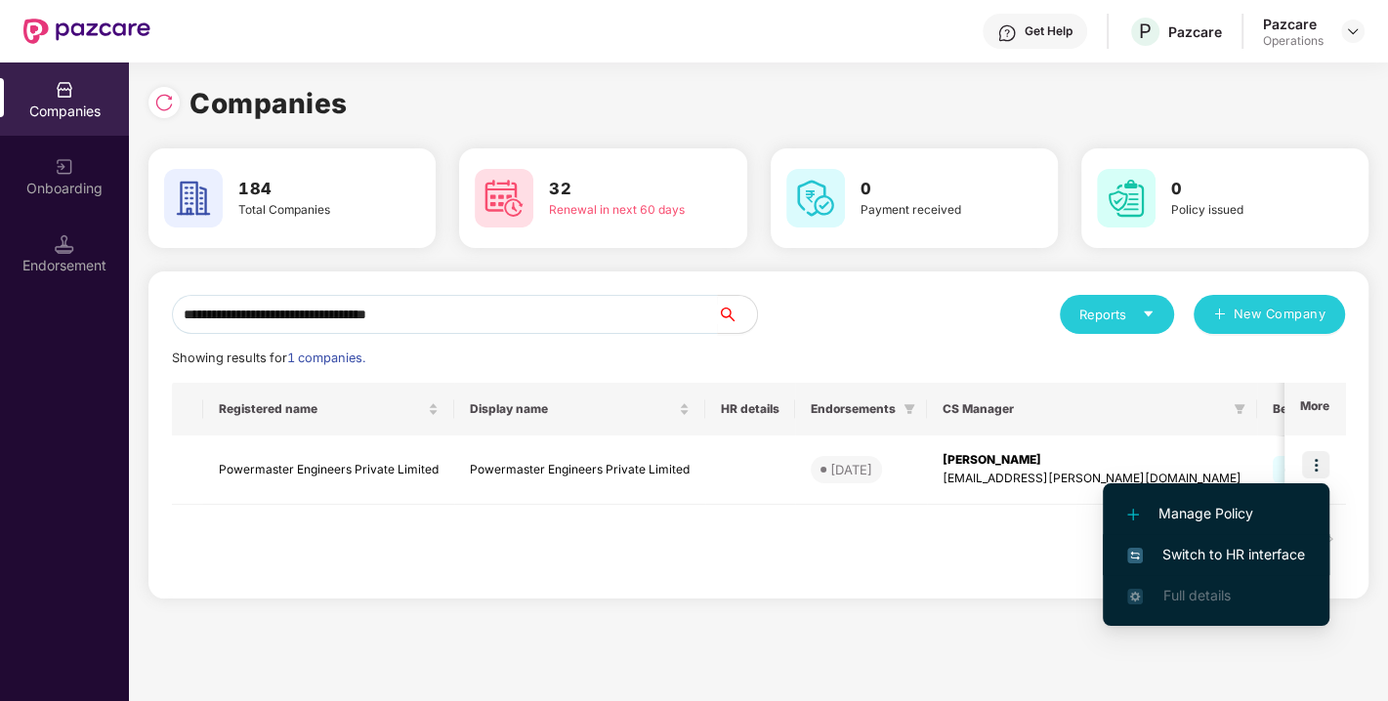
click at [1207, 544] on span "Switch to HR interface" at bounding box center [1216, 554] width 178 height 21
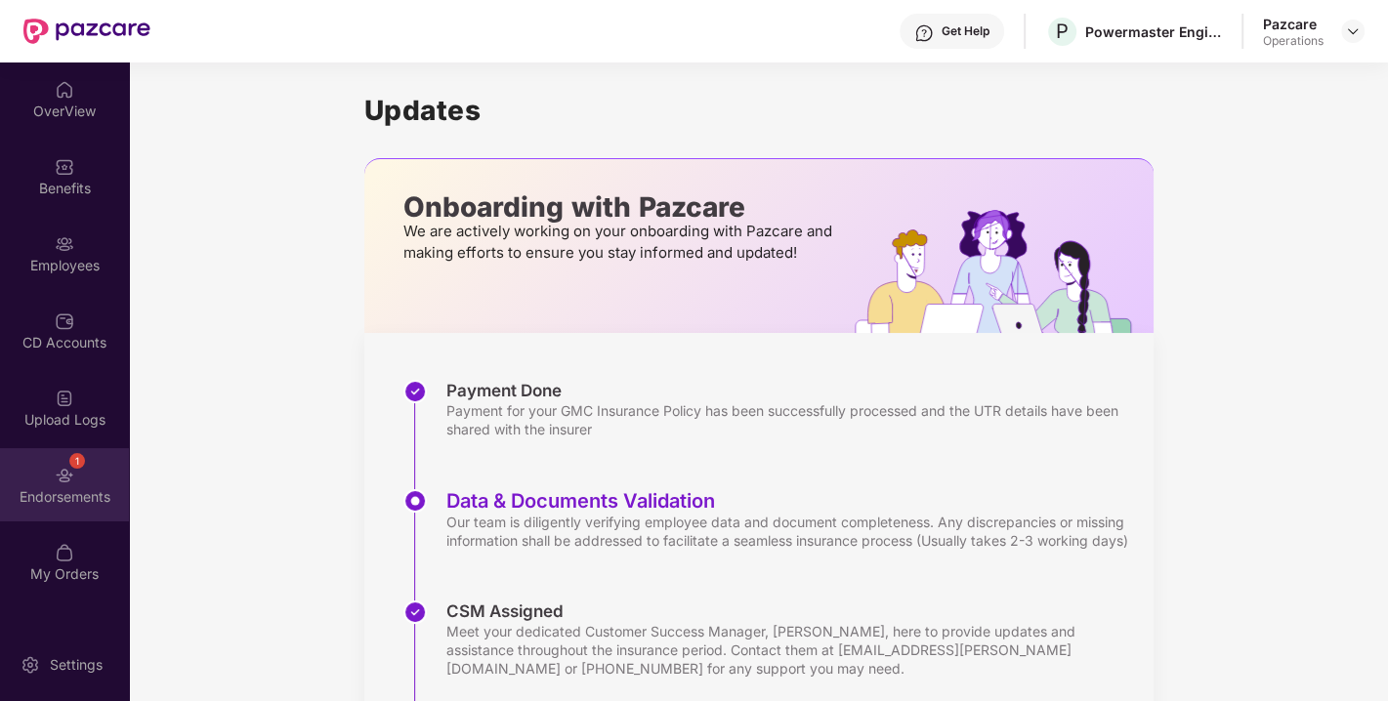
click at [59, 482] on img at bounding box center [65, 476] width 20 height 20
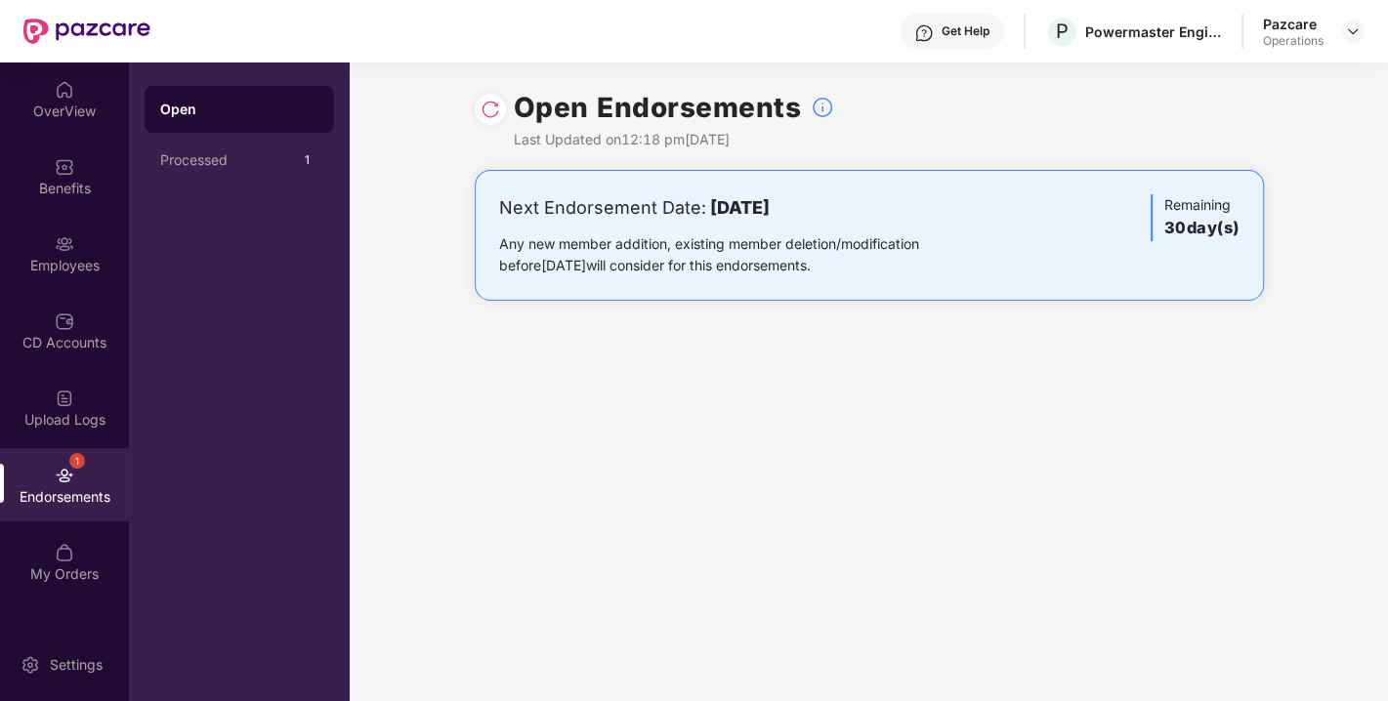
click at [481, 108] on img at bounding box center [491, 110] width 20 height 20
click at [1353, 35] on img at bounding box center [1353, 31] width 16 height 16
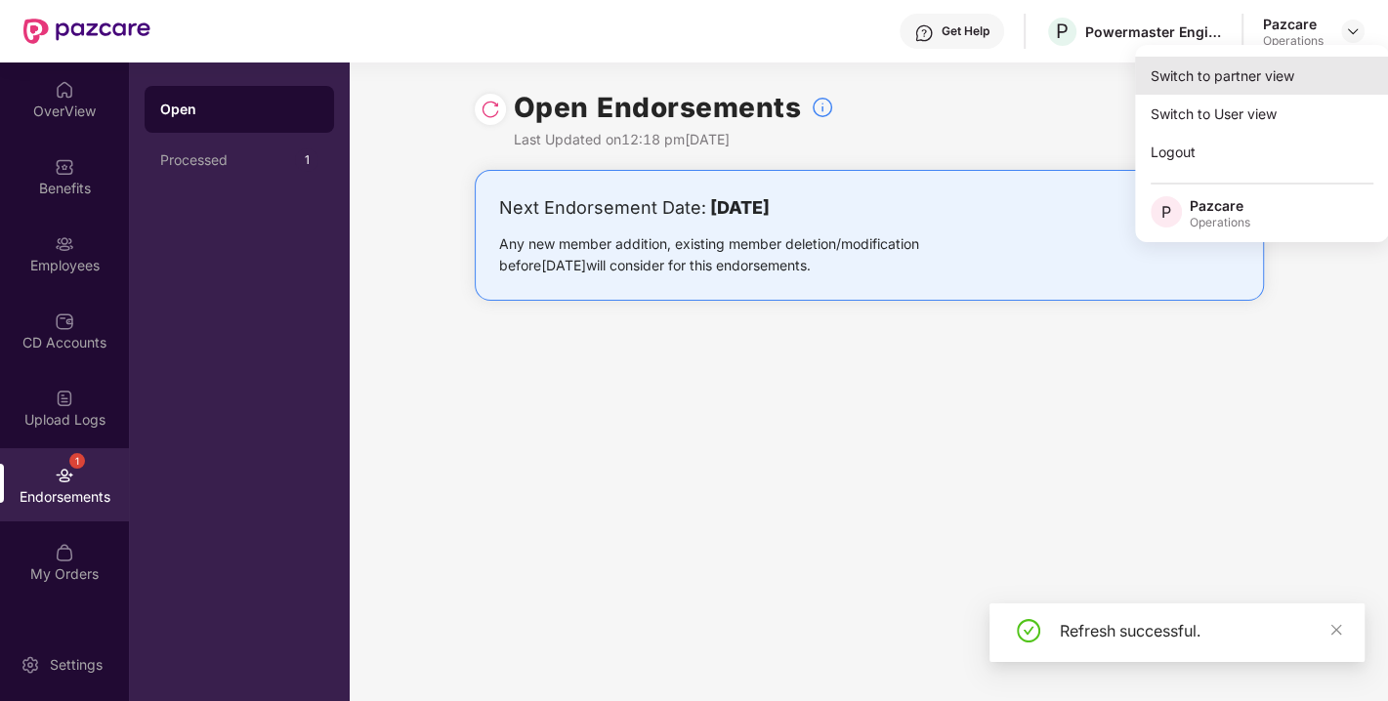
click at [1231, 82] on div "Switch to partner view" at bounding box center [1262, 76] width 254 height 38
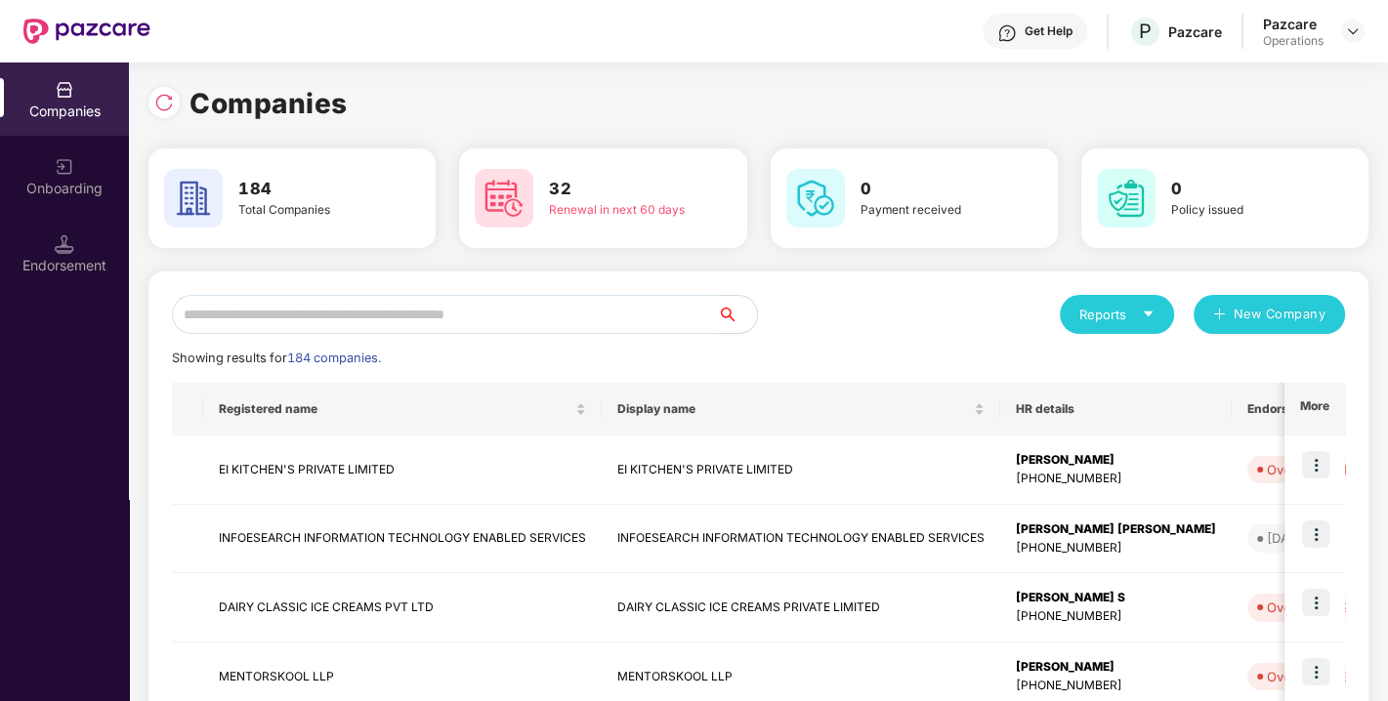
click at [298, 315] on input "text" at bounding box center [445, 314] width 546 height 39
paste input "**********"
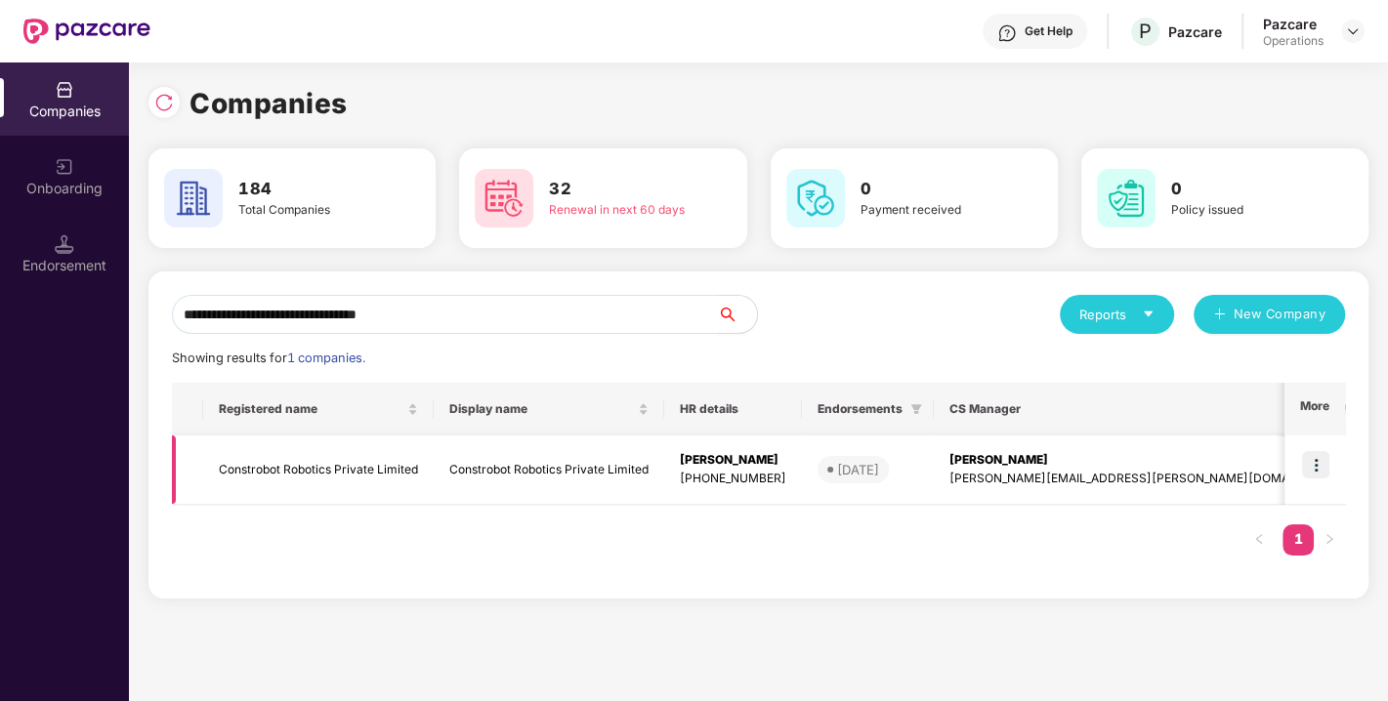
type input "**********"
click at [1316, 457] on img at bounding box center [1315, 464] width 27 height 27
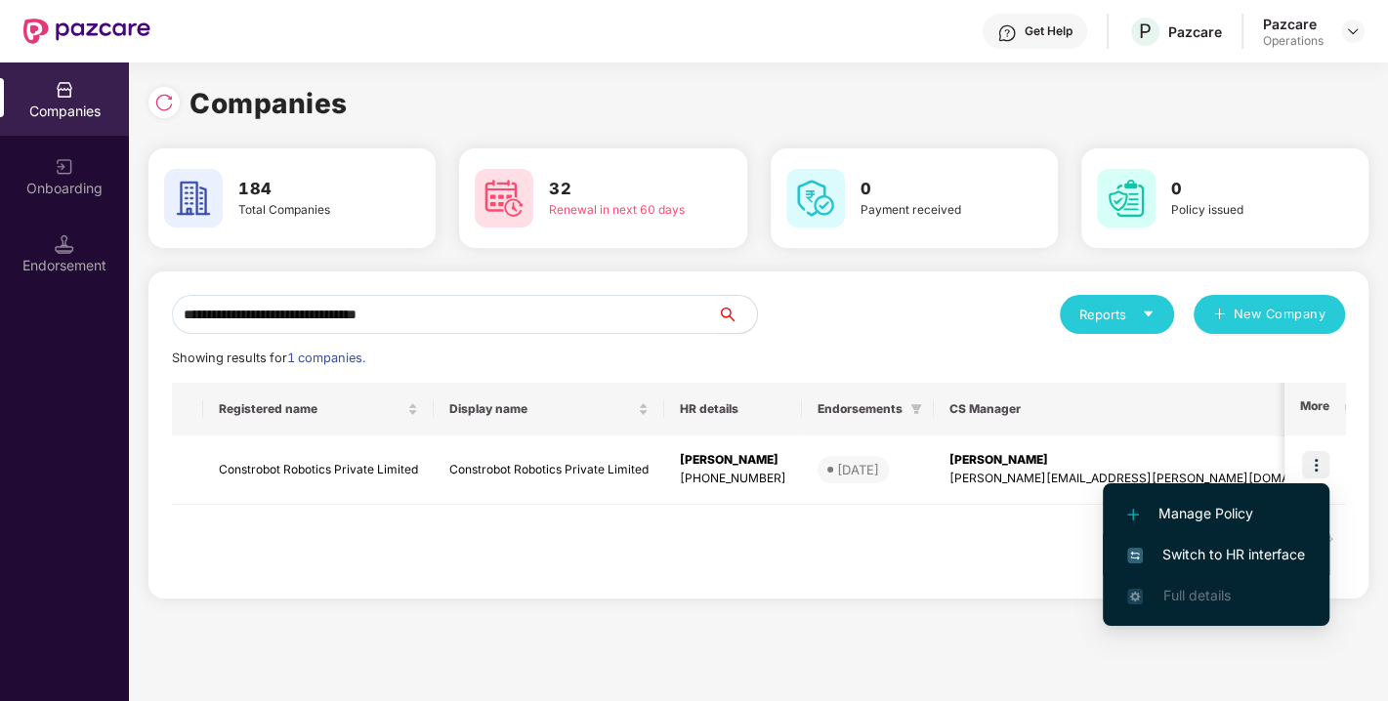
click at [1203, 550] on span "Switch to HR interface" at bounding box center [1216, 554] width 178 height 21
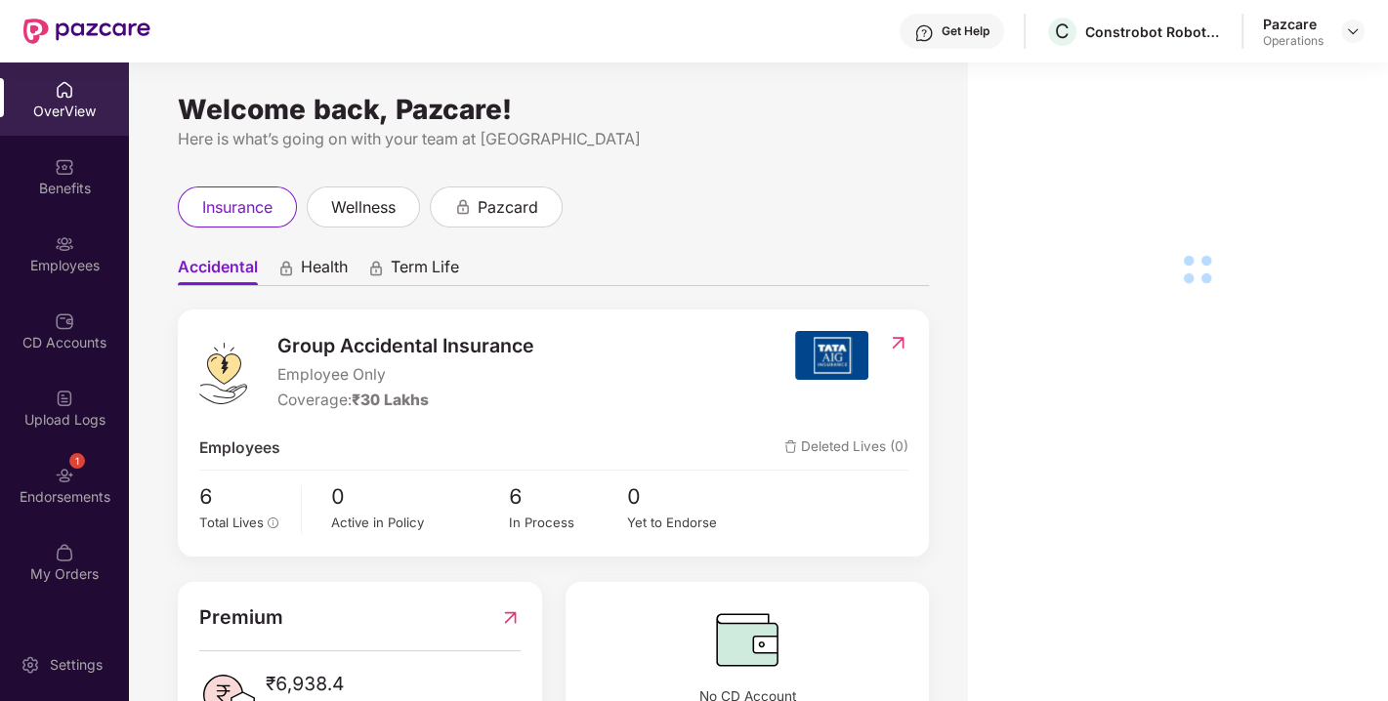
click at [66, 490] on div "Endorsements" at bounding box center [64, 498] width 129 height 20
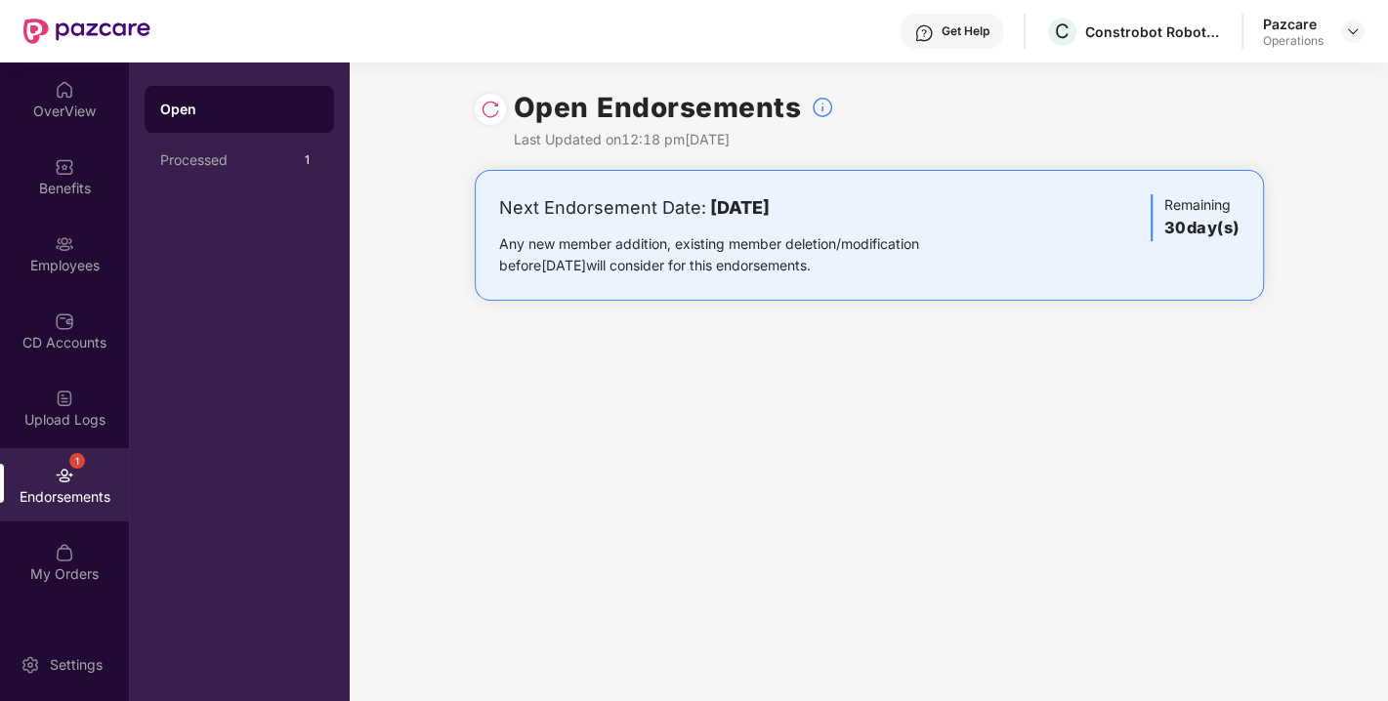
click at [488, 108] on img at bounding box center [491, 110] width 20 height 20
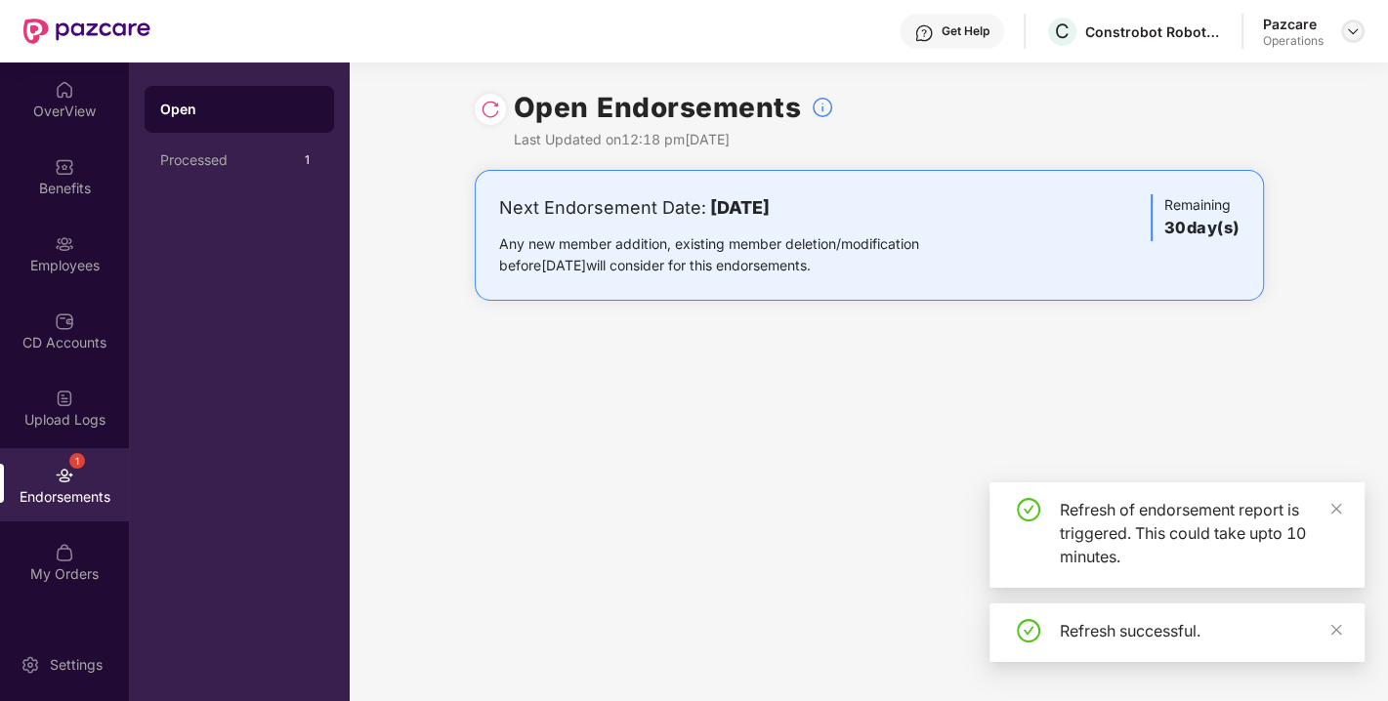
click at [1355, 27] on img at bounding box center [1353, 31] width 16 height 16
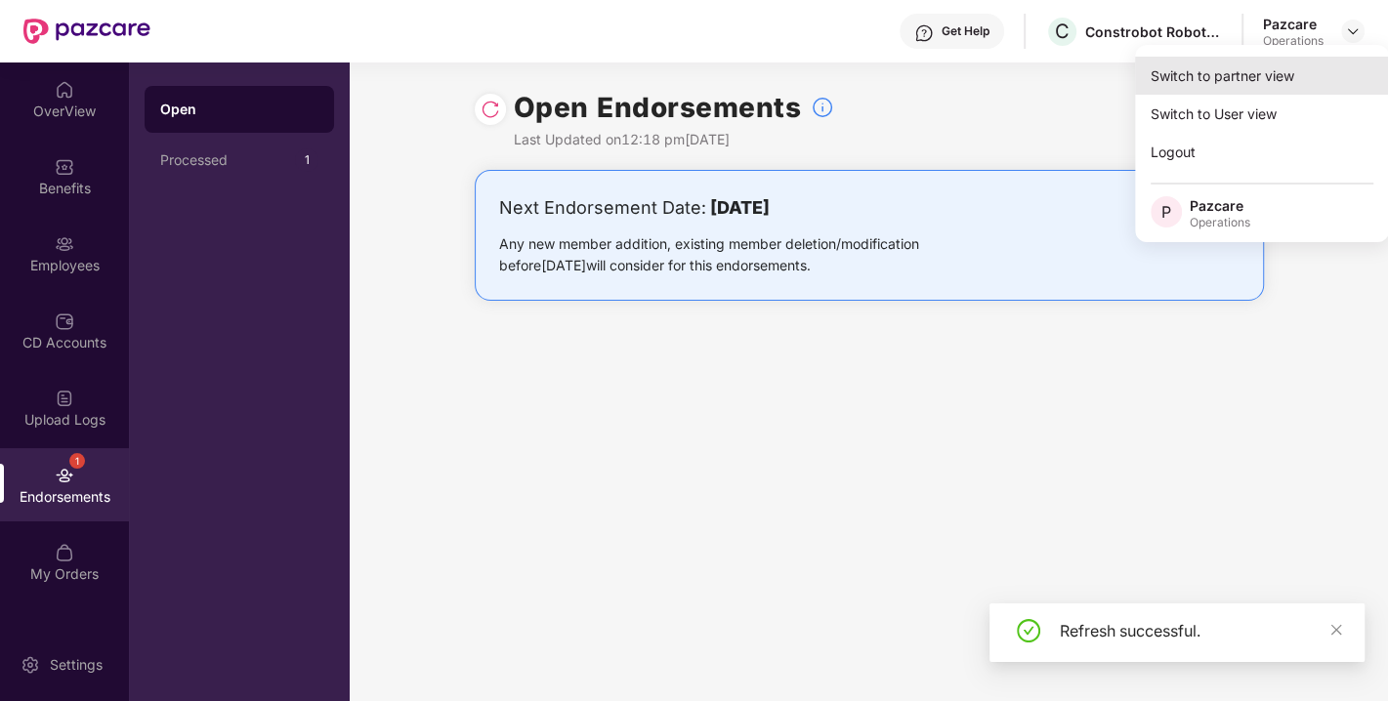
click at [1232, 90] on div "Switch to partner view" at bounding box center [1262, 76] width 254 height 38
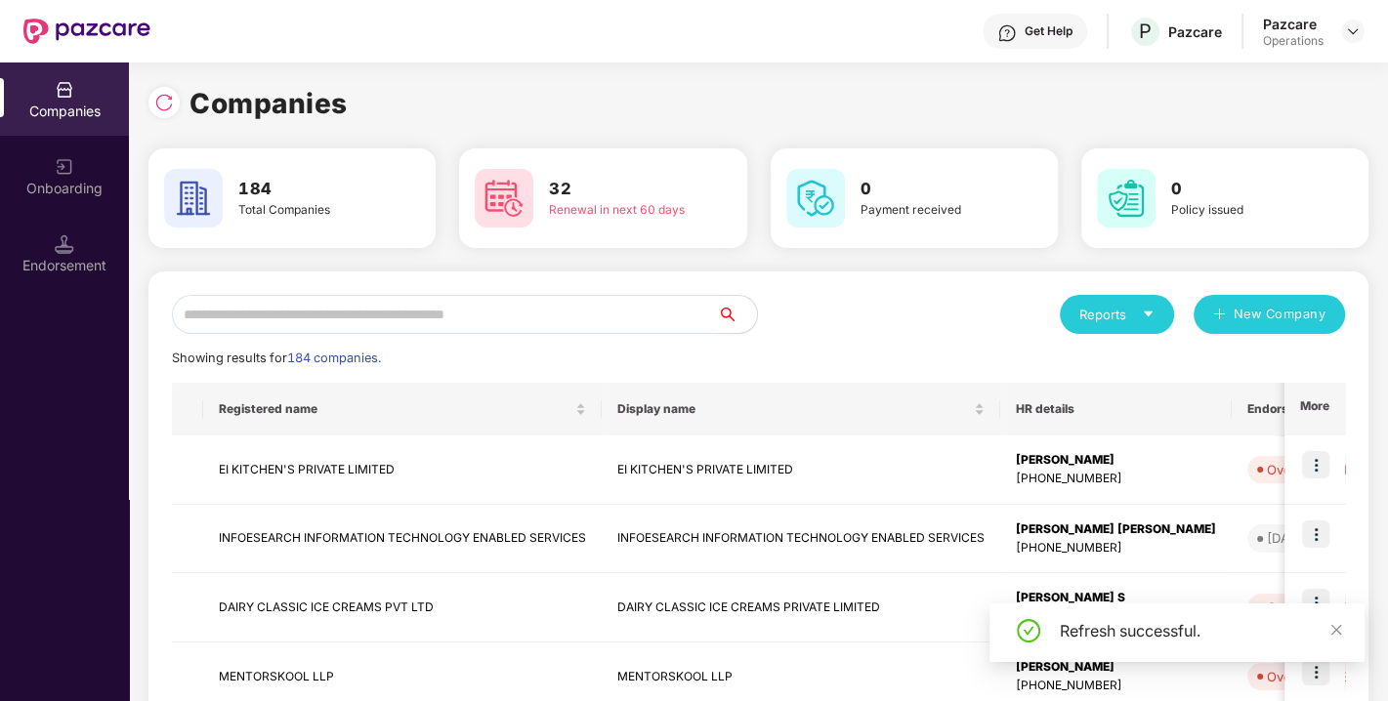
click at [465, 318] on input "text" at bounding box center [445, 314] width 546 height 39
paste input "**********"
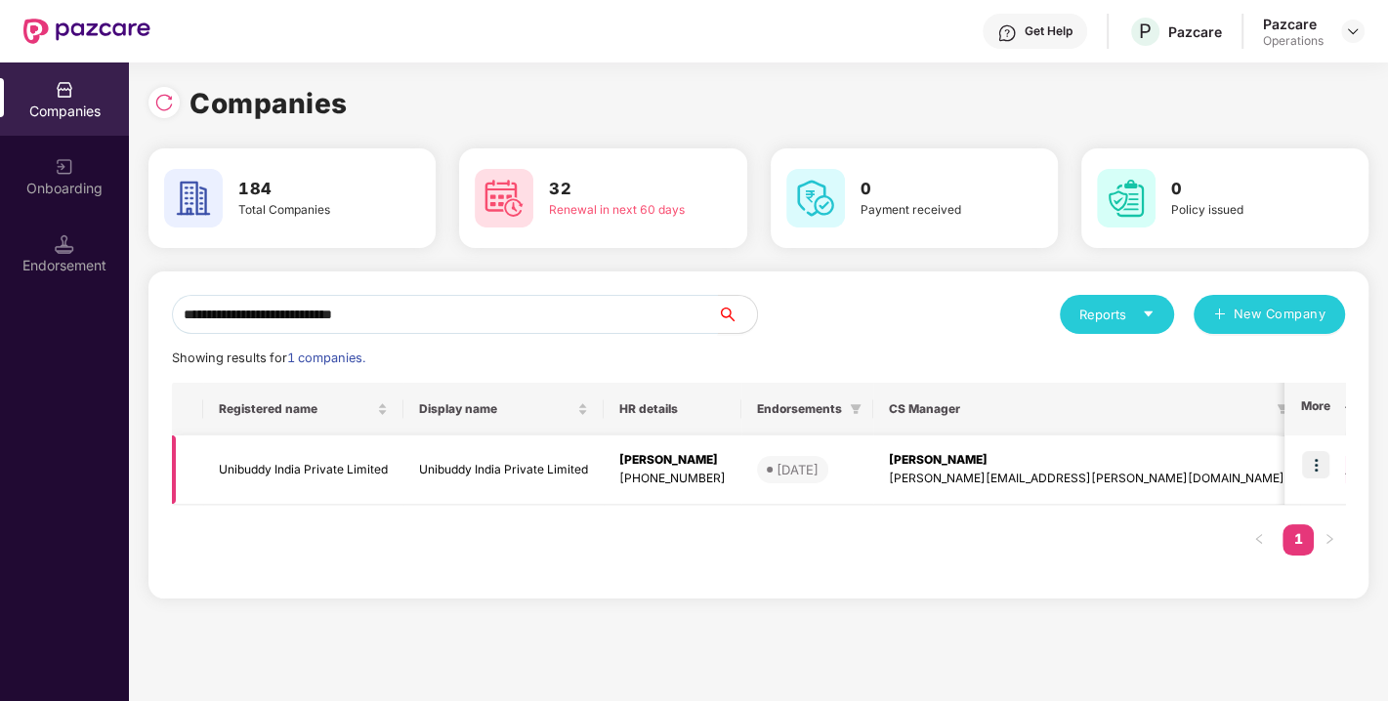
type input "**********"
click at [1310, 459] on img at bounding box center [1315, 464] width 27 height 27
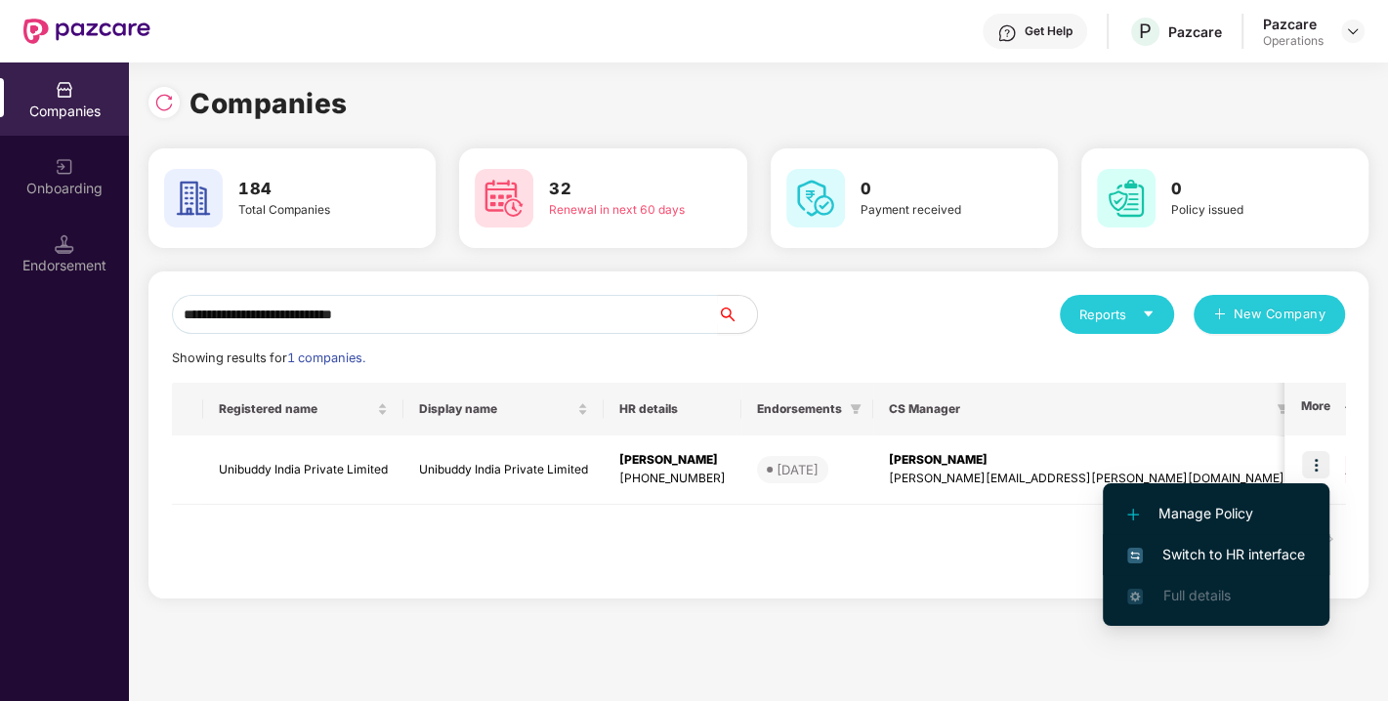
click at [1214, 555] on span "Switch to HR interface" at bounding box center [1216, 554] width 178 height 21
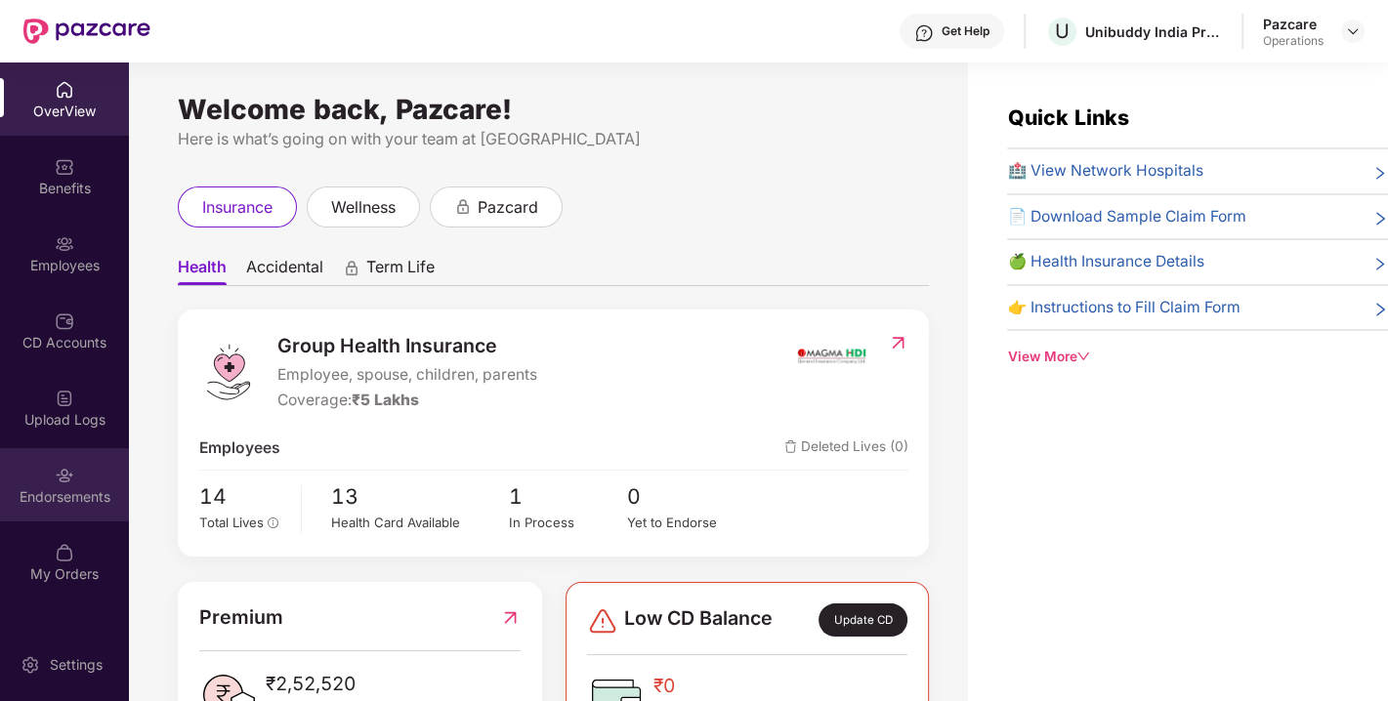
click at [41, 502] on div "Endorsements" at bounding box center [64, 498] width 129 height 20
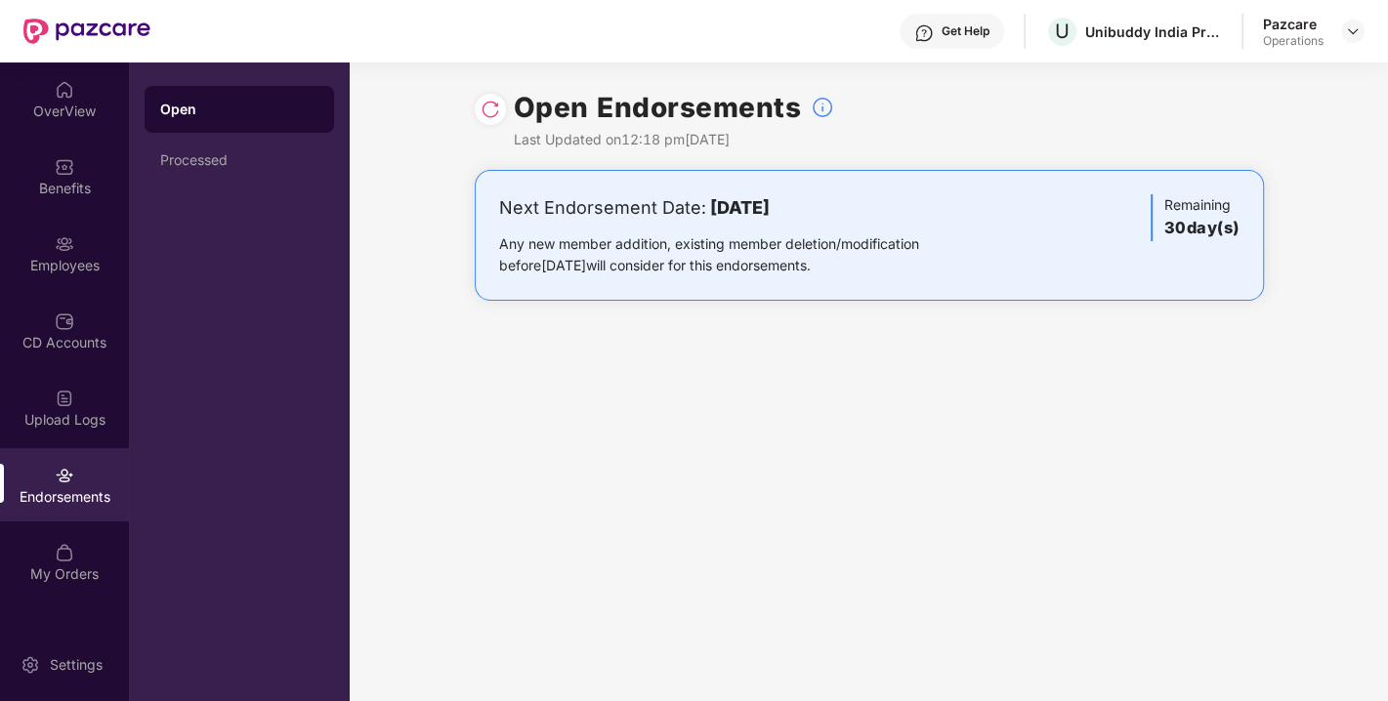
click at [475, 115] on div at bounding box center [490, 109] width 31 height 31
click at [496, 106] on img at bounding box center [491, 110] width 20 height 20
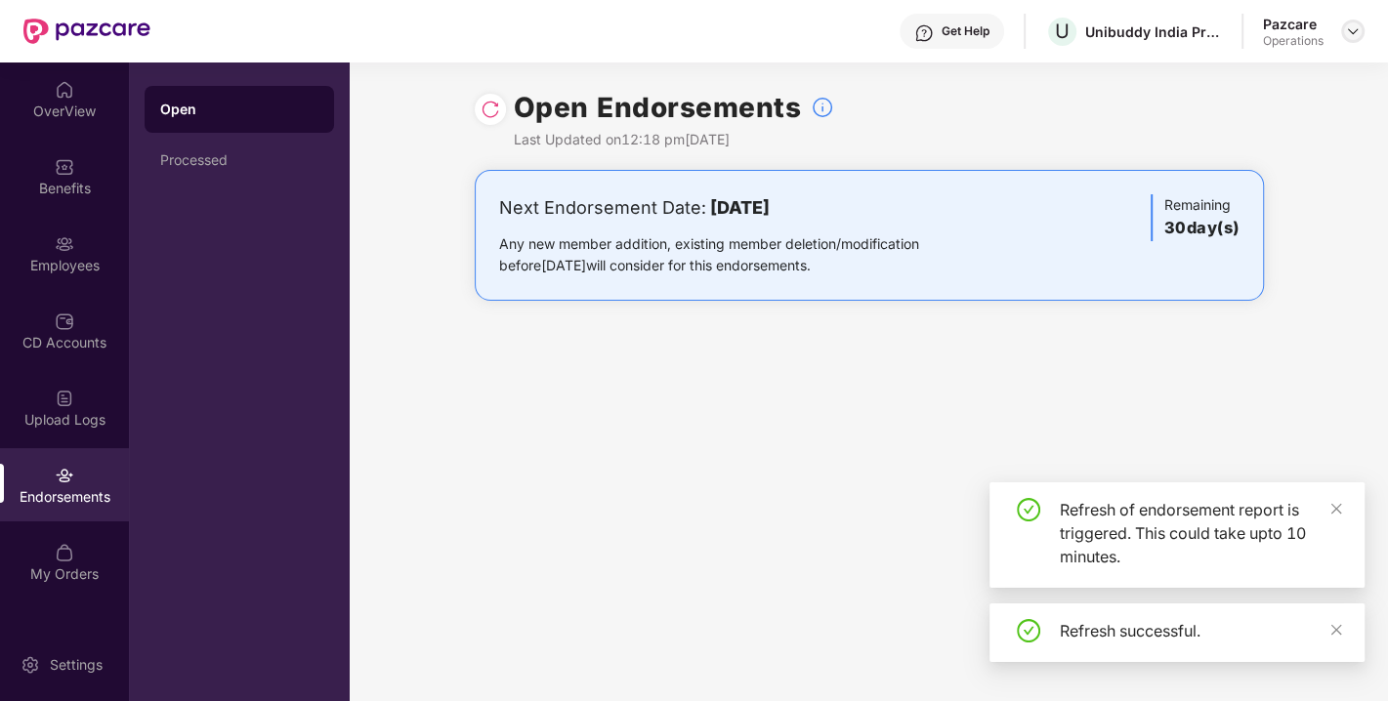
click at [1348, 37] on img at bounding box center [1353, 31] width 16 height 16
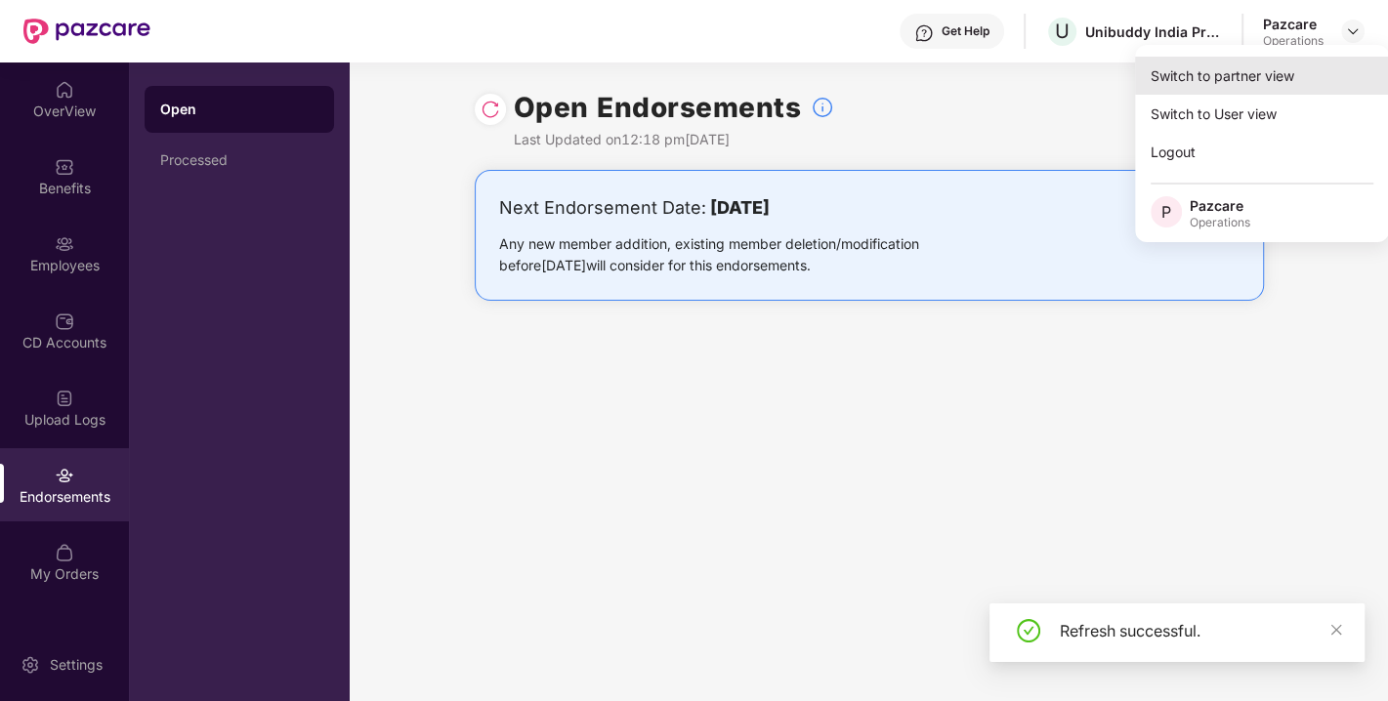
click at [1227, 72] on div "Switch to partner view" at bounding box center [1262, 76] width 254 height 38
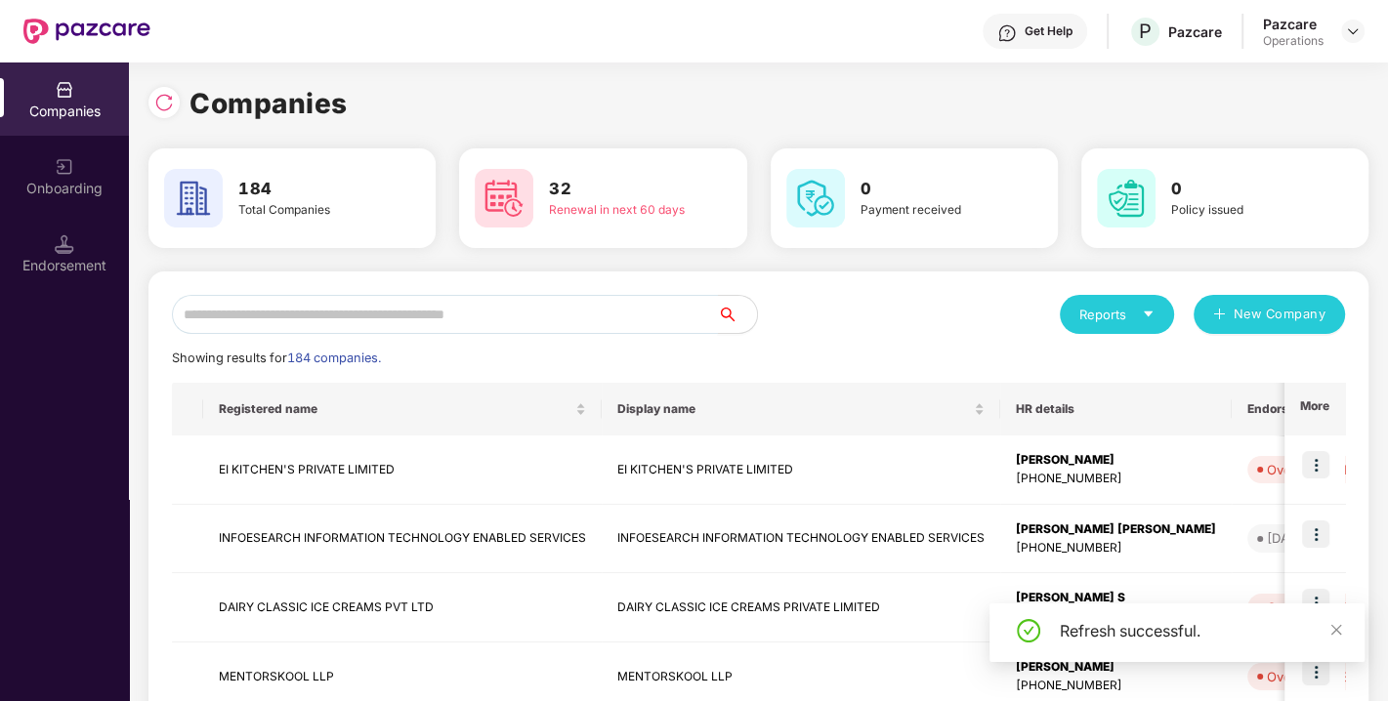
click at [504, 311] on input "text" at bounding box center [445, 314] width 546 height 39
click at [443, 352] on div "Showing results for 184 companies." at bounding box center [758, 359] width 1173 height 20
click at [473, 328] on input "text" at bounding box center [445, 314] width 546 height 39
paste input "**********"
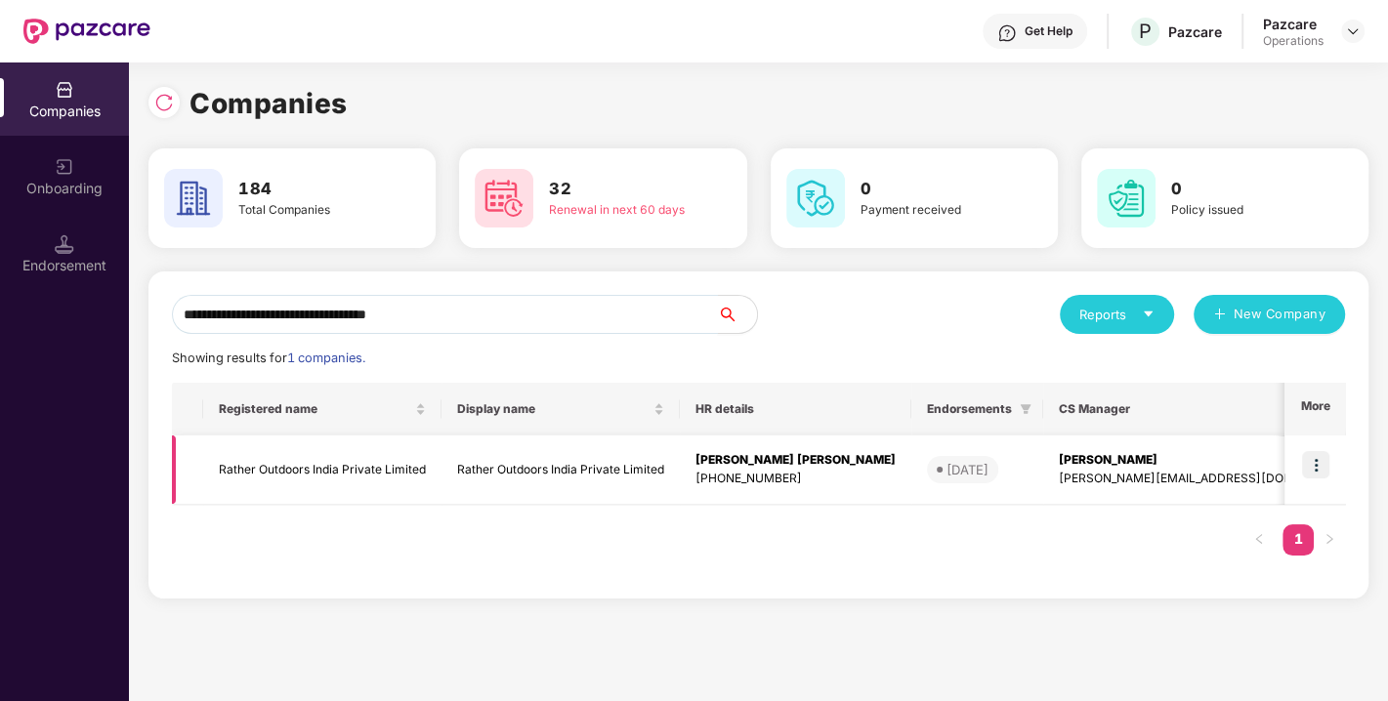
type input "**********"
click at [1314, 462] on img at bounding box center [1315, 464] width 27 height 27
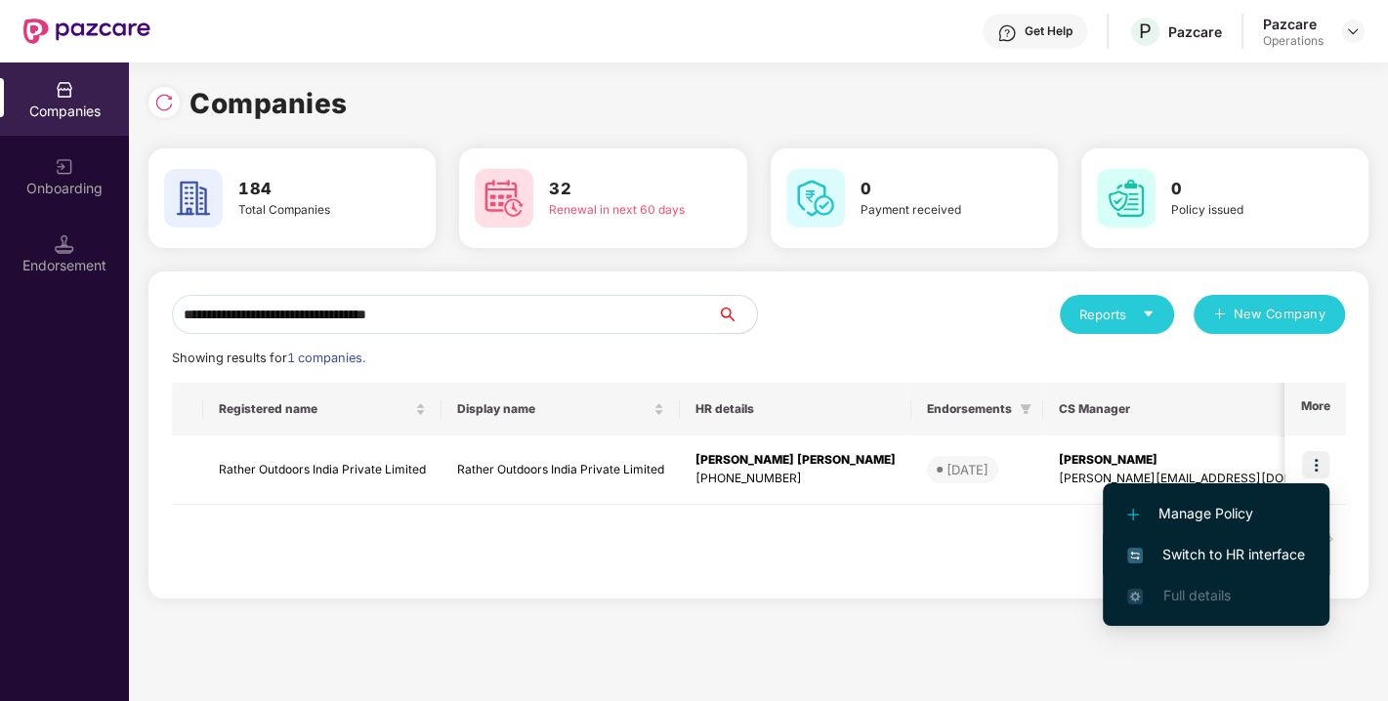
click at [1176, 555] on span "Switch to HR interface" at bounding box center [1216, 554] width 178 height 21
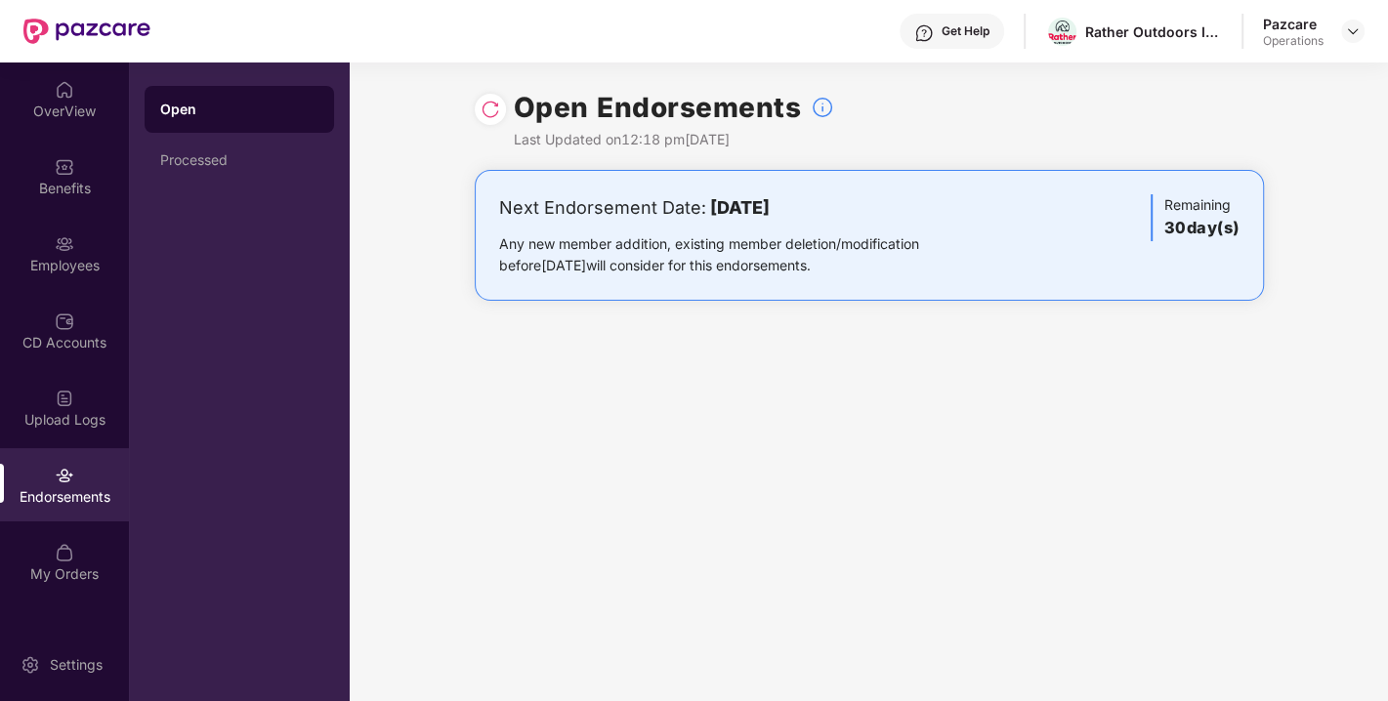
click at [482, 111] on img at bounding box center [491, 110] width 20 height 20
click at [1351, 29] on img at bounding box center [1353, 31] width 16 height 16
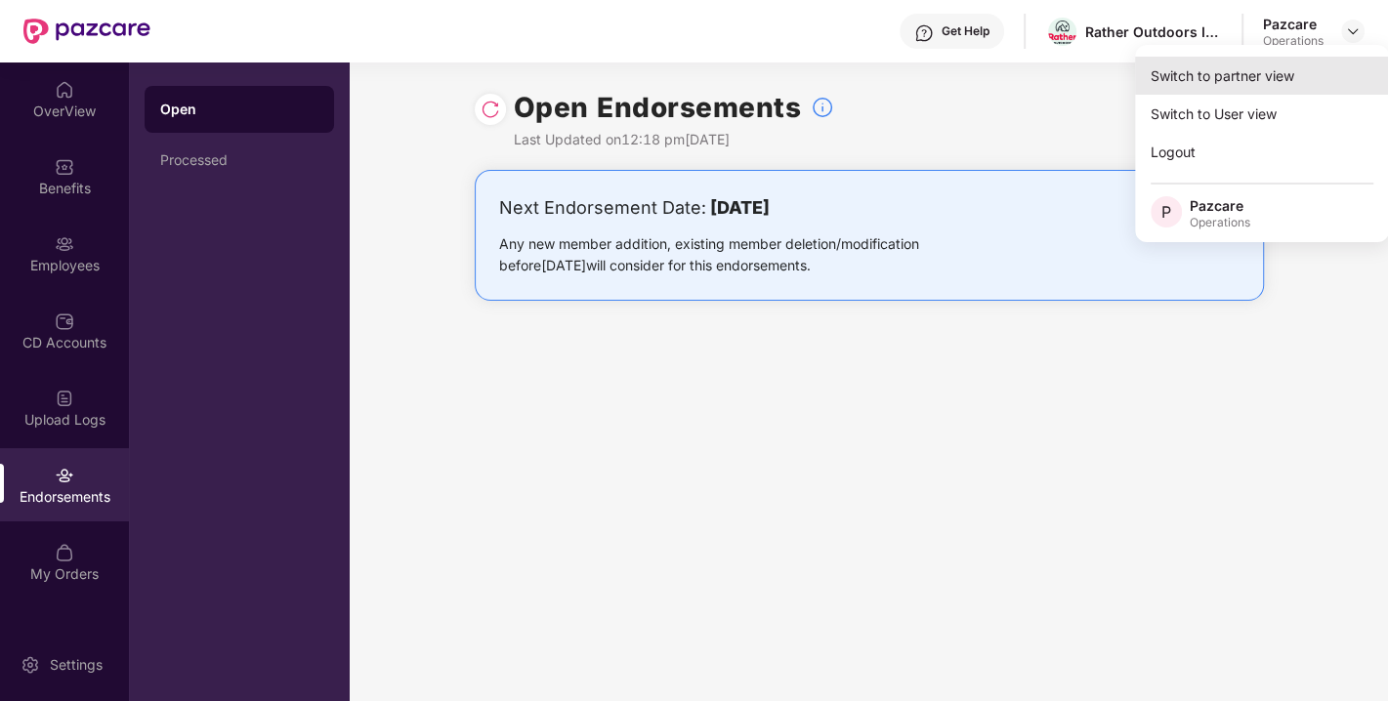
click at [1258, 72] on div "Switch to partner view" at bounding box center [1262, 76] width 254 height 38
